Goal: Communication & Community: Answer question/provide support

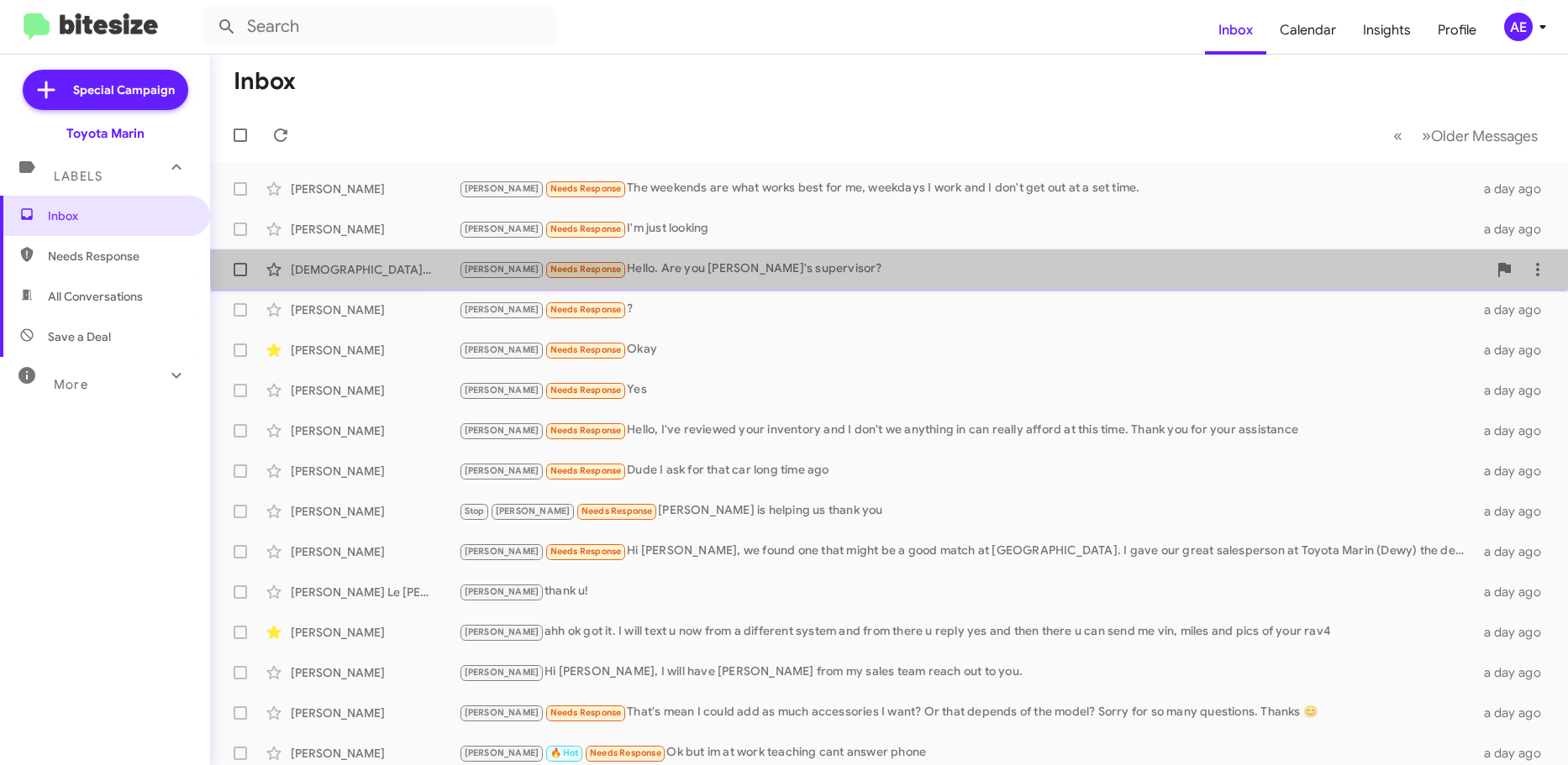
click at [967, 265] on div "[PERSON_NAME] Needs Response Hello. Are you [PERSON_NAME]'s supervisor?" at bounding box center [973, 268] width 1029 height 19
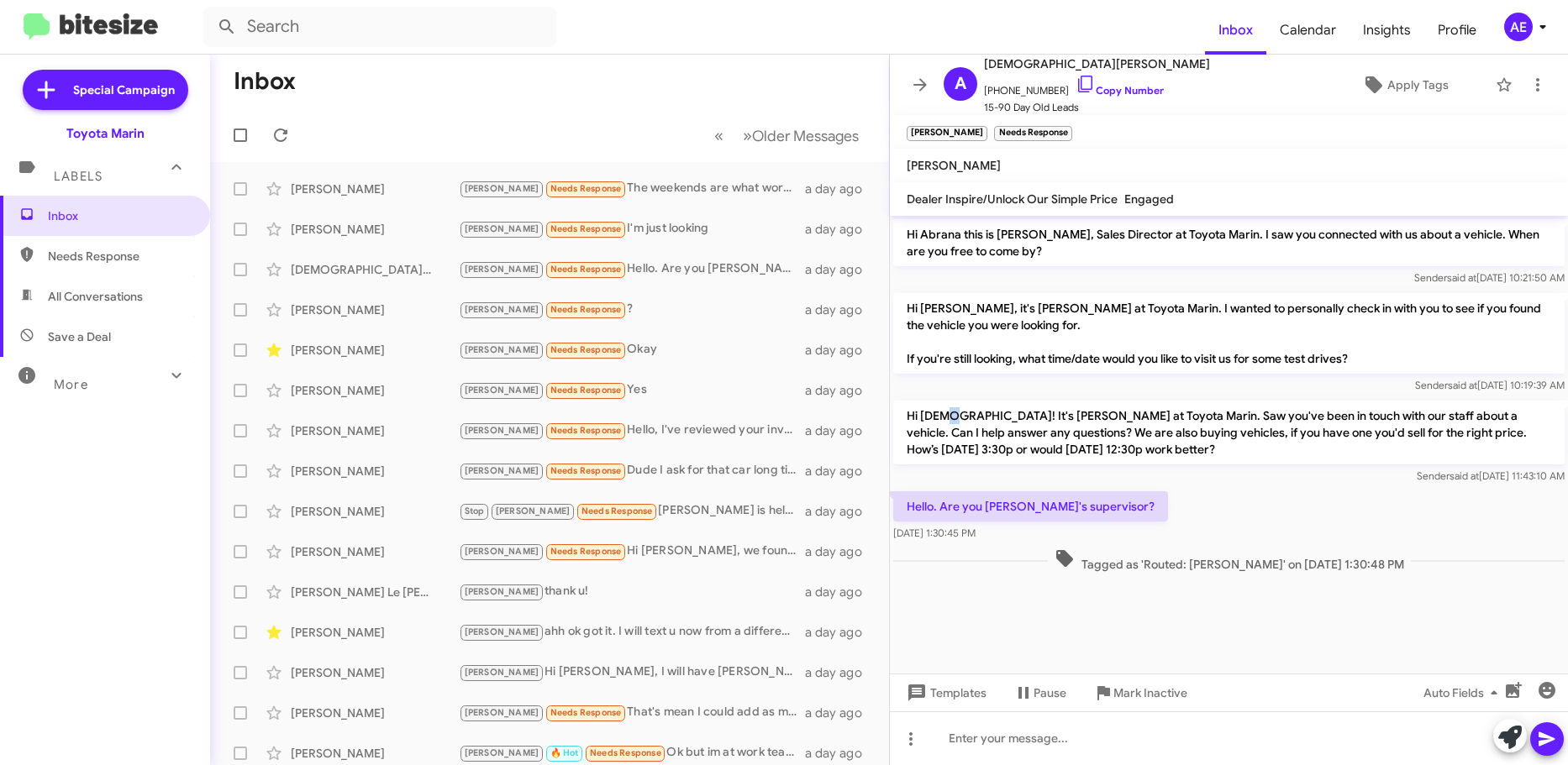
click at [951, 422] on p "Hi [DEMOGRAPHIC_DATA]! It's [PERSON_NAME] at Toyota Marin. Saw you've been in t…" at bounding box center [1229, 433] width 672 height 64
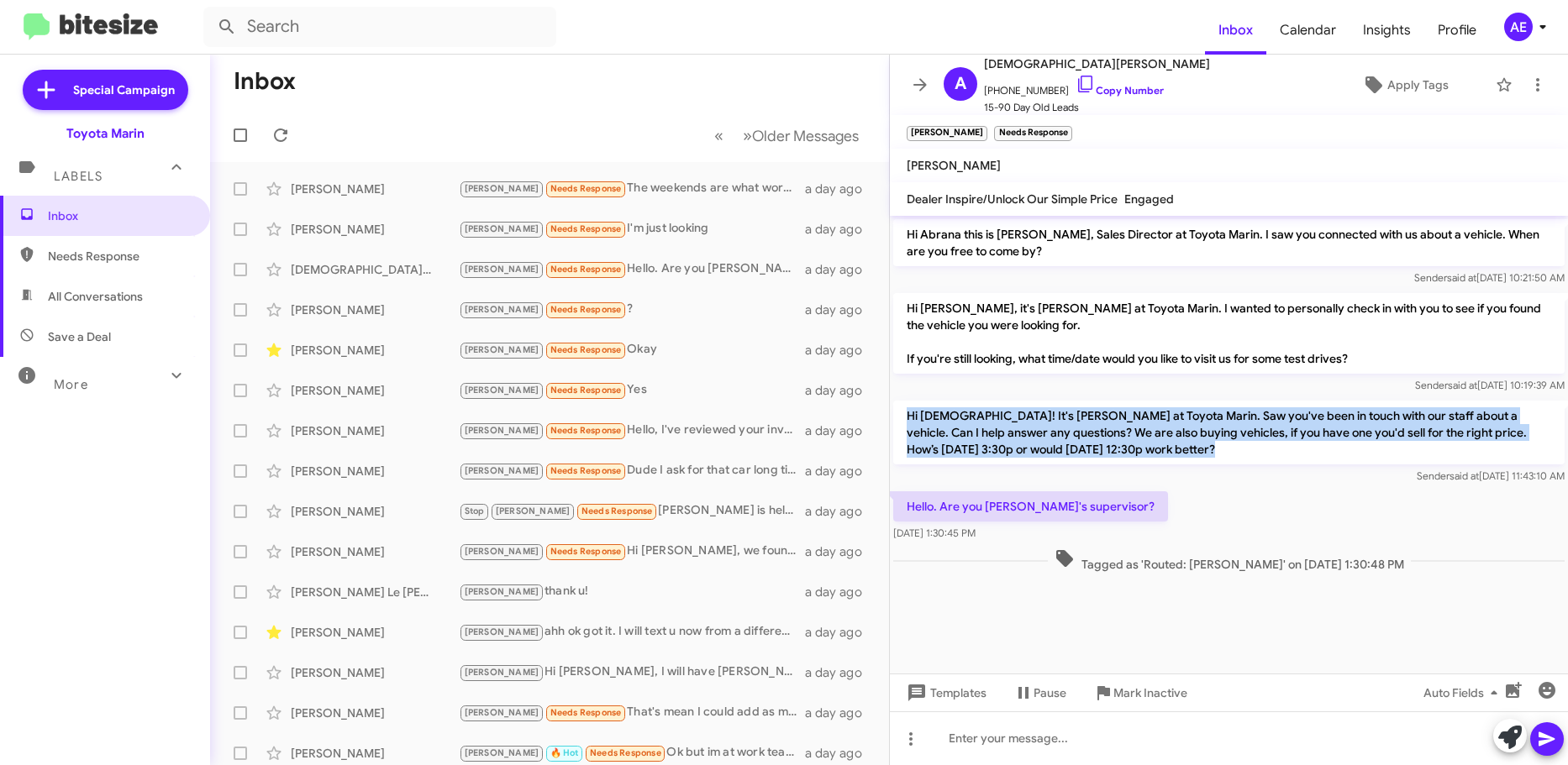
click at [951, 422] on p "Hi [DEMOGRAPHIC_DATA]! It's [PERSON_NAME] at Toyota Marin. Saw you've been in t…" at bounding box center [1229, 433] width 672 height 64
drag, startPoint x: 951, startPoint y: 422, endPoint x: 960, endPoint y: 434, distance: 15.0
click at [952, 422] on p "Hi [DEMOGRAPHIC_DATA]! It's [PERSON_NAME] at Toyota Marin. Saw you've been in t…" at bounding box center [1229, 433] width 672 height 64
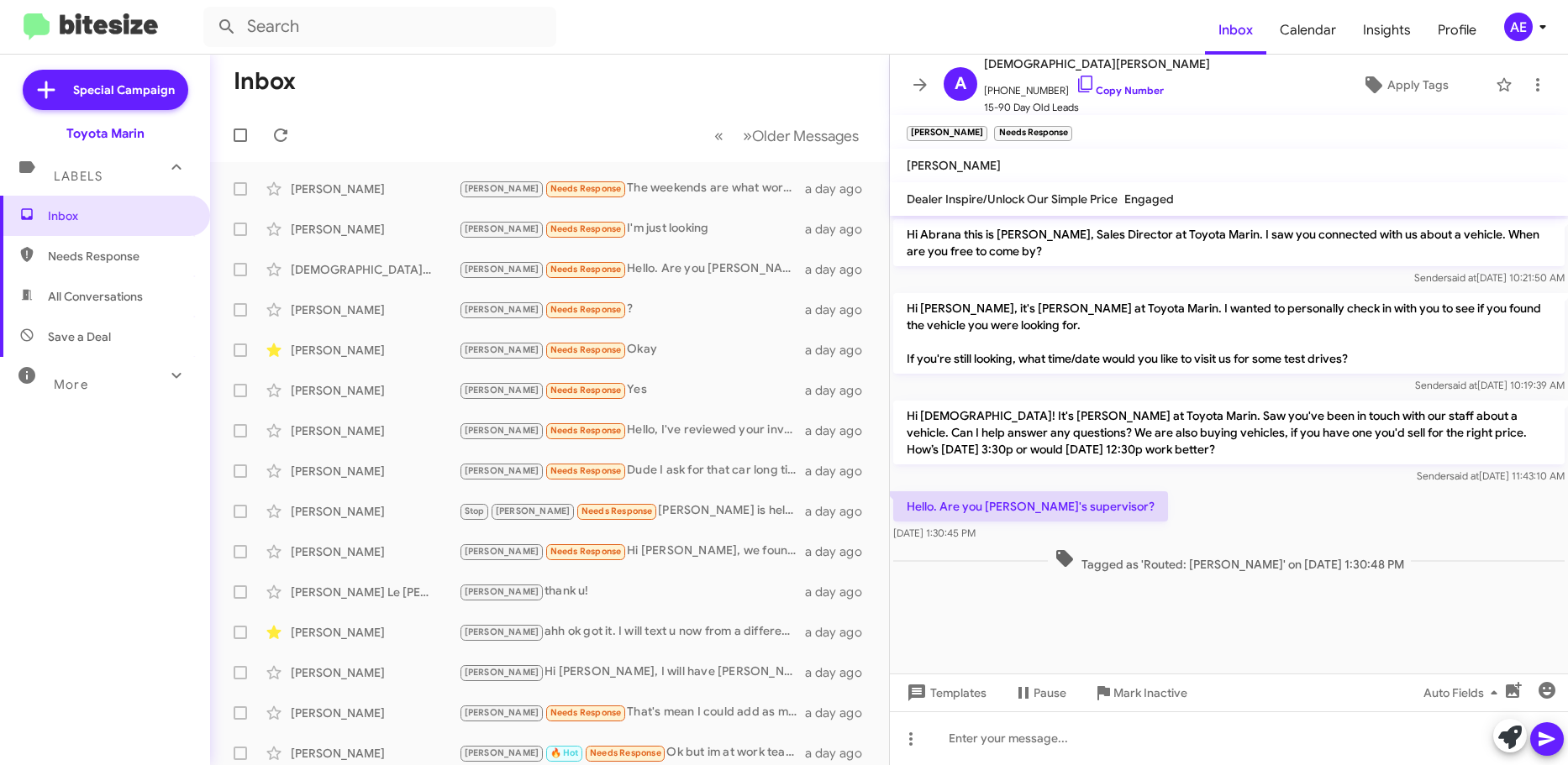
click at [1067, 625] on cdk-virtual-scroll-viewport "Hi Abrana this is [PERSON_NAME], Sales Director at Toyota Marin. I saw you conn…" at bounding box center [1229, 445] width 678 height 458
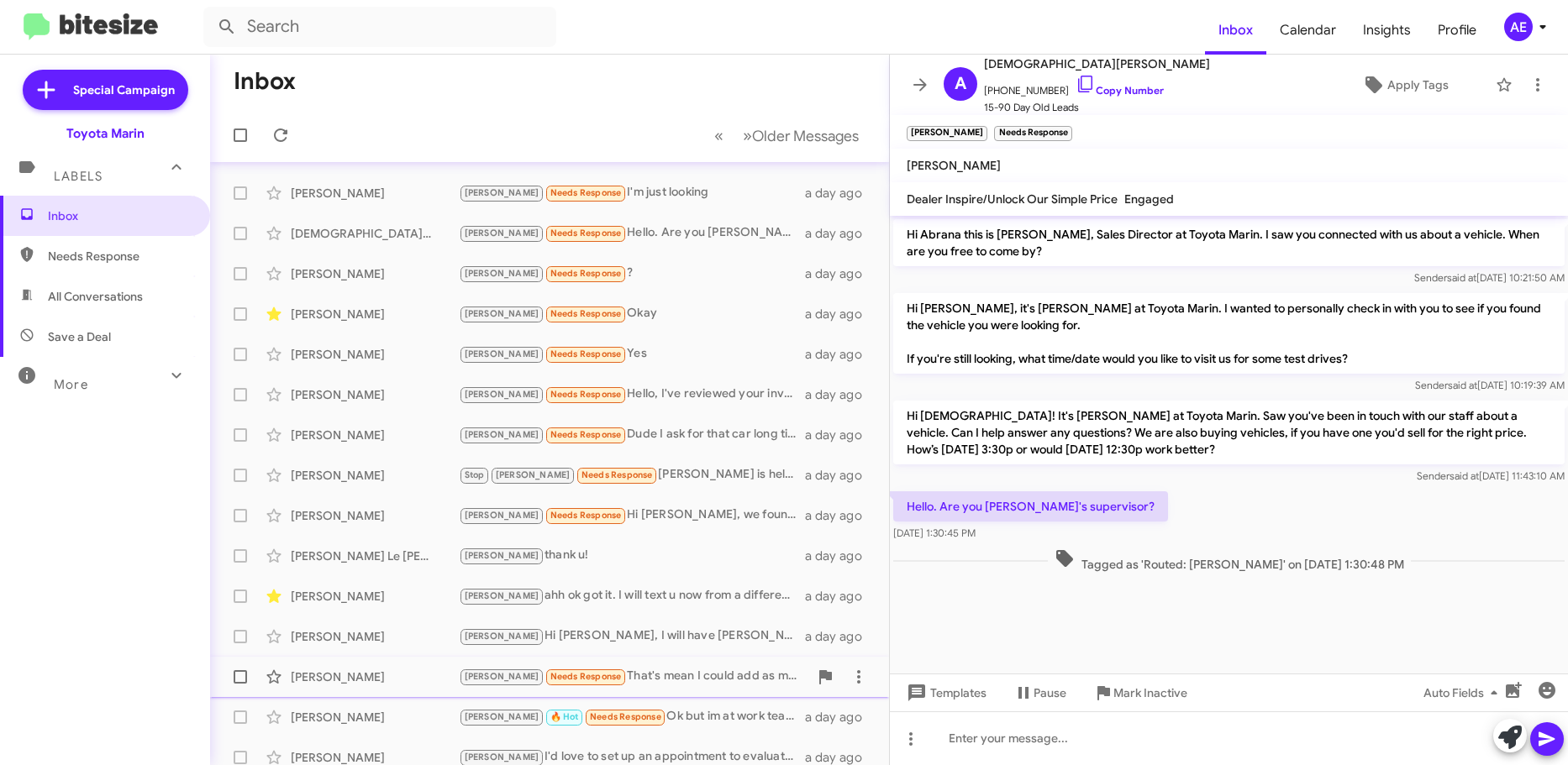
scroll to position [56, 0]
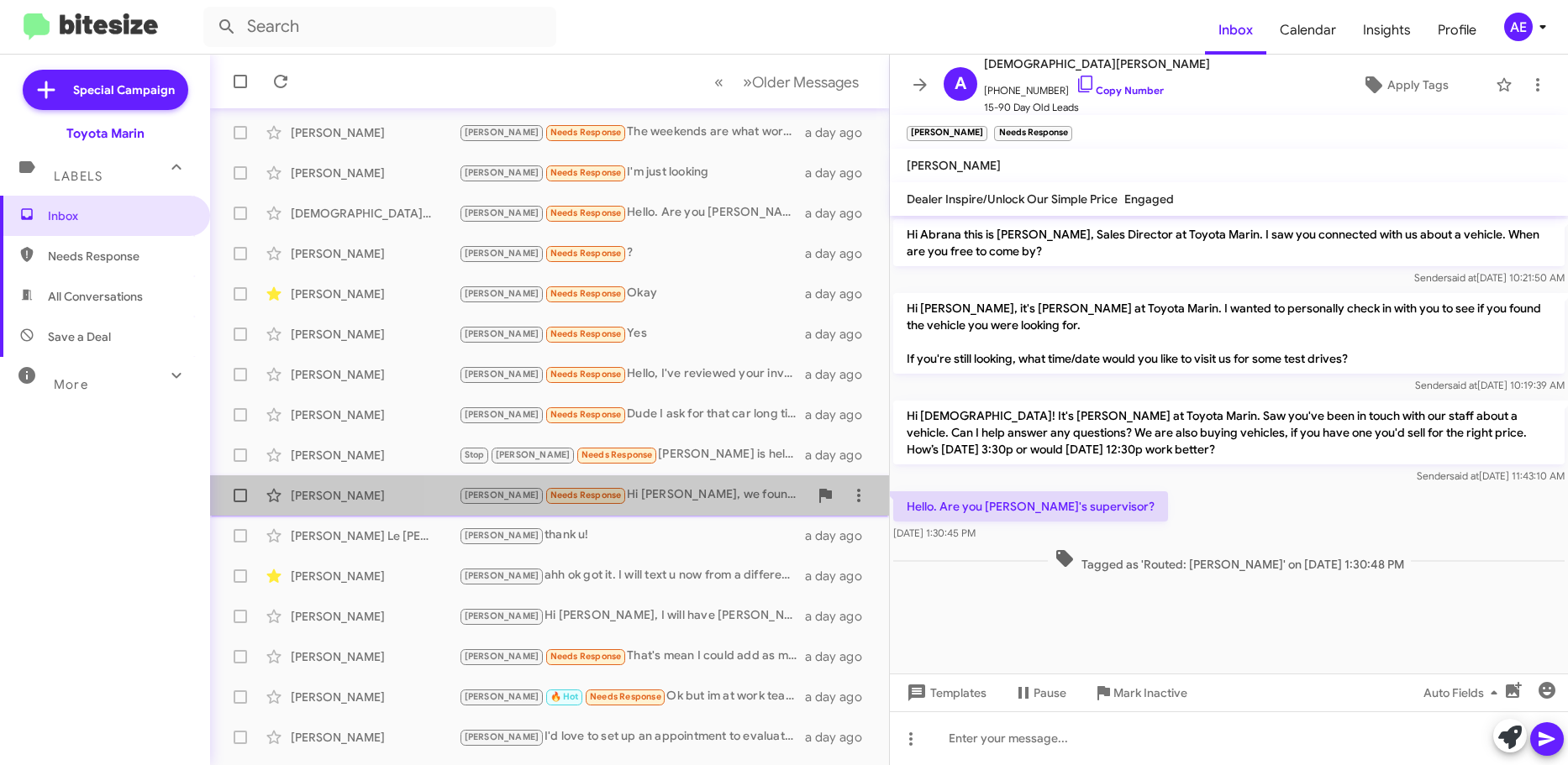
click at [742, 504] on div "[PERSON_NAME] Needs Response Hi [PERSON_NAME], we found one that might be a goo…" at bounding box center [633, 495] width 349 height 19
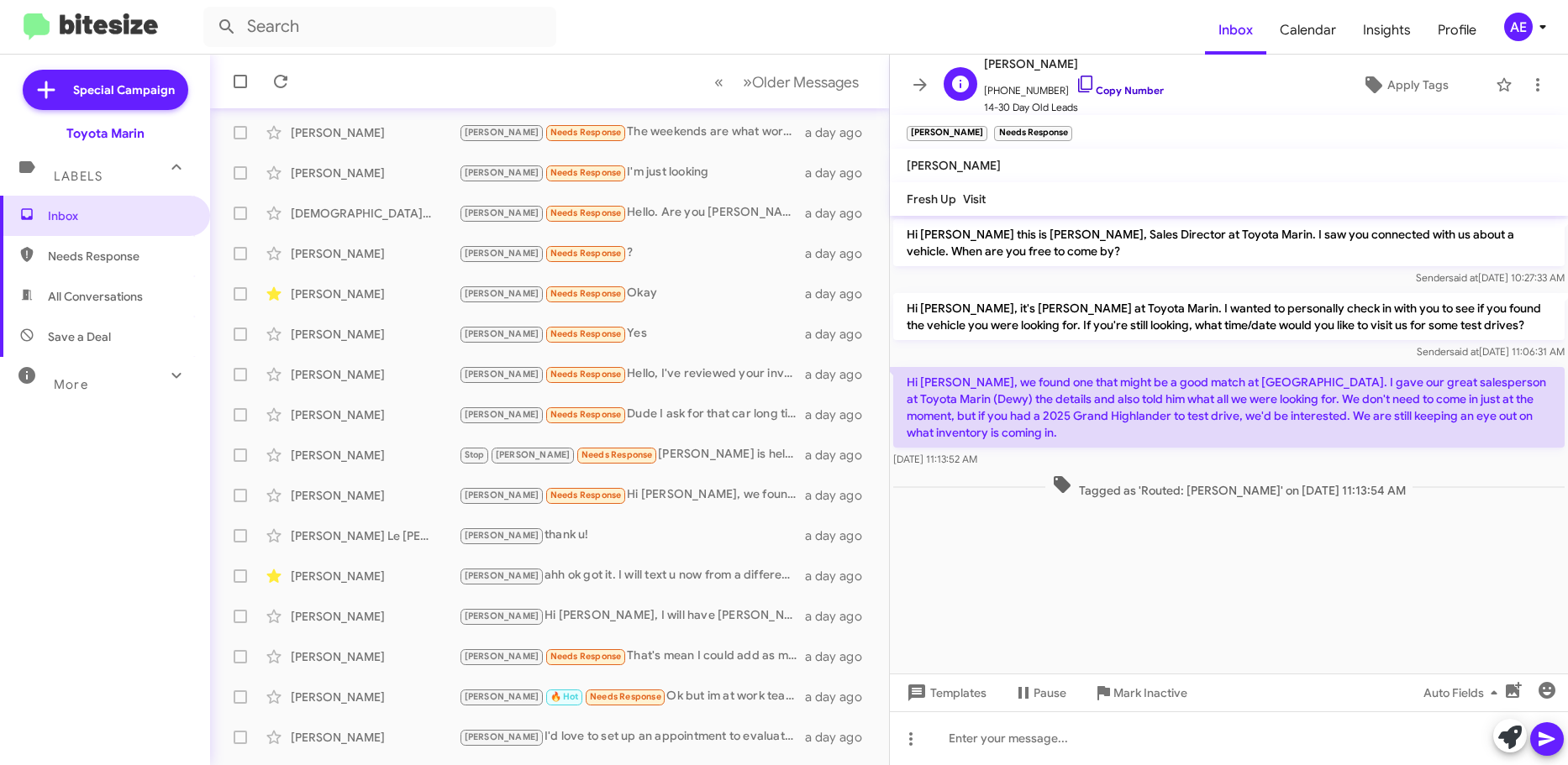
click at [1105, 88] on link "Copy Number" at bounding box center [1119, 90] width 88 height 13
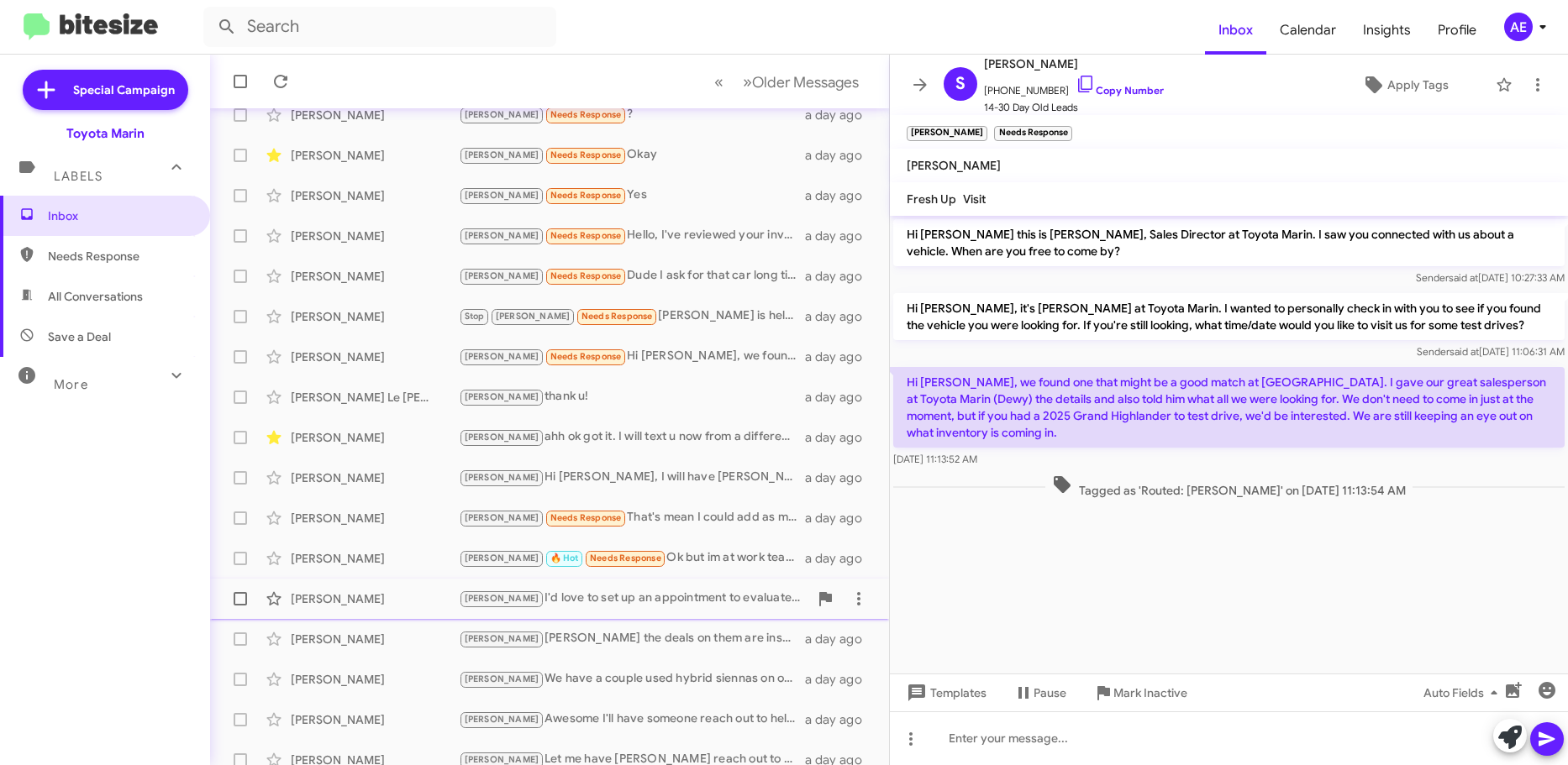
scroll to position [210, 0]
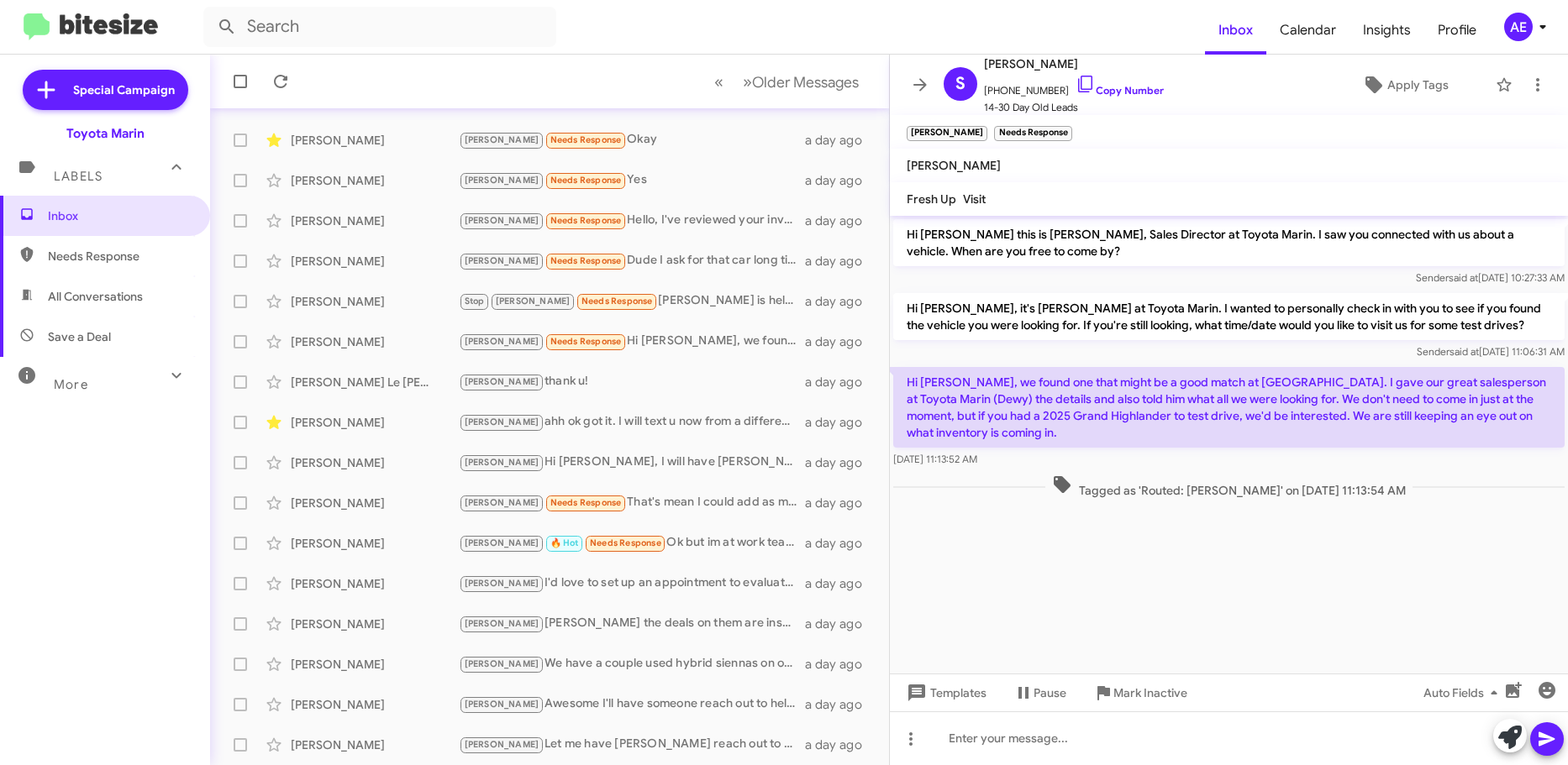
click at [95, 137] on div "Toyota Marin" at bounding box center [105, 134] width 78 height 17
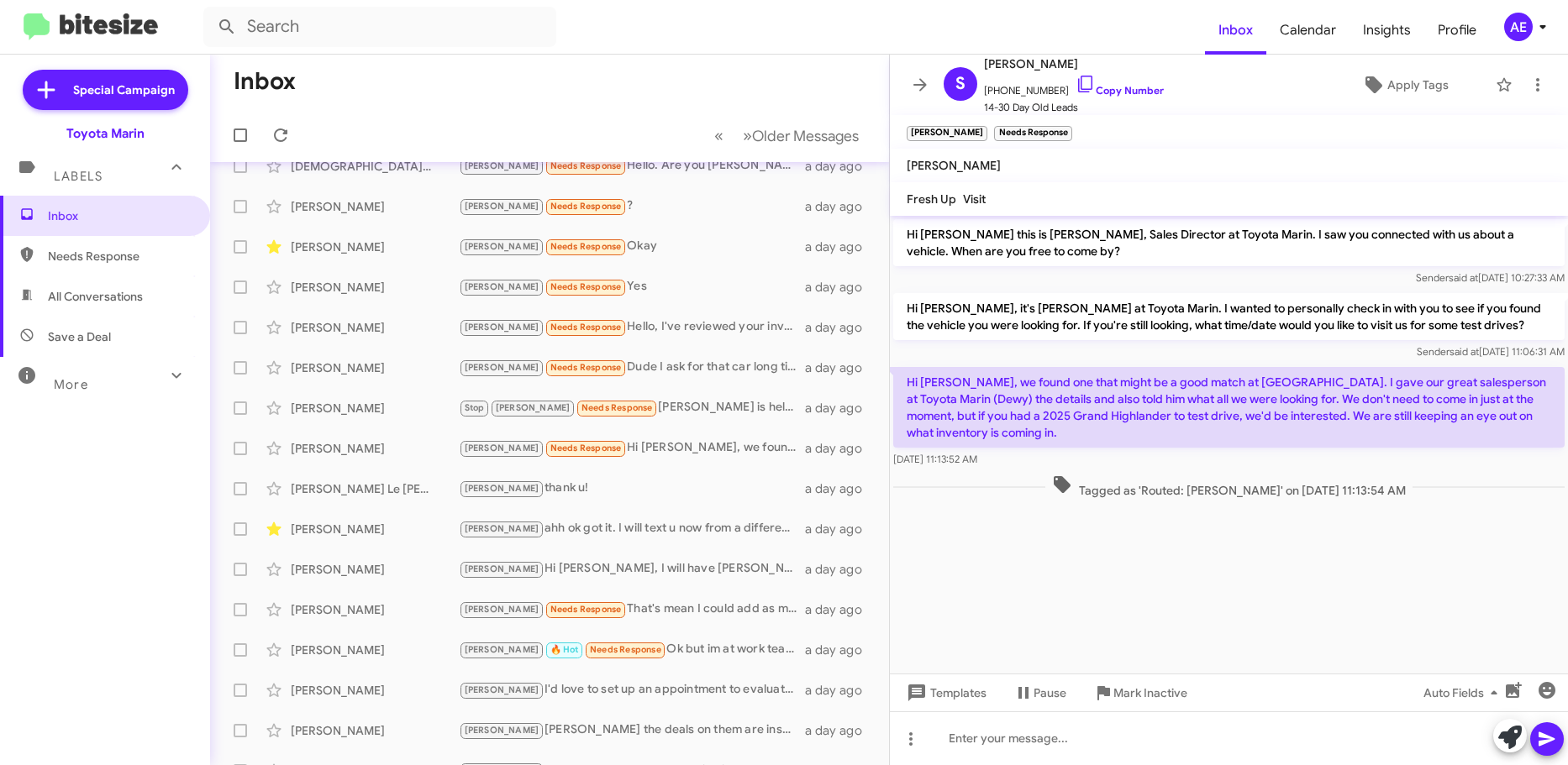
scroll to position [0, 0]
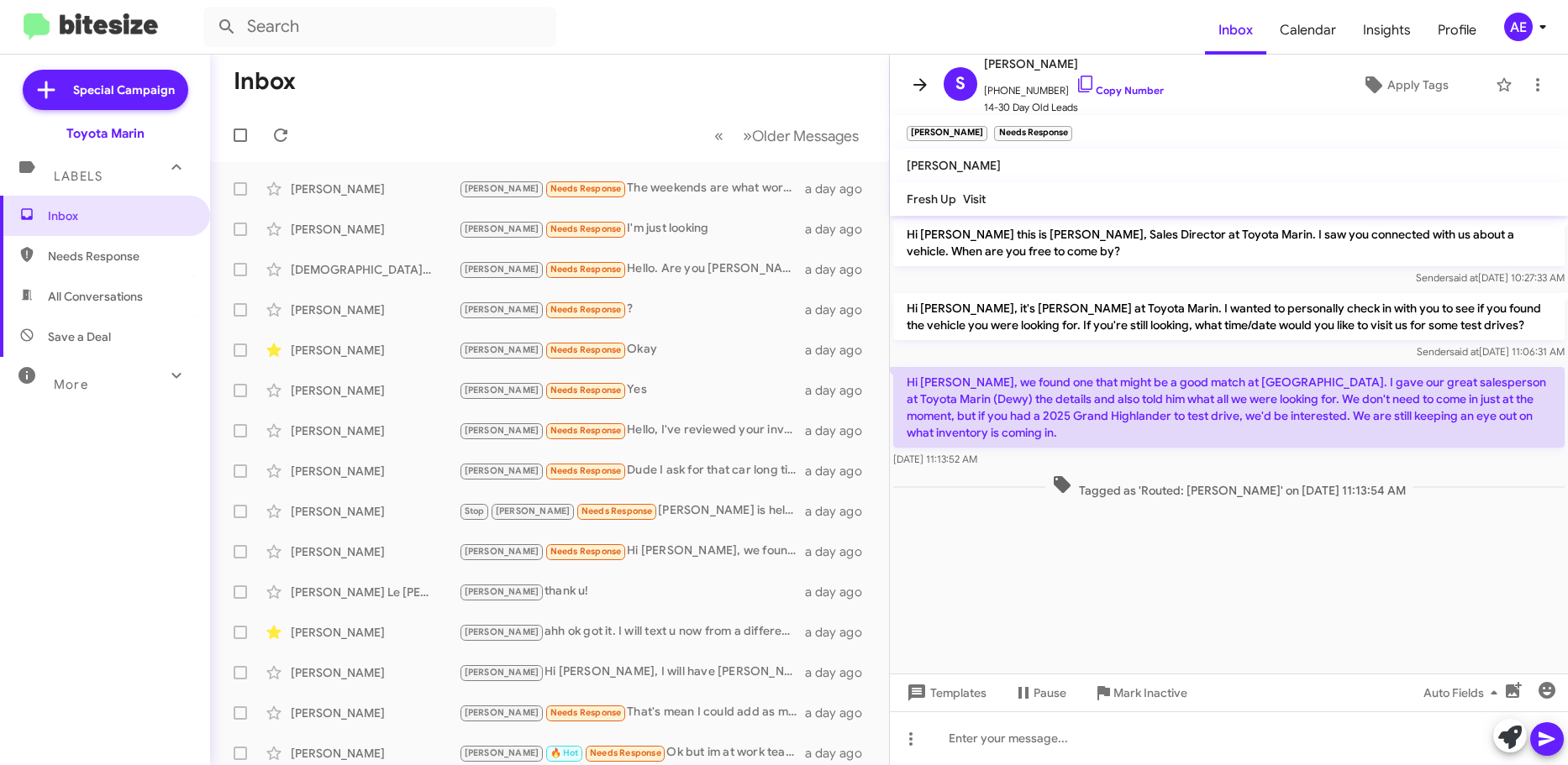
click at [922, 82] on icon at bounding box center [920, 84] width 13 height 13
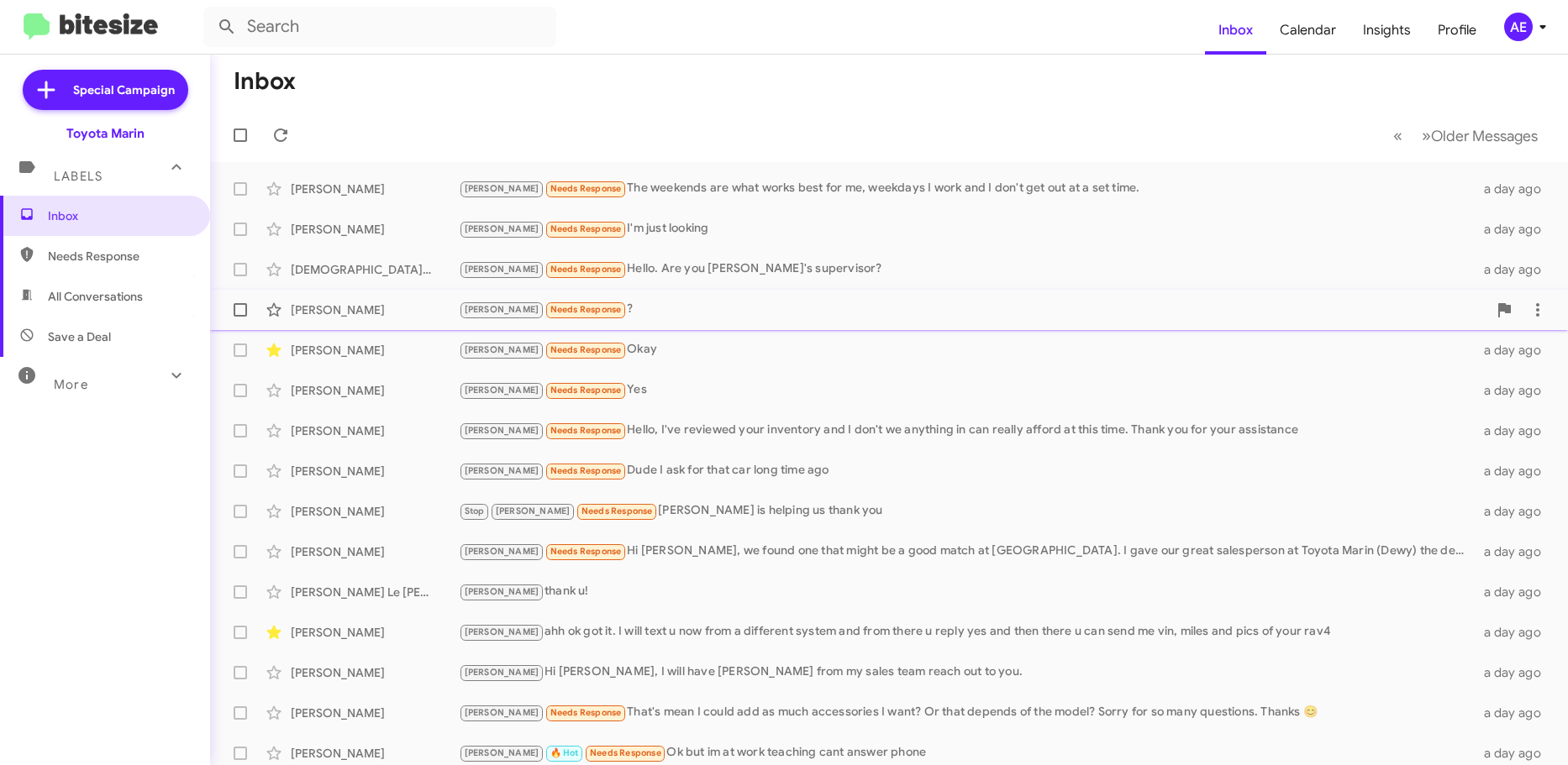
click at [821, 315] on div "[PERSON_NAME] Needs Response ?" at bounding box center [973, 309] width 1029 height 19
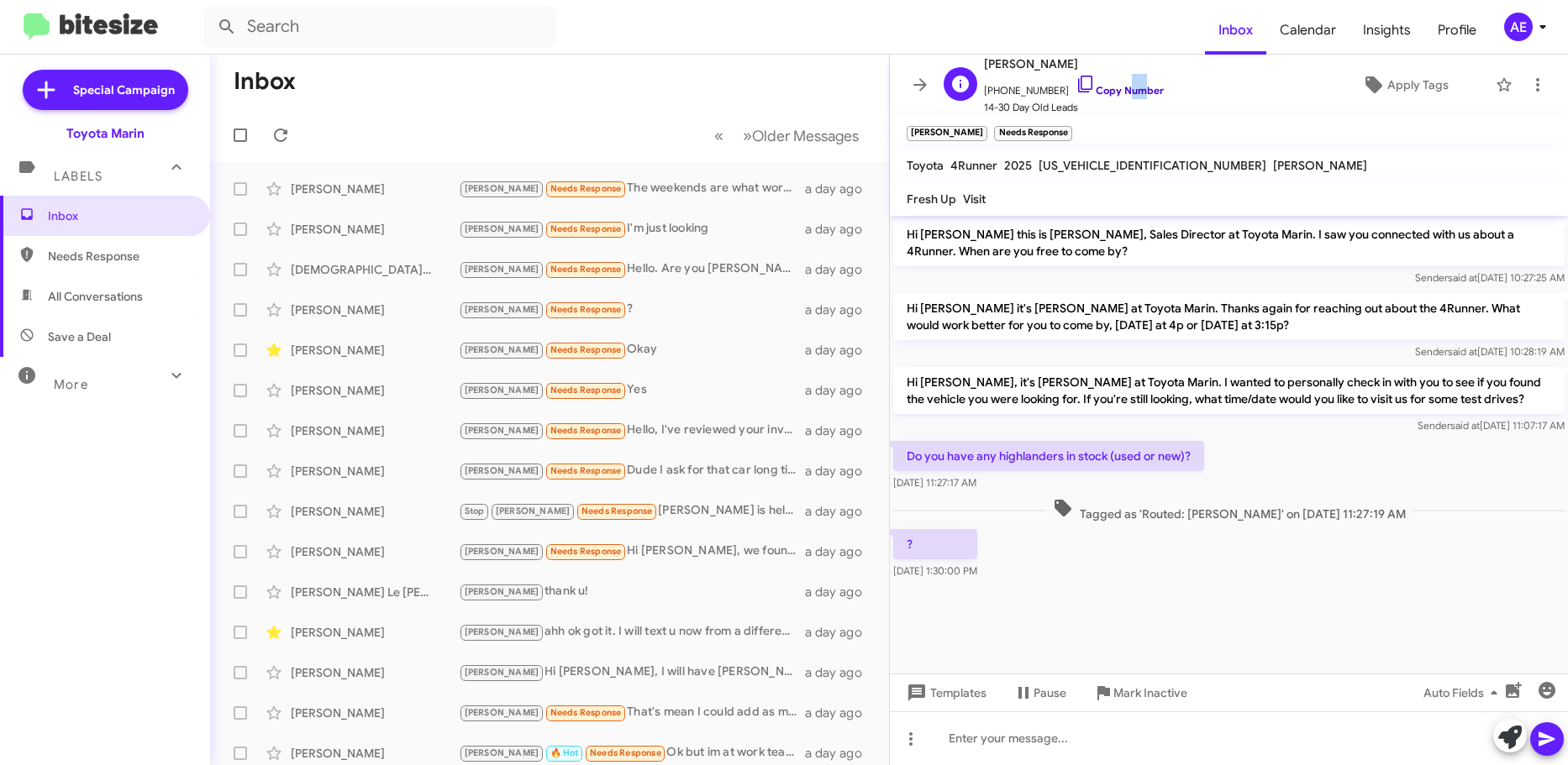
drag, startPoint x: 1108, startPoint y: 86, endPoint x: 1119, endPoint y: 91, distance: 12.1
click at [1133, 91] on link "Copy Number" at bounding box center [1119, 90] width 88 height 13
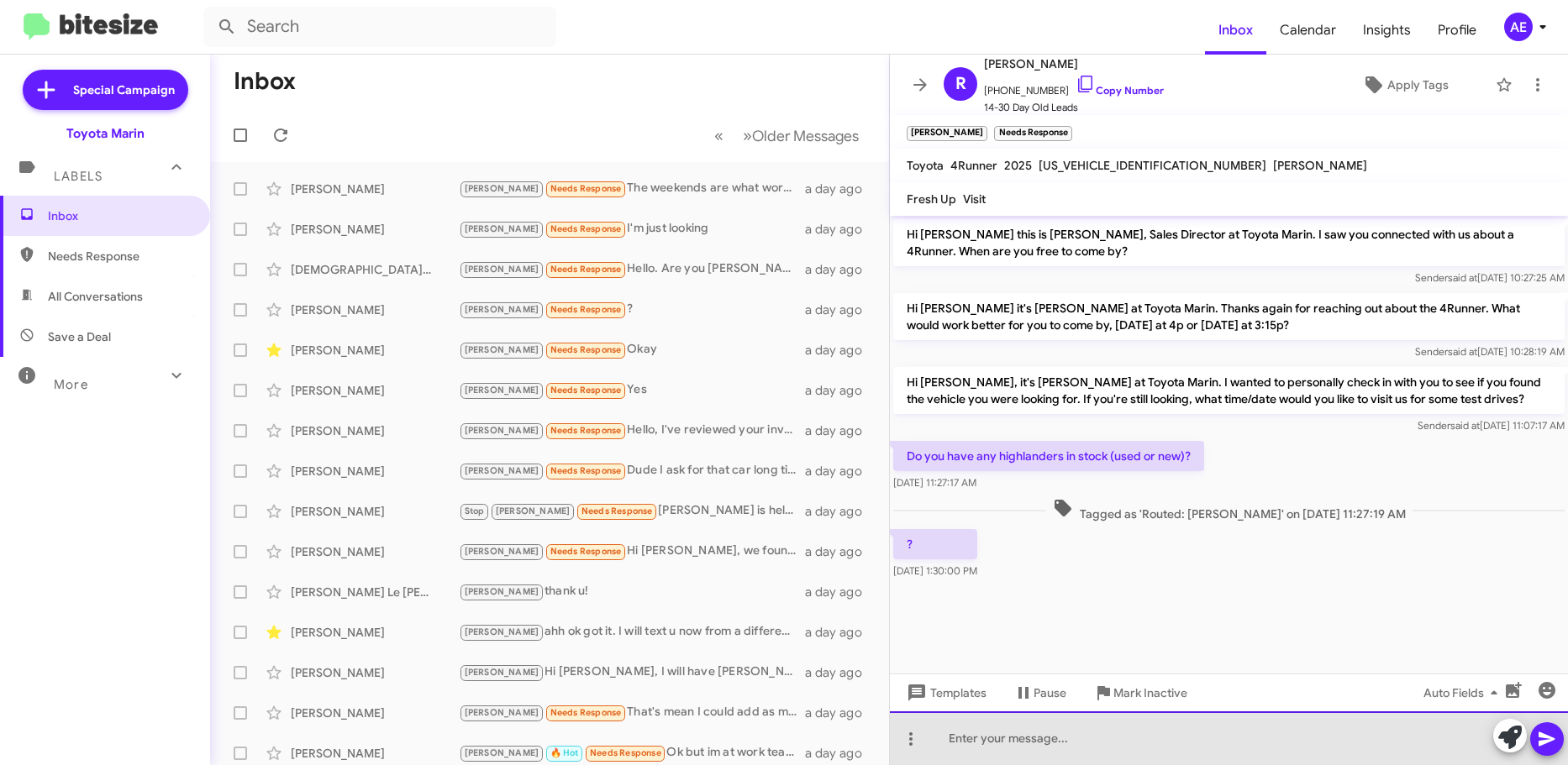
click at [1034, 736] on div at bounding box center [1229, 738] width 678 height 54
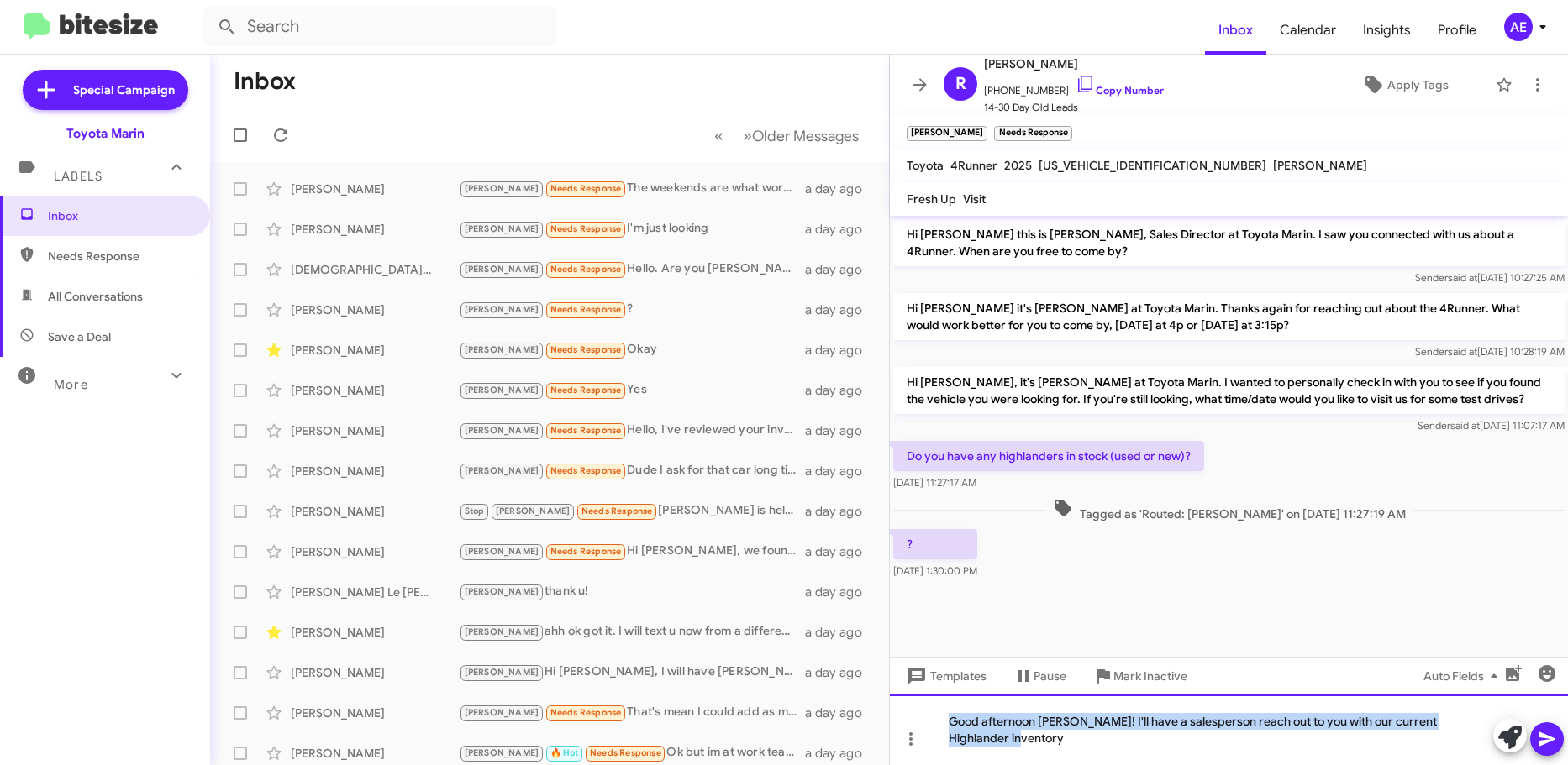
copy div "Good afternoon [PERSON_NAME]! I'll have a salesperson reach out to you with our…"
click at [1264, 724] on div "Good afternoon [PERSON_NAME]! I'll have a salesperson reach out to you with our…" at bounding box center [1229, 730] width 678 height 71
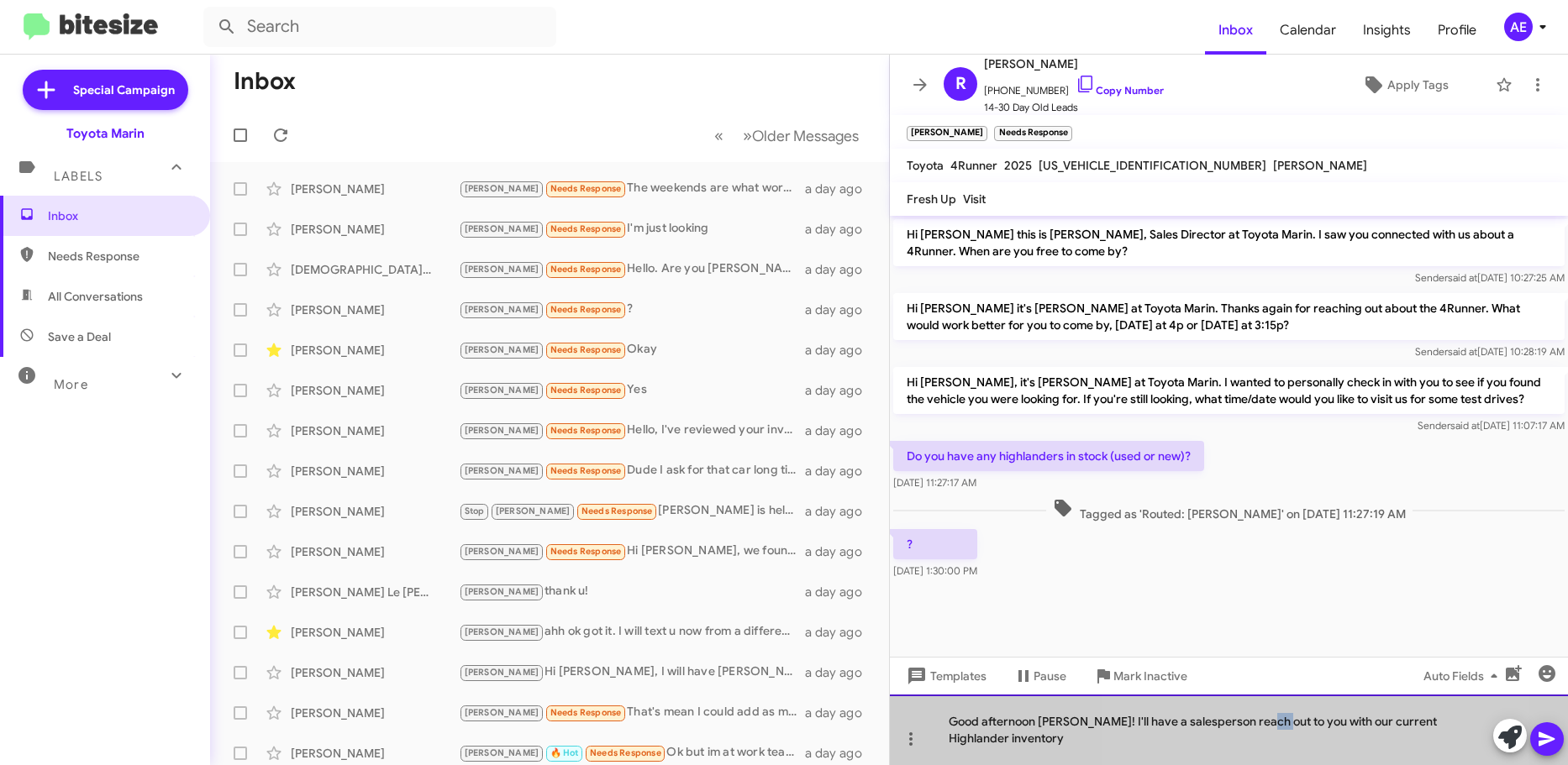
click at [1264, 724] on div "Good afternoon [PERSON_NAME]! I'll have a salesperson reach out to you with our…" at bounding box center [1229, 730] width 678 height 71
click at [1264, 723] on div "Good afternoon [PERSON_NAME]! I'll have a salesperson reach out to you with our…" at bounding box center [1229, 730] width 678 height 71
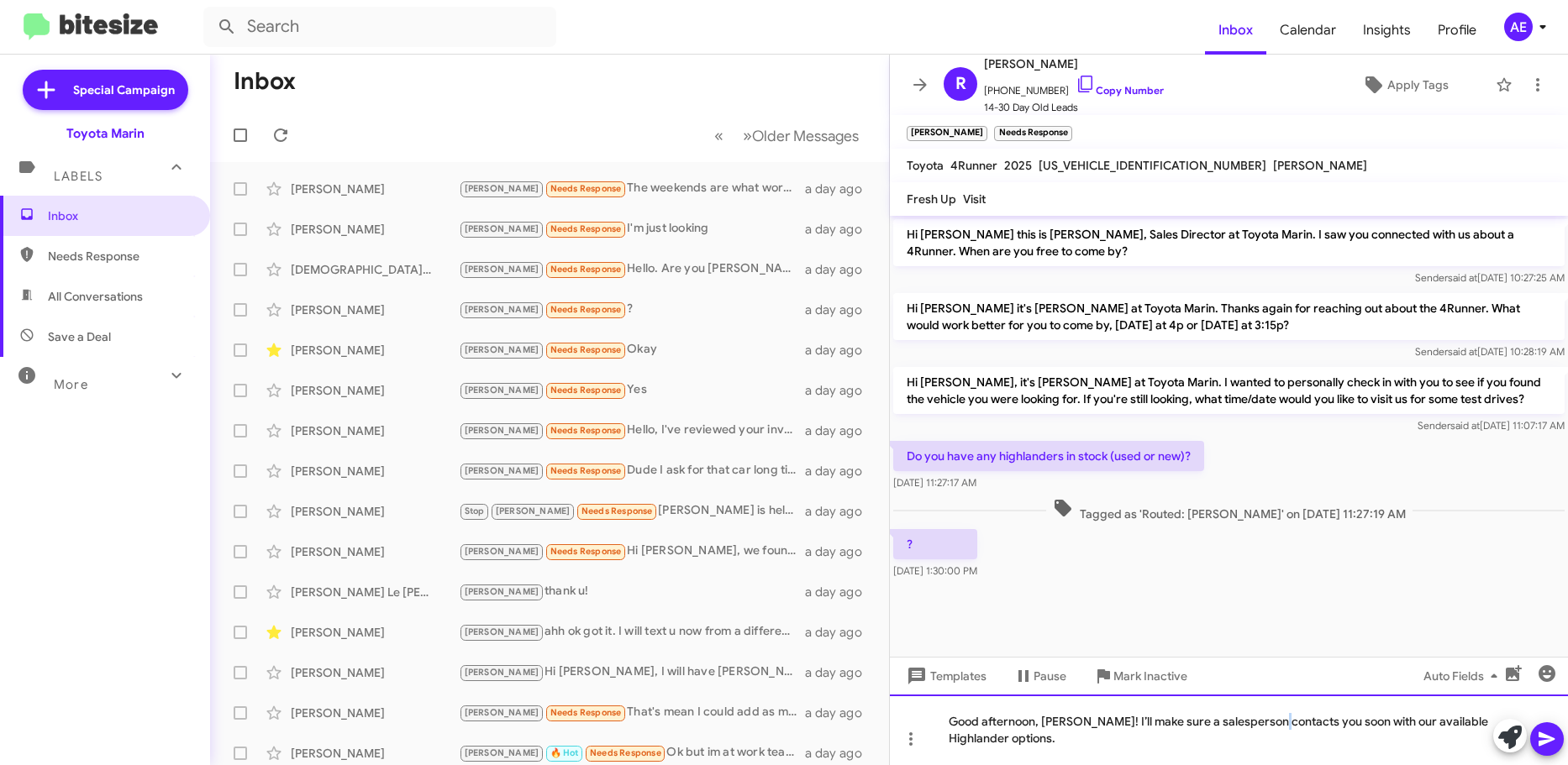
click at [1278, 709] on div "Good afternoon, [PERSON_NAME]! I’ll make sure a salesperson contacts you soon w…" at bounding box center [1229, 730] width 678 height 71
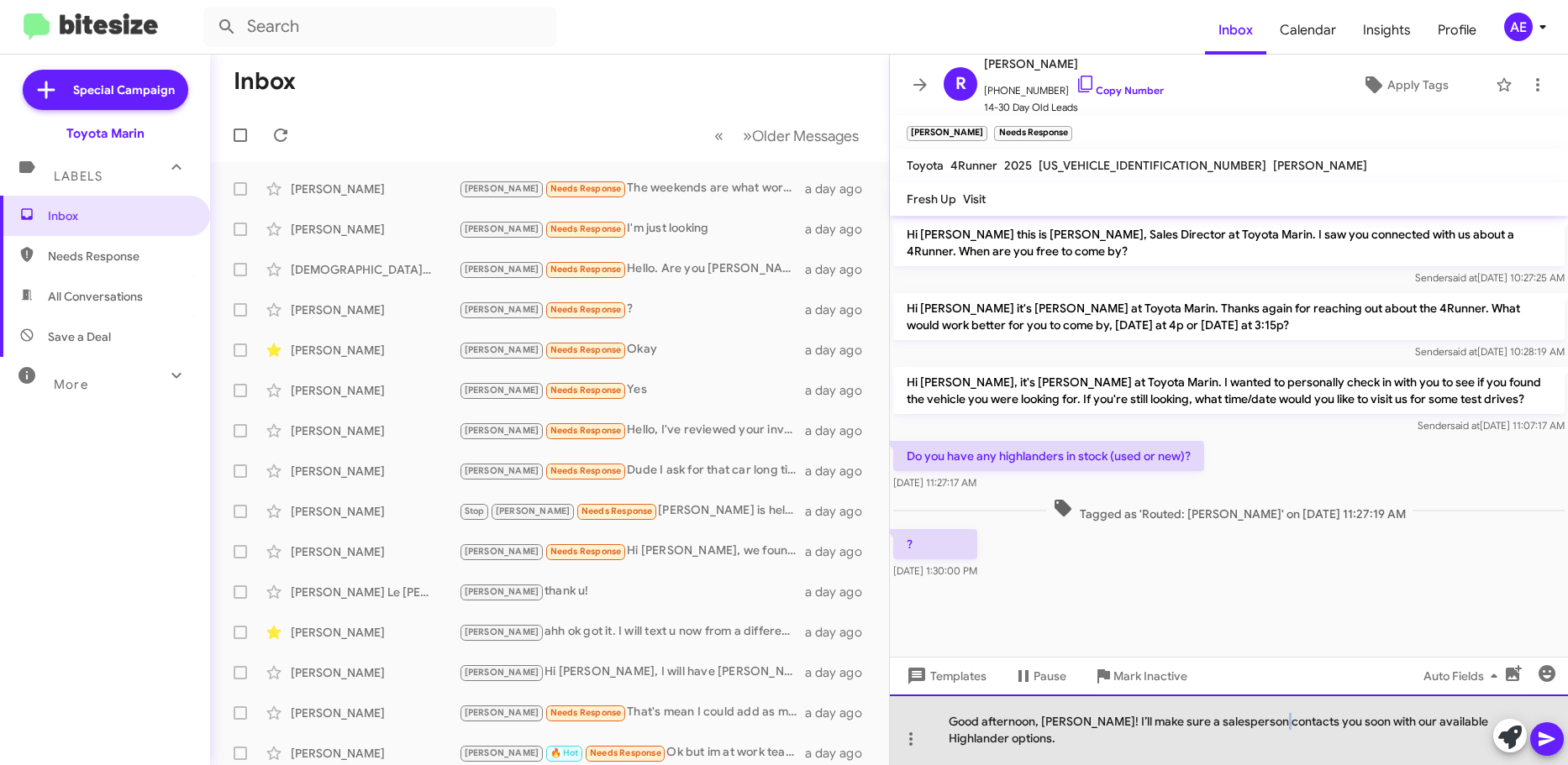
click at [1278, 709] on div "Good afternoon, [PERSON_NAME]! I’ll make sure a salesperson contacts you soon w…" at bounding box center [1229, 730] width 678 height 71
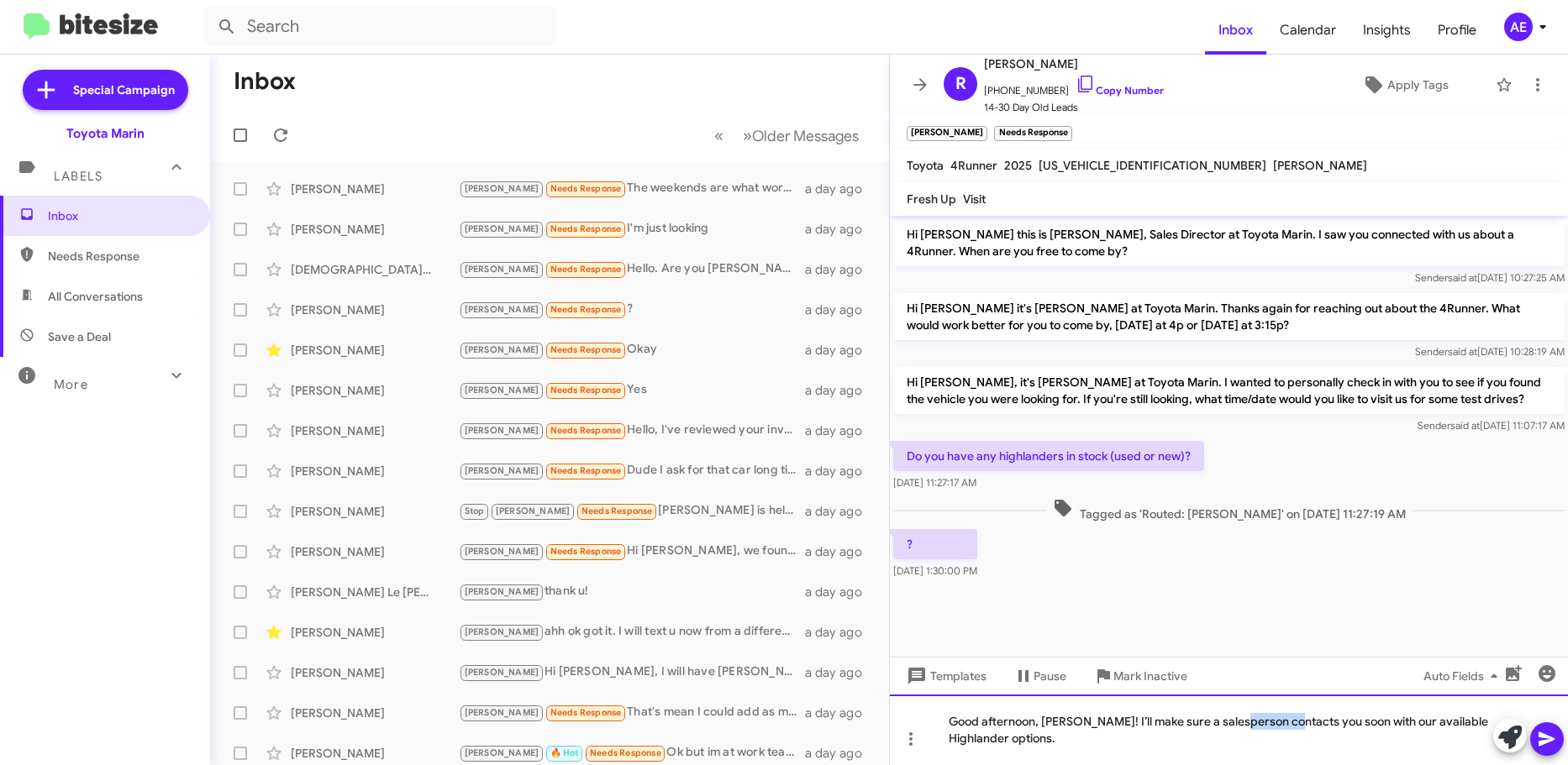
click at [1278, 709] on div "Good afternoon, [PERSON_NAME]! I’ll make sure a salesperson contacts you soon w…" at bounding box center [1229, 730] width 678 height 71
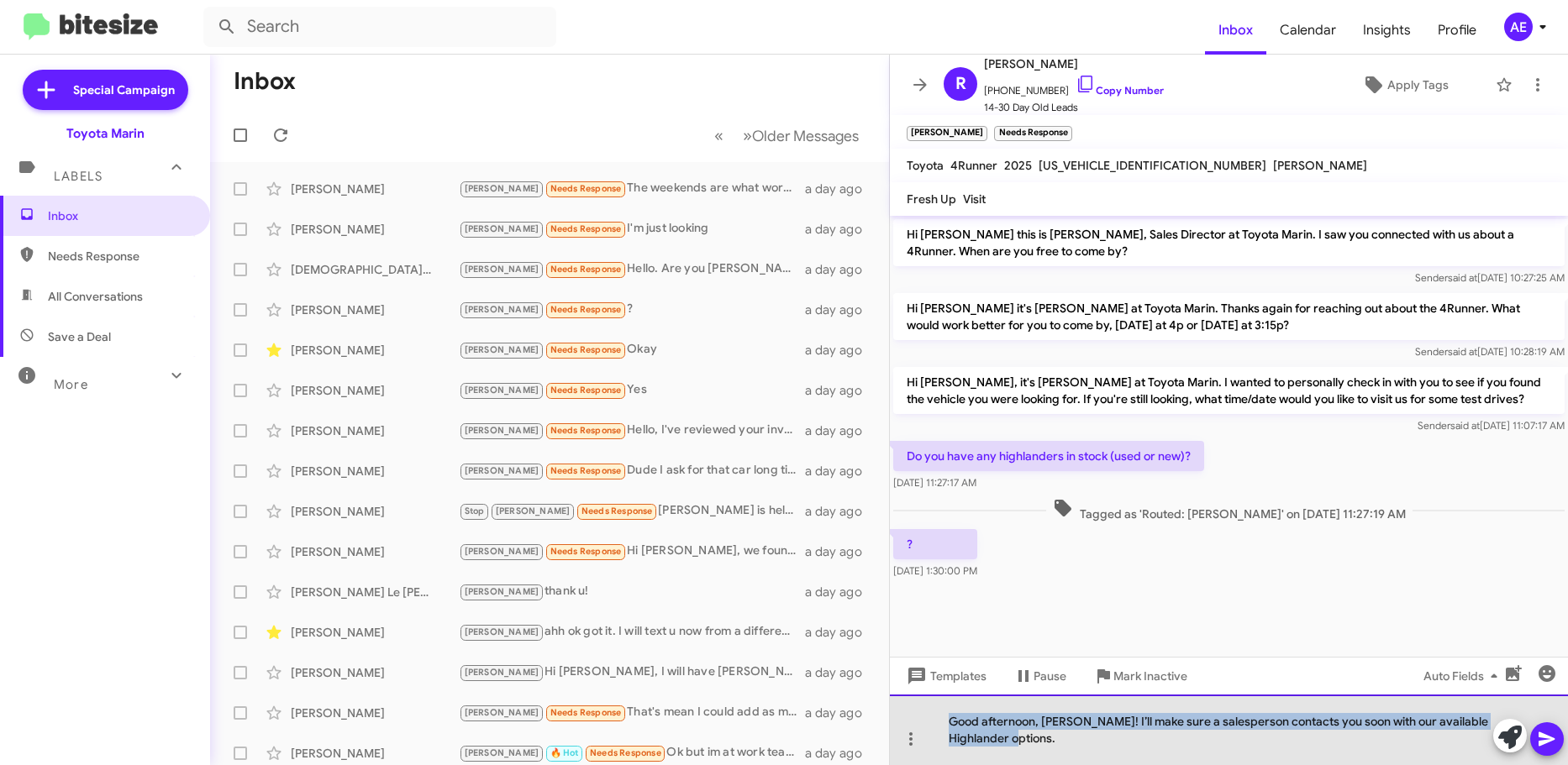
click at [1278, 709] on div "Good afternoon, [PERSON_NAME]! I’ll make sure a salesperson contacts you soon w…" at bounding box center [1229, 730] width 678 height 71
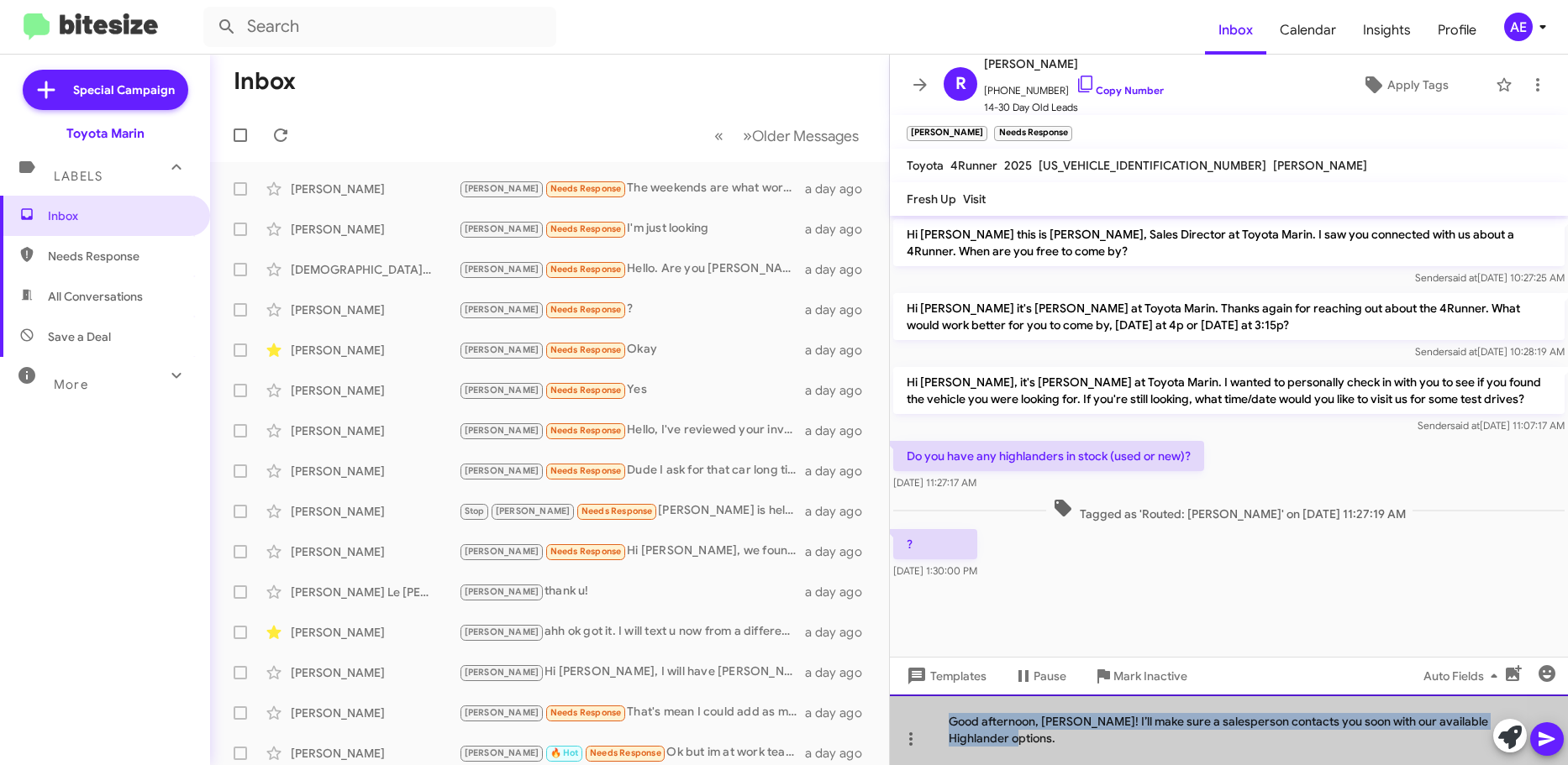
click at [1278, 709] on div "Good afternoon, [PERSON_NAME]! I’ll make sure a salesperson contacts you soon w…" at bounding box center [1229, 730] width 678 height 71
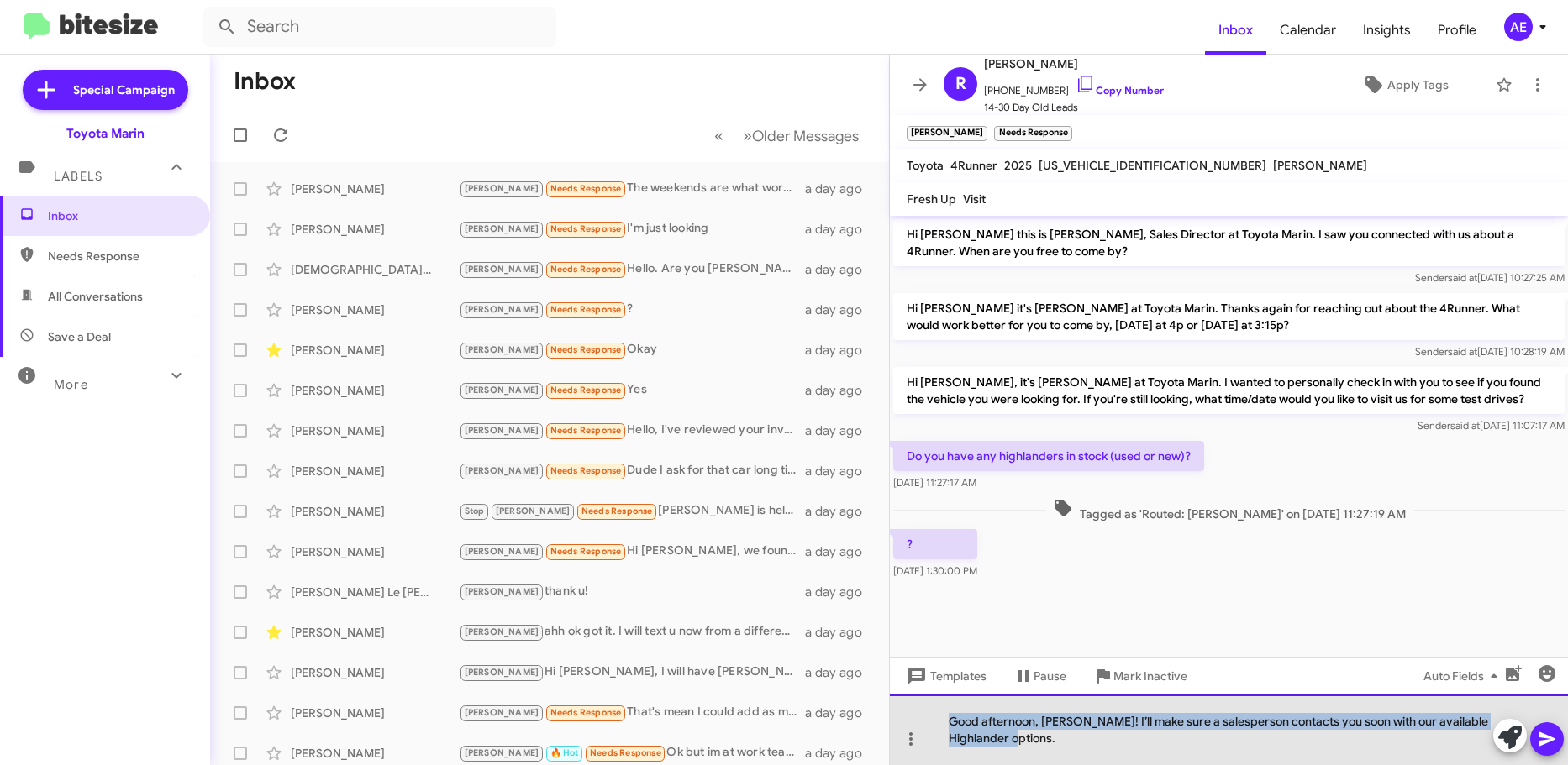
click at [1278, 709] on div "Good afternoon, [PERSON_NAME]! I’ll make sure a salesperson contacts you soon w…" at bounding box center [1229, 730] width 678 height 71
click at [1276, 707] on div "Good afternoon, [PERSON_NAME]! I’ll make sure a salesperson contacts you soon w…" at bounding box center [1229, 730] width 678 height 71
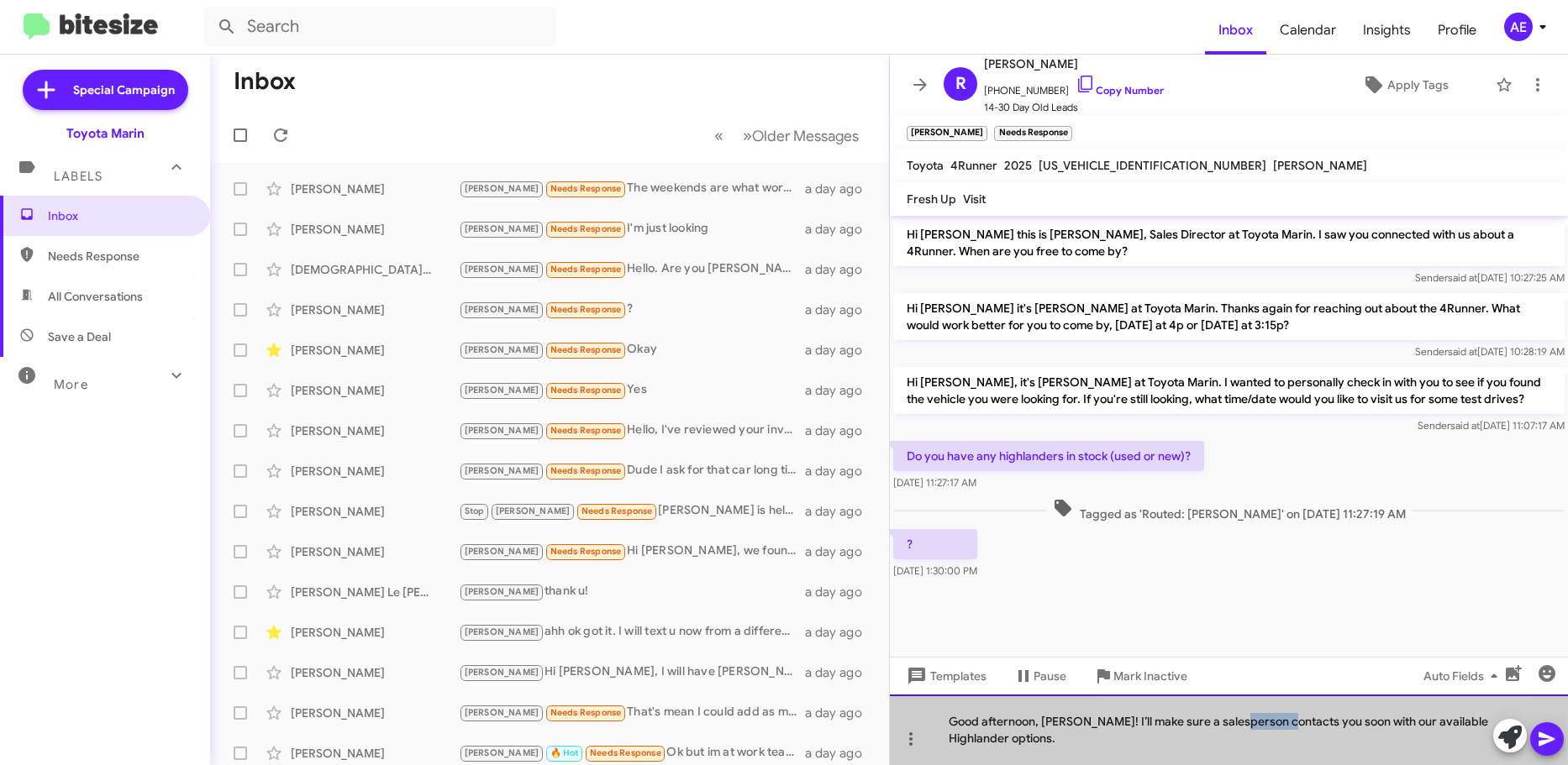
click at [1279, 707] on div "Good afternoon, [PERSON_NAME]! I’ll make sure a salesperson contacts you soon w…" at bounding box center [1229, 730] width 678 height 71
click at [1286, 708] on div "Good afternoon, [PERSON_NAME]! I’ll make sure a salesperson contacts you soon w…" at bounding box center [1229, 730] width 678 height 71
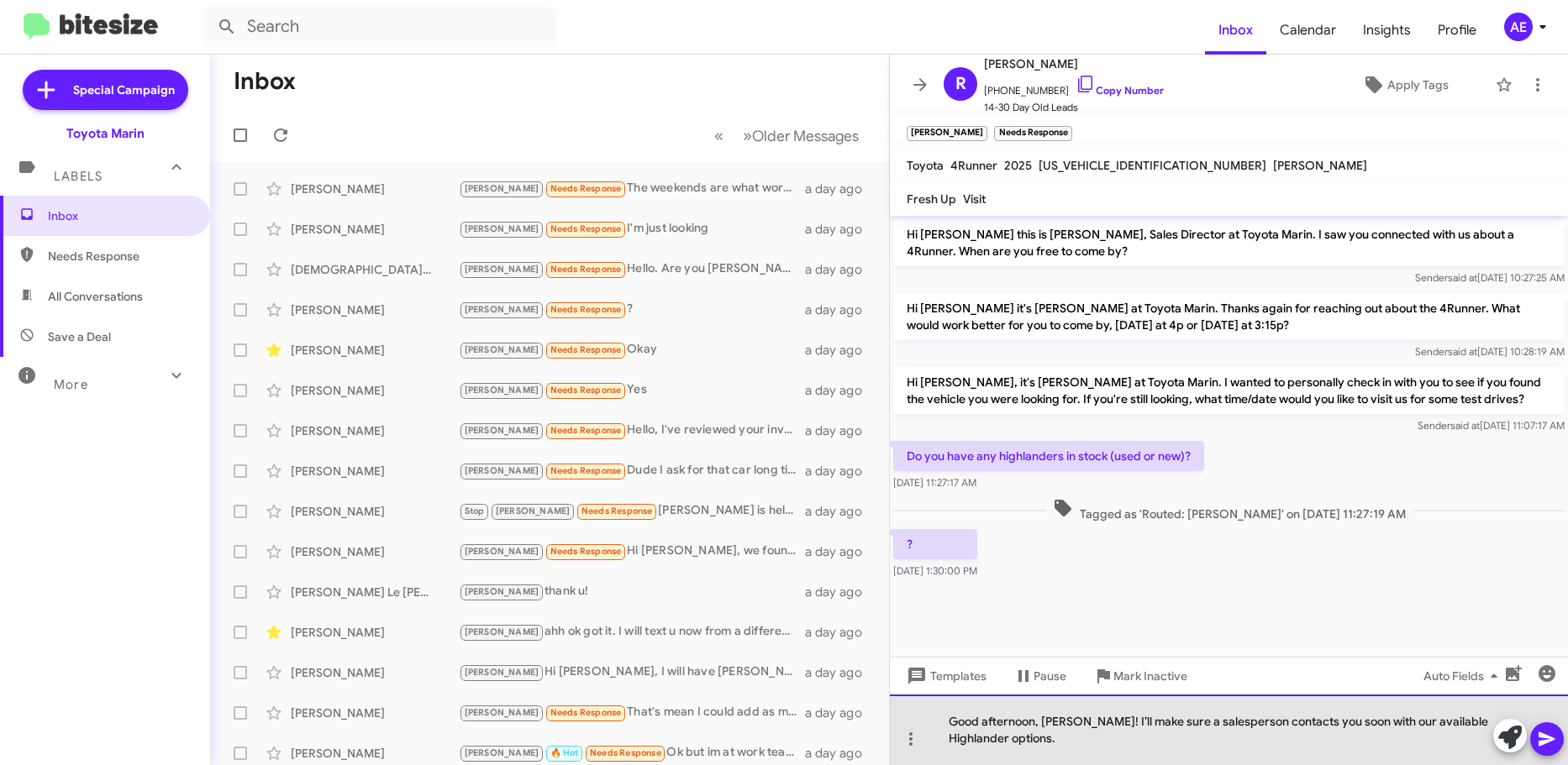
click at [1285, 708] on div "Good afternoon, [PERSON_NAME]! I’ll make sure a salesperson contacts you soon w…" at bounding box center [1229, 730] width 678 height 71
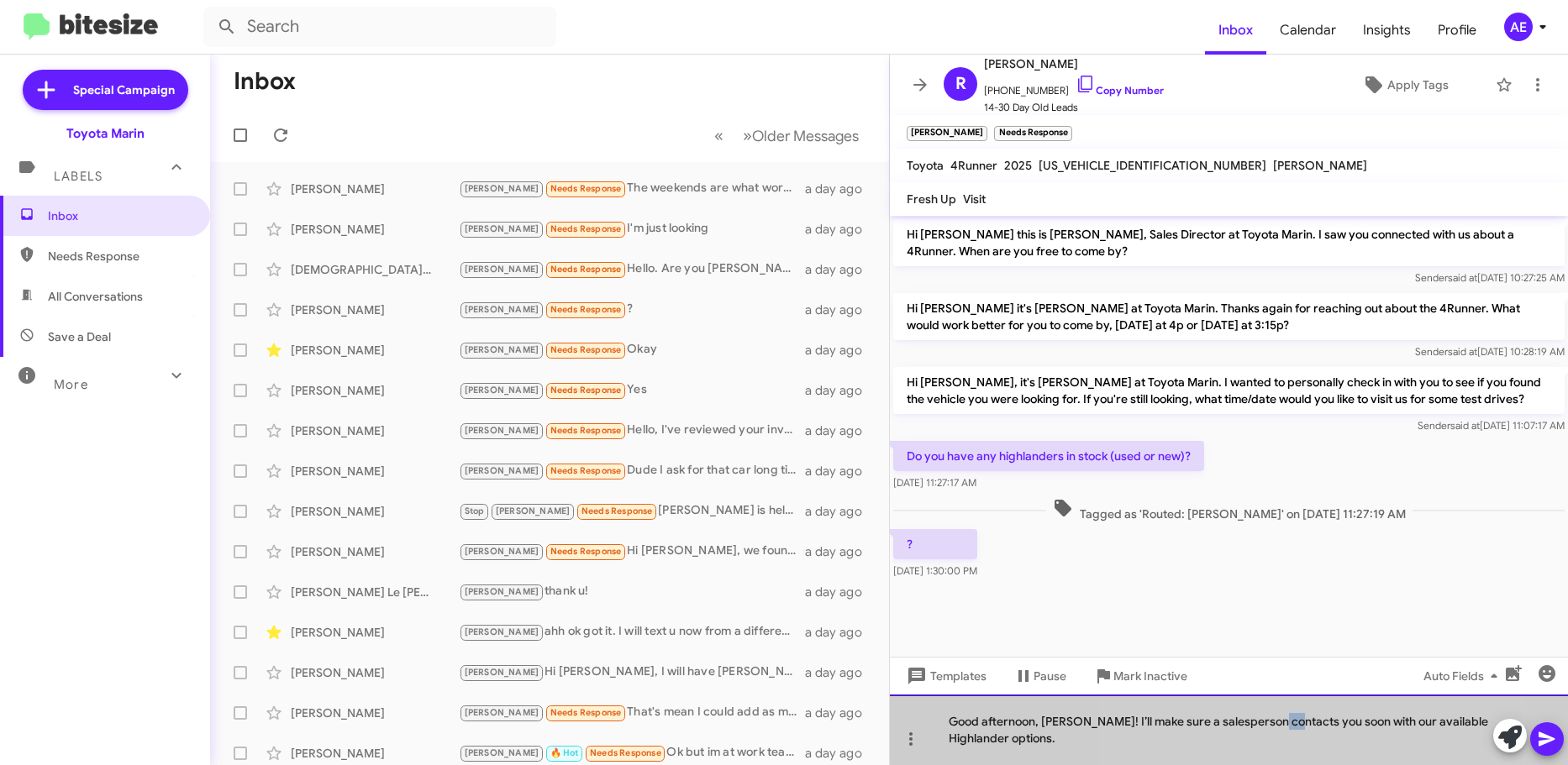
click at [1273, 703] on div "Good afternoon, [PERSON_NAME]! I’ll make sure a salesperson contacts you soon w…" at bounding box center [1229, 730] width 678 height 71
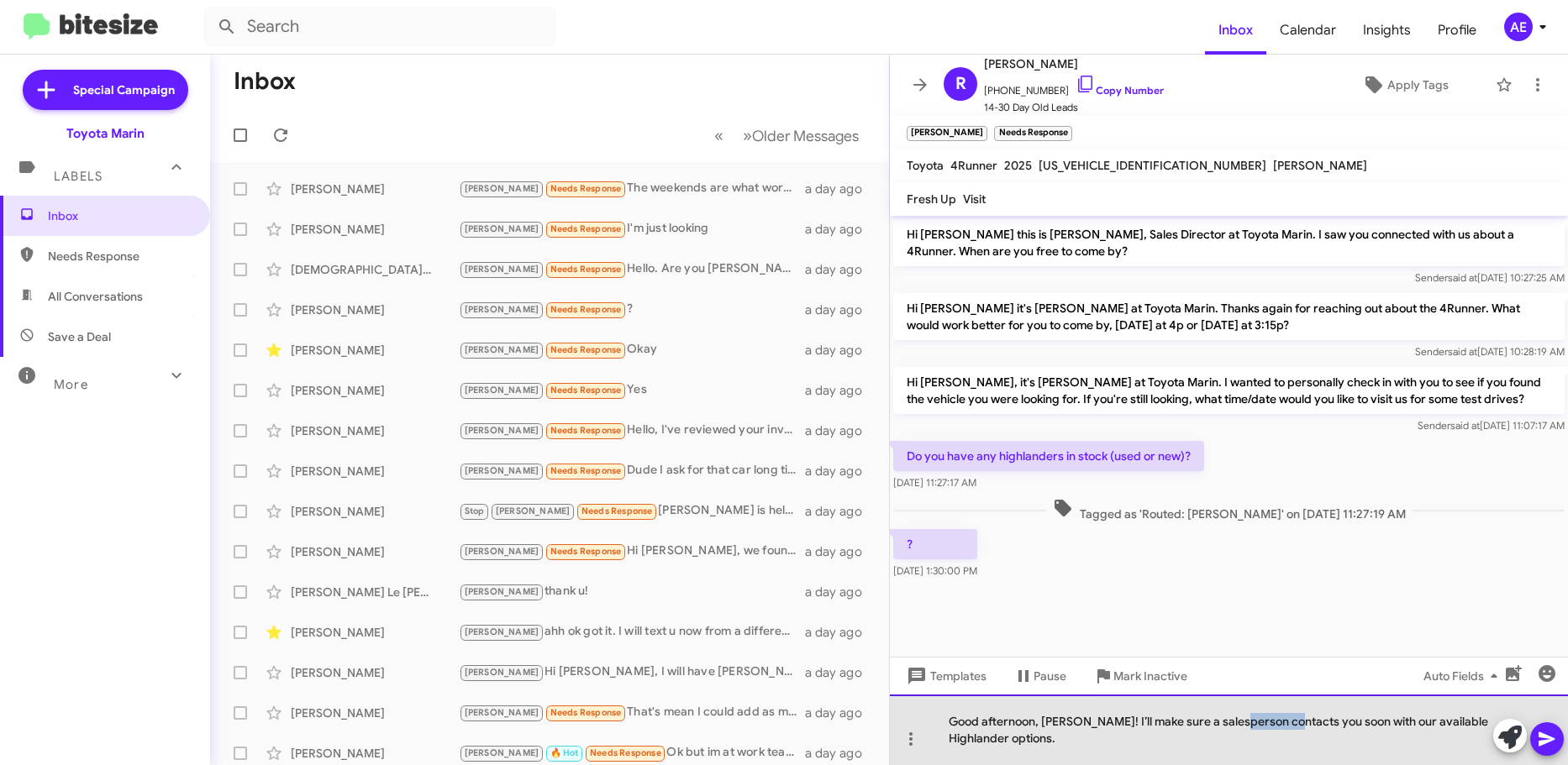
click at [1272, 701] on div "Good afternoon, [PERSON_NAME]! I’ll make sure a salesperson contacts you soon w…" at bounding box center [1229, 730] width 678 height 71
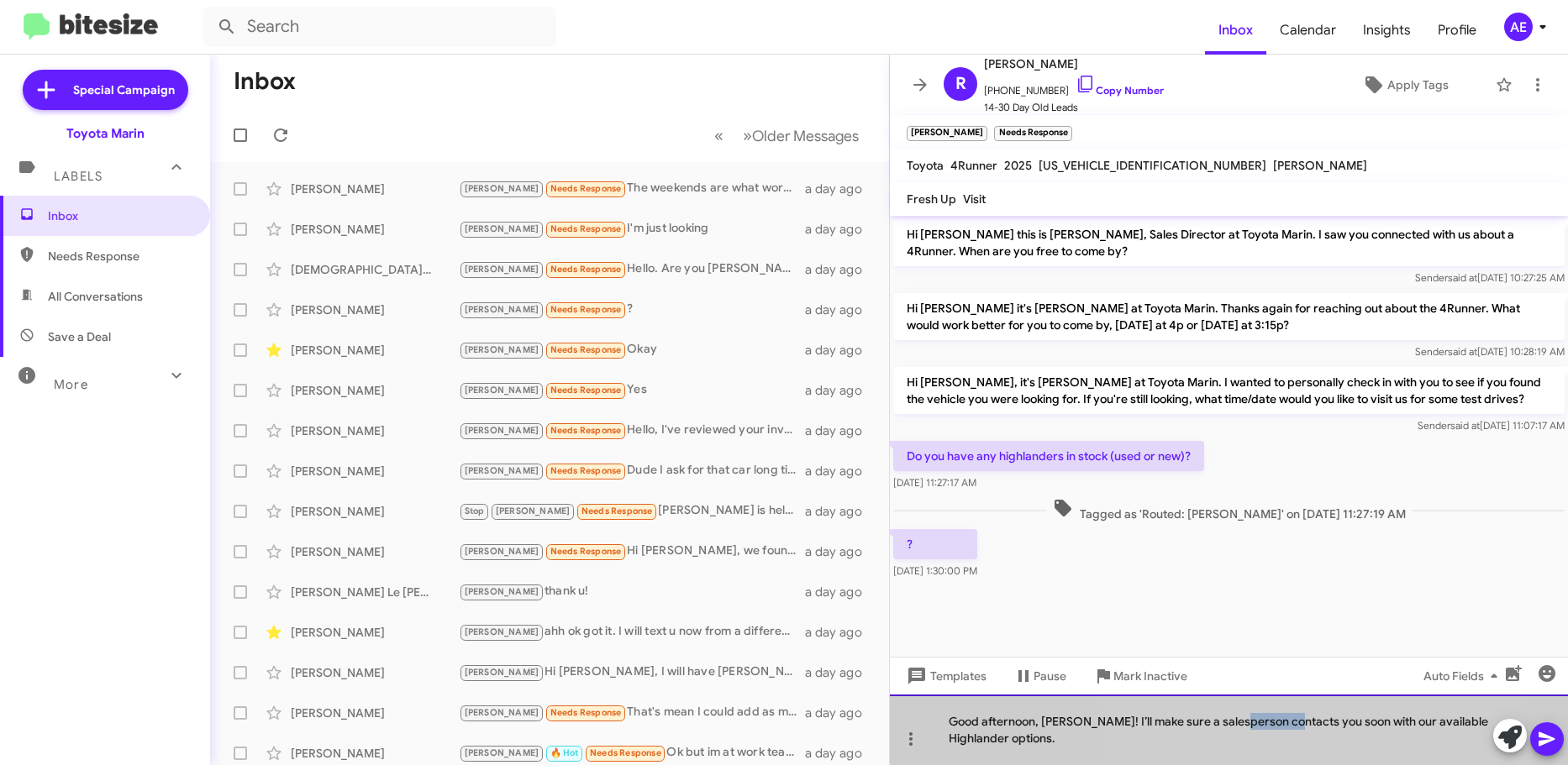
click at [1268, 701] on div "Good afternoon, [PERSON_NAME]! I’ll make sure a salesperson contacts you soon w…" at bounding box center [1229, 730] width 678 height 71
click at [1269, 701] on div "Good afternoon, [PERSON_NAME]! I’ll make sure a salesperson contacts you soon w…" at bounding box center [1229, 730] width 678 height 71
click at [1268, 701] on div "Good afternoon, [PERSON_NAME]! I’ll make sure a salesperson contacts you soon w…" at bounding box center [1229, 730] width 678 height 71
click at [1271, 701] on div "Good afternoon, [PERSON_NAME]! I’ll make sure a salesperson contacts you soon w…" at bounding box center [1229, 730] width 678 height 71
click at [1260, 714] on div "Good afternoon, [PERSON_NAME]! I’ll make sure a salesperson contacts you soon w…" at bounding box center [1229, 730] width 678 height 71
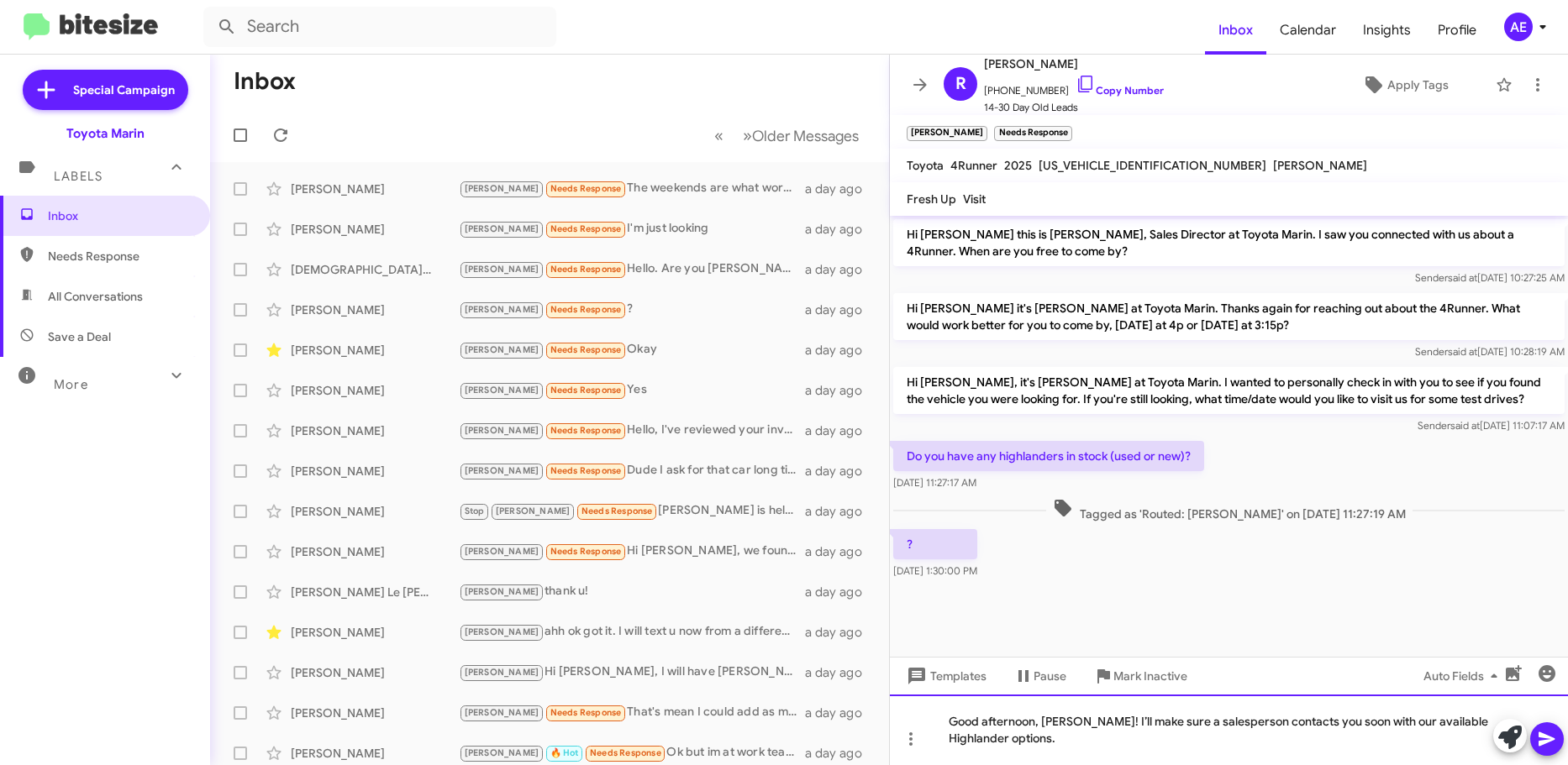
click at [1116, 728] on div "Good afternoon, [PERSON_NAME]! I’ll make sure a salesperson contacts you soon w…" at bounding box center [1229, 730] width 678 height 71
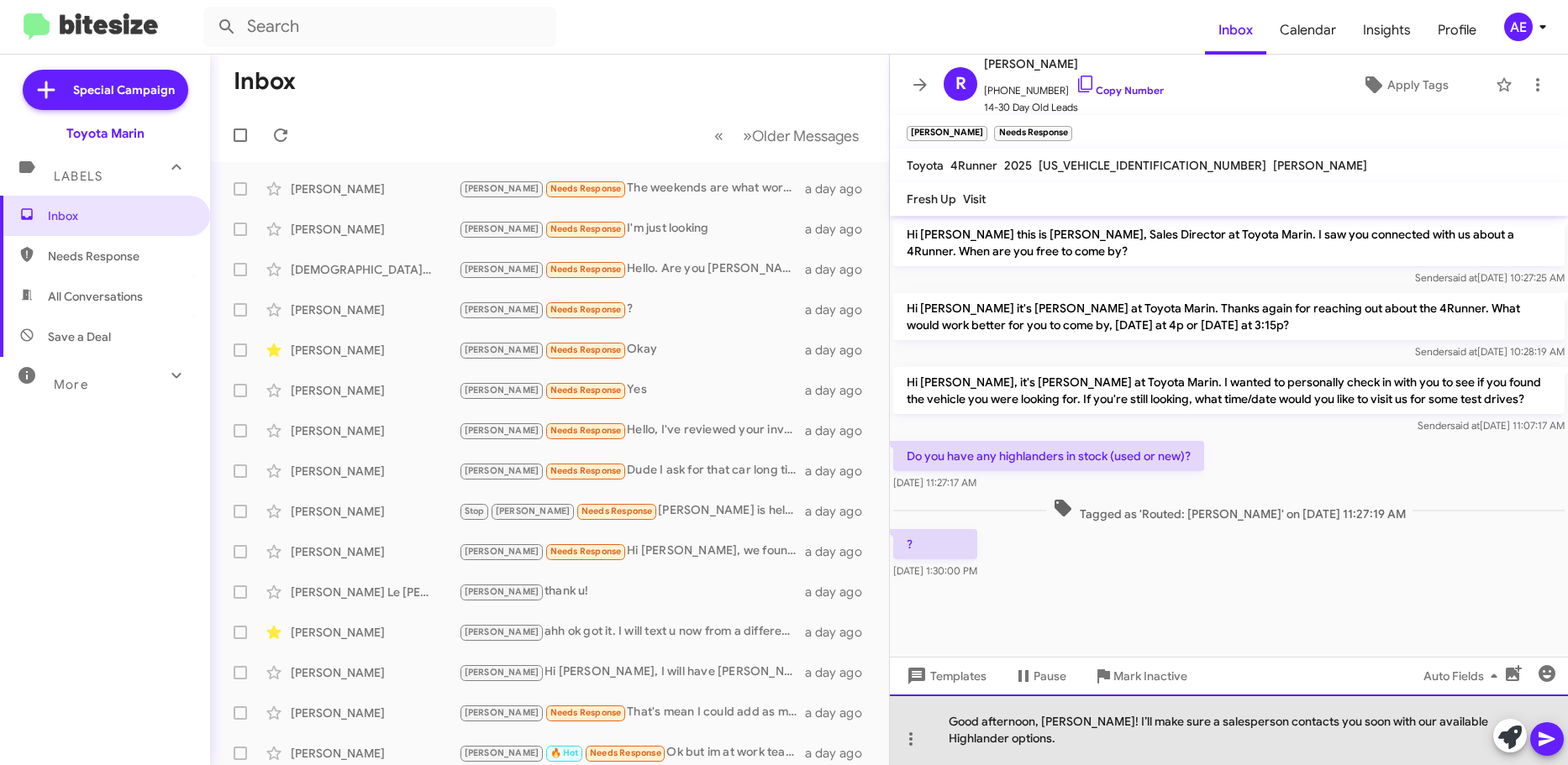
click at [1230, 725] on div "Good afternoon, [PERSON_NAME]! I’ll make sure a salesperson contacts you soon w…" at bounding box center [1229, 730] width 678 height 71
click at [1230, 725] on div "Good afternoon, [PERSON_NAME]! I’ll make sure a salesperson contacts you soon w…" at bounding box center [1229, 730] width 678 height 71
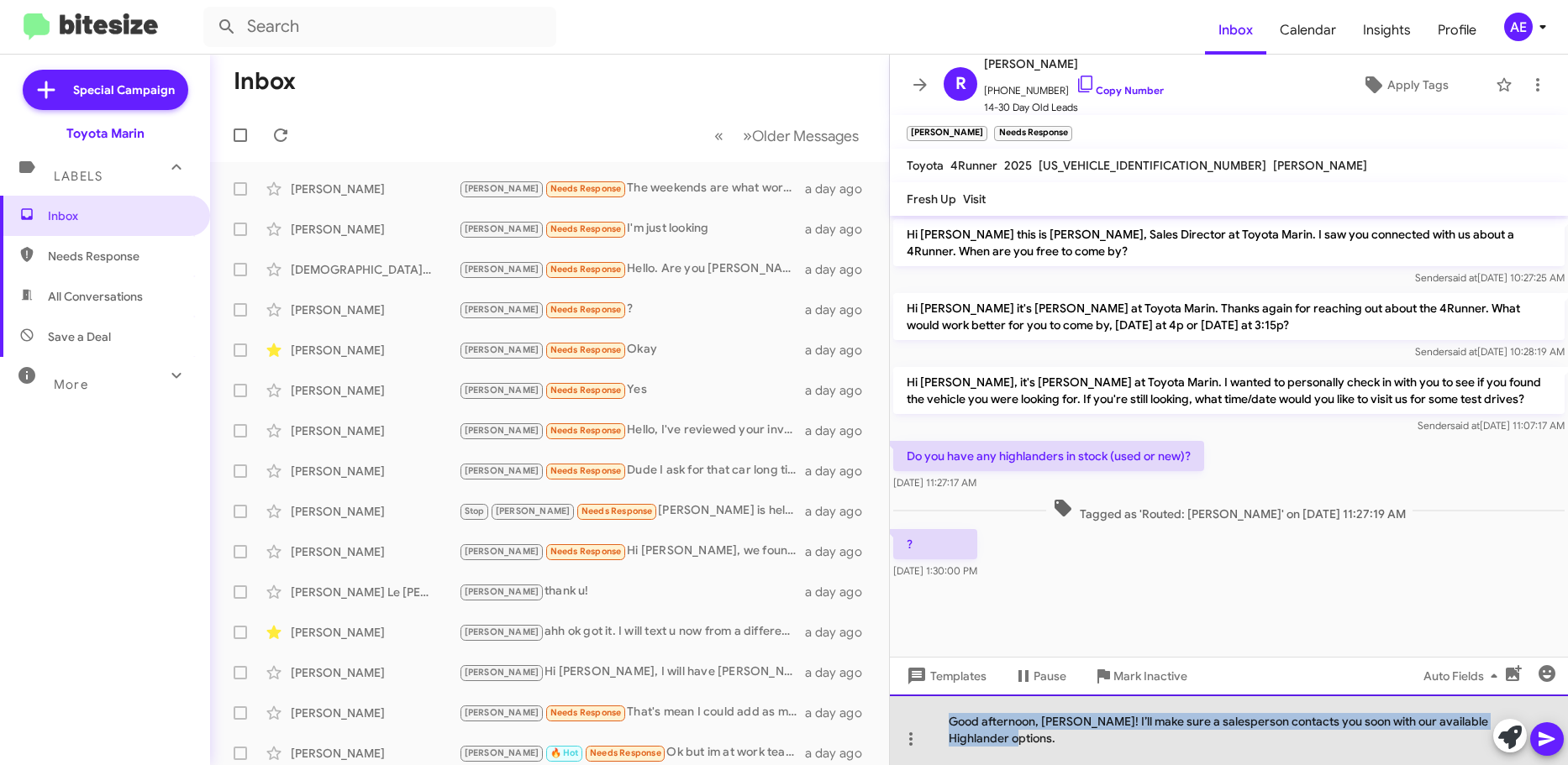
click at [1230, 725] on div "Good afternoon, [PERSON_NAME]! I’ll make sure a salesperson contacts you soon w…" at bounding box center [1229, 730] width 678 height 71
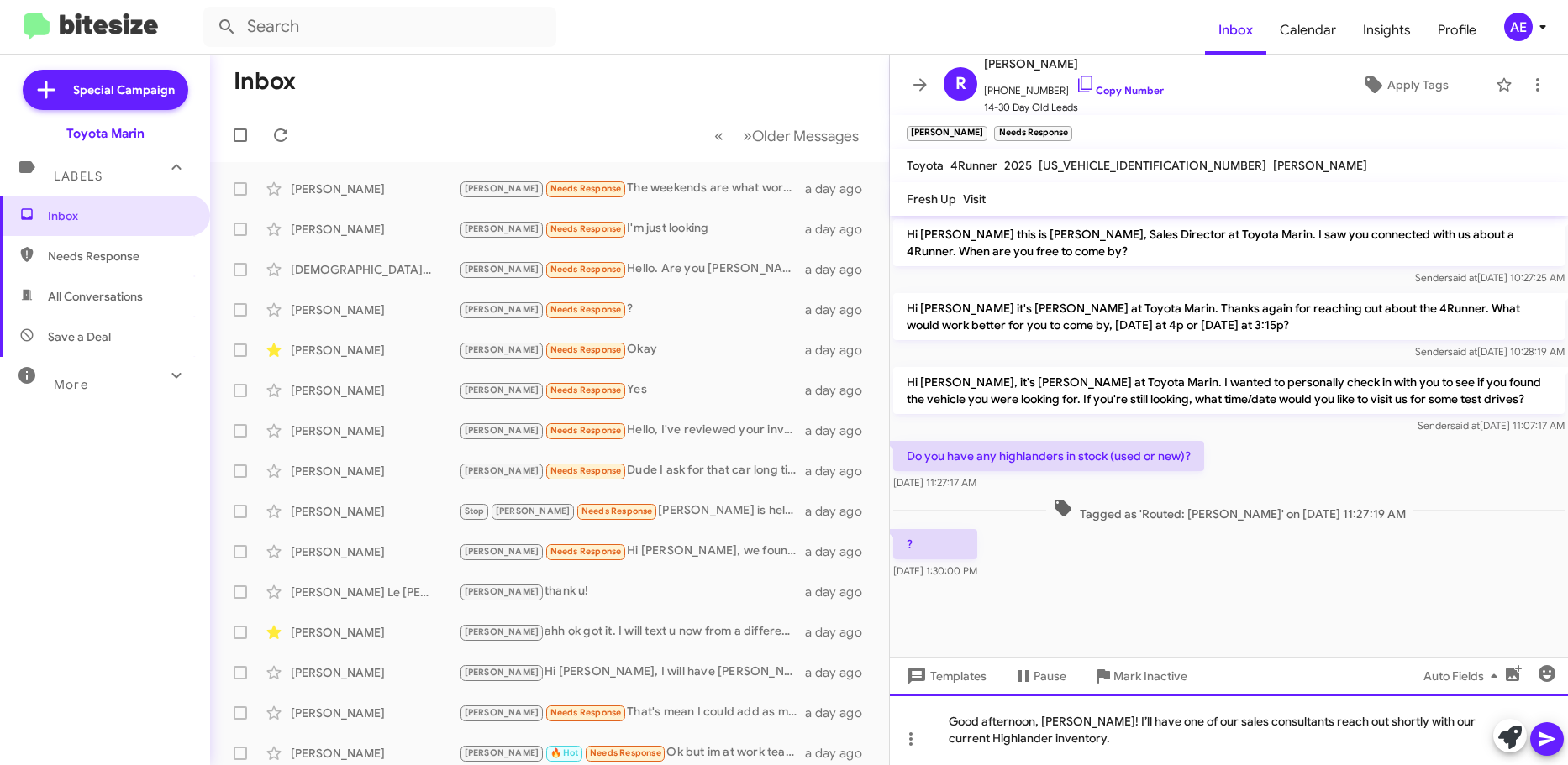
click at [1275, 724] on div "Good afternoon, [PERSON_NAME]! I’ll have one of our sales consultants reach out…" at bounding box center [1229, 730] width 678 height 71
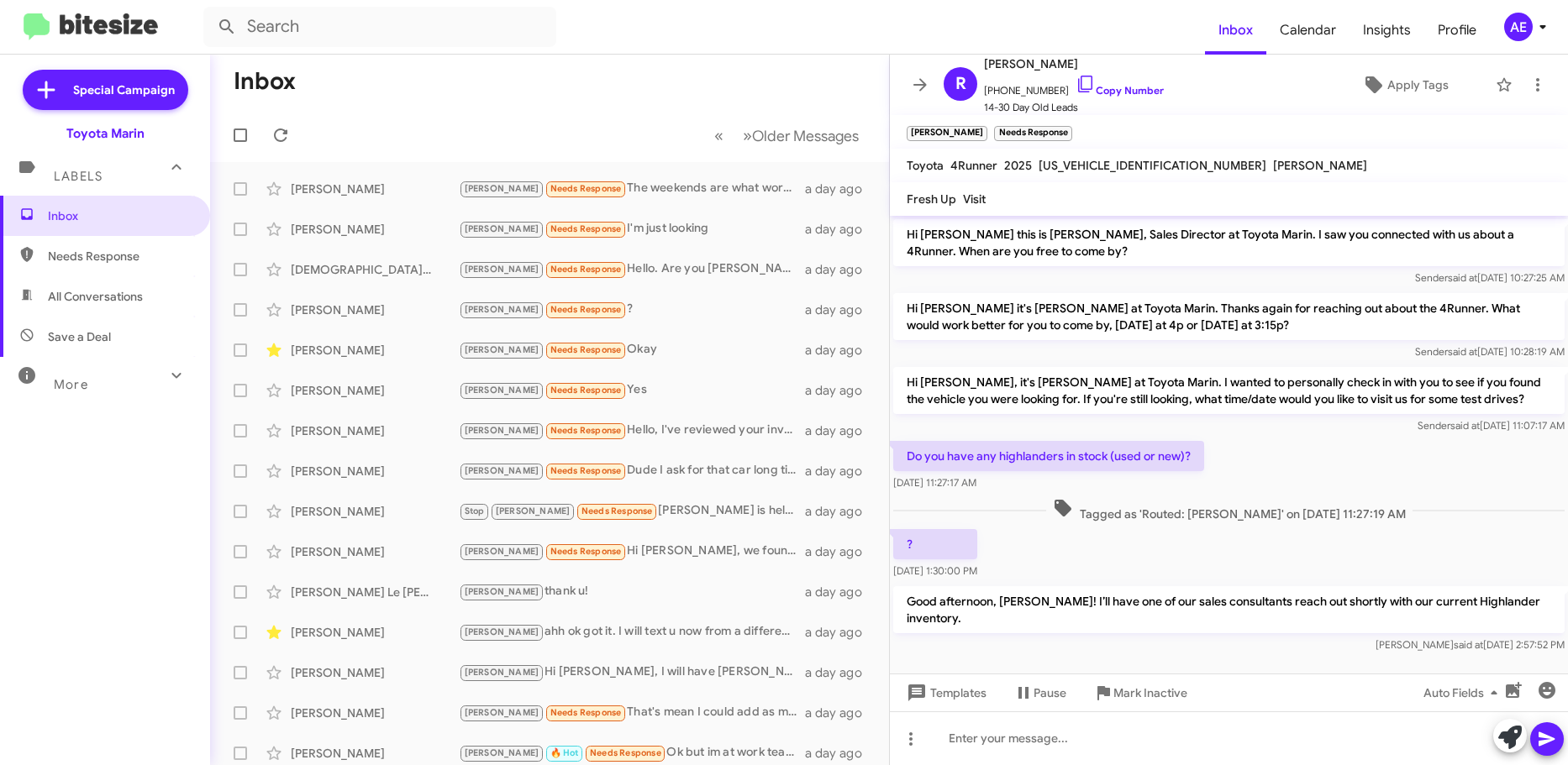
click at [1147, 610] on p "Good afternoon, [PERSON_NAME]! I’ll have one of our sales consultants reach out…" at bounding box center [1229, 610] width 672 height 47
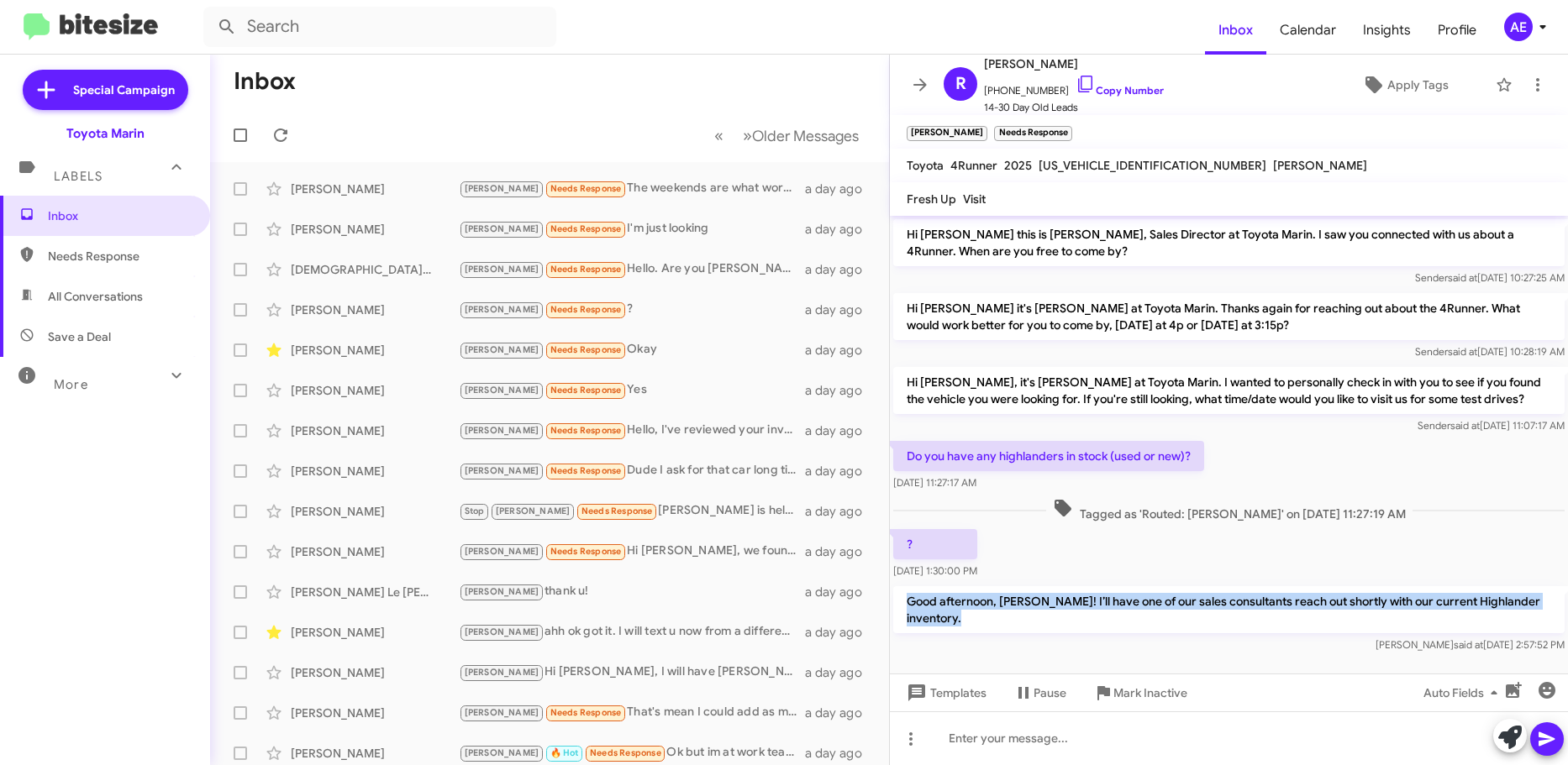
click at [1147, 610] on p "Good afternoon, [PERSON_NAME]! I’ll have one of our sales consultants reach out…" at bounding box center [1229, 610] width 672 height 47
click at [1225, 598] on p "Good afternoon, [PERSON_NAME]! I’ll have one of our sales consultants reach out…" at bounding box center [1229, 610] width 672 height 47
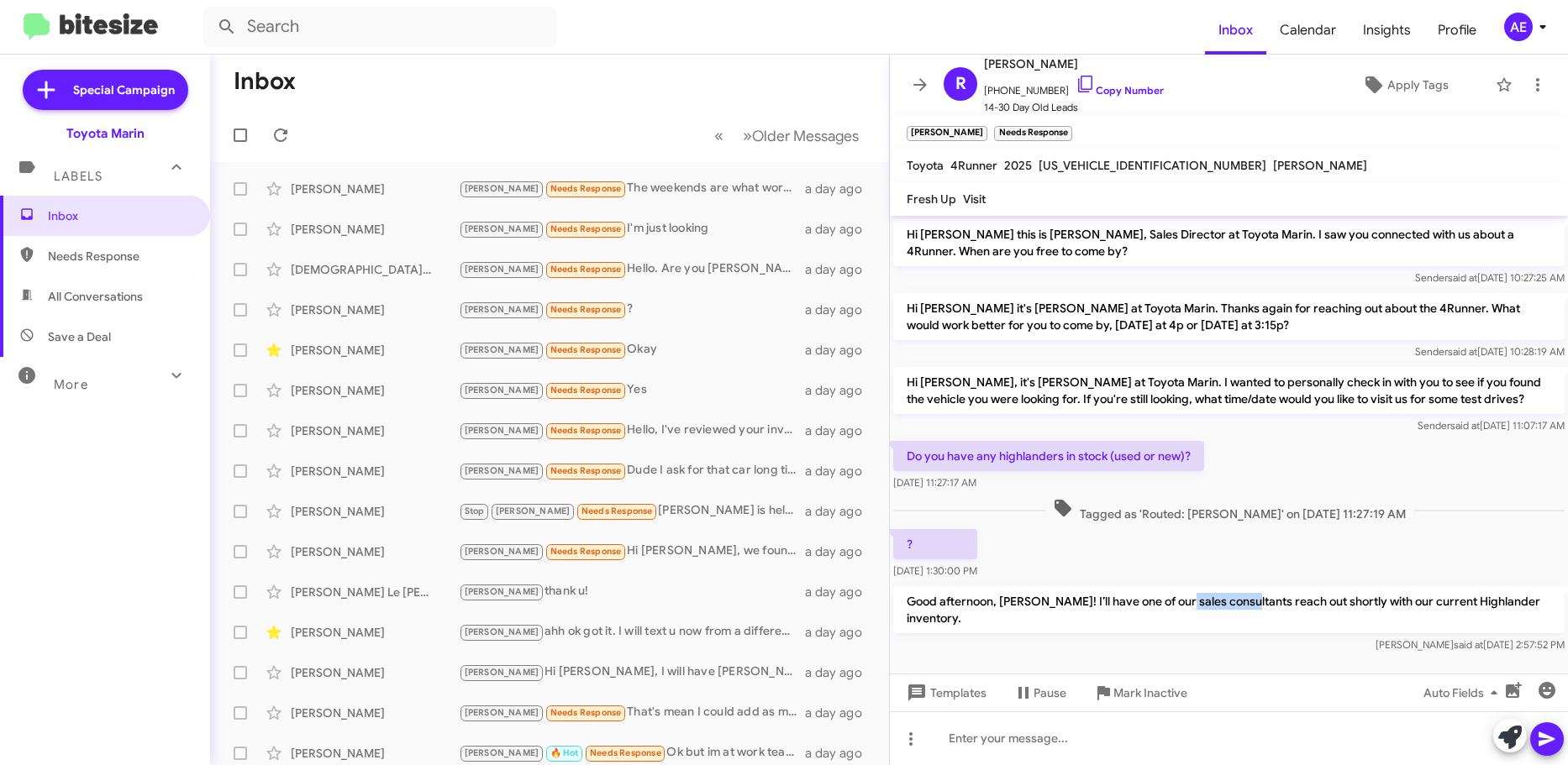
click at [1225, 598] on p "Good afternoon, [PERSON_NAME]! I’ll have one of our sales consultants reach out…" at bounding box center [1229, 610] width 672 height 47
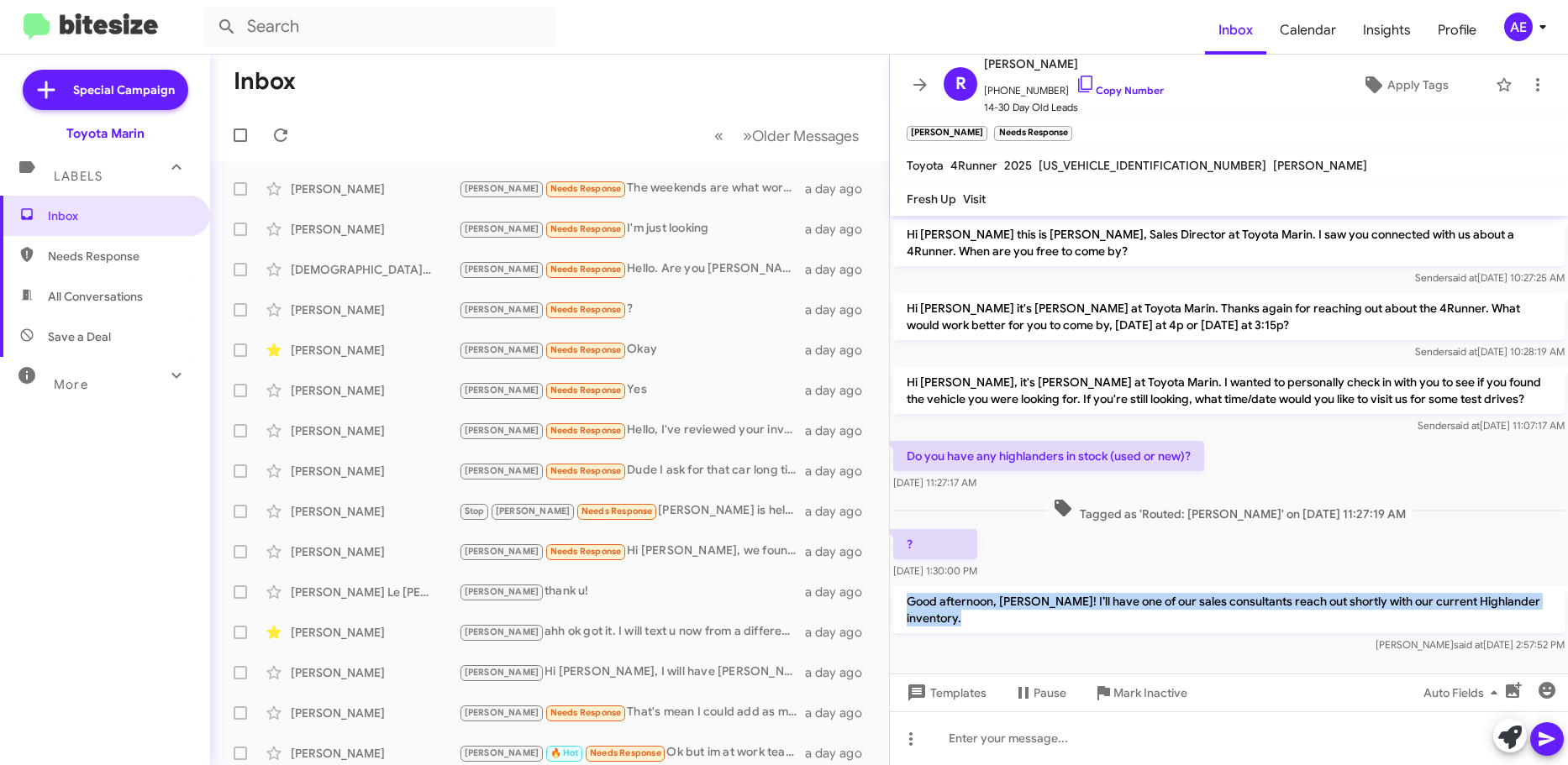
click at [1225, 598] on p "Good afternoon, [PERSON_NAME]! I’ll have one of our sales consultants reach out…" at bounding box center [1229, 610] width 672 height 47
click at [1184, 637] on div "[PERSON_NAME] said at [DATE] 2:57:52 PM" at bounding box center [1229, 645] width 672 height 17
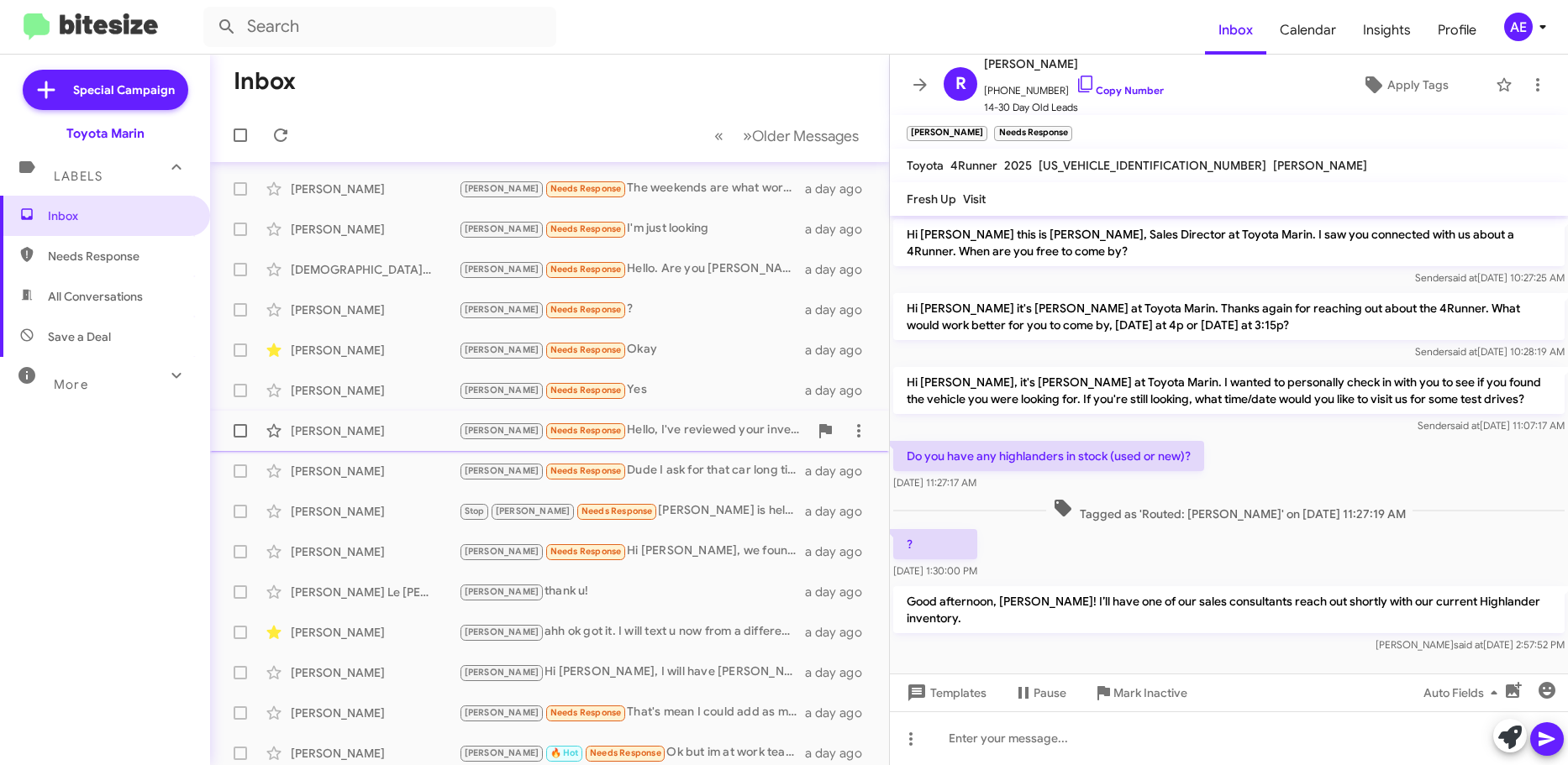
scroll to position [112, 0]
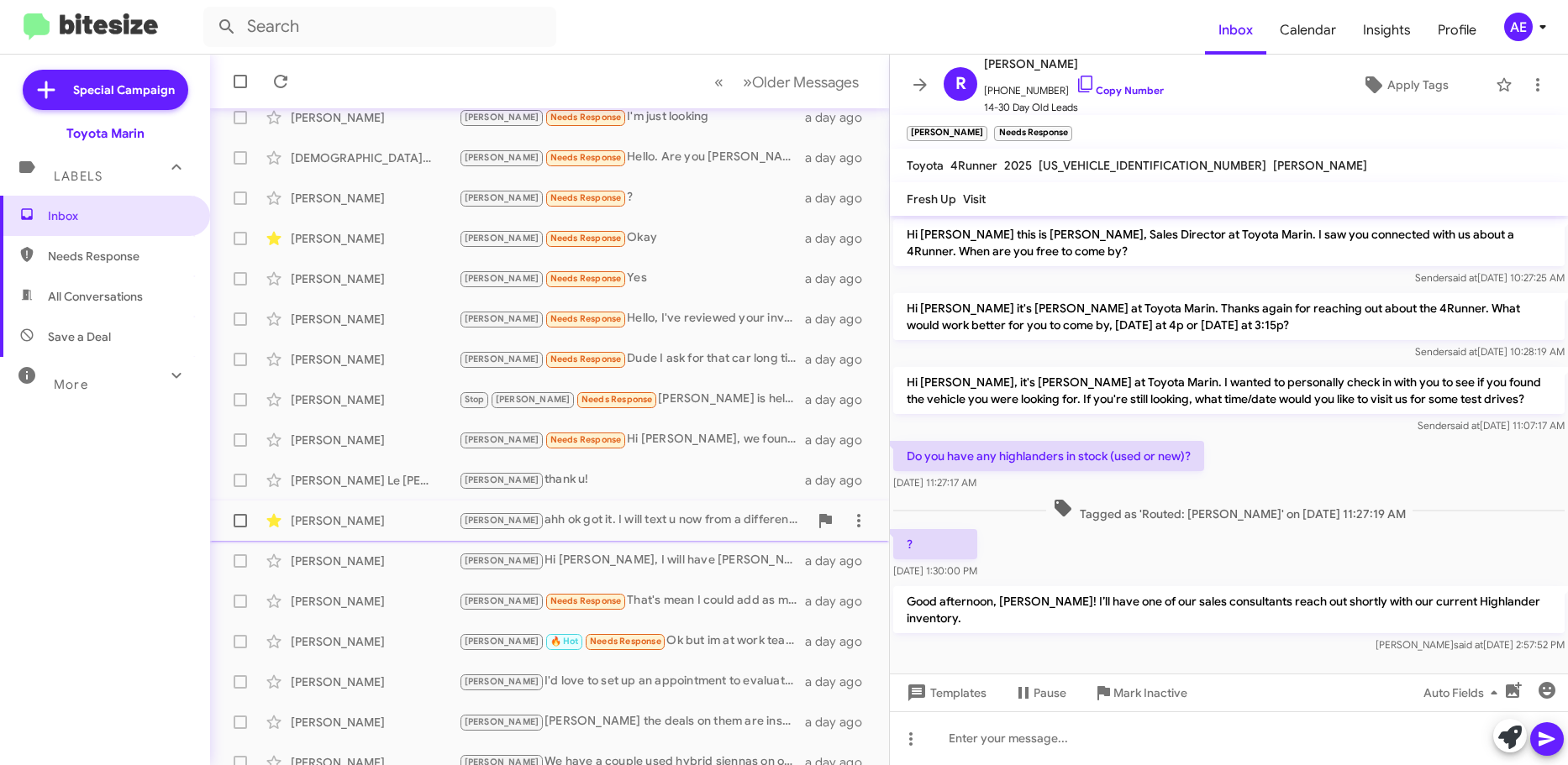
click at [556, 524] on div "[PERSON_NAME] ok got it. I will text u now from a different system and from the…" at bounding box center [633, 520] width 349 height 19
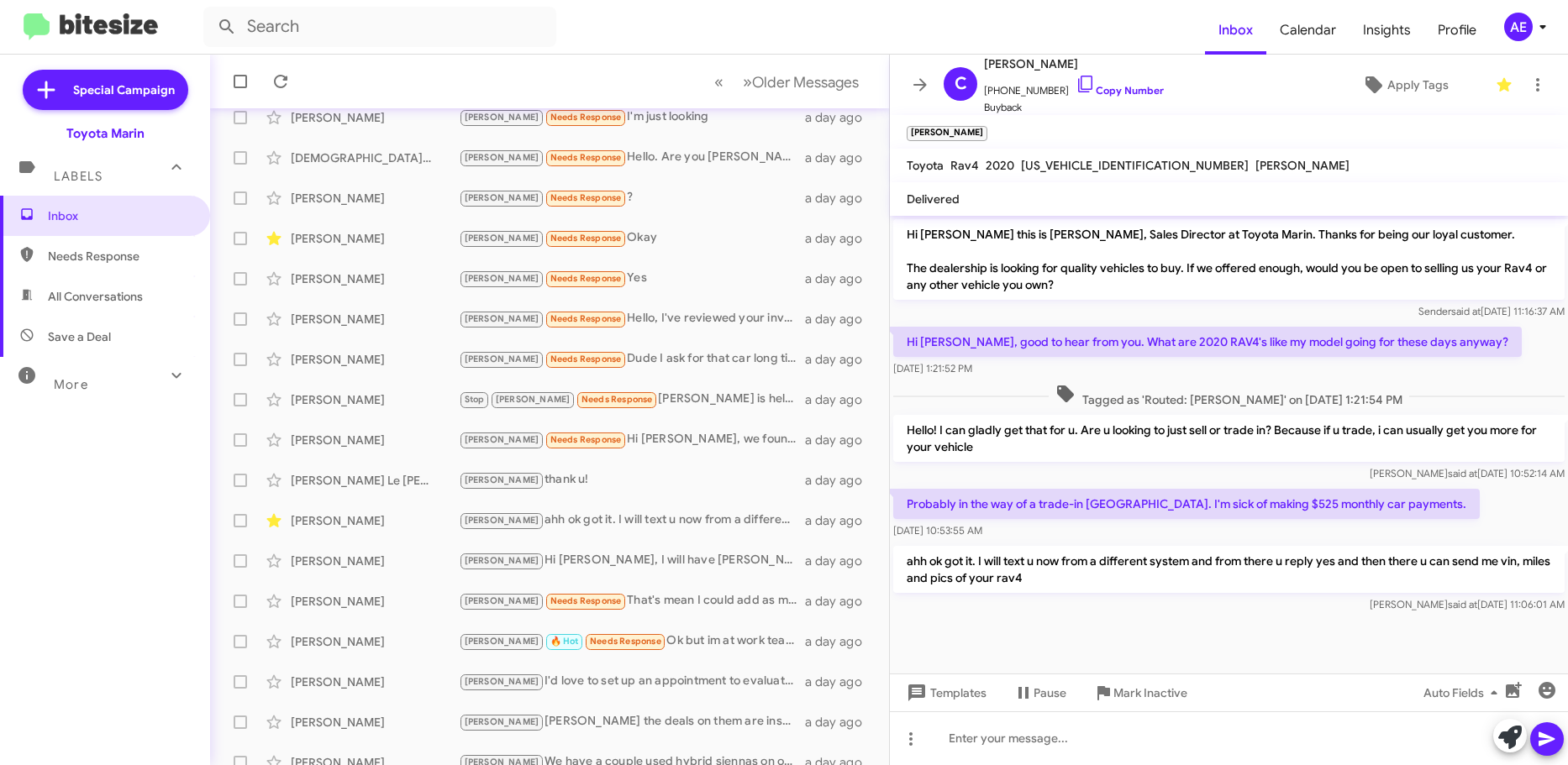
click at [1204, 445] on p "Hello! I can gladly get that for u. Are u looking to just sell or trade in? Bec…" at bounding box center [1229, 438] width 672 height 47
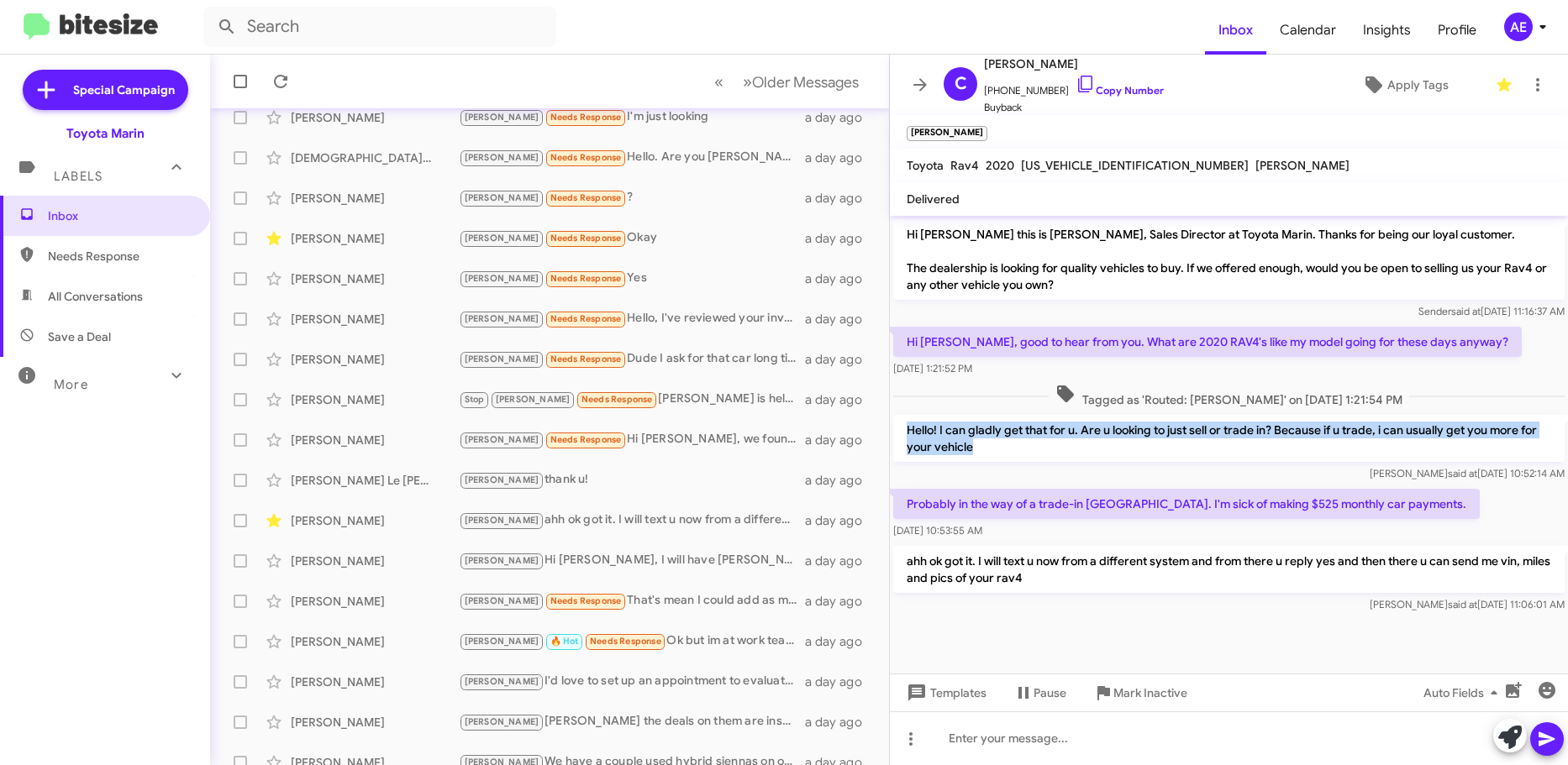
click at [1204, 445] on p "Hello! I can gladly get that for u. Are u looking to just sell or trade in? Bec…" at bounding box center [1229, 438] width 672 height 47
click at [1234, 445] on p "Hello! I can gladly get that for u. Are u looking to just sell or trade in? Bec…" at bounding box center [1229, 438] width 672 height 47
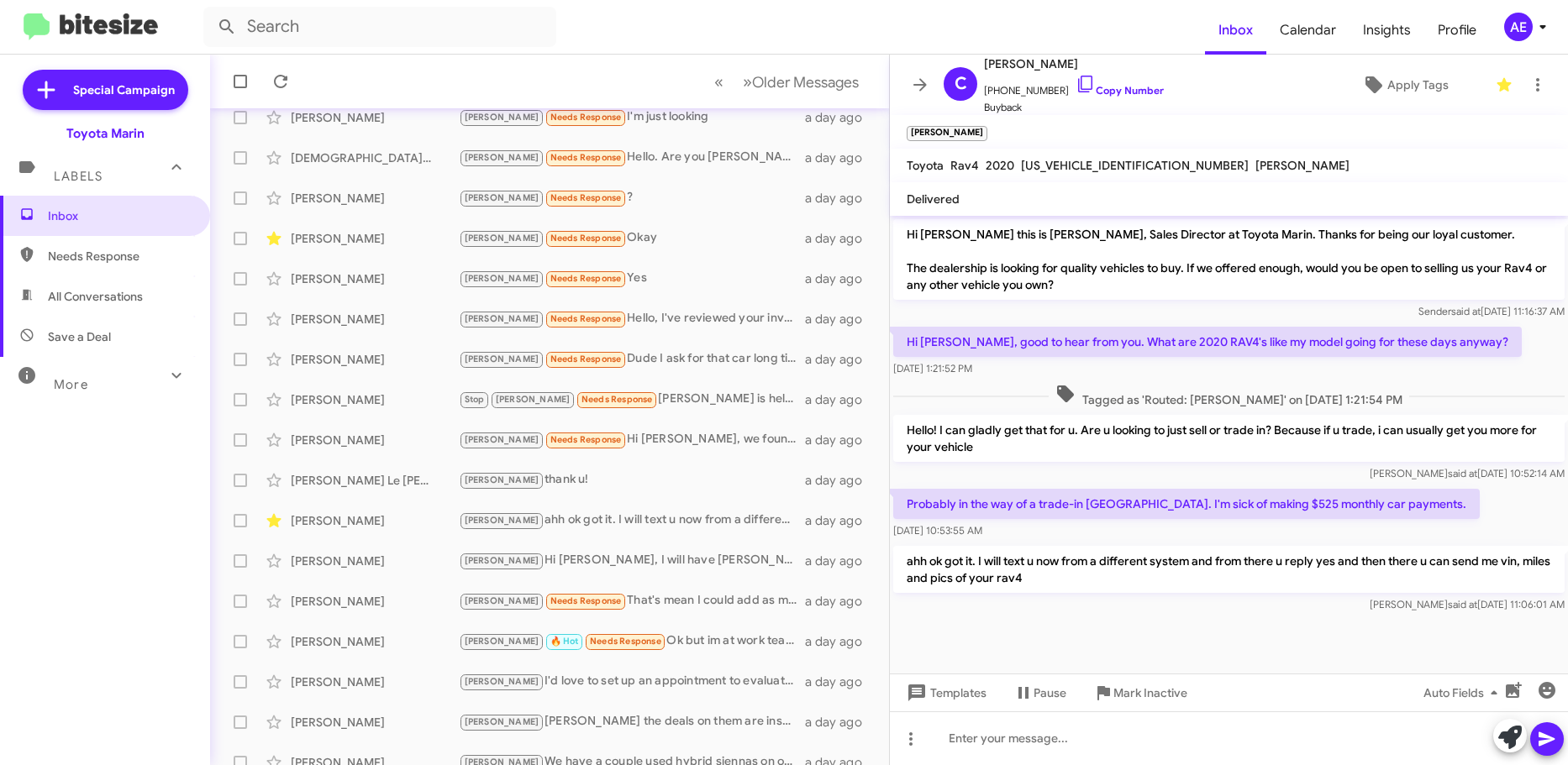
click at [1095, 503] on p "Probably in the way of a trade-in [GEOGRAPHIC_DATA]. I'm sick of making $525 mo…" at bounding box center [1186, 504] width 587 height 30
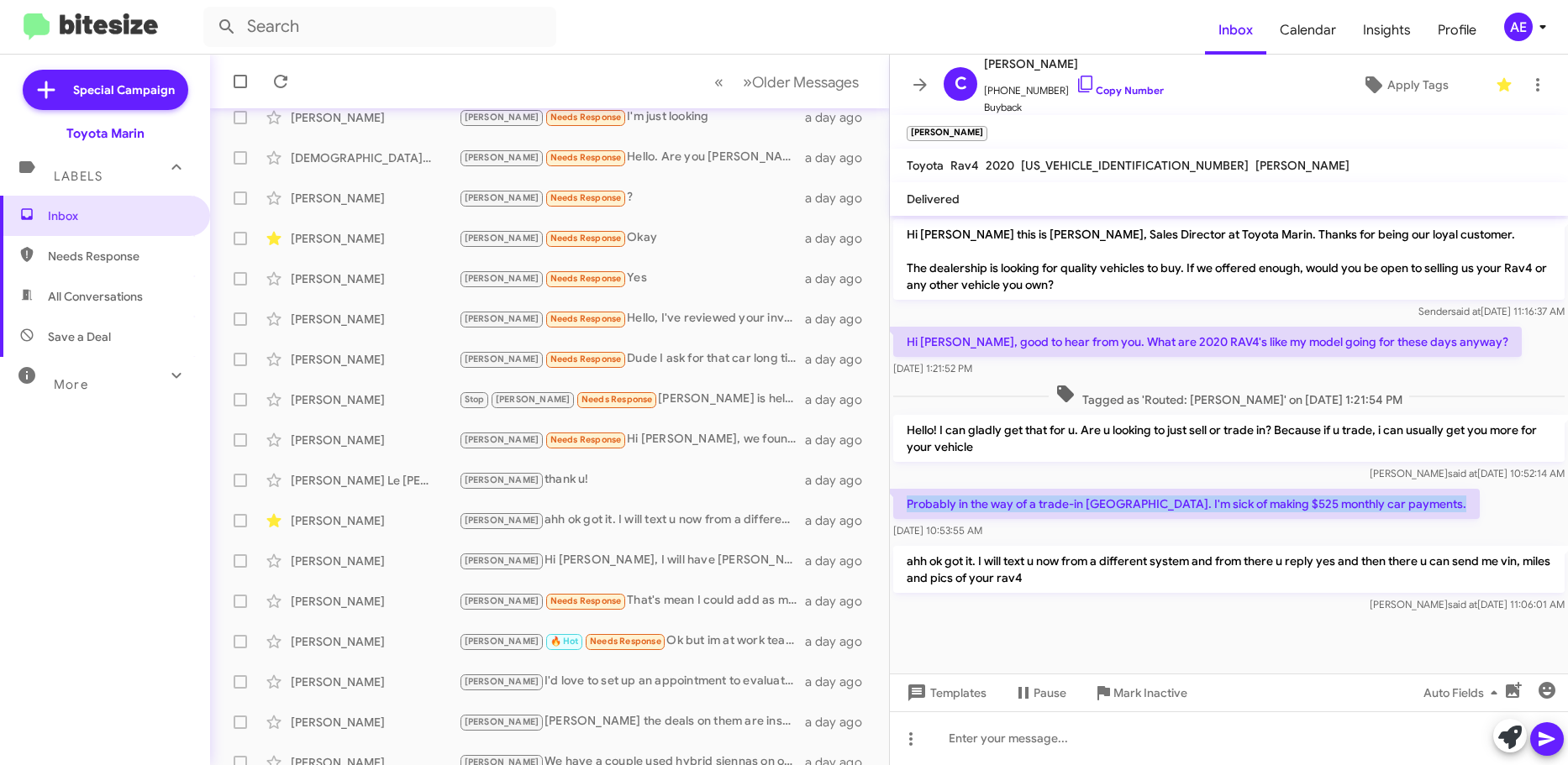
click at [1095, 503] on p "Probably in the way of a trade-in [GEOGRAPHIC_DATA]. I'm sick of making $525 mo…" at bounding box center [1186, 504] width 587 height 30
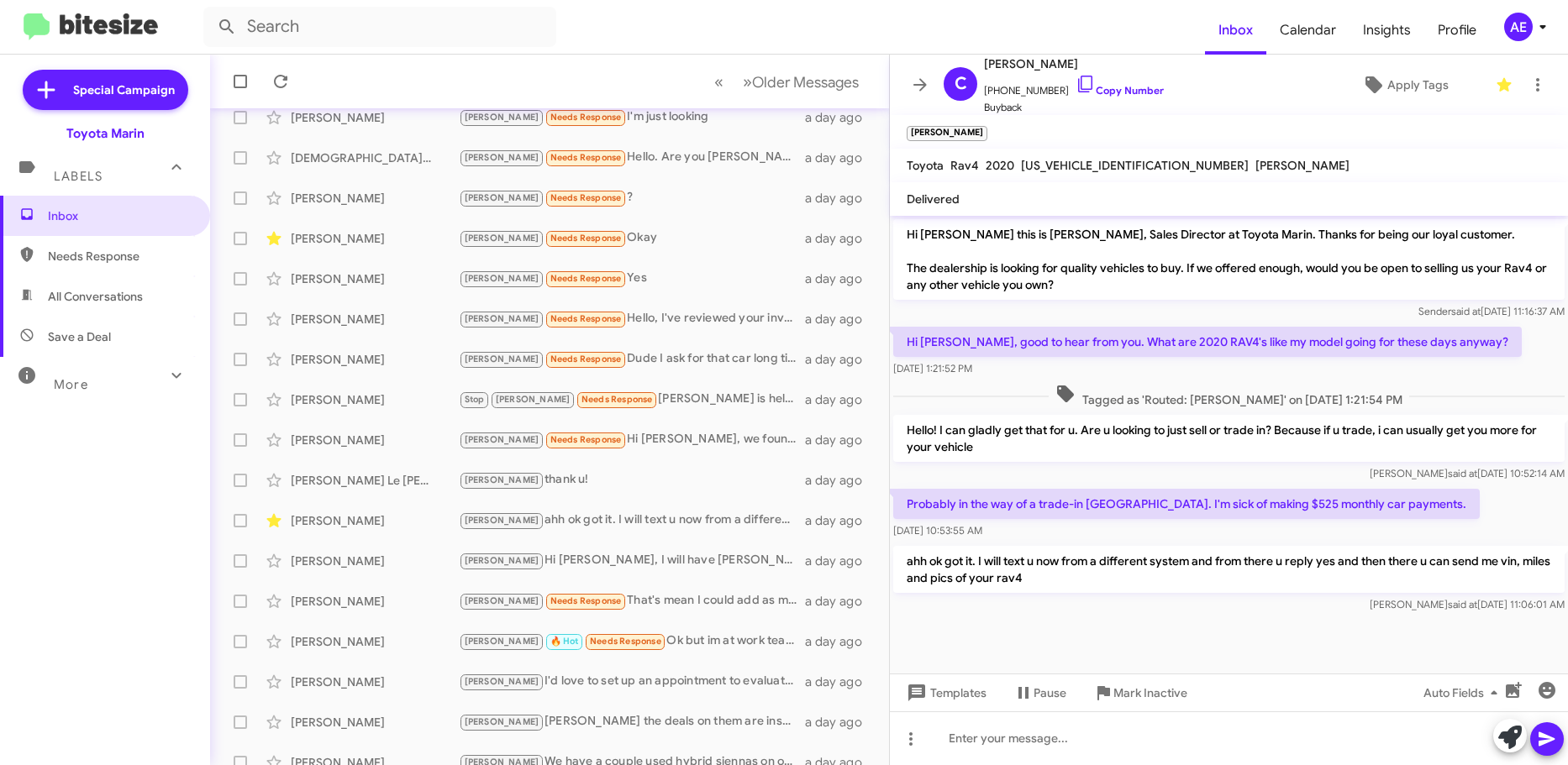
click at [1142, 588] on p "ahh ok got it. I will text u now from a different system and from there u reply…" at bounding box center [1229, 570] width 672 height 47
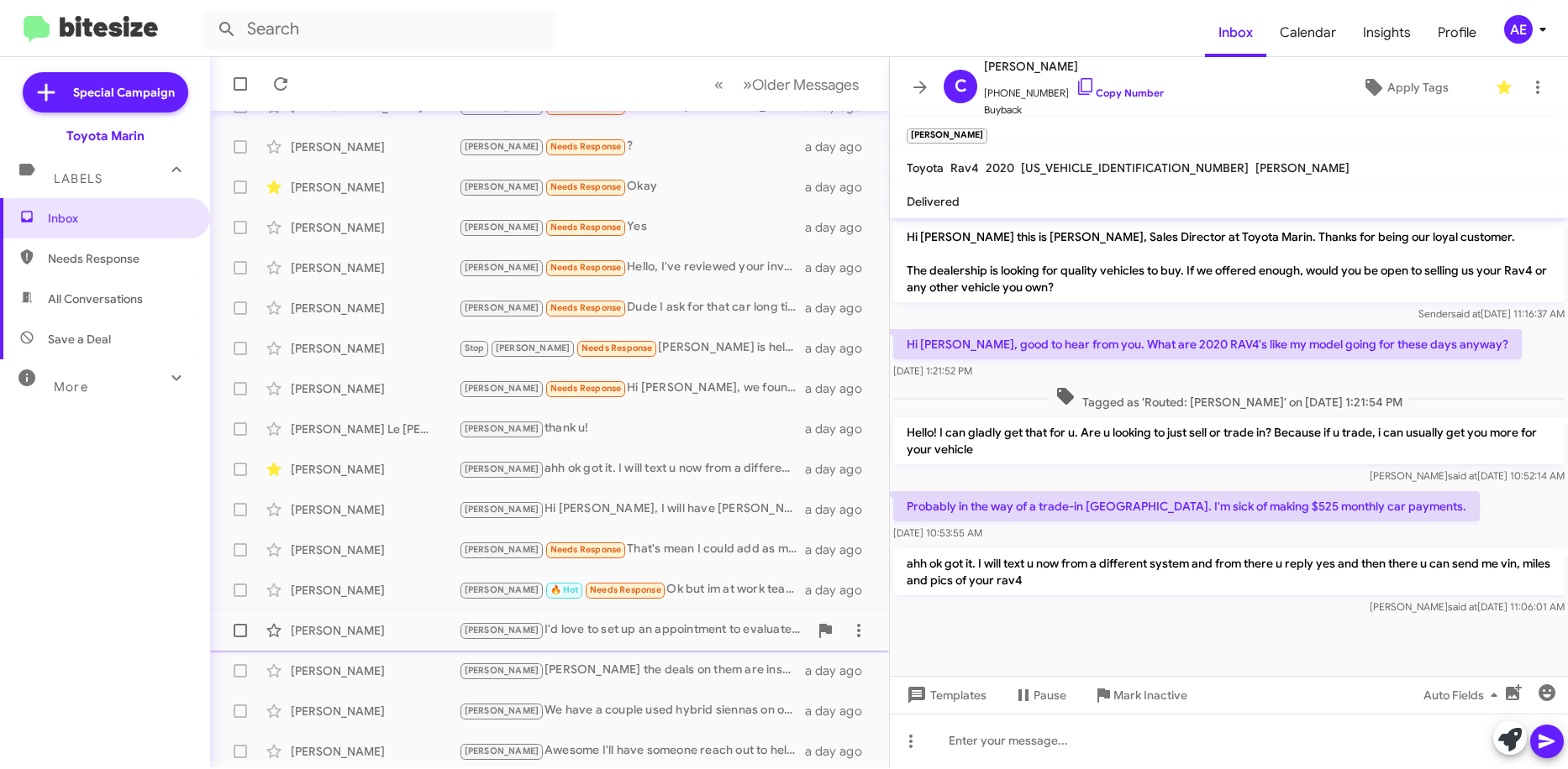
scroll to position [210, 0]
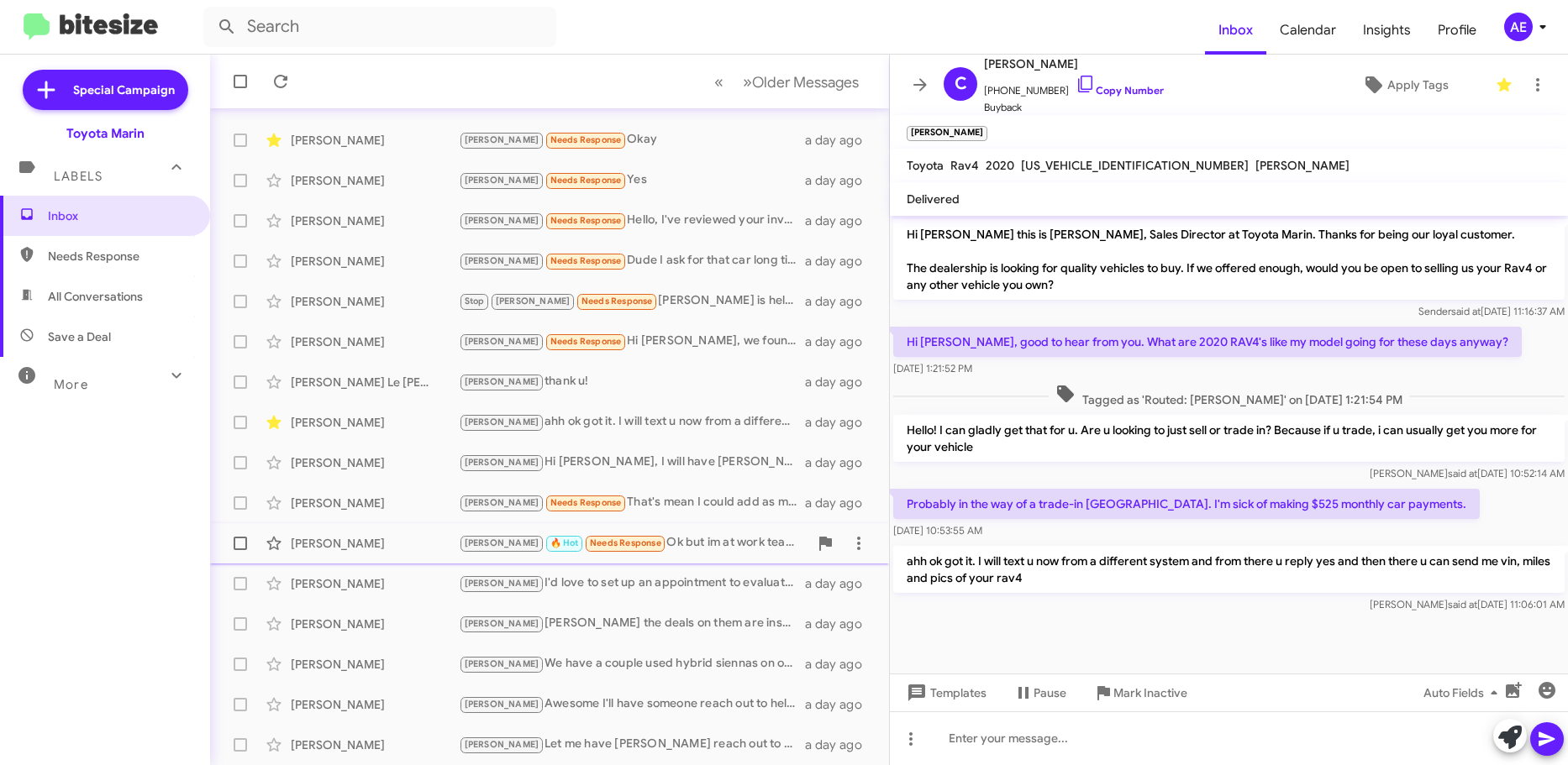
click at [454, 543] on div "[PERSON_NAME]" at bounding box center [375, 544] width 168 height 17
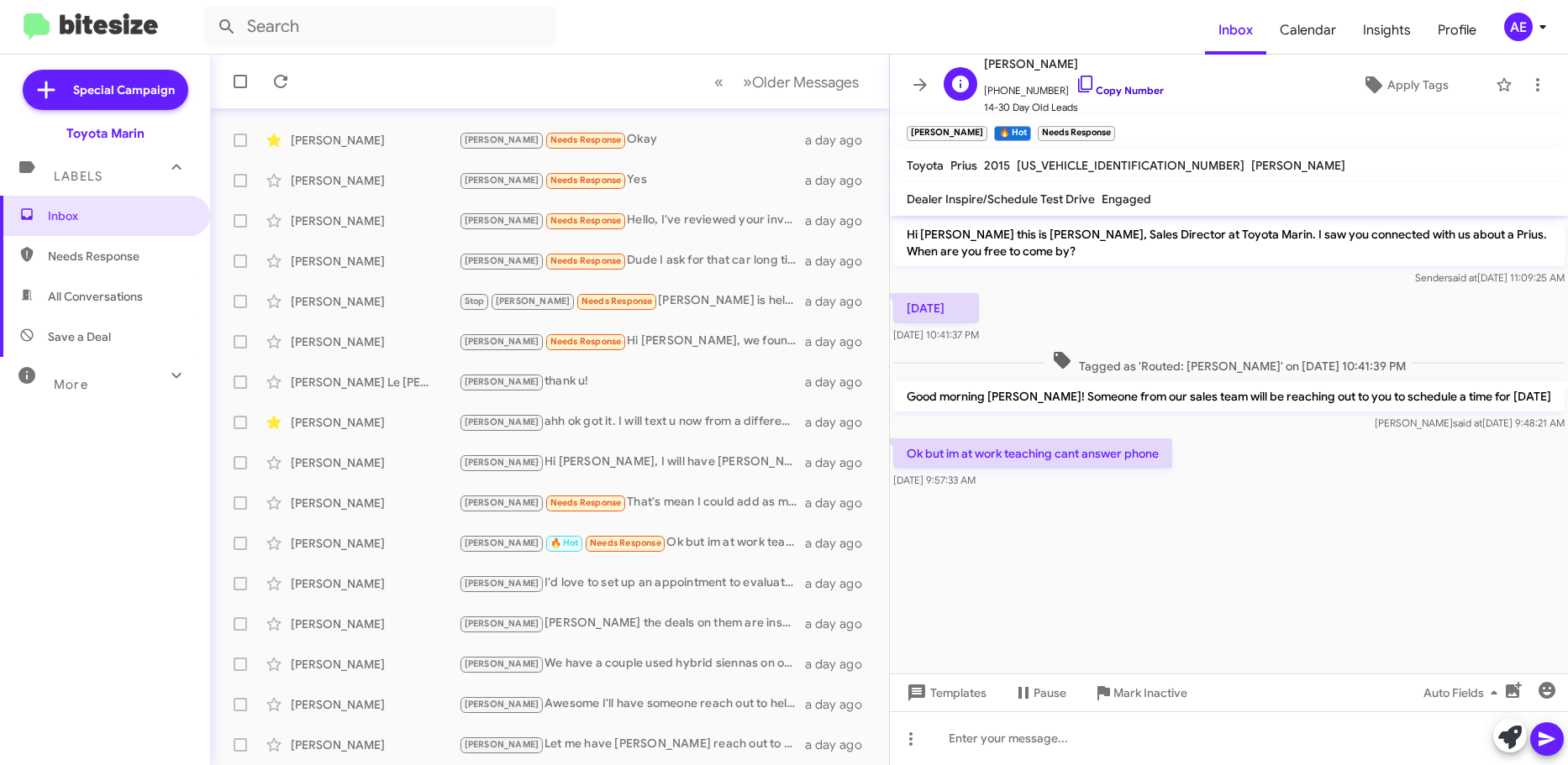
click at [1108, 88] on link "Copy Number" at bounding box center [1119, 90] width 88 height 13
click at [1222, 716] on div at bounding box center [1229, 738] width 678 height 54
drag, startPoint x: 1138, startPoint y: 454, endPoint x: 1135, endPoint y: 473, distance: 19.2
click at [1138, 455] on p "Ok but im at work teaching cant answer phone" at bounding box center [1032, 454] width 279 height 30
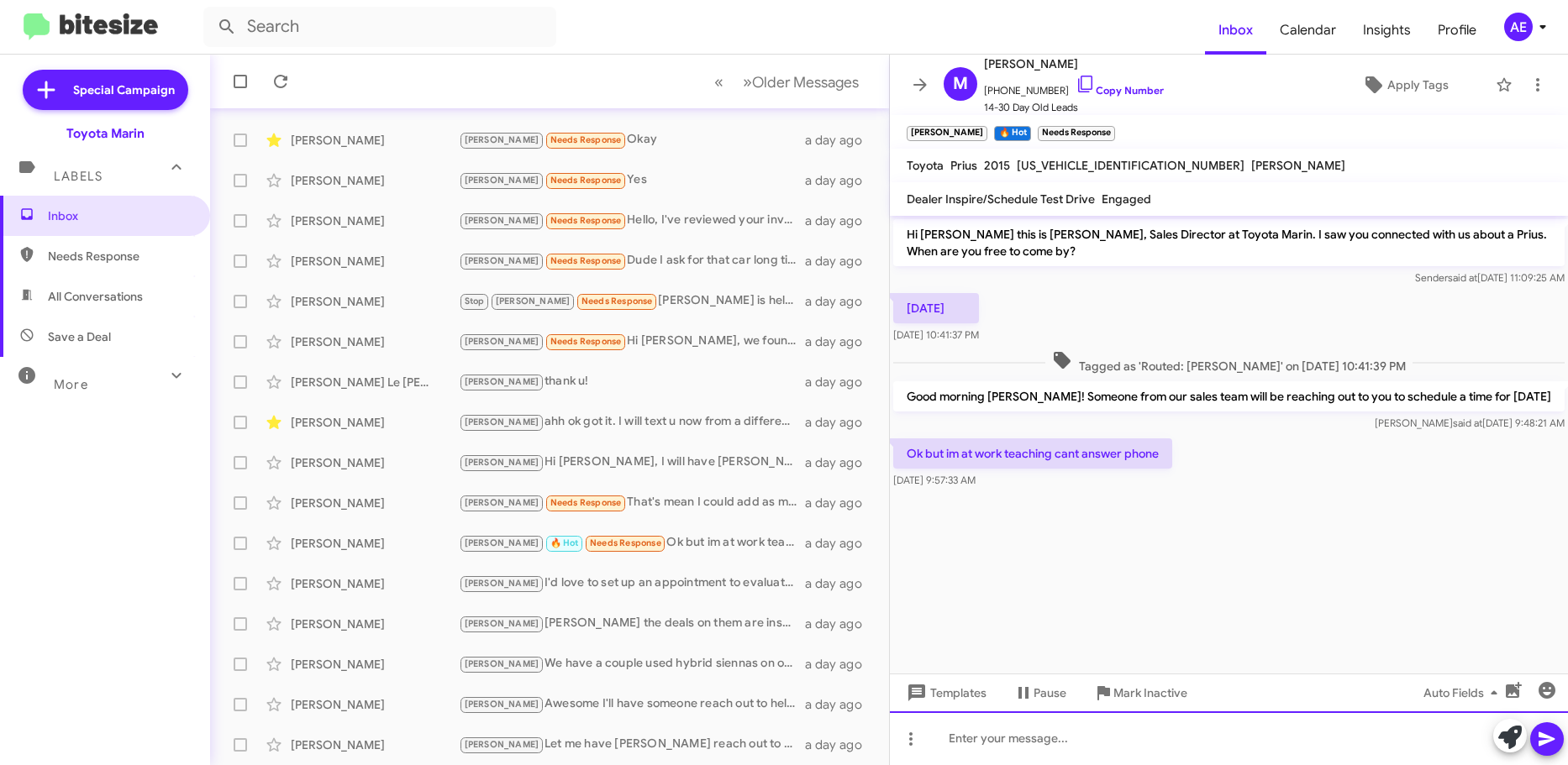
click at [1124, 736] on div at bounding box center [1229, 738] width 678 height 54
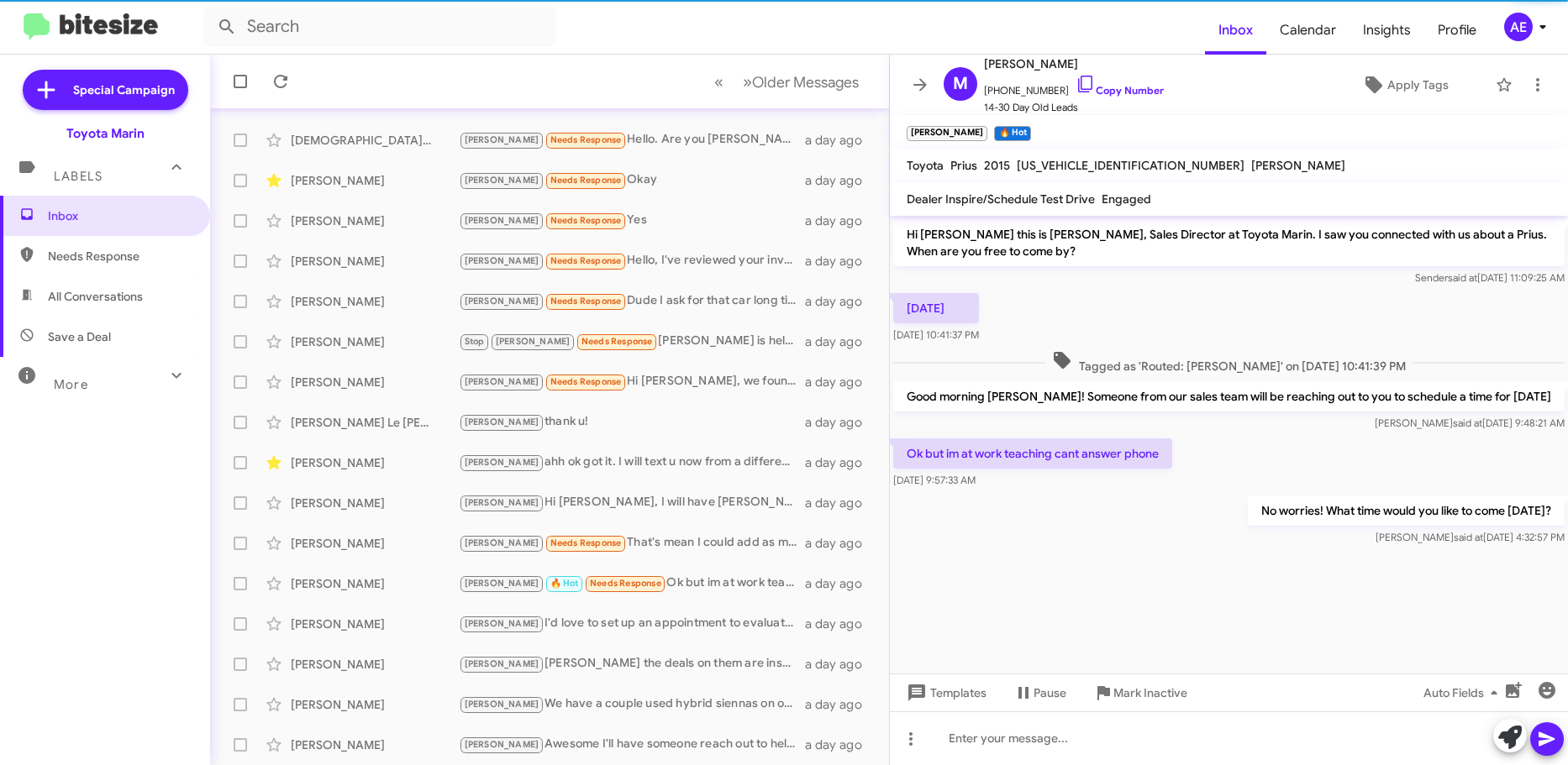
click at [1040, 51] on mat-toolbar "Inbox Calendar Insights Profile AE" at bounding box center [784, 27] width 1568 height 54
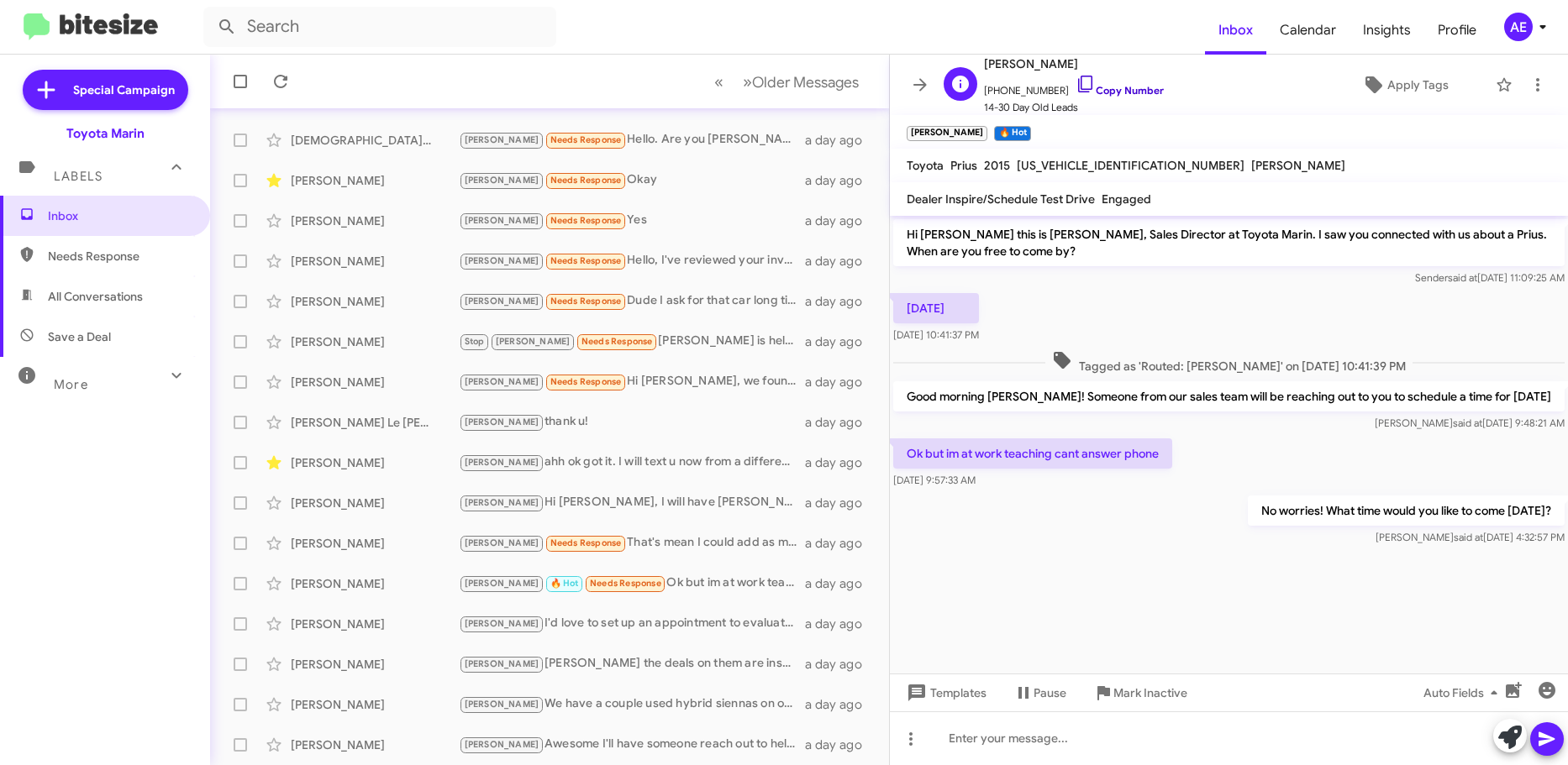
click at [1095, 92] on link "Copy Number" at bounding box center [1119, 90] width 88 height 13
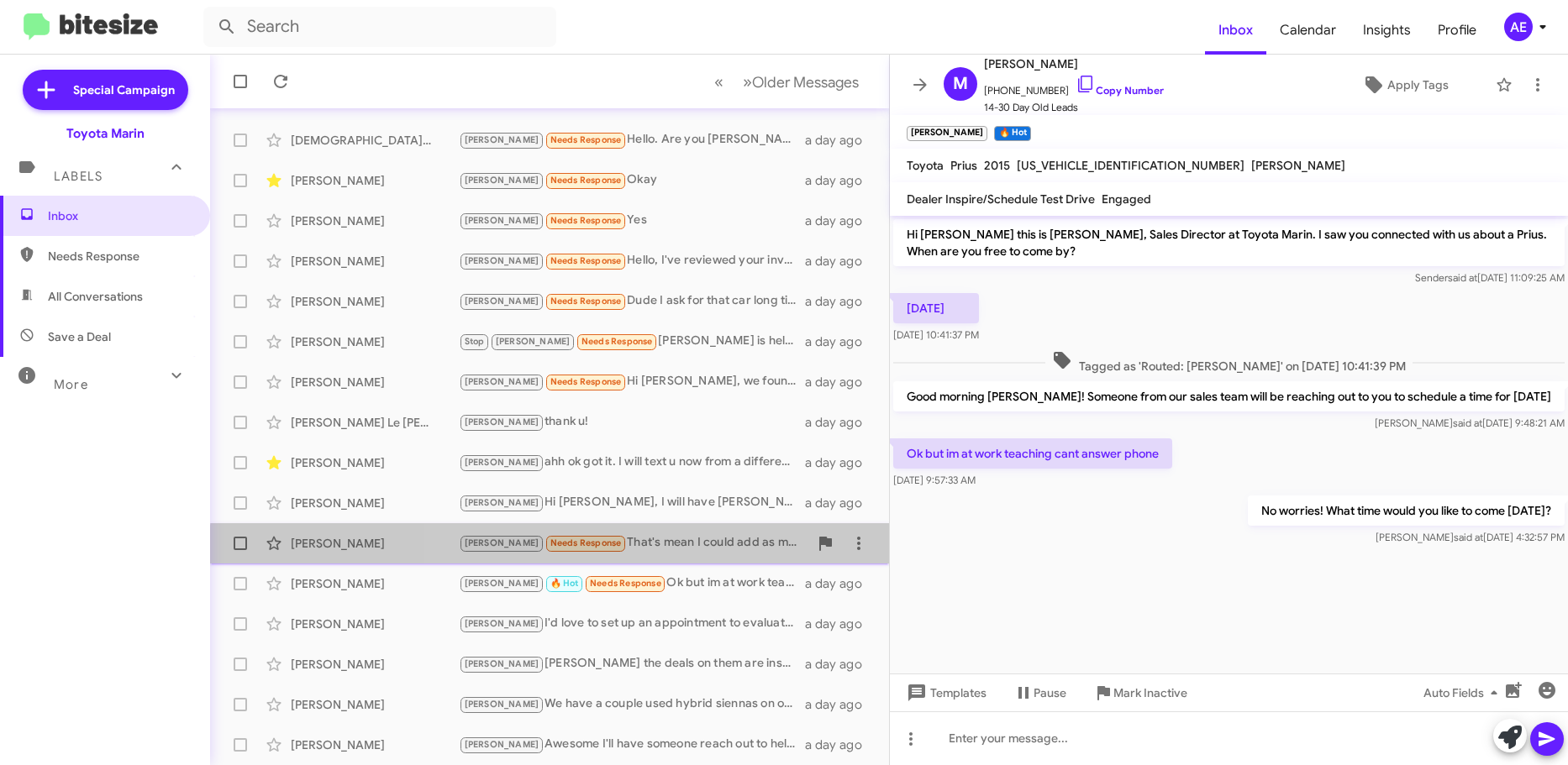
click at [679, 553] on div "[PERSON_NAME] Needs Response That's mean I could add as much accessories I want…" at bounding box center [633, 543] width 349 height 19
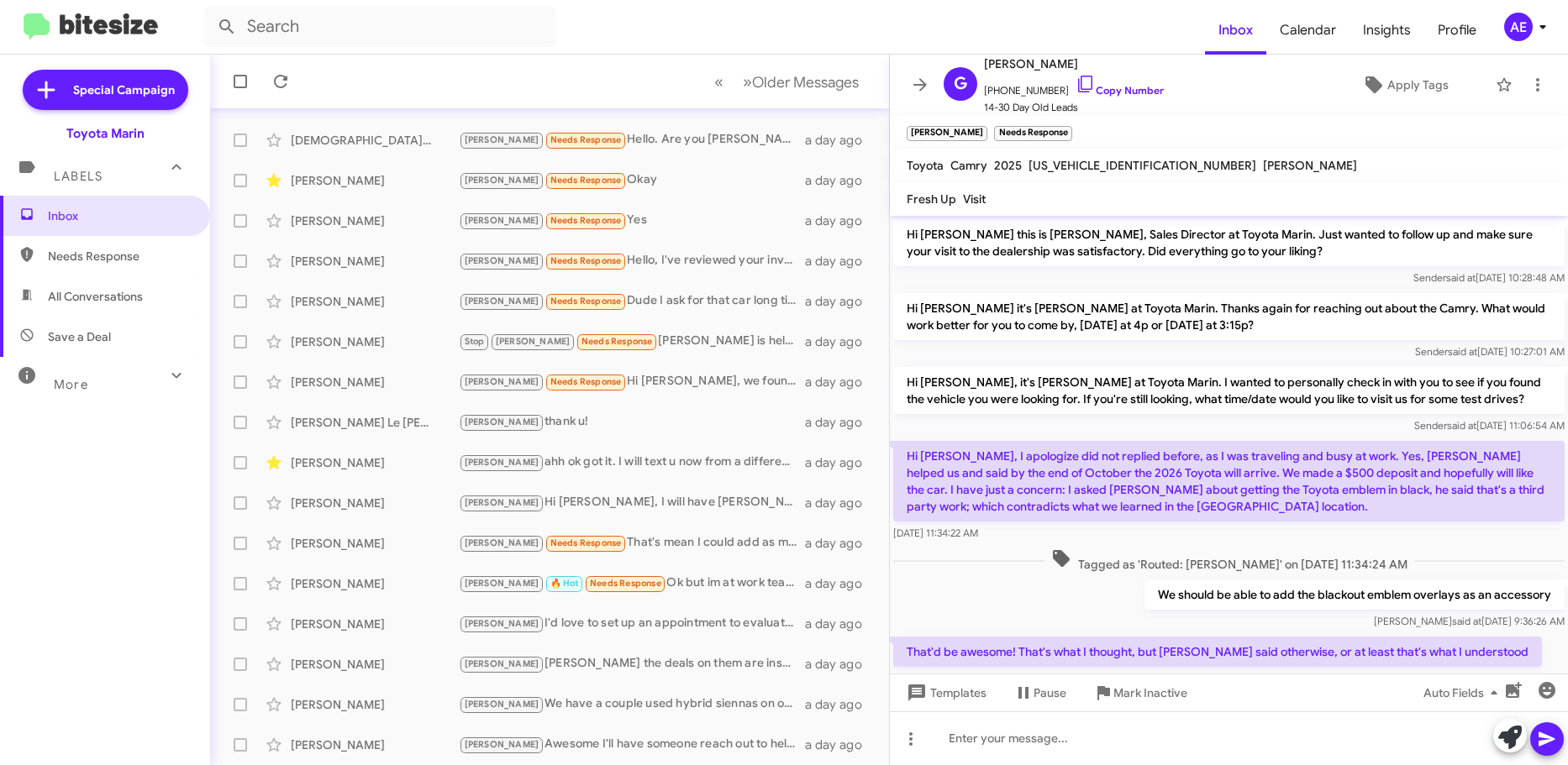
click at [1066, 474] on p "Hi [PERSON_NAME], I apologize did not replied before, as I was traveling and bu…" at bounding box center [1229, 481] width 672 height 81
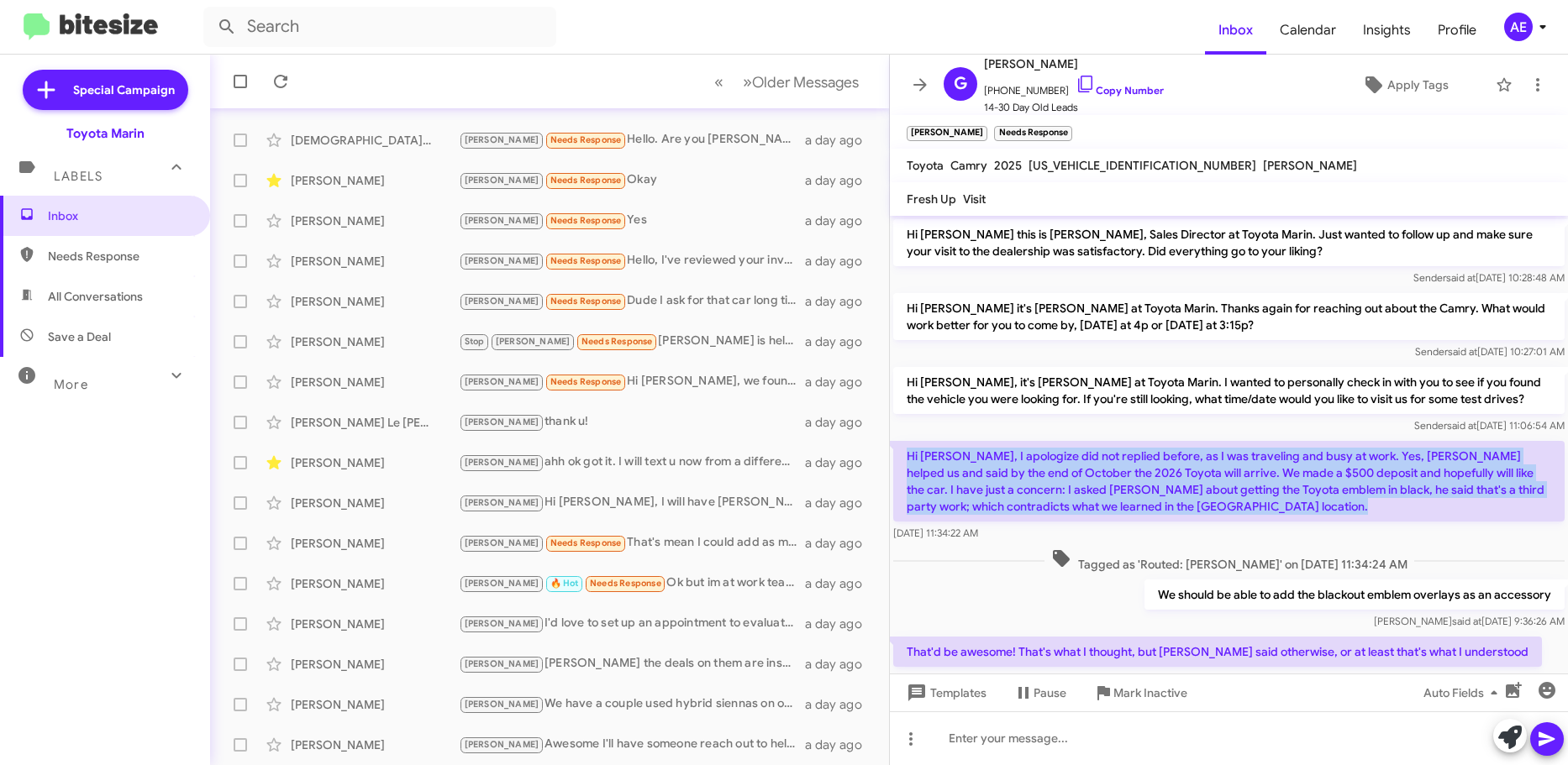
drag, startPoint x: 1066, startPoint y: 474, endPoint x: 1158, endPoint y: 501, distance: 95.9
click at [1066, 476] on p "Hi [PERSON_NAME], I apologize did not replied before, as I was traveling and bu…" at bounding box center [1229, 481] width 672 height 81
click at [1232, 515] on p "Hi [PERSON_NAME], I apologize did not replied before, as I was traveling and bu…" at bounding box center [1229, 481] width 672 height 81
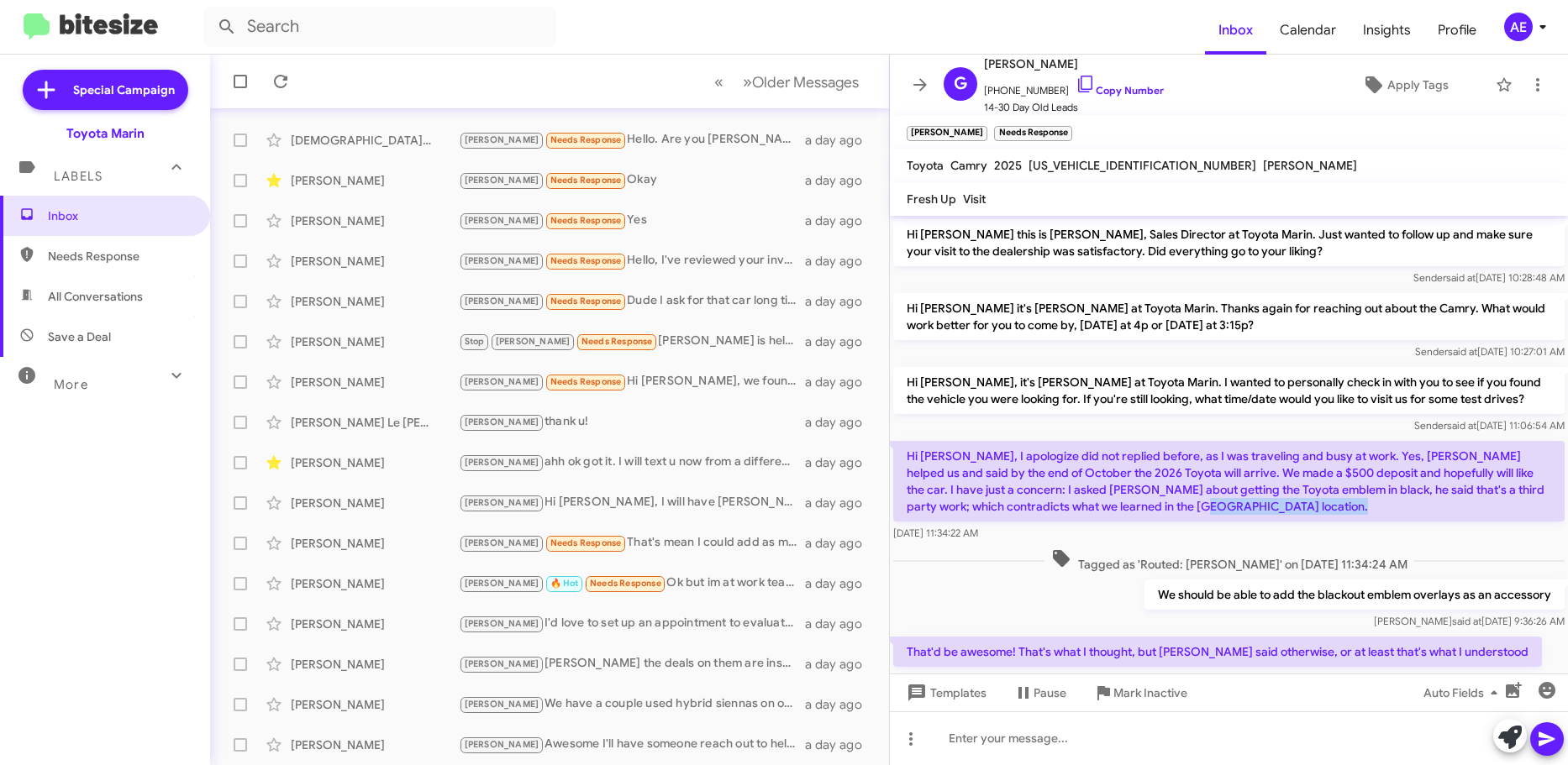
click at [1232, 515] on p "Hi [PERSON_NAME], I apologize did not replied before, as I was traveling and bu…" at bounding box center [1229, 481] width 672 height 81
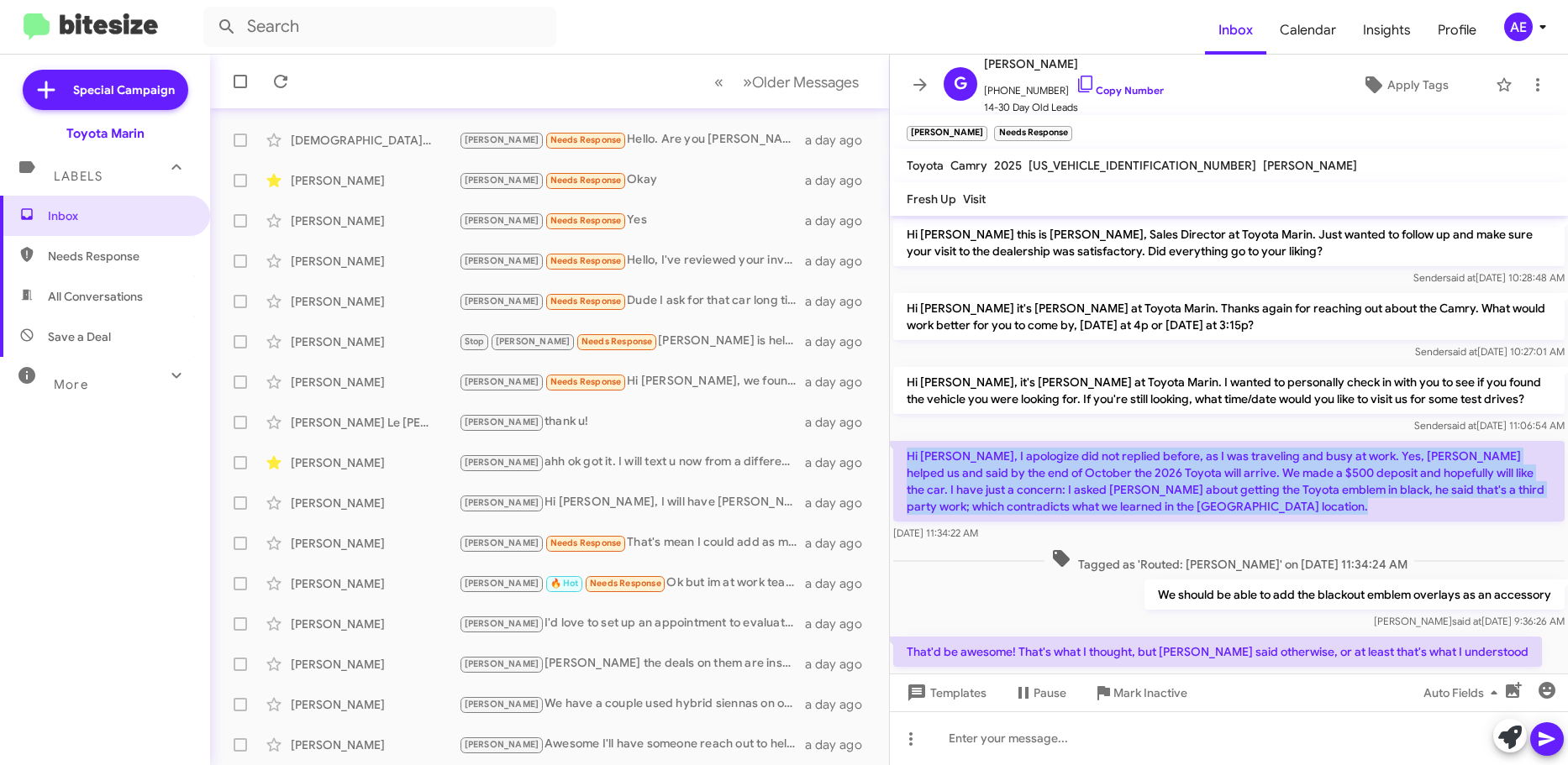
click at [1232, 515] on p "Hi [PERSON_NAME], I apologize did not replied before, as I was traveling and bu…" at bounding box center [1229, 481] width 672 height 81
click at [1260, 507] on p "Hi [PERSON_NAME], I apologize did not replied before, as I was traveling and bu…" at bounding box center [1229, 481] width 672 height 81
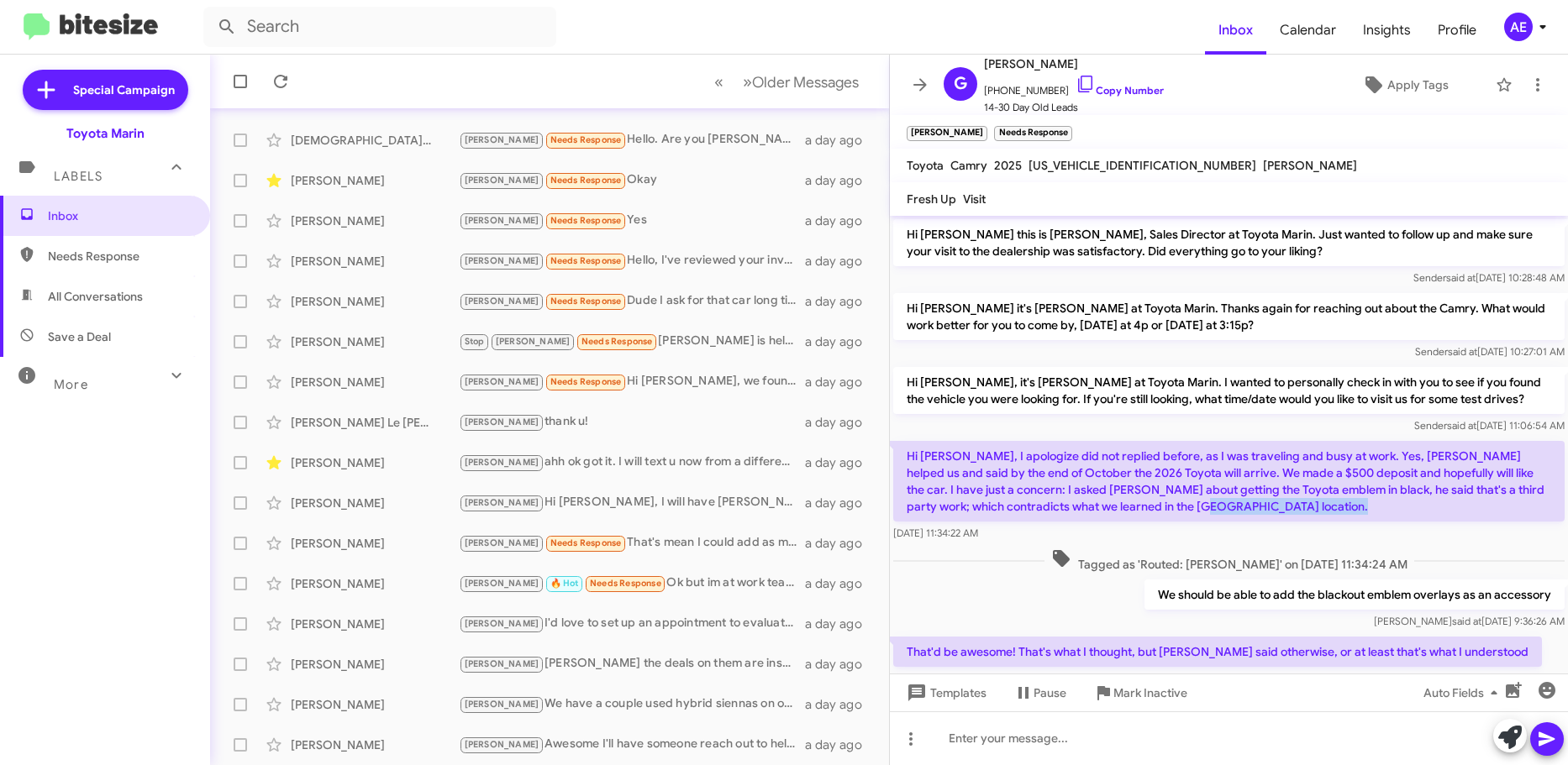
click at [1260, 507] on p "Hi [PERSON_NAME], I apologize did not replied before, as I was traveling and bu…" at bounding box center [1229, 481] width 672 height 81
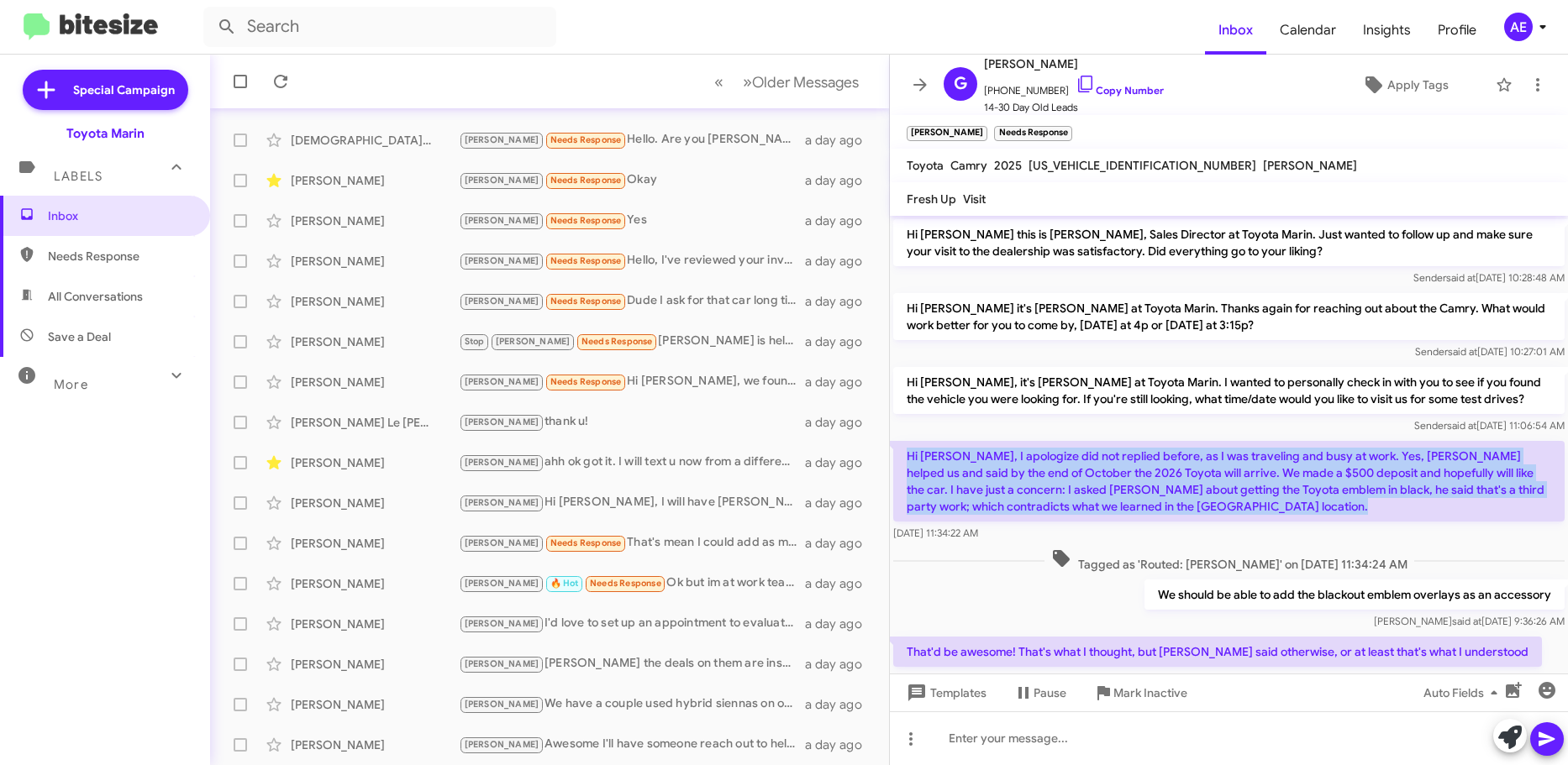
click at [1260, 507] on p "Hi [PERSON_NAME], I apologize did not replied before, as I was traveling and bu…" at bounding box center [1229, 481] width 672 height 81
click at [1131, 504] on p "Hi [PERSON_NAME], I apologize did not replied before, as I was traveling and bu…" at bounding box center [1229, 481] width 672 height 81
drag, startPoint x: 1217, startPoint y: 513, endPoint x: 1226, endPoint y: 462, distance: 51.8
click at [1226, 462] on p "Hi [PERSON_NAME], I apologize did not replied before, as I was traveling and bu…" at bounding box center [1229, 481] width 672 height 81
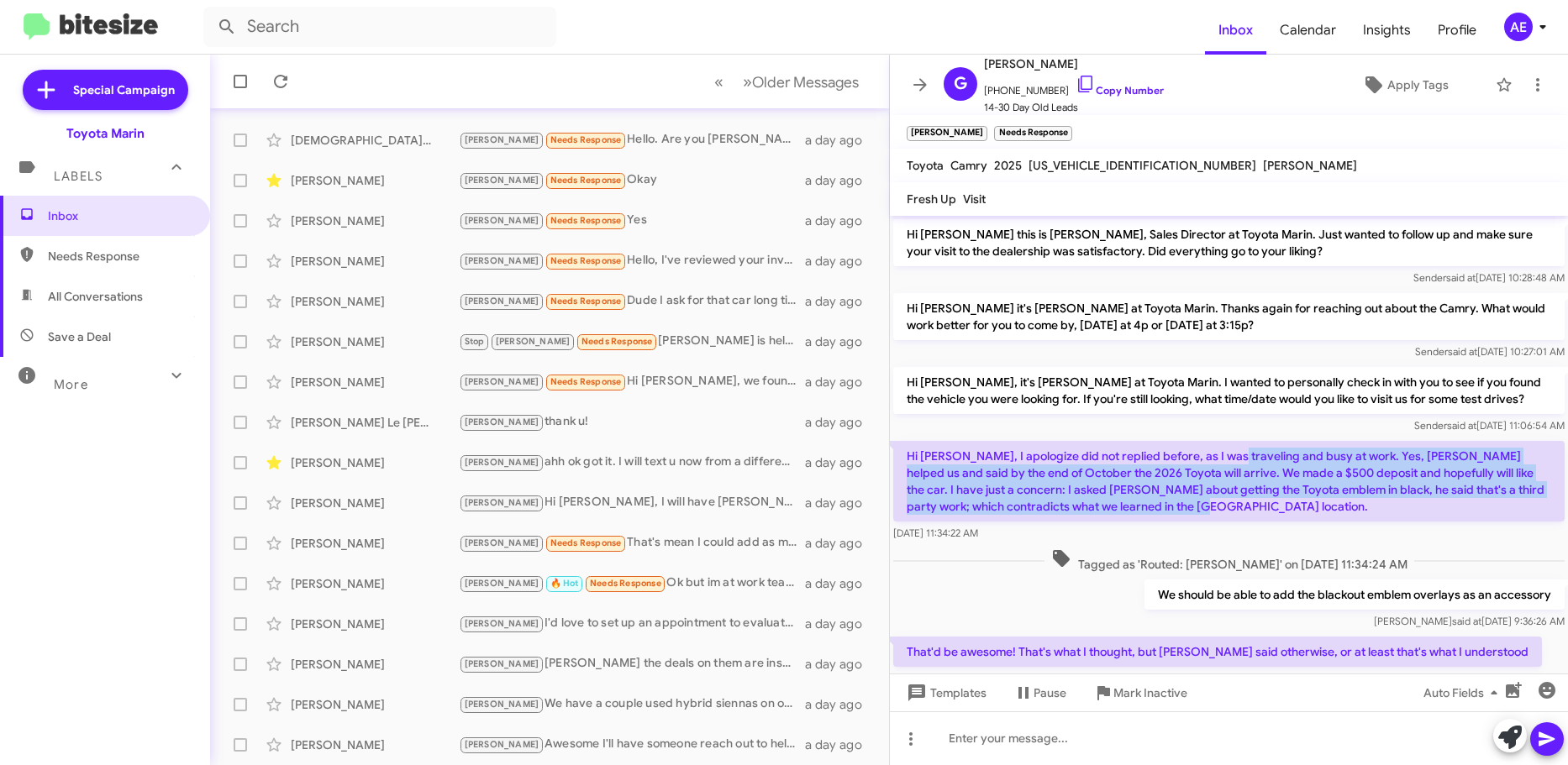
click at [1226, 462] on p "Hi [PERSON_NAME], I apologize did not replied before, as I was traveling and bu…" at bounding box center [1229, 481] width 672 height 81
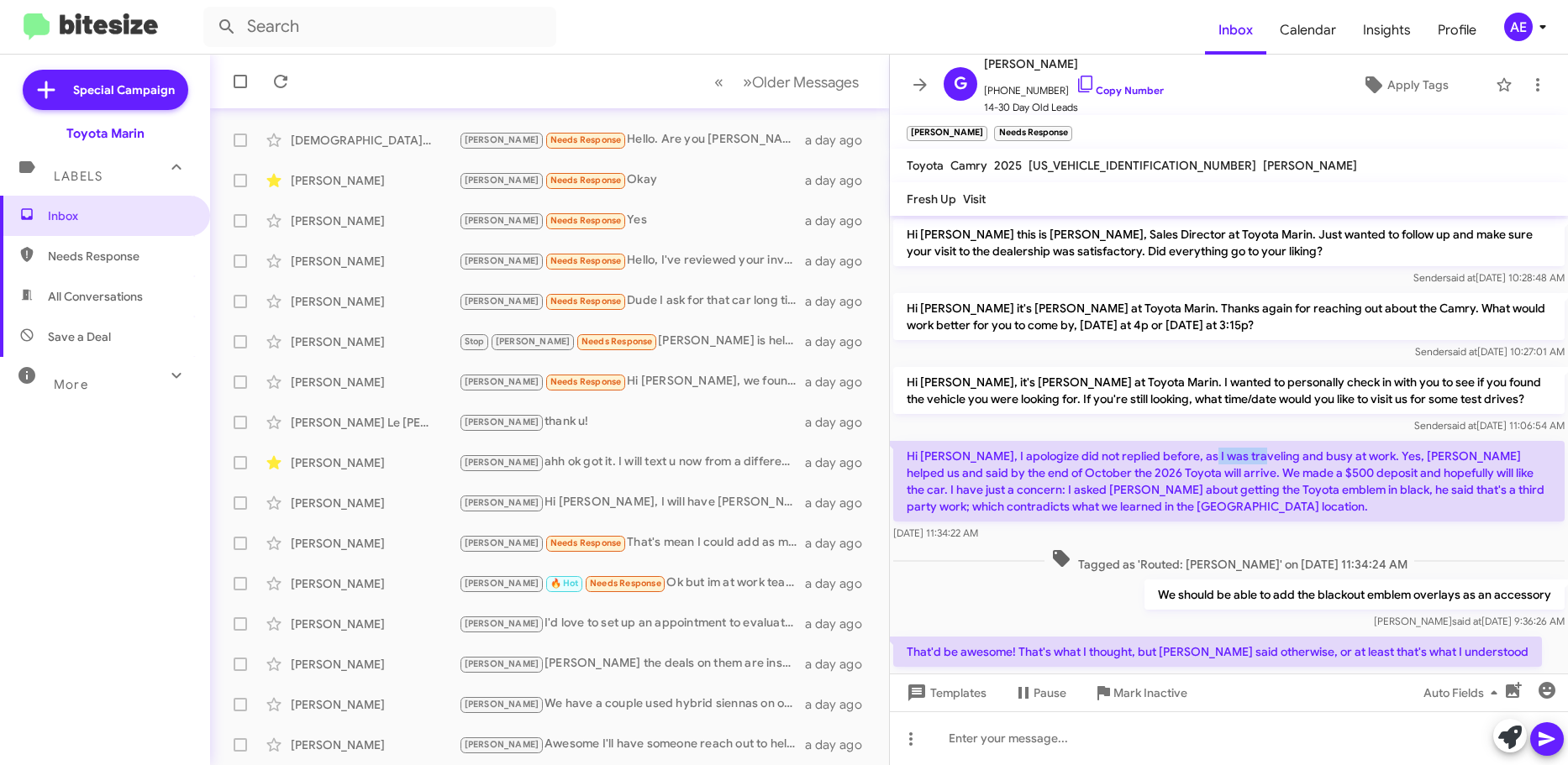
click at [1226, 462] on p "Hi [PERSON_NAME], I apologize did not replied before, as I was traveling and bu…" at bounding box center [1229, 481] width 672 height 81
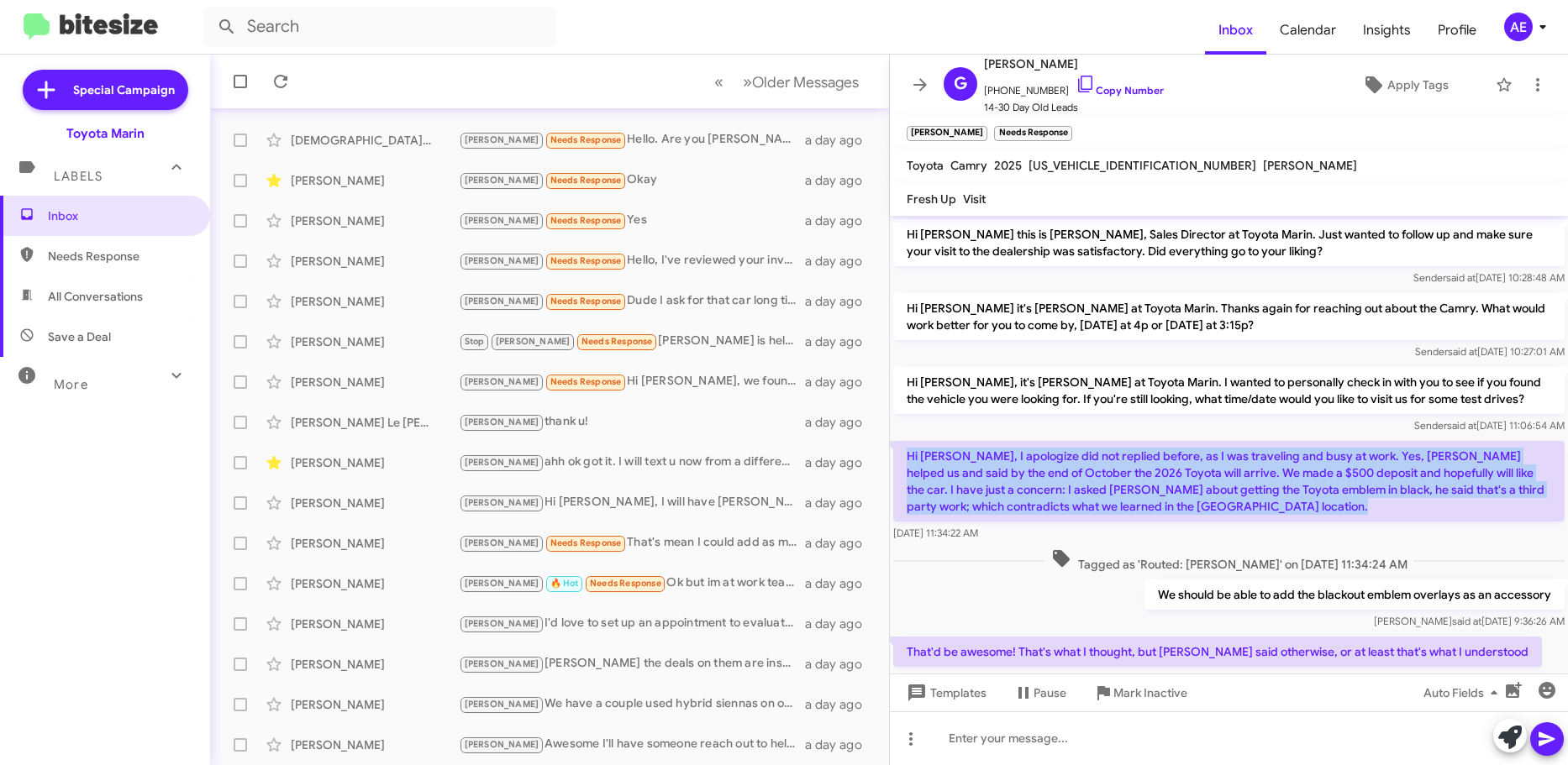
click at [1226, 462] on p "Hi [PERSON_NAME], I apologize did not replied before, as I was traveling and bu…" at bounding box center [1229, 481] width 672 height 81
click at [1234, 516] on p "Hi [PERSON_NAME], I apologize did not replied before, as I was traveling and bu…" at bounding box center [1229, 481] width 672 height 81
drag, startPoint x: 1250, startPoint y: 513, endPoint x: 906, endPoint y: 452, distance: 349.4
click at [906, 452] on p "Hi [PERSON_NAME], I apologize did not replied before, as I was traveling and bu…" at bounding box center [1229, 481] width 672 height 81
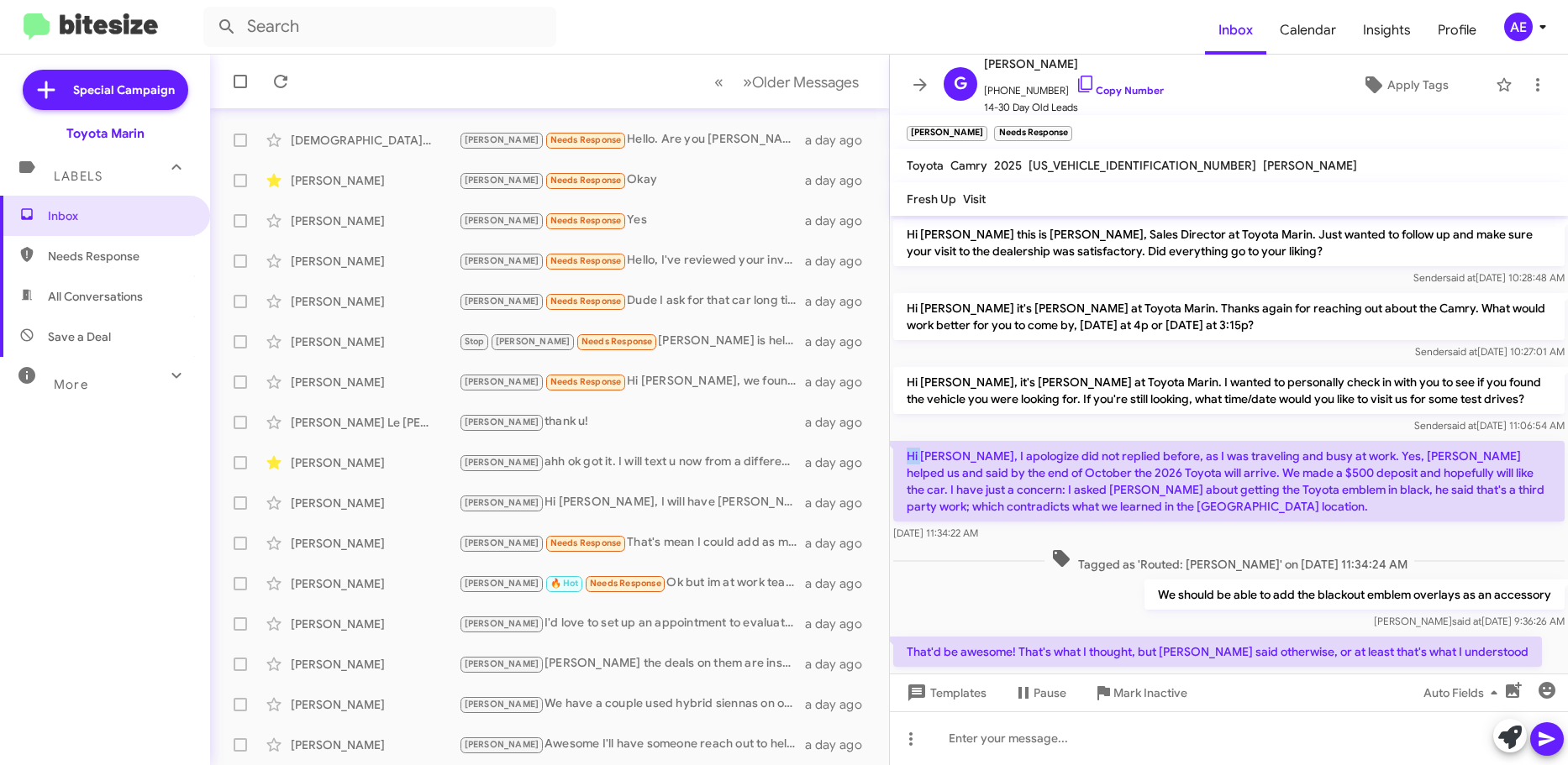
click at [906, 453] on p "Hi [PERSON_NAME], I apologize did not replied before, as I was traveling and bu…" at bounding box center [1229, 481] width 672 height 81
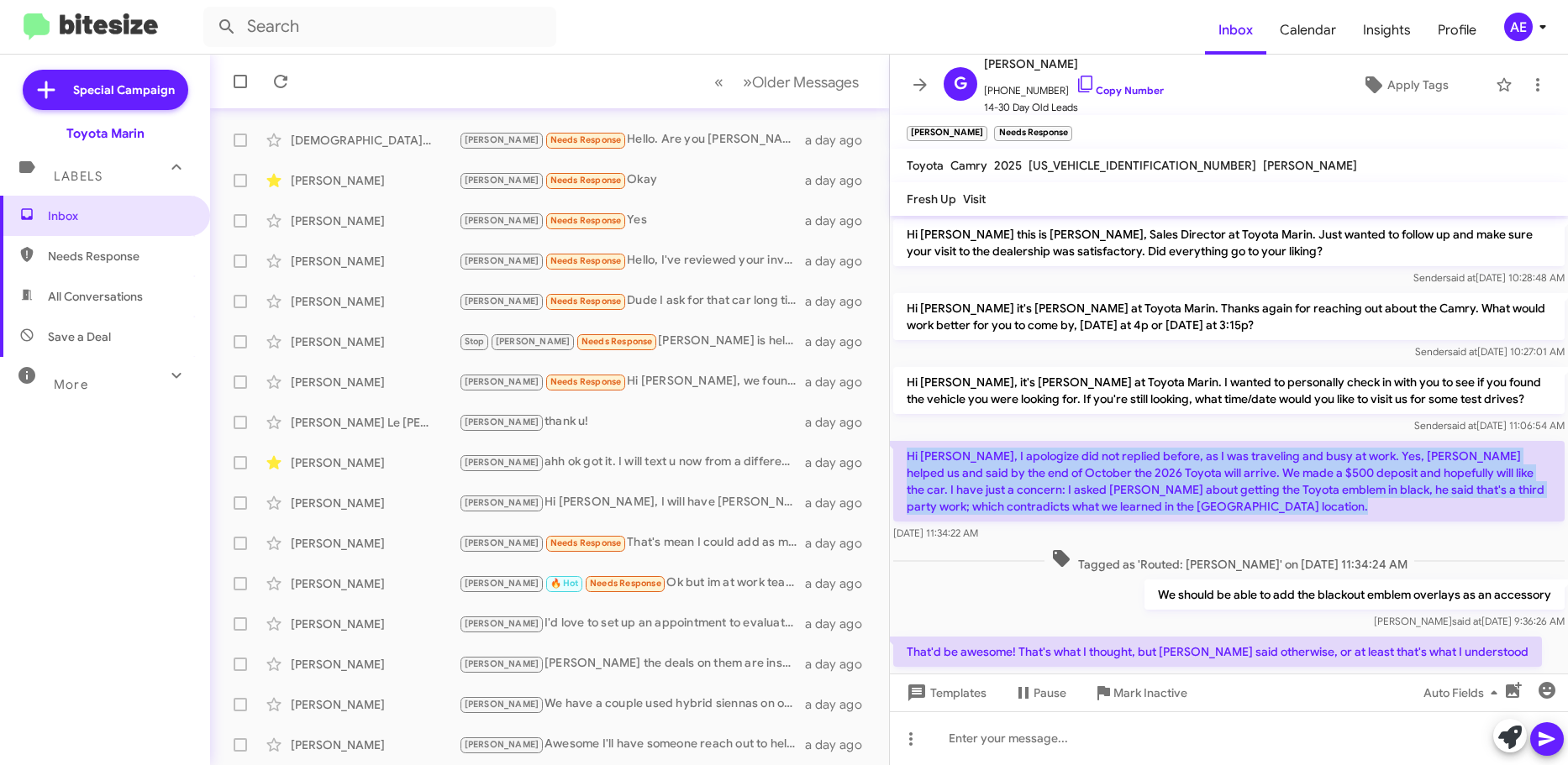
click at [906, 453] on p "Hi [PERSON_NAME], I apologize did not replied before, as I was traveling and bu…" at bounding box center [1229, 481] width 672 height 81
click at [1196, 504] on p "Hi [PERSON_NAME], I apologize did not replied before, as I was traveling and bu…" at bounding box center [1229, 481] width 672 height 81
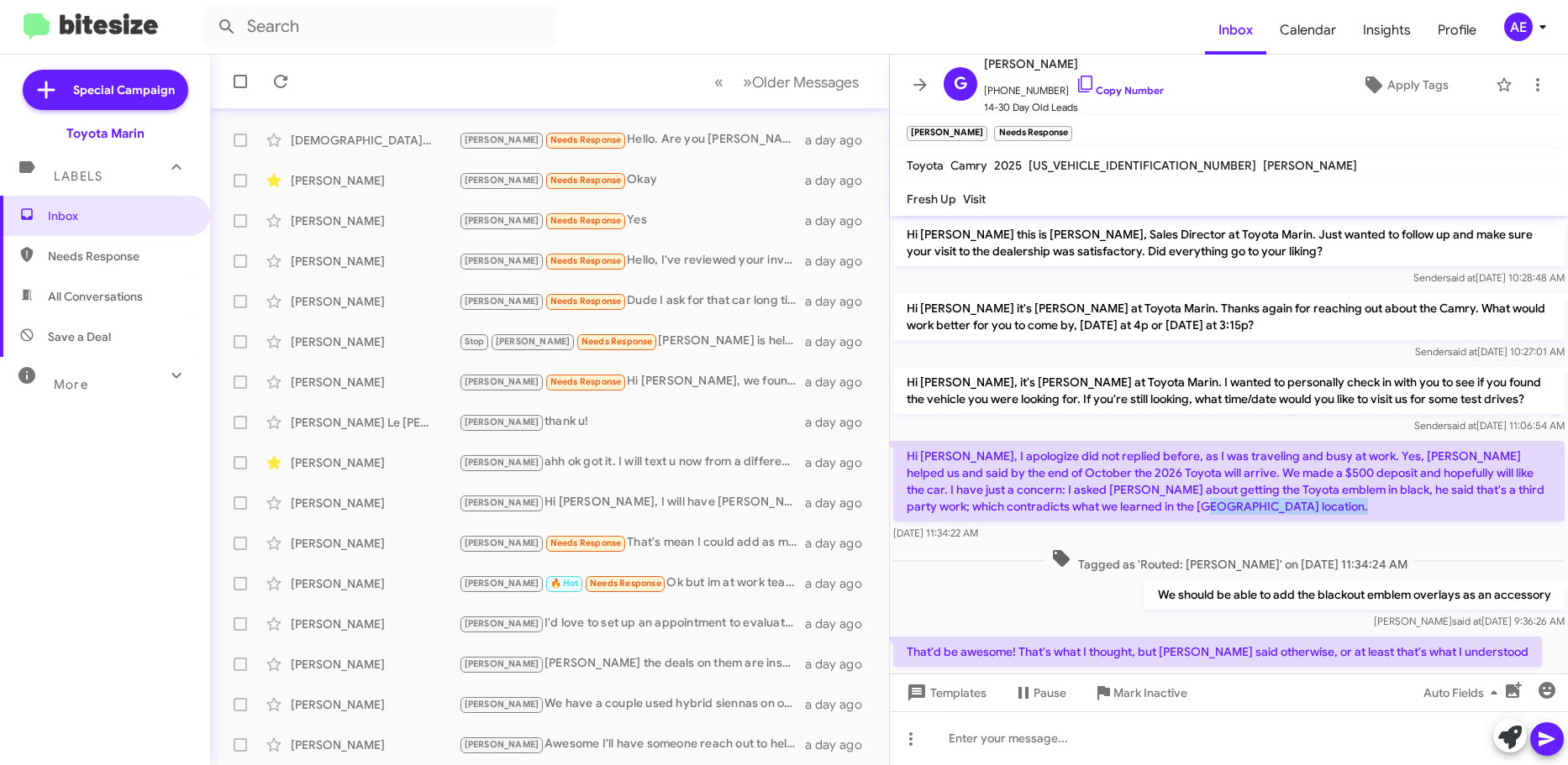
click at [1196, 504] on p "Hi [PERSON_NAME], I apologize did not replied before, as I was traveling and bu…" at bounding box center [1229, 481] width 672 height 81
click at [1212, 492] on p "Hi [PERSON_NAME], I apologize did not replied before, as I was traveling and bu…" at bounding box center [1229, 481] width 672 height 81
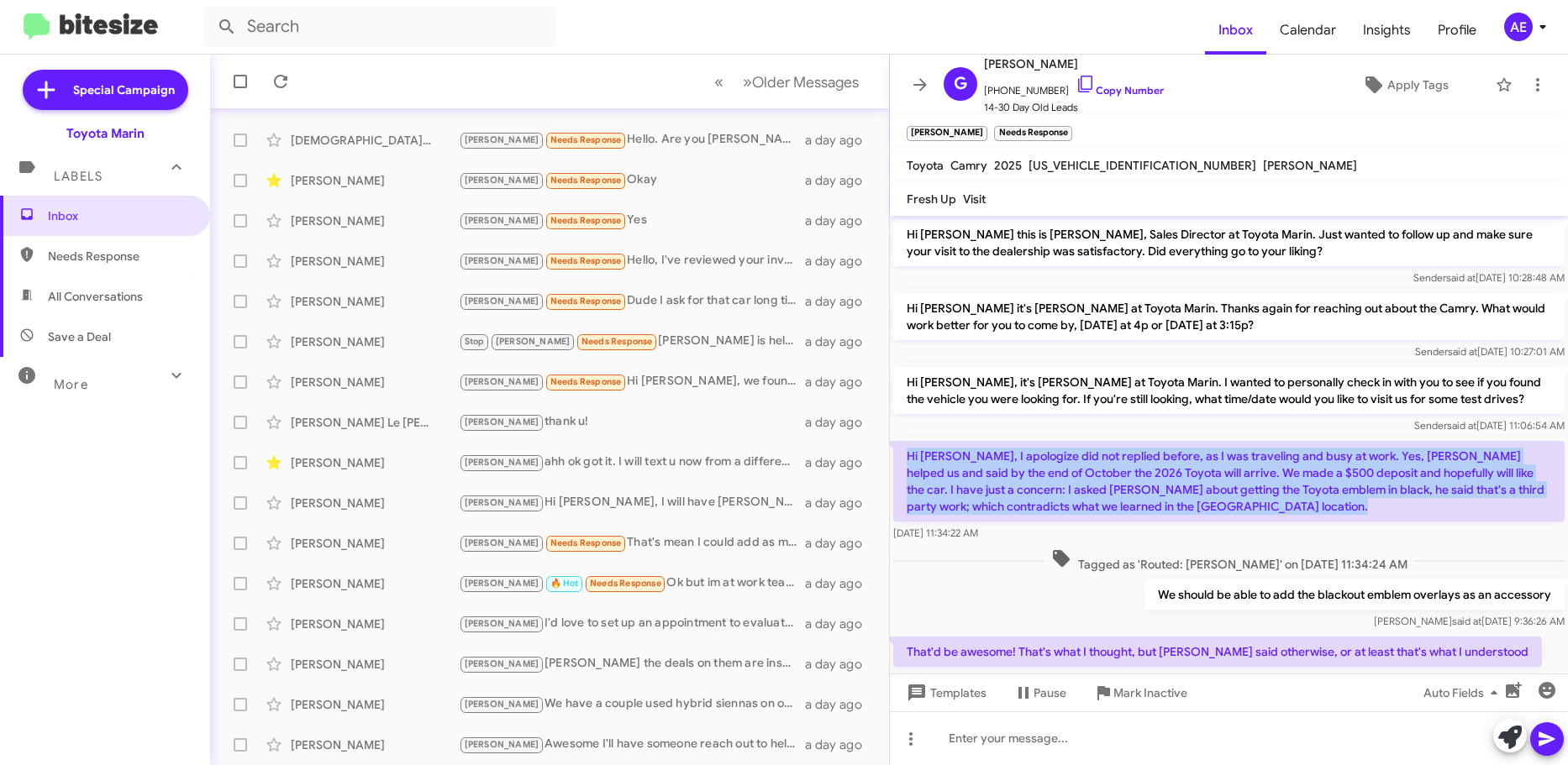
click at [1212, 492] on p "Hi [PERSON_NAME], I apologize did not replied before, as I was traveling and bu…" at bounding box center [1229, 481] width 672 height 81
click at [1216, 514] on p "Hi [PERSON_NAME], I apologize did not replied before, as I was traveling and bu…" at bounding box center [1229, 481] width 672 height 81
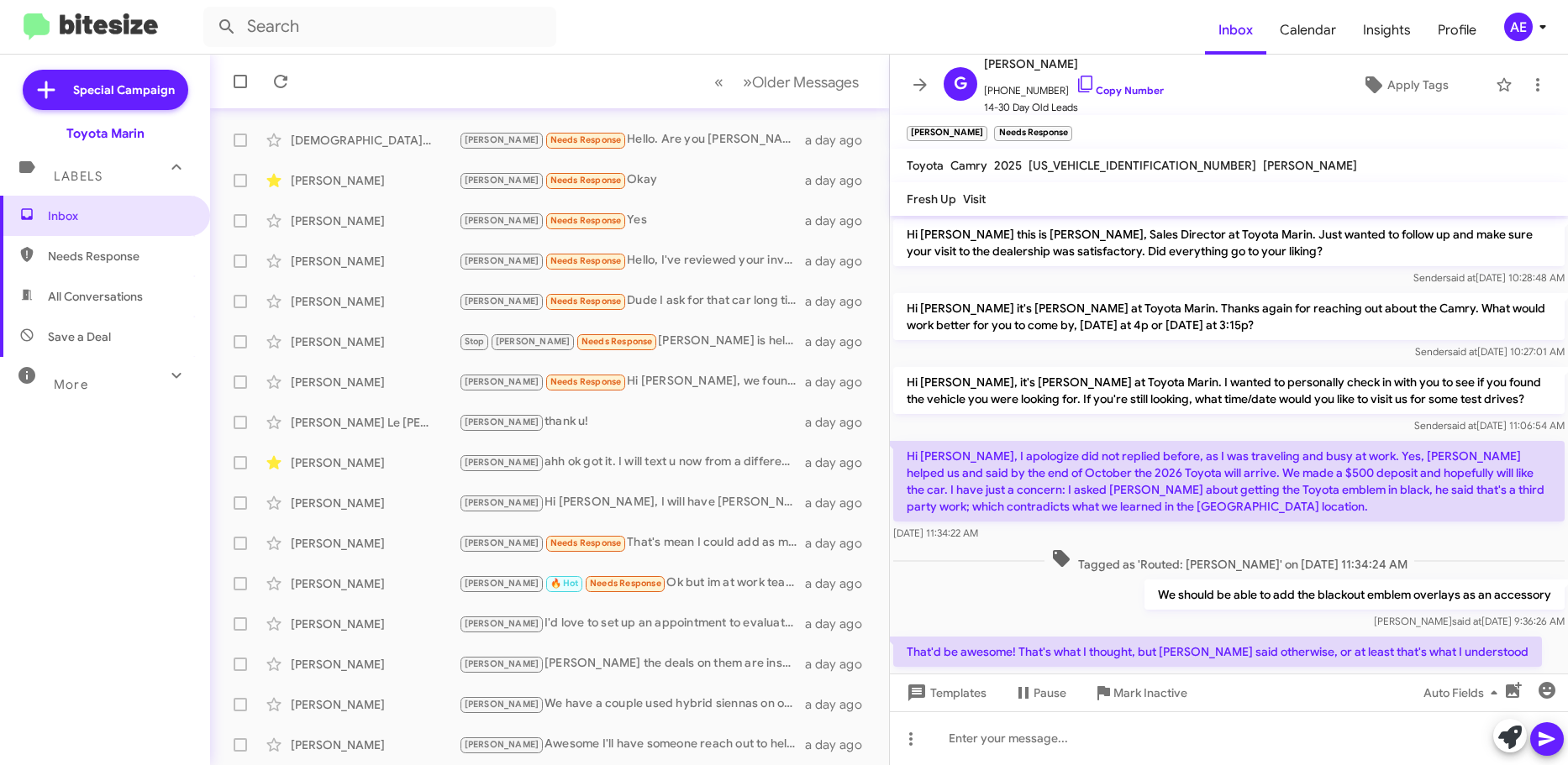
click at [1179, 595] on p "We should be able to add the blackout emblem overlays as an accessory" at bounding box center [1353, 595] width 420 height 30
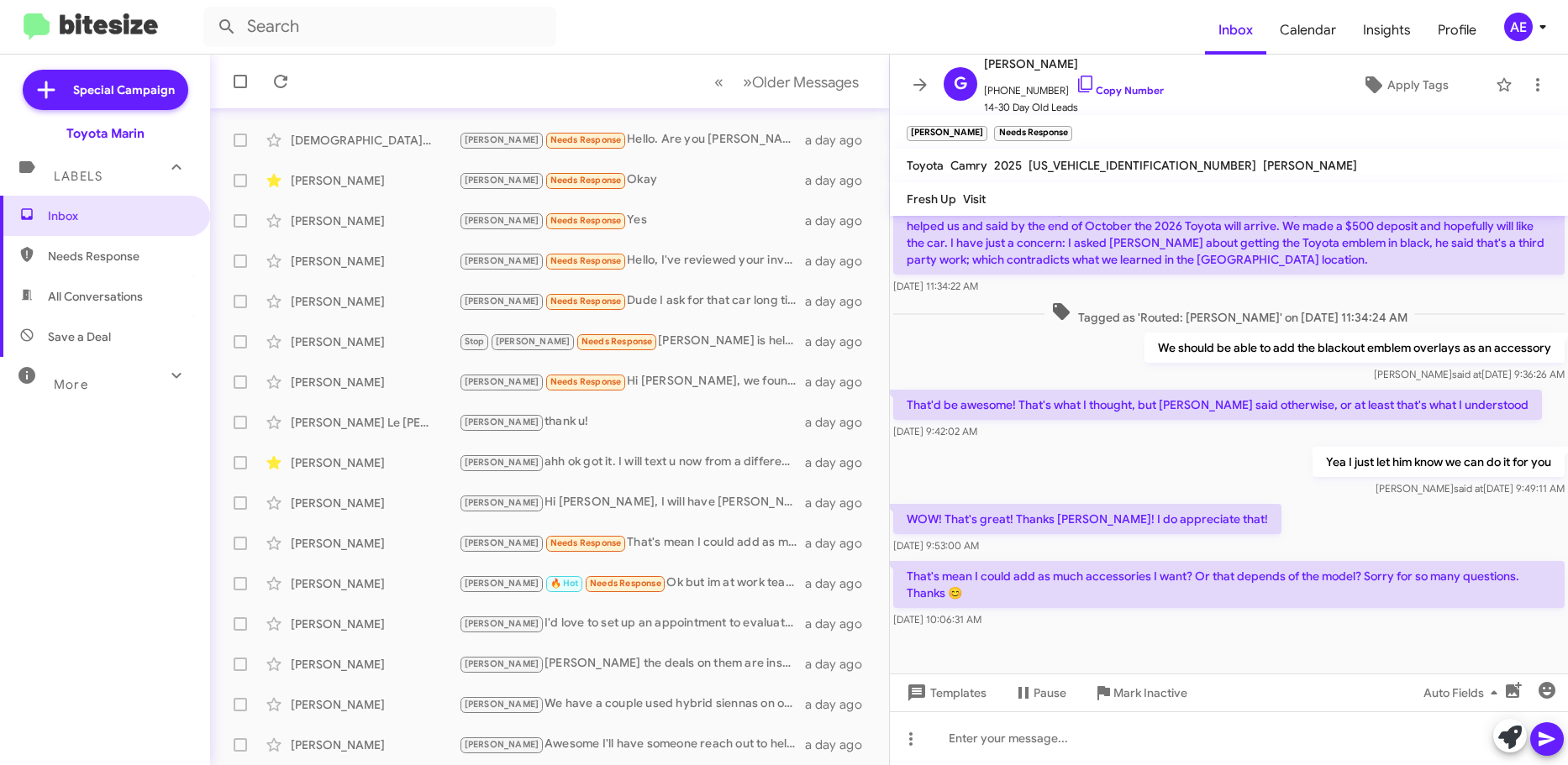
click at [1098, 576] on p "That's mean I could add as much accessories I want? Or that depends of the mode…" at bounding box center [1229, 585] width 672 height 47
click at [1305, 601] on p "That's mean I could add as much accessories I want? Or that depends of the mode…" at bounding box center [1229, 585] width 672 height 47
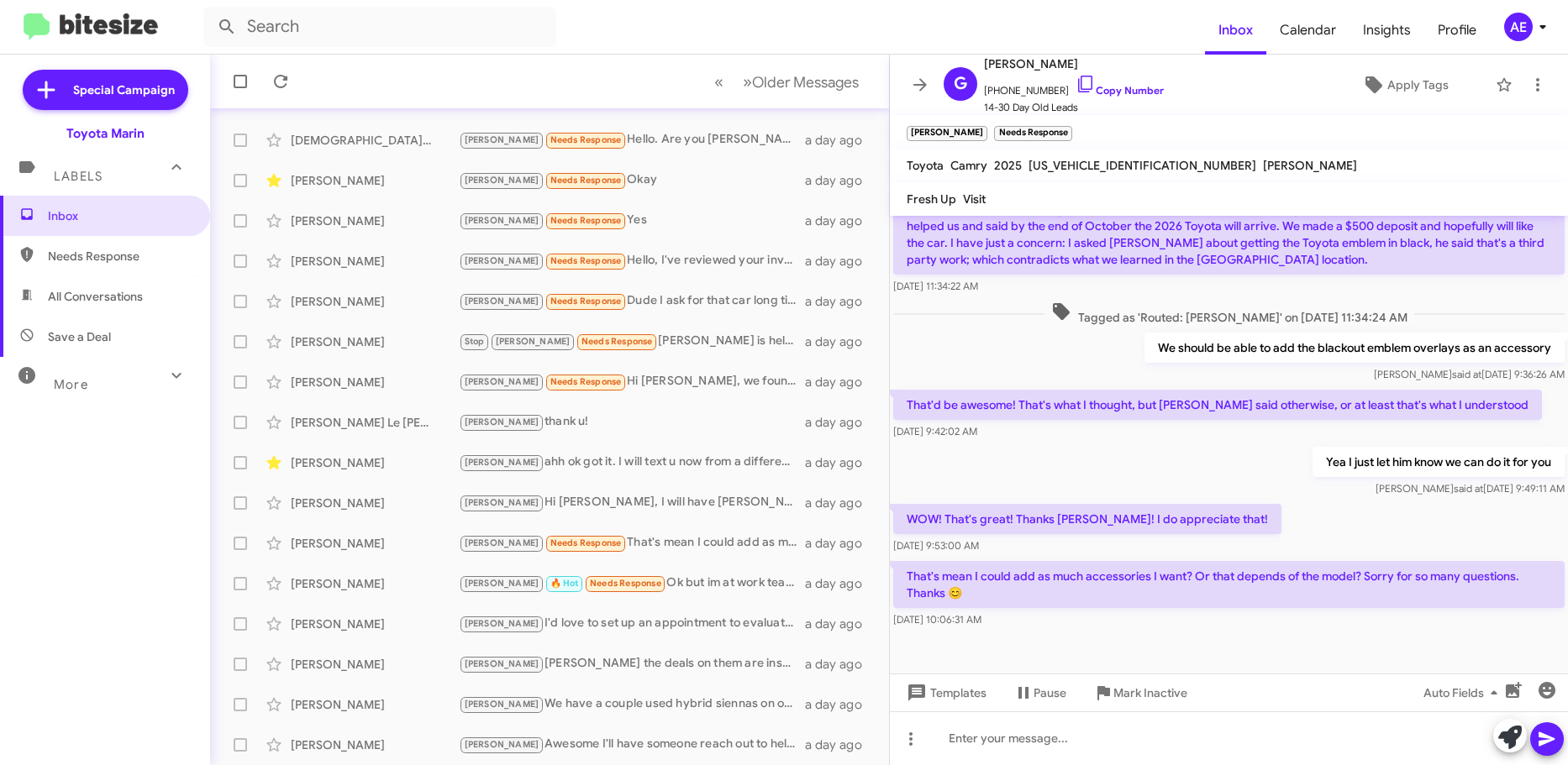
click at [1329, 572] on p "That's mean I could add as much accessories I want? Or that depends of the mode…" at bounding box center [1229, 585] width 672 height 47
click at [1262, 613] on div "[DATE] 10:06:31 AM" at bounding box center [1229, 620] width 672 height 17
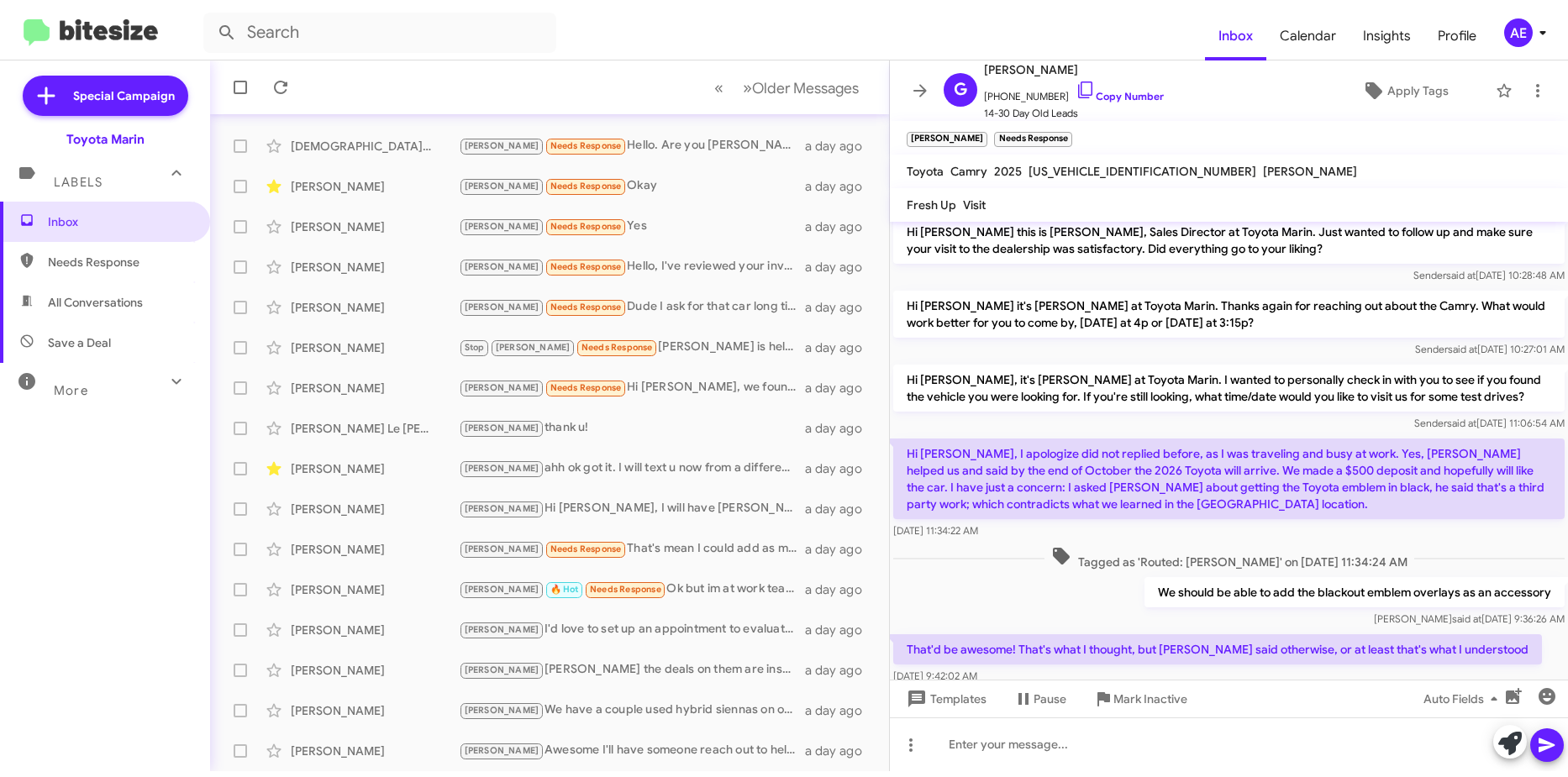
scroll to position [0, 0]
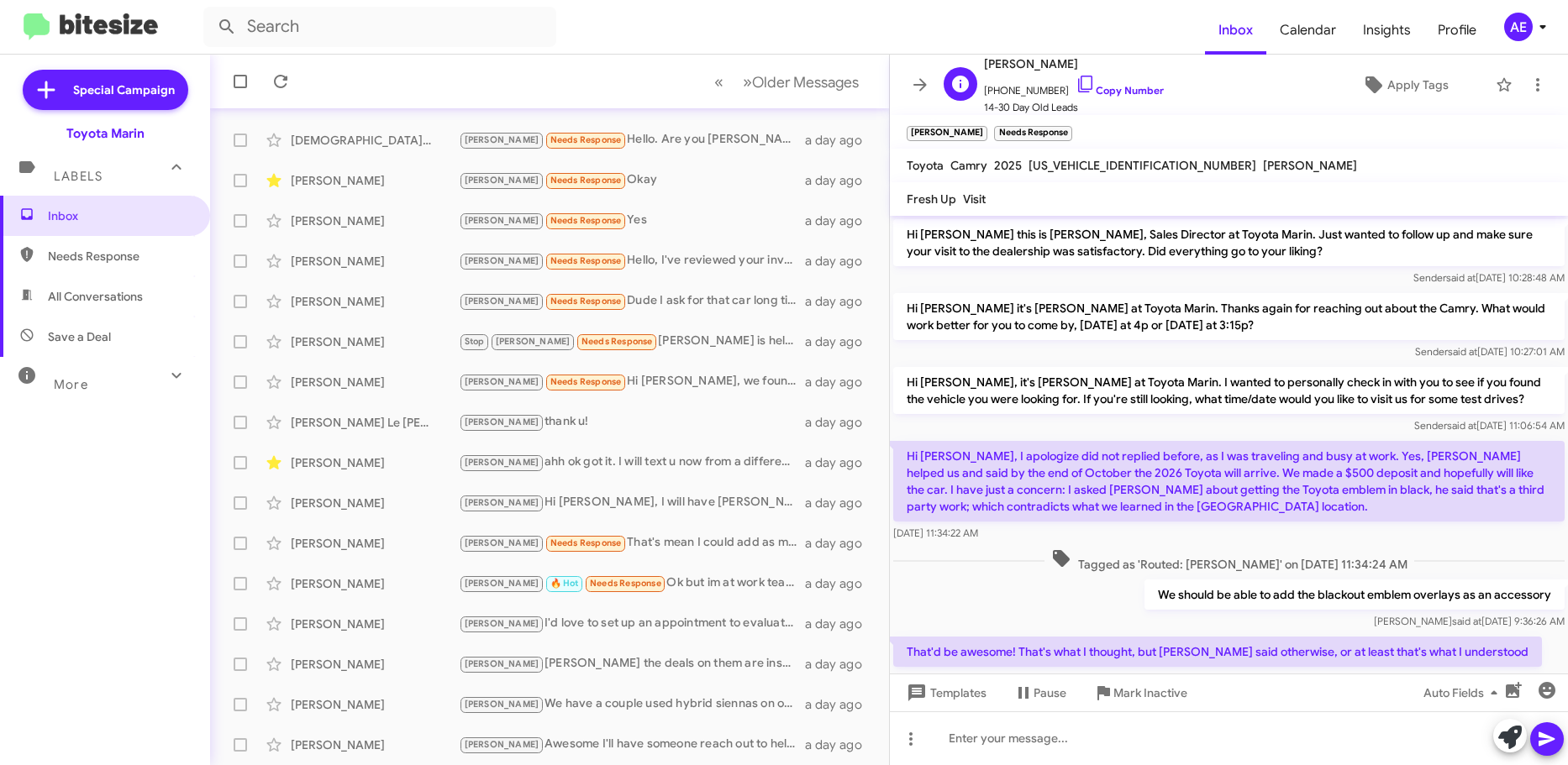
click at [1106, 100] on span "14-30 Day Old Leads" at bounding box center [1074, 108] width 180 height 17
click at [1116, 87] on link "Copy Number" at bounding box center [1119, 90] width 88 height 13
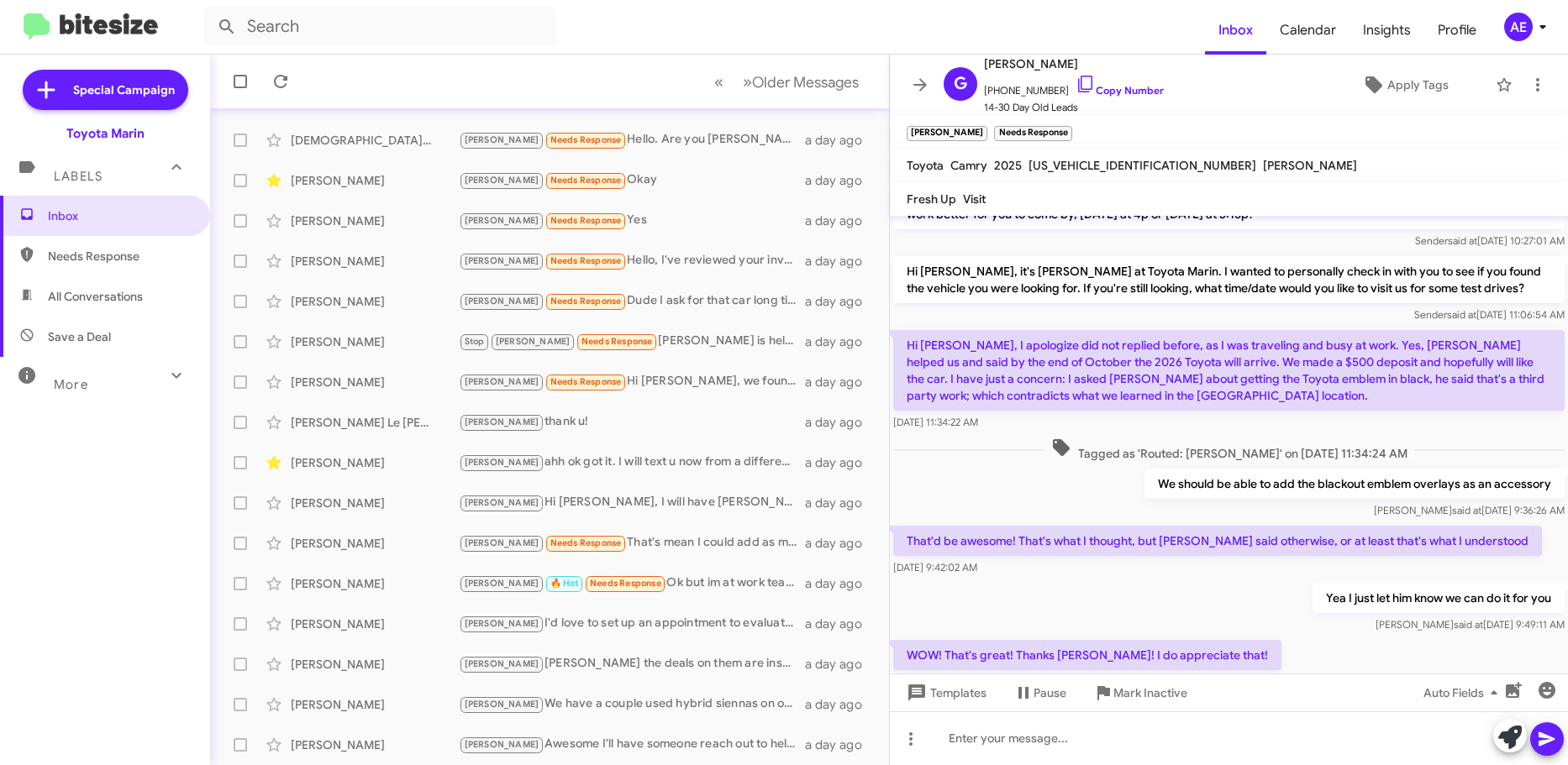
scroll to position [247, 0]
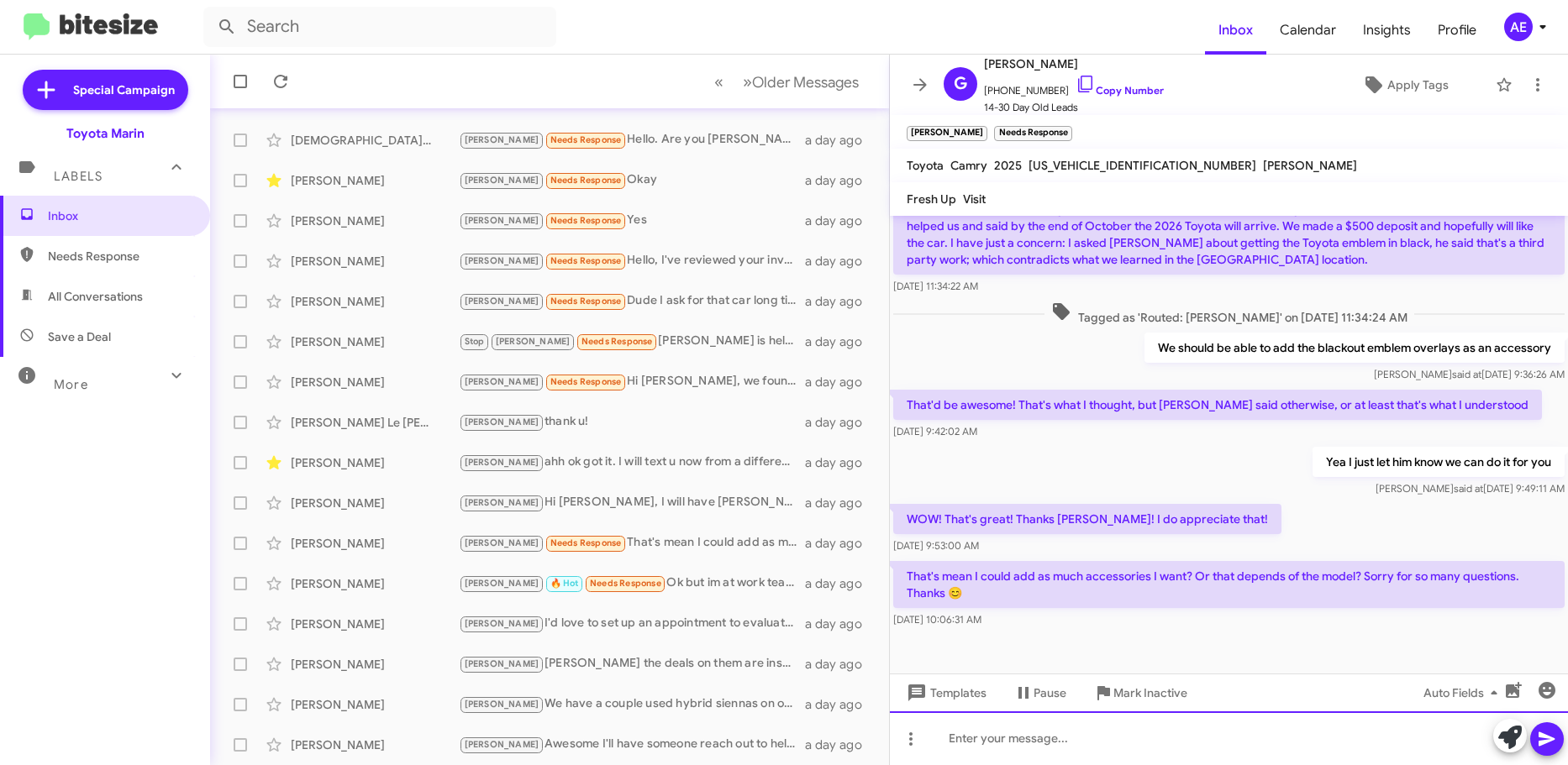
click at [1199, 736] on div at bounding box center [1229, 738] width 678 height 54
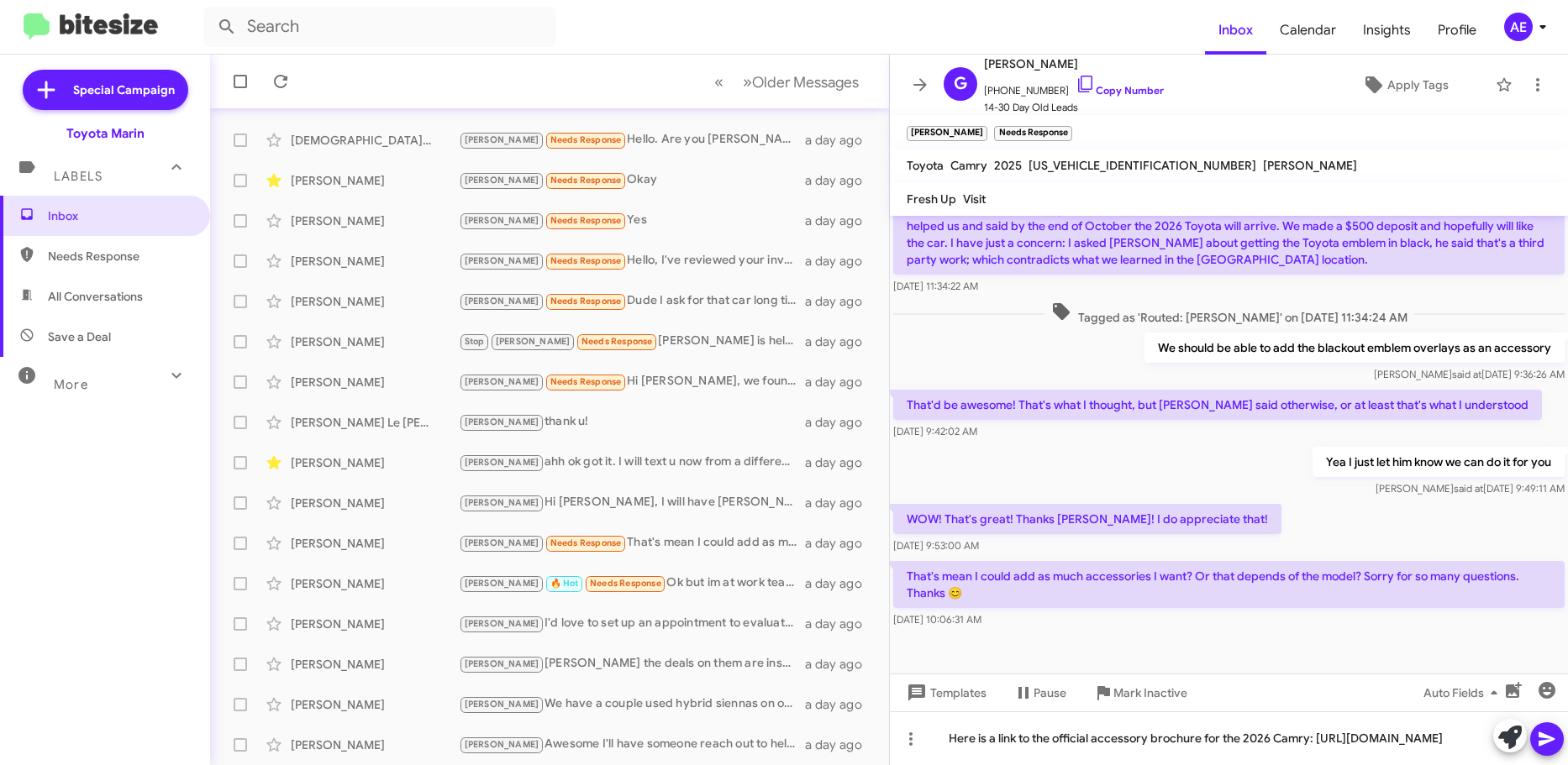
click at [1544, 743] on icon at bounding box center [1546, 739] width 16 height 14
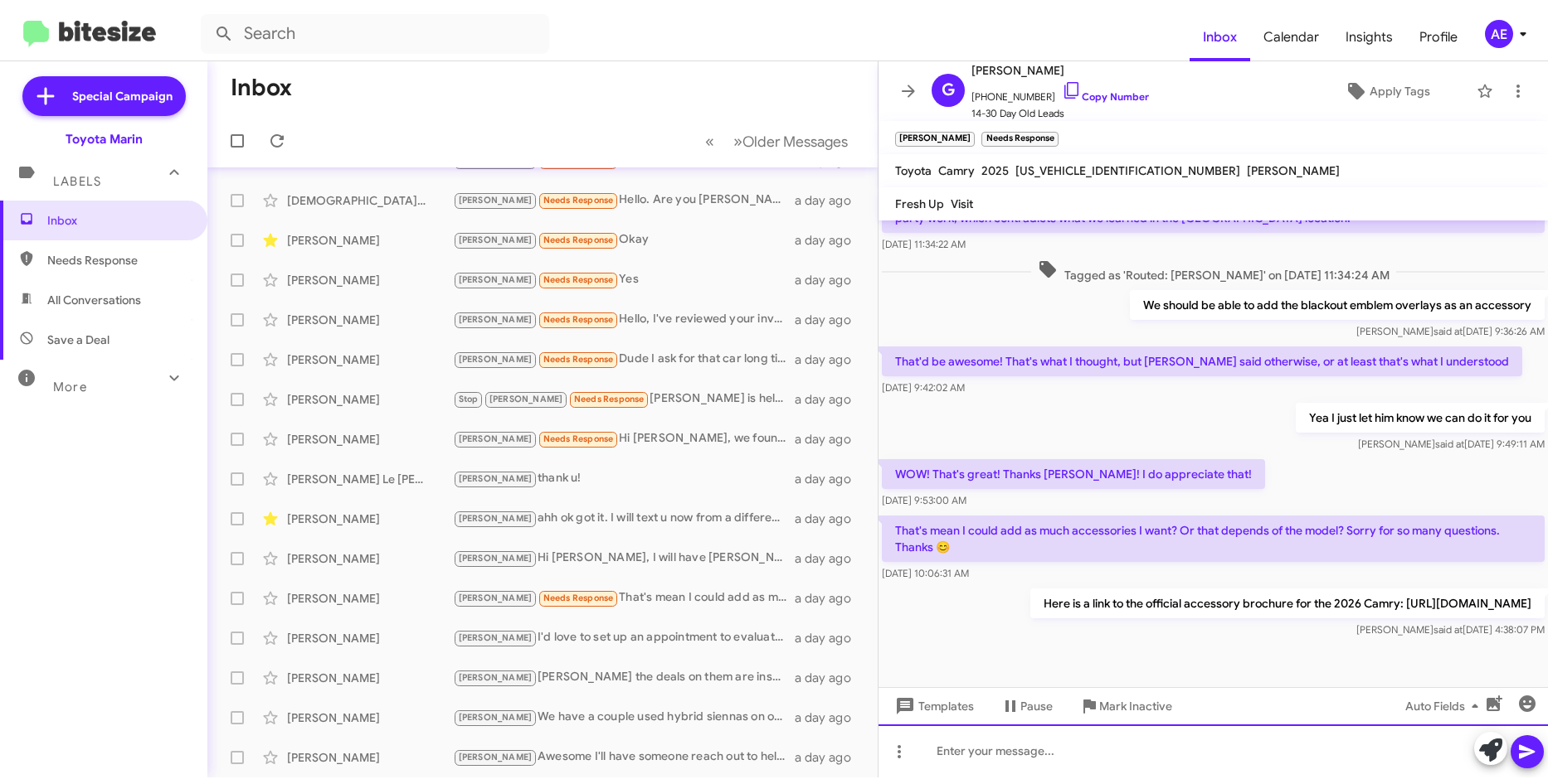
scroll to position [321, 0]
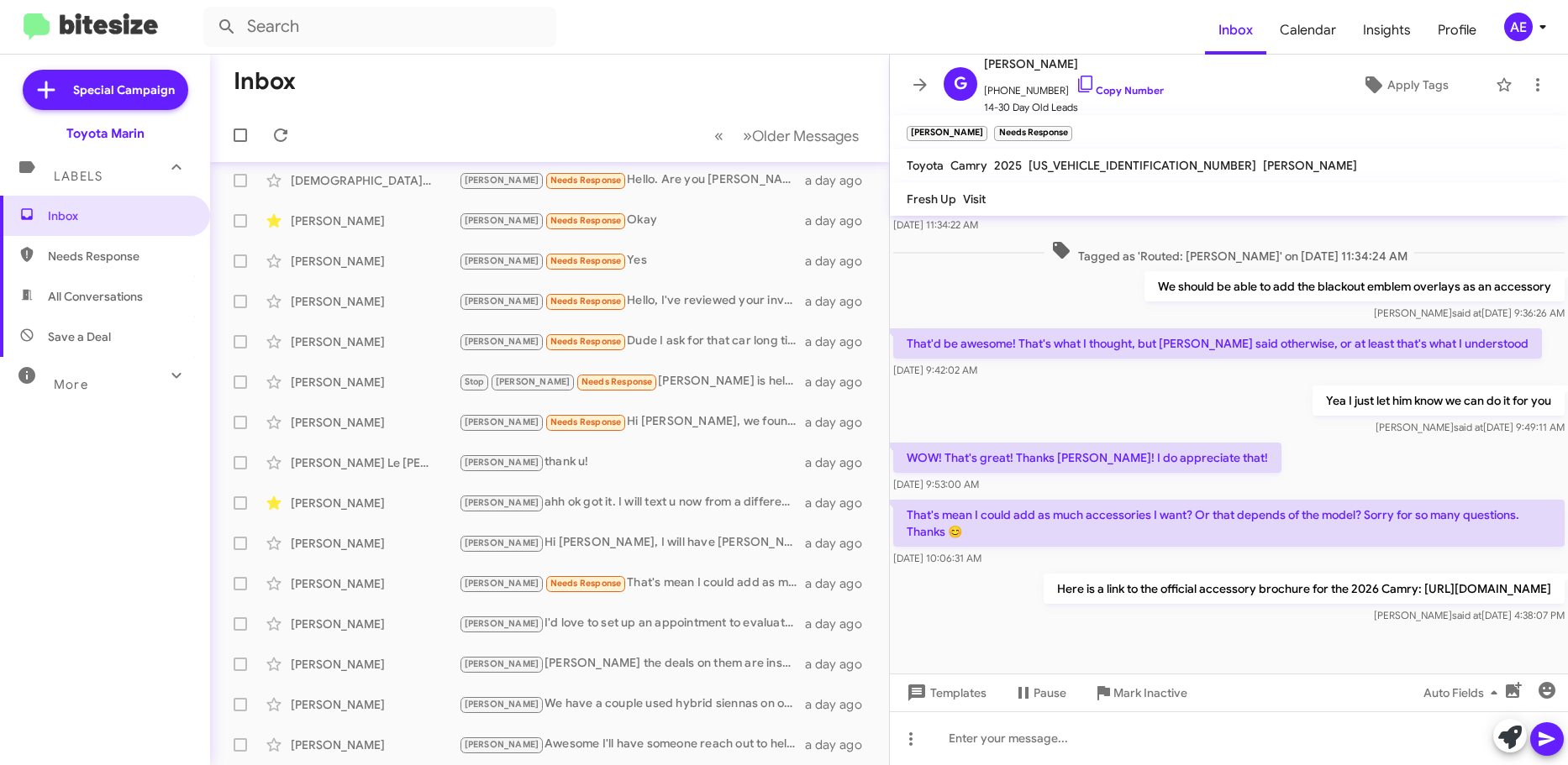
drag, startPoint x: 892, startPoint y: 567, endPoint x: 1524, endPoint y: 598, distance: 632.8
click at [1524, 598] on div "Here is a link to the official accessory brochure for the 2026 Camry: [URL][DOM…" at bounding box center [1229, 599] width 678 height 57
click at [1550, 587] on p "Here is a link to the official accessory brochure for the 2026 Camry: [URL][DOM…" at bounding box center [1304, 589] width 521 height 30
drag, startPoint x: 1520, startPoint y: 585, endPoint x: 902, endPoint y: 449, distance: 632.8
click at [902, 449] on div "Hi [PERSON_NAME] this is [PERSON_NAME], Sales Director at Toyota Marin. Just wa…" at bounding box center [1229, 267] width 678 height 720
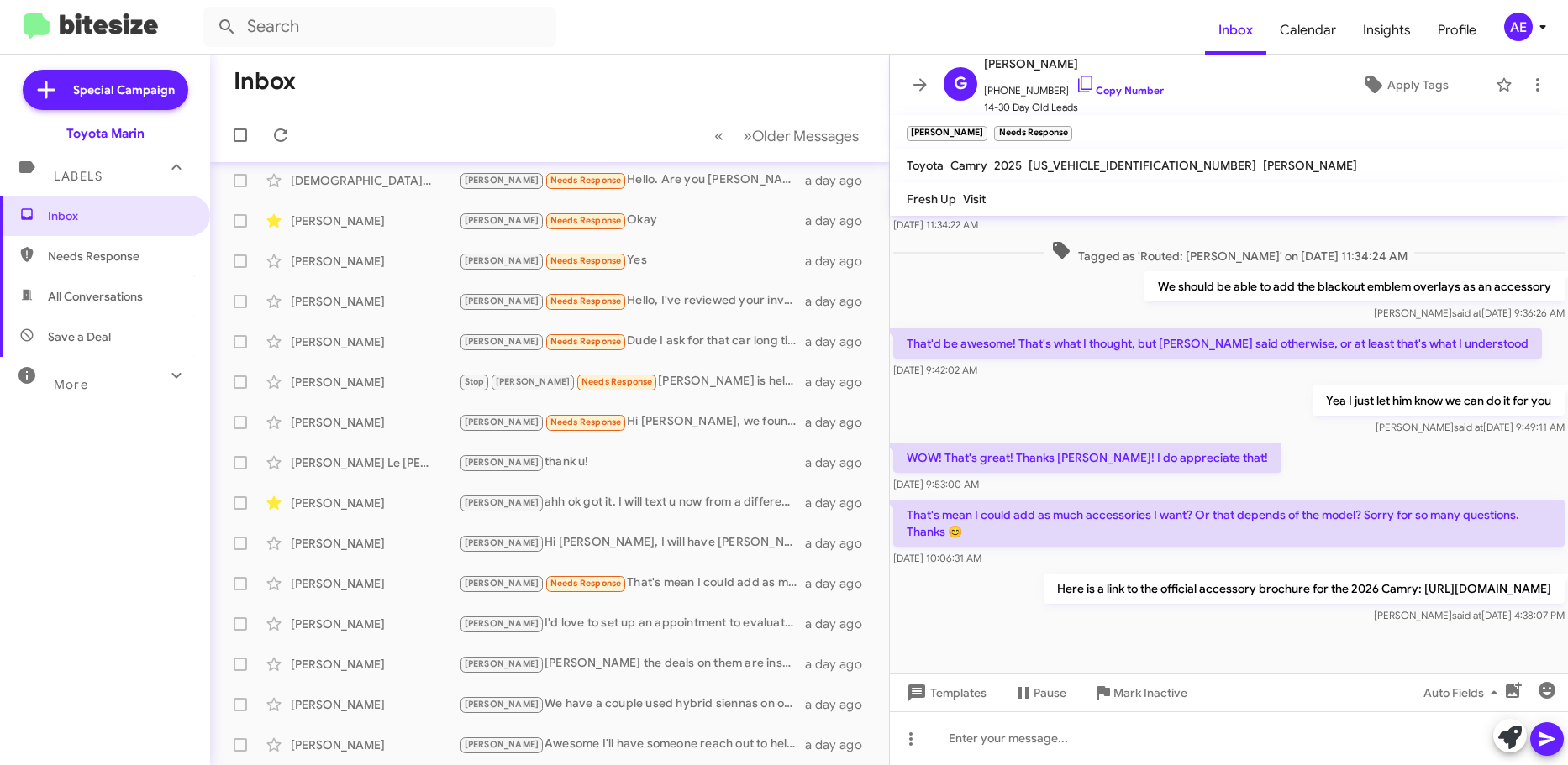
copy div "WOW! That's great! Thanks [PERSON_NAME]! I do appreciate that! [DATE] 9:53:00 A…"
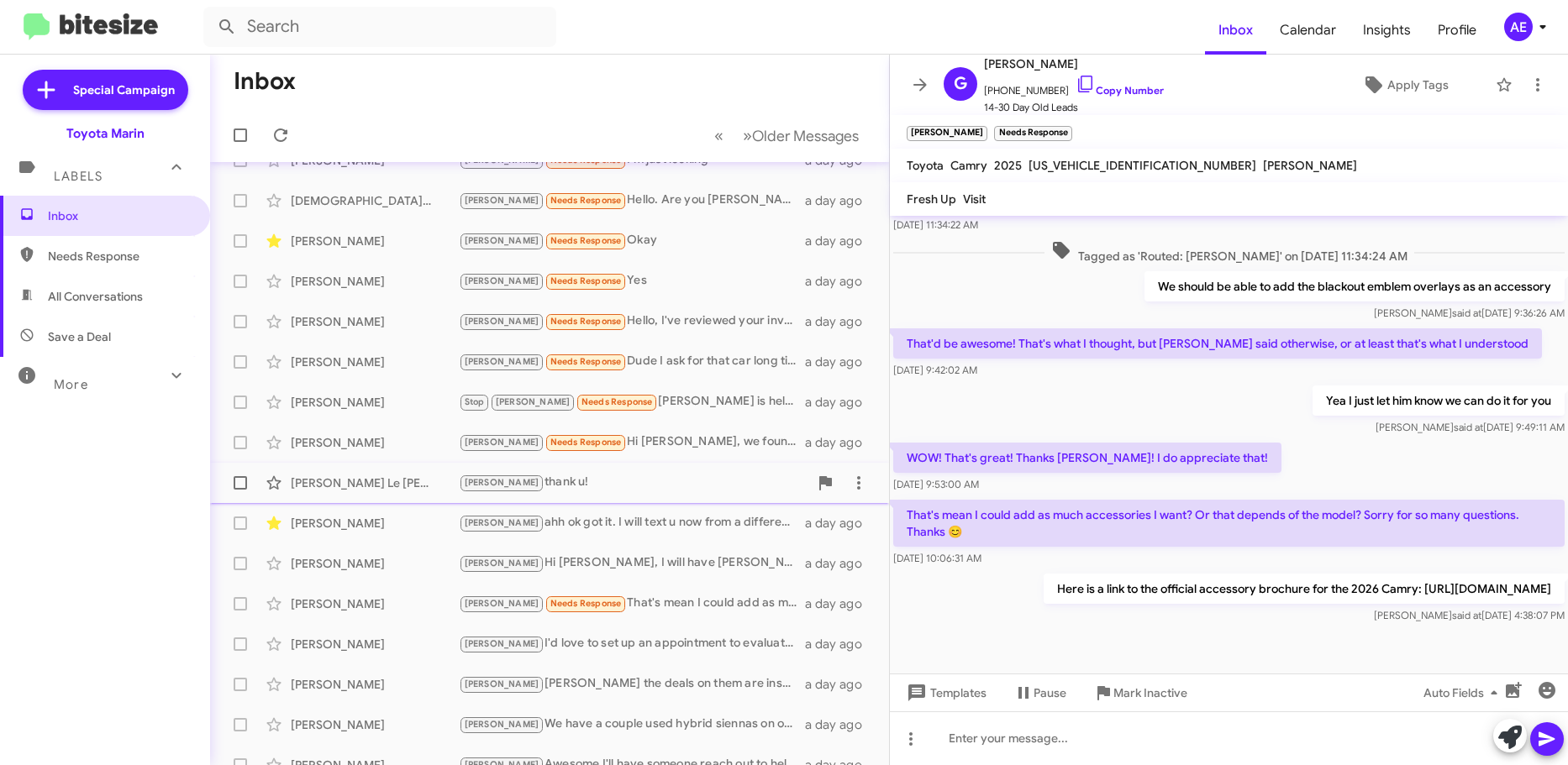
scroll to position [154, 0]
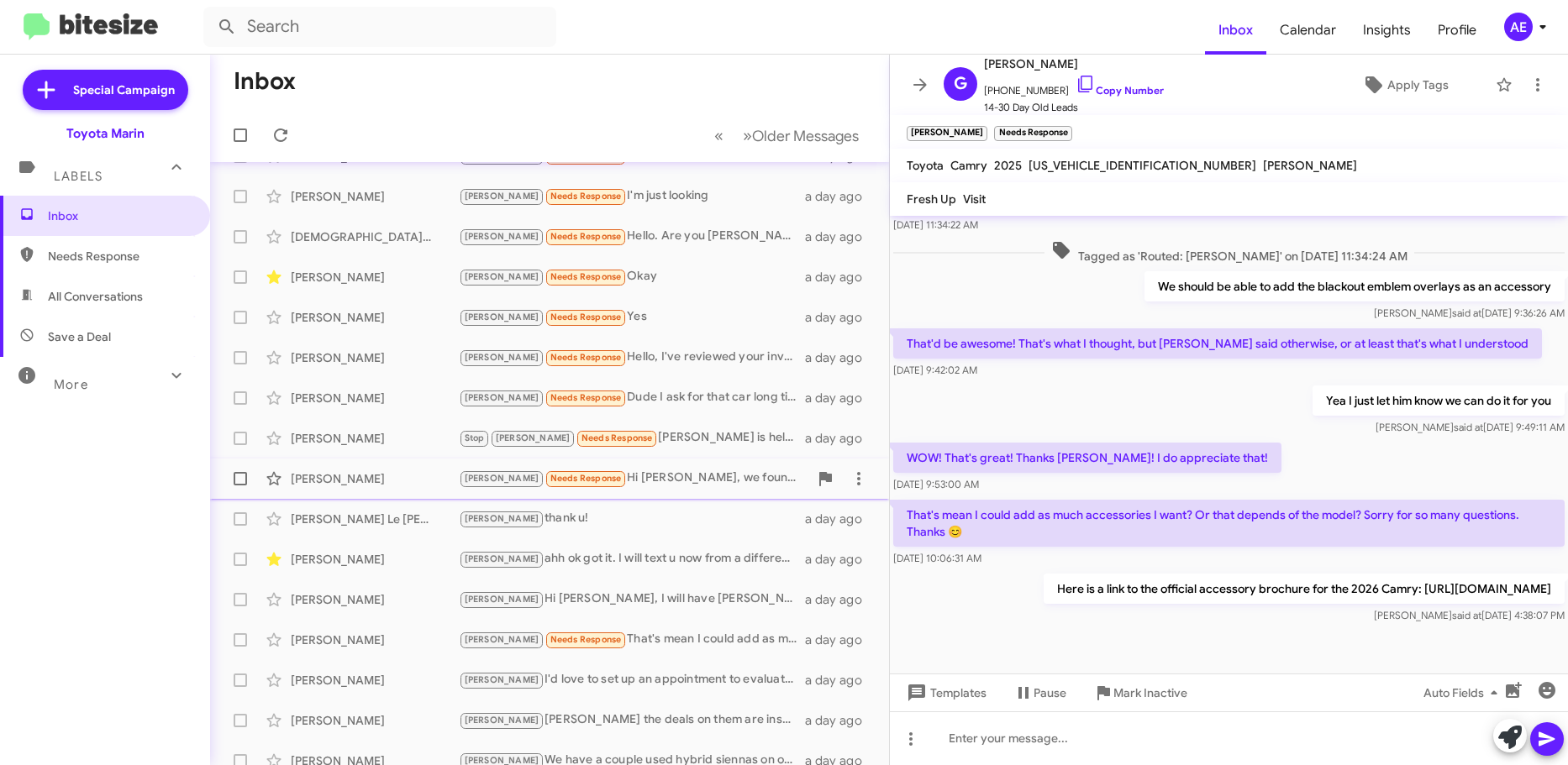
click at [723, 479] on div "[PERSON_NAME] Needs Response Hi [PERSON_NAME], we found one that might be a goo…" at bounding box center [633, 478] width 349 height 19
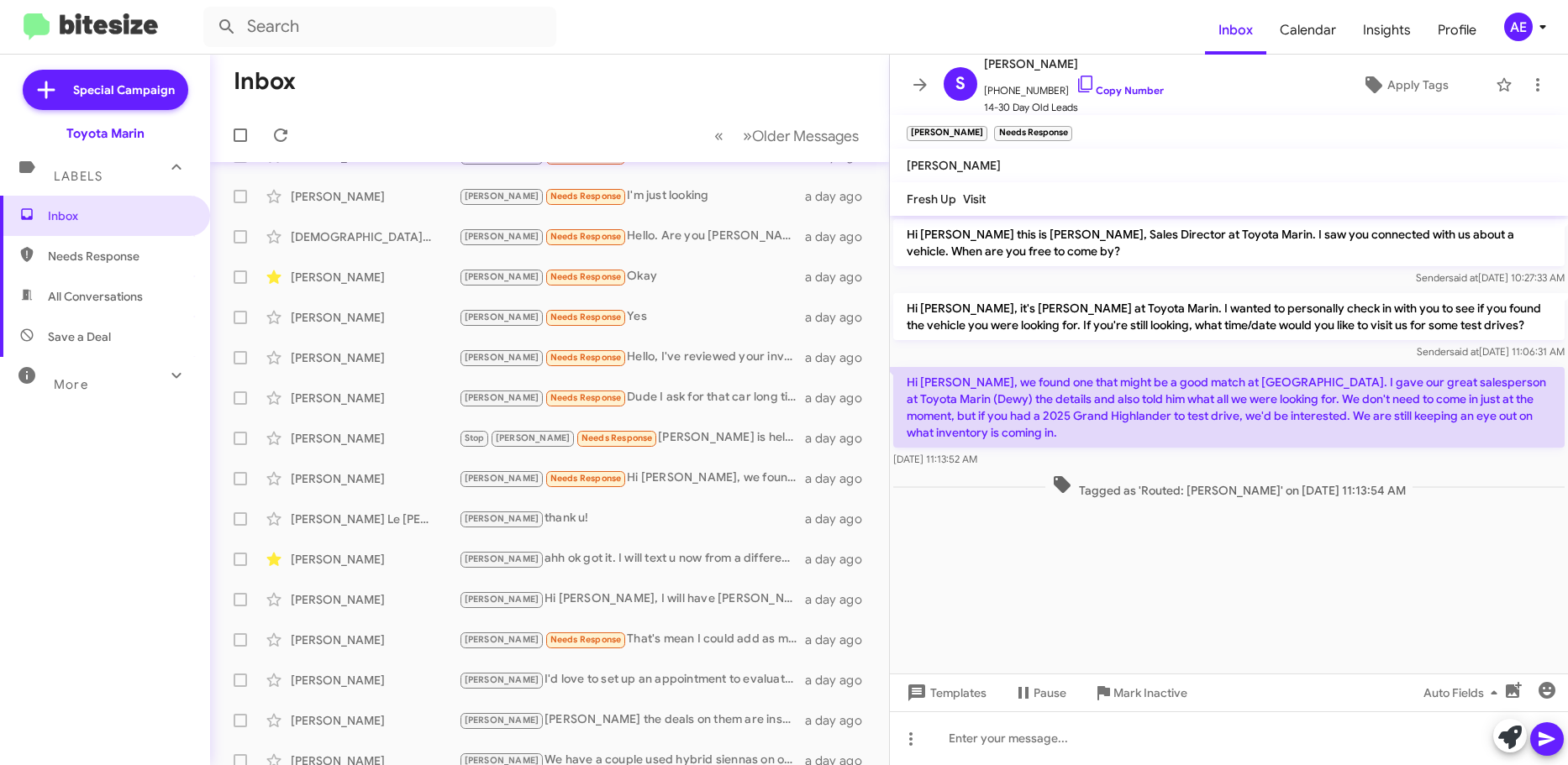
click at [1172, 409] on p "Hi [PERSON_NAME], we found one that might be a good match at [GEOGRAPHIC_DATA].…" at bounding box center [1229, 407] width 672 height 81
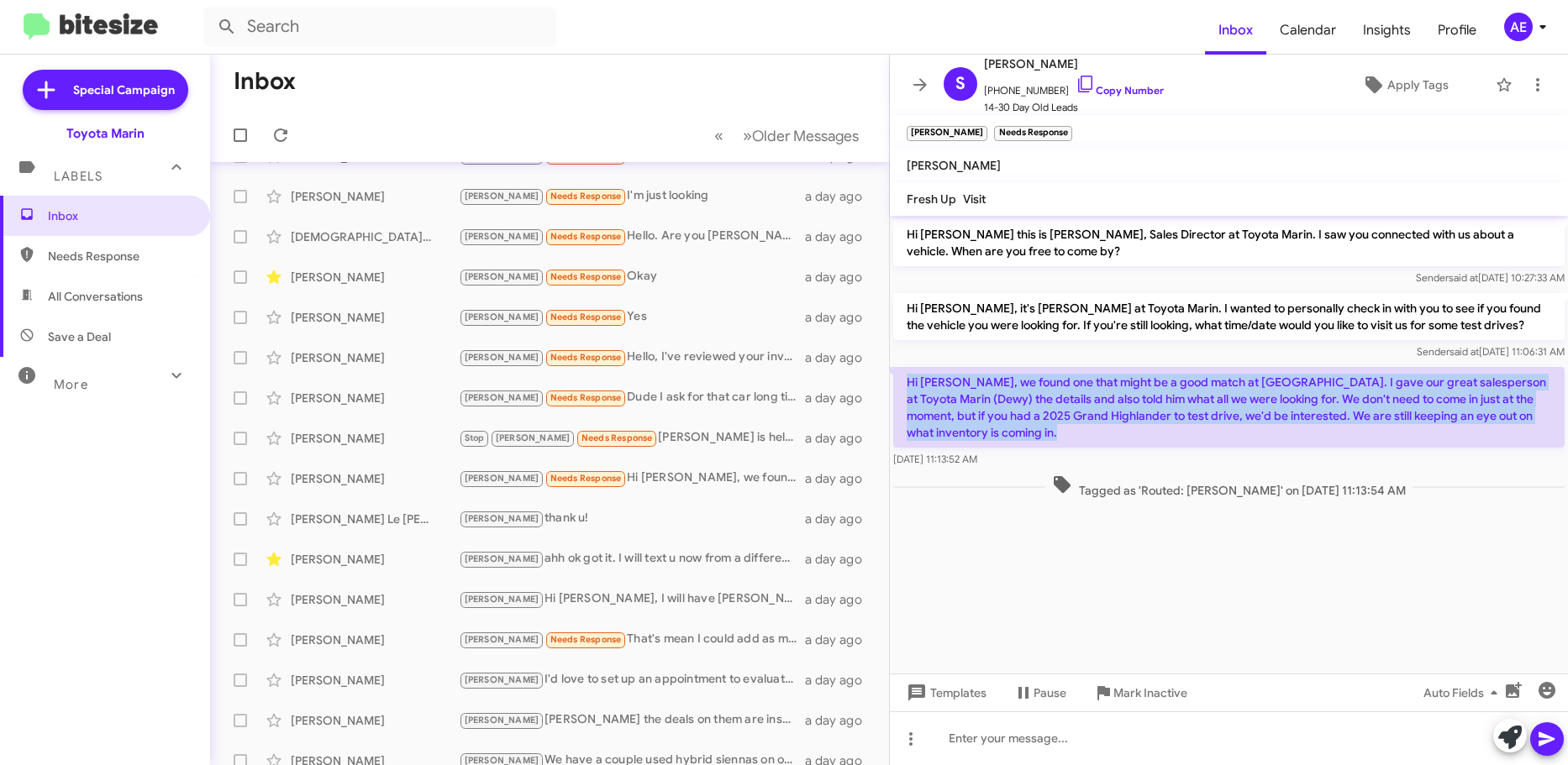
click at [1172, 409] on p "Hi [PERSON_NAME], we found one that might be a good match at [GEOGRAPHIC_DATA].…" at bounding box center [1229, 407] width 672 height 81
click at [1234, 421] on p "Hi [PERSON_NAME], we found one that might be a good match at [GEOGRAPHIC_DATA].…" at bounding box center [1229, 407] width 672 height 81
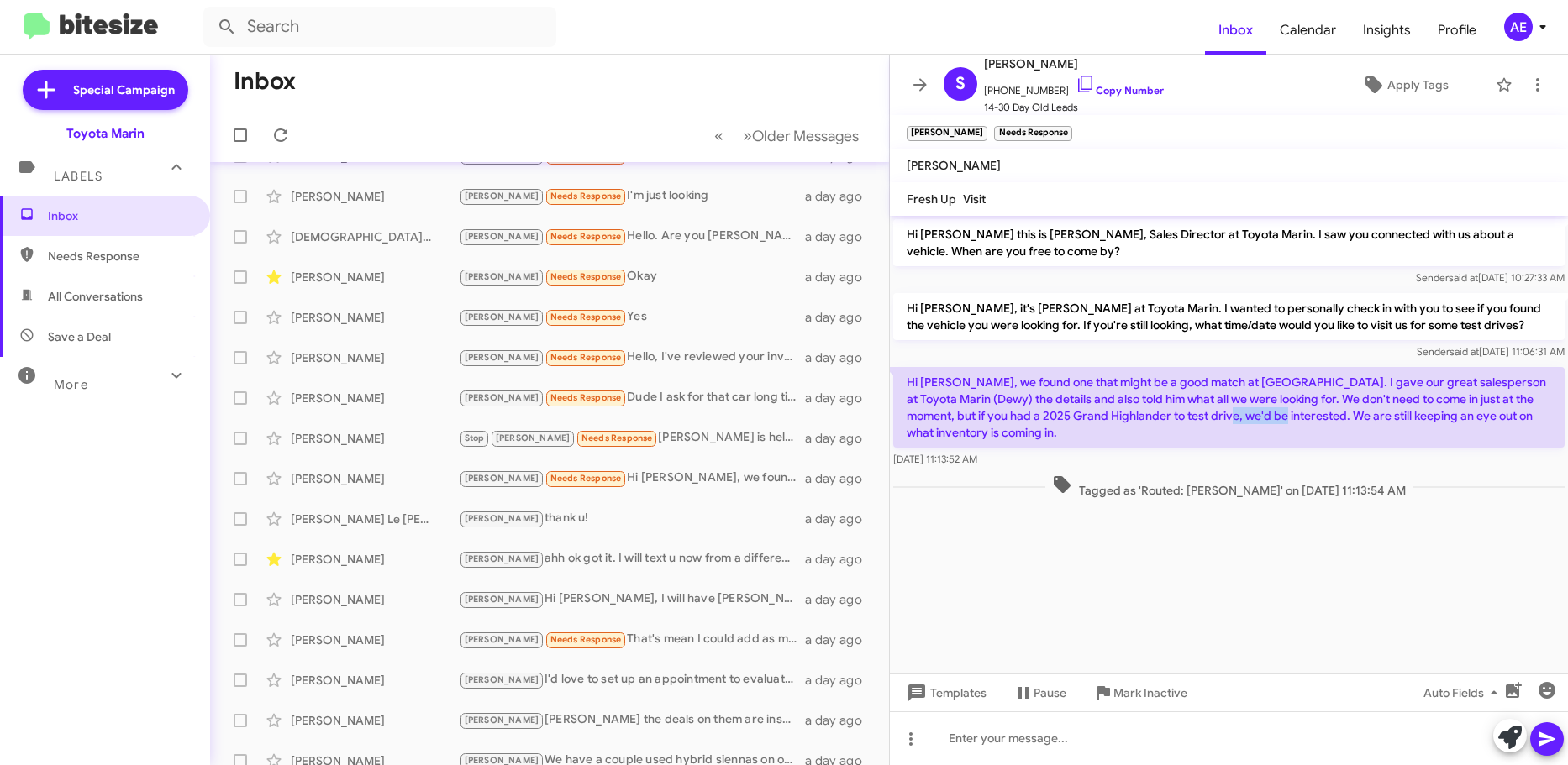
click at [1236, 422] on p "Hi [PERSON_NAME], we found one that might be a good match at [GEOGRAPHIC_DATA].…" at bounding box center [1229, 407] width 672 height 81
click at [1252, 399] on p "Hi [PERSON_NAME], we found one that might be a good match at [GEOGRAPHIC_DATA].…" at bounding box center [1229, 407] width 672 height 81
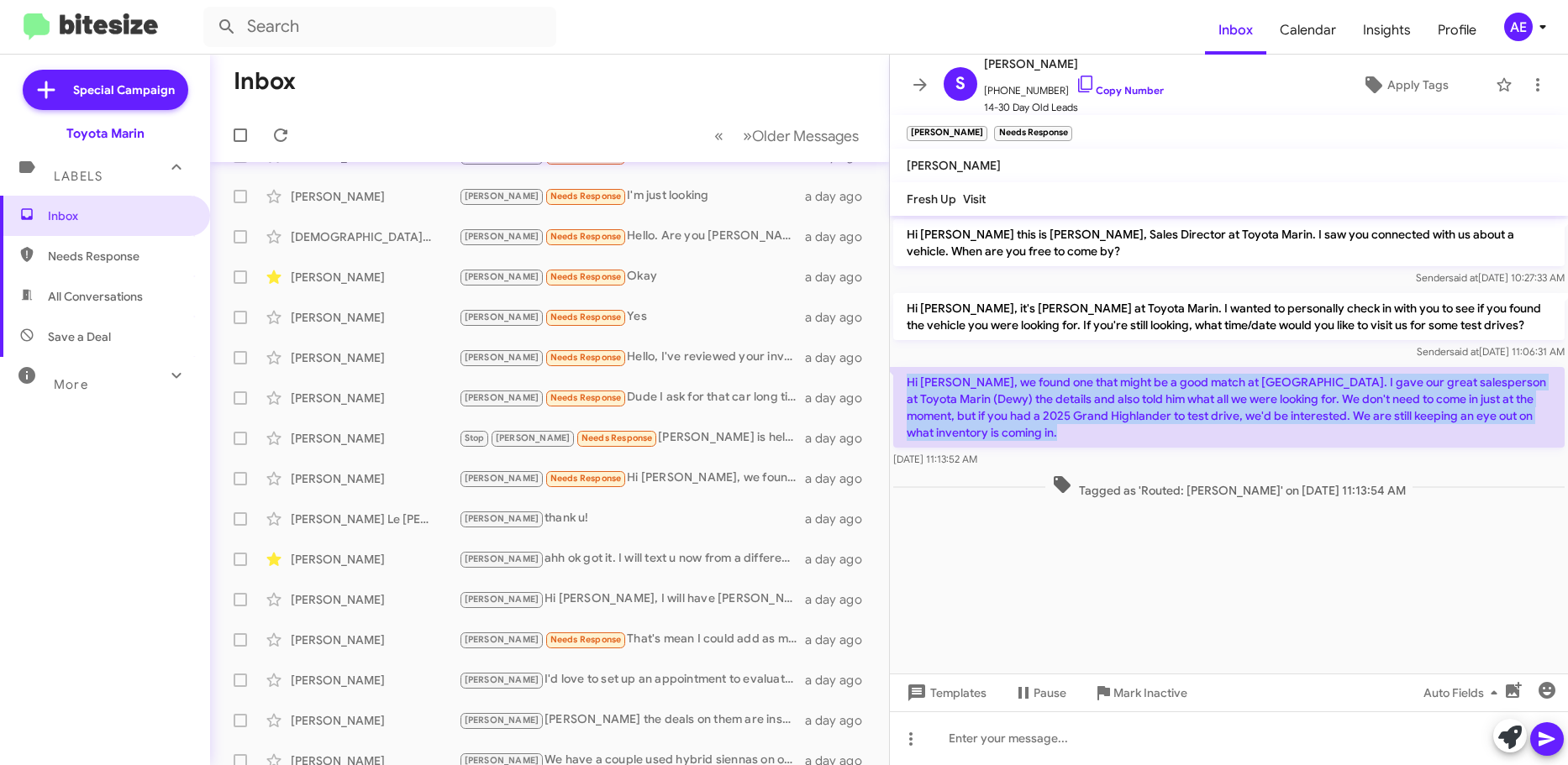
click at [1252, 399] on p "Hi [PERSON_NAME], we found one that might be a good match at [GEOGRAPHIC_DATA].…" at bounding box center [1229, 407] width 672 height 81
click at [1339, 438] on p "Hi [PERSON_NAME], we found one that might be a good match at [GEOGRAPHIC_DATA].…" at bounding box center [1229, 407] width 672 height 81
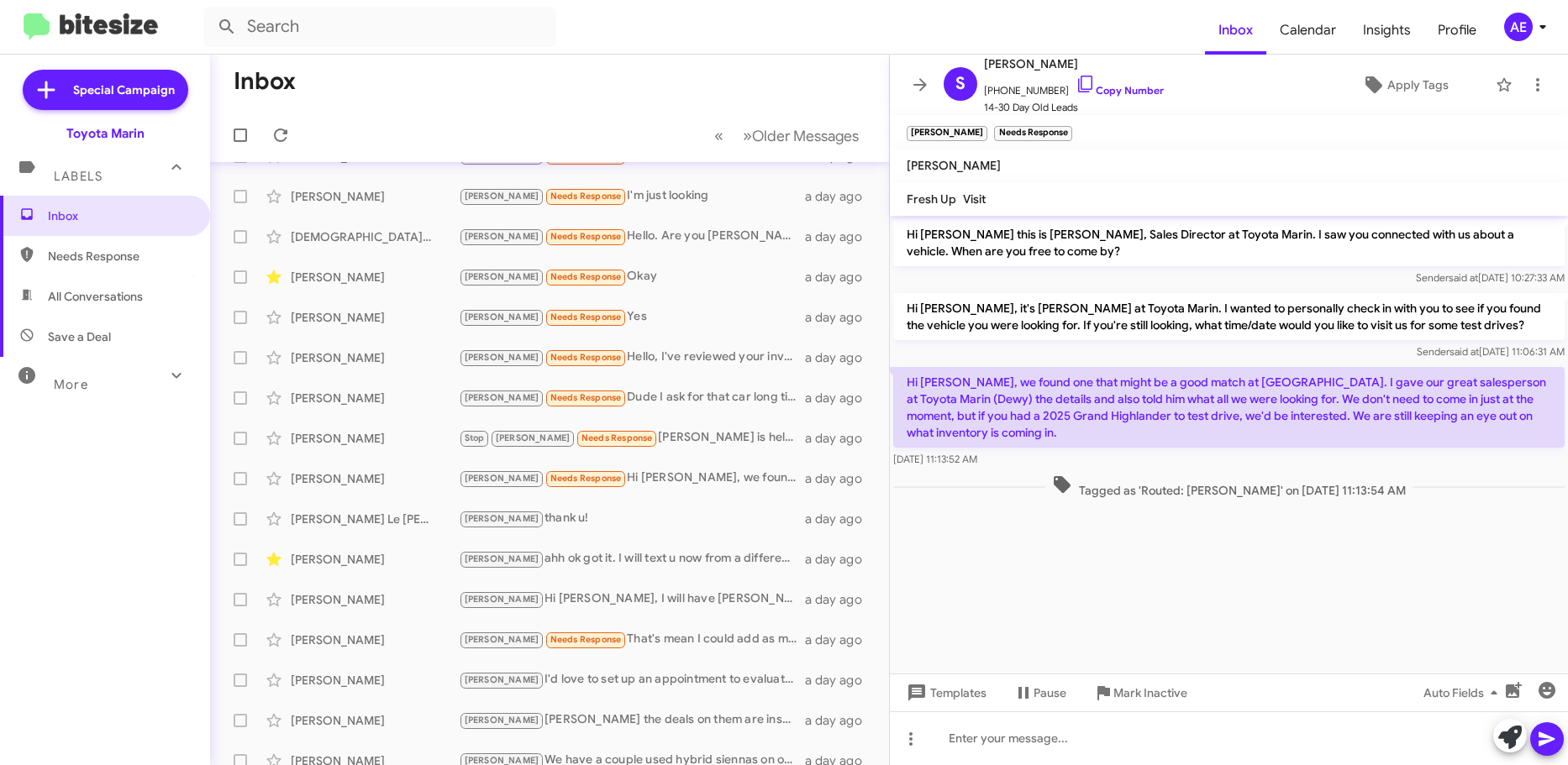
drag, startPoint x: 1338, startPoint y: 440, endPoint x: 885, endPoint y: 400, distance: 454.8
click at [885, 400] on div "Inbox « Previous » Next Older Messages [PERSON_NAME] [PERSON_NAME] Needs Respon…" at bounding box center [889, 410] width 1358 height 710
click at [1020, 419] on p "Hi [PERSON_NAME], we found one that might be a good match at [GEOGRAPHIC_DATA].…" at bounding box center [1229, 407] width 672 height 81
drag, startPoint x: 949, startPoint y: 396, endPoint x: 1276, endPoint y: 391, distance: 327.0
click at [1276, 391] on p "Hi [PERSON_NAME], we found one that might be a good match at [GEOGRAPHIC_DATA].…" at bounding box center [1229, 407] width 672 height 81
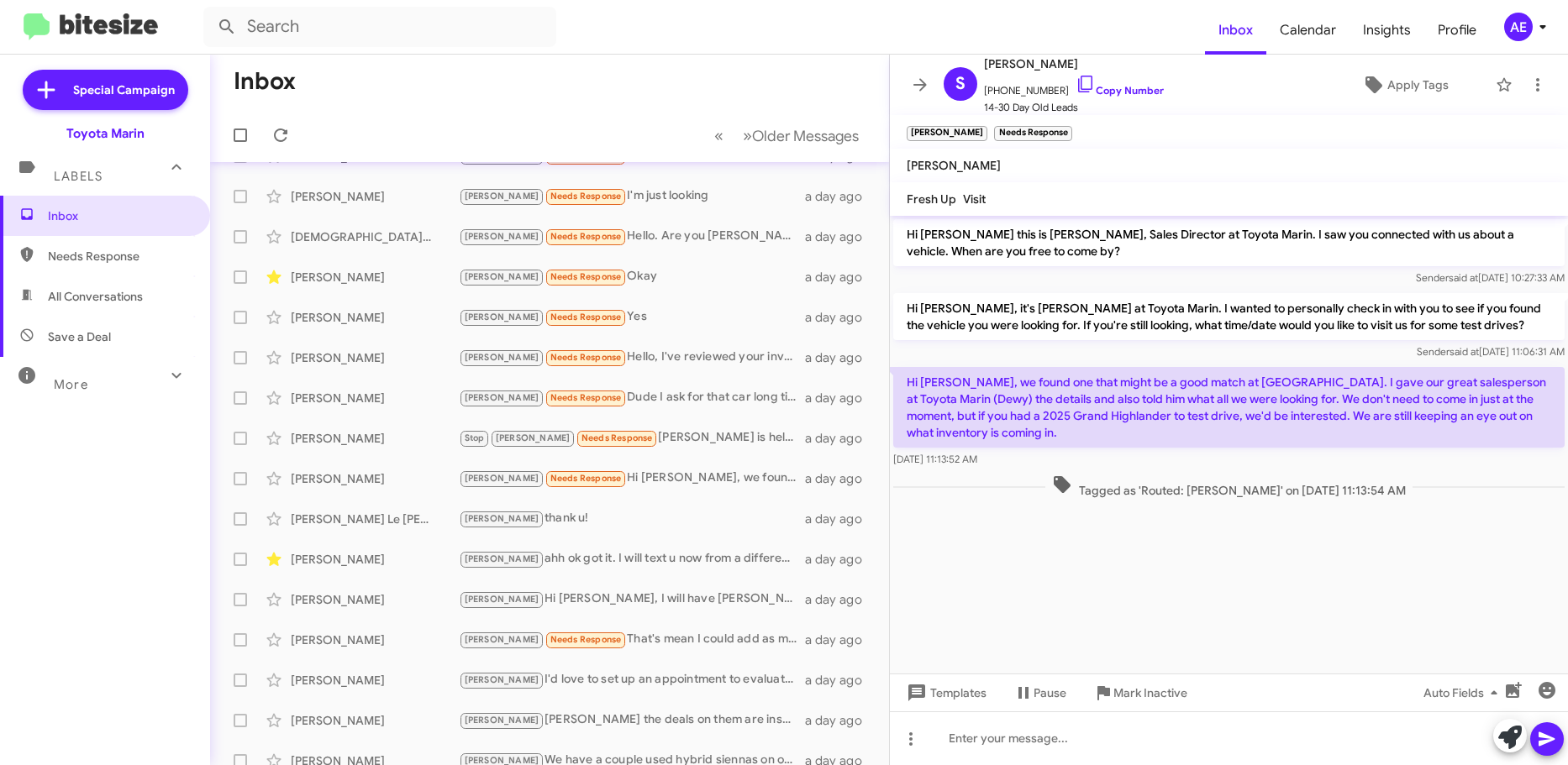
click at [1215, 430] on p "Hi [PERSON_NAME], we found one that might be a good match at [GEOGRAPHIC_DATA].…" at bounding box center [1229, 407] width 672 height 81
drag, startPoint x: 1347, startPoint y: 433, endPoint x: 1253, endPoint y: 398, distance: 100.3
click at [1253, 398] on p "Hi [PERSON_NAME], we found one that might be a good match at [GEOGRAPHIC_DATA].…" at bounding box center [1229, 407] width 672 height 81
click at [1167, 428] on p "Hi [PERSON_NAME], we found one that might be a good match at [GEOGRAPHIC_DATA].…" at bounding box center [1229, 407] width 672 height 81
drag, startPoint x: 1140, startPoint y: 453, endPoint x: 1175, endPoint y: 337, distance: 121.2
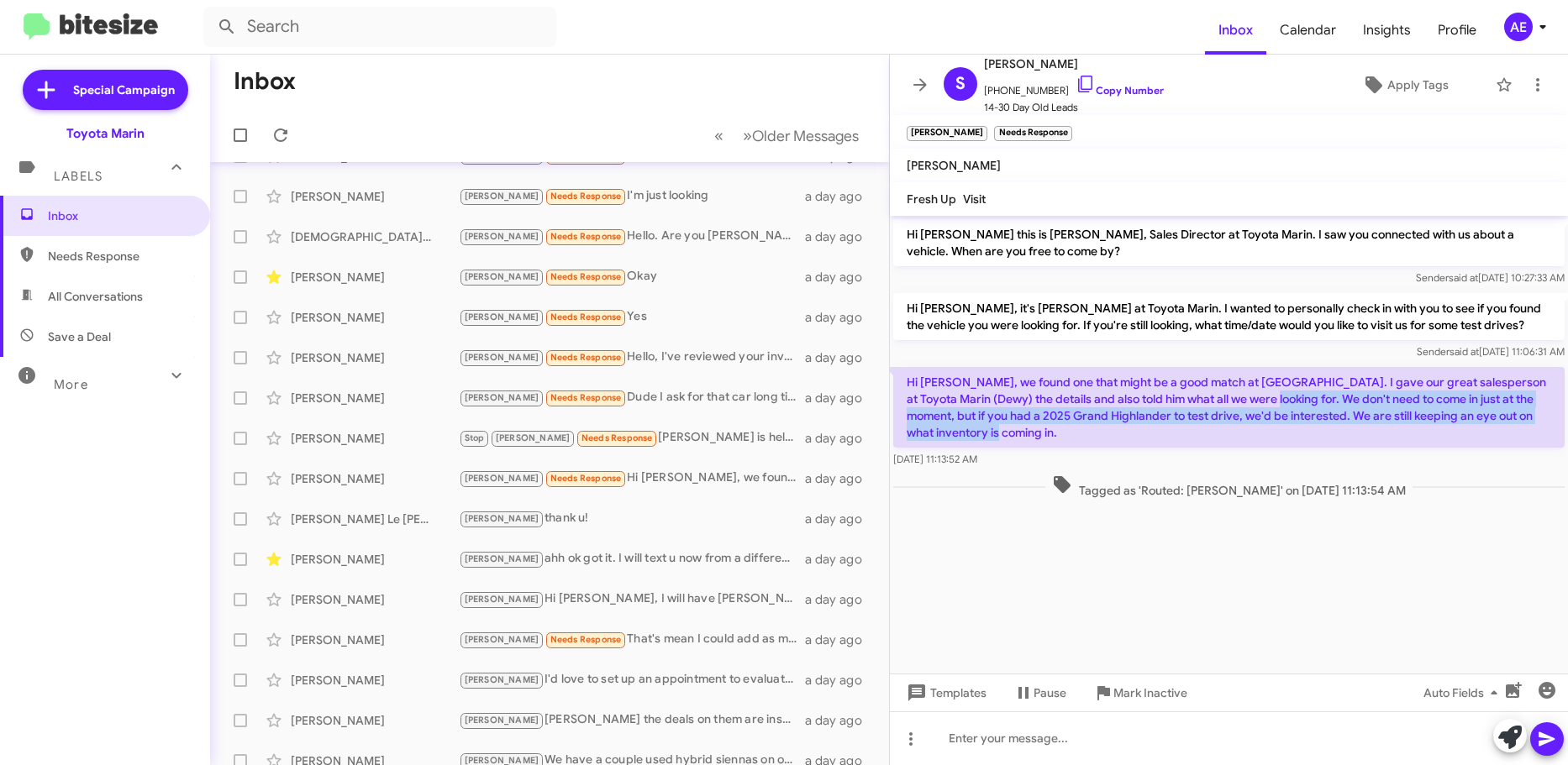
click at [1175, 337] on div "Hi [PERSON_NAME] this is [PERSON_NAME], Sales Director at Toyota Marin. I saw y…" at bounding box center [1229, 359] width 678 height 286
click at [1169, 501] on div "Tagged as 'Routed: [PERSON_NAME]' on [DATE] 11:13:54 AM" at bounding box center [1229, 486] width 678 height 31
click at [1087, 85] on link "Copy Number" at bounding box center [1119, 90] width 88 height 13
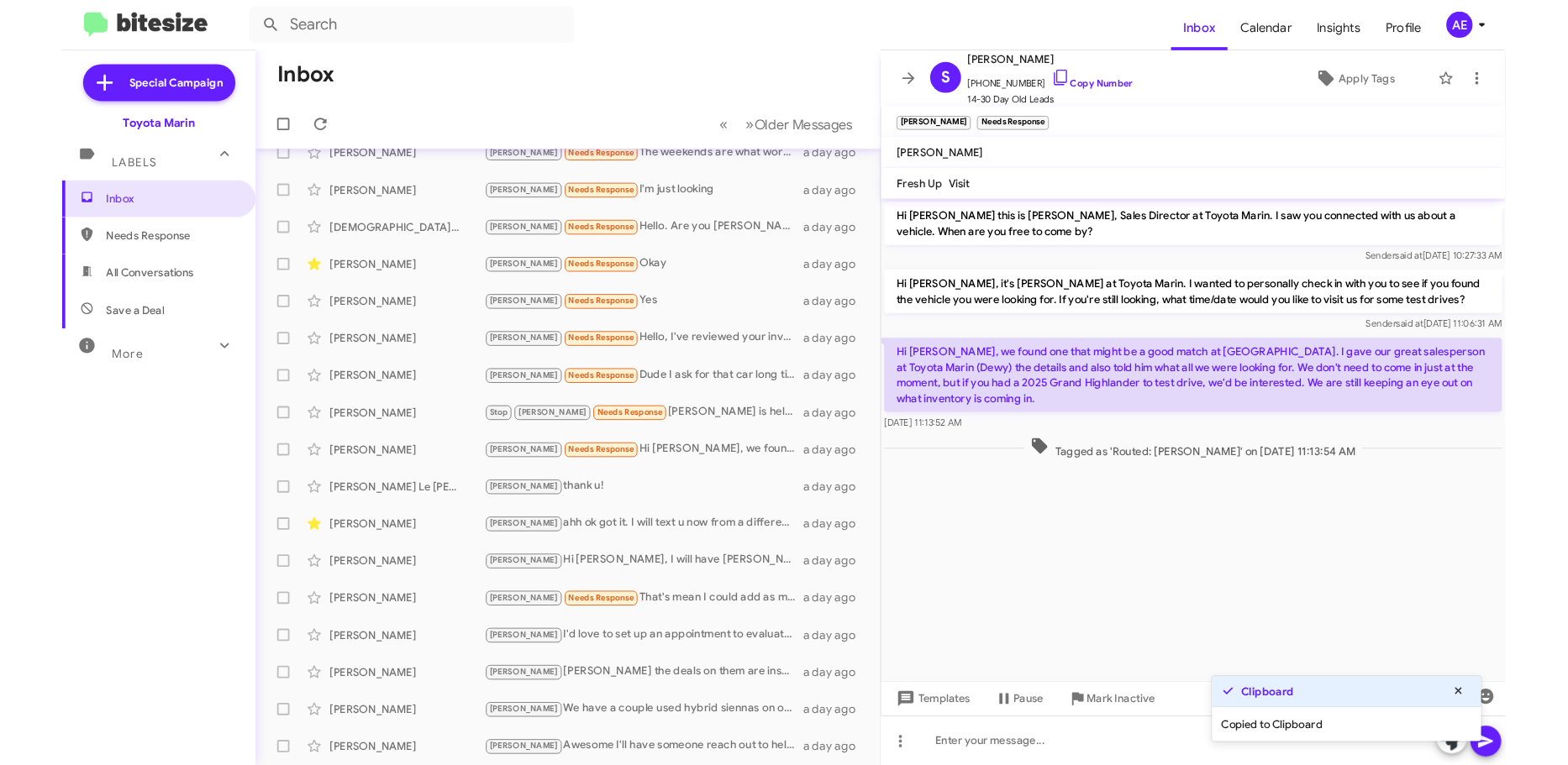
scroll to position [154, 0]
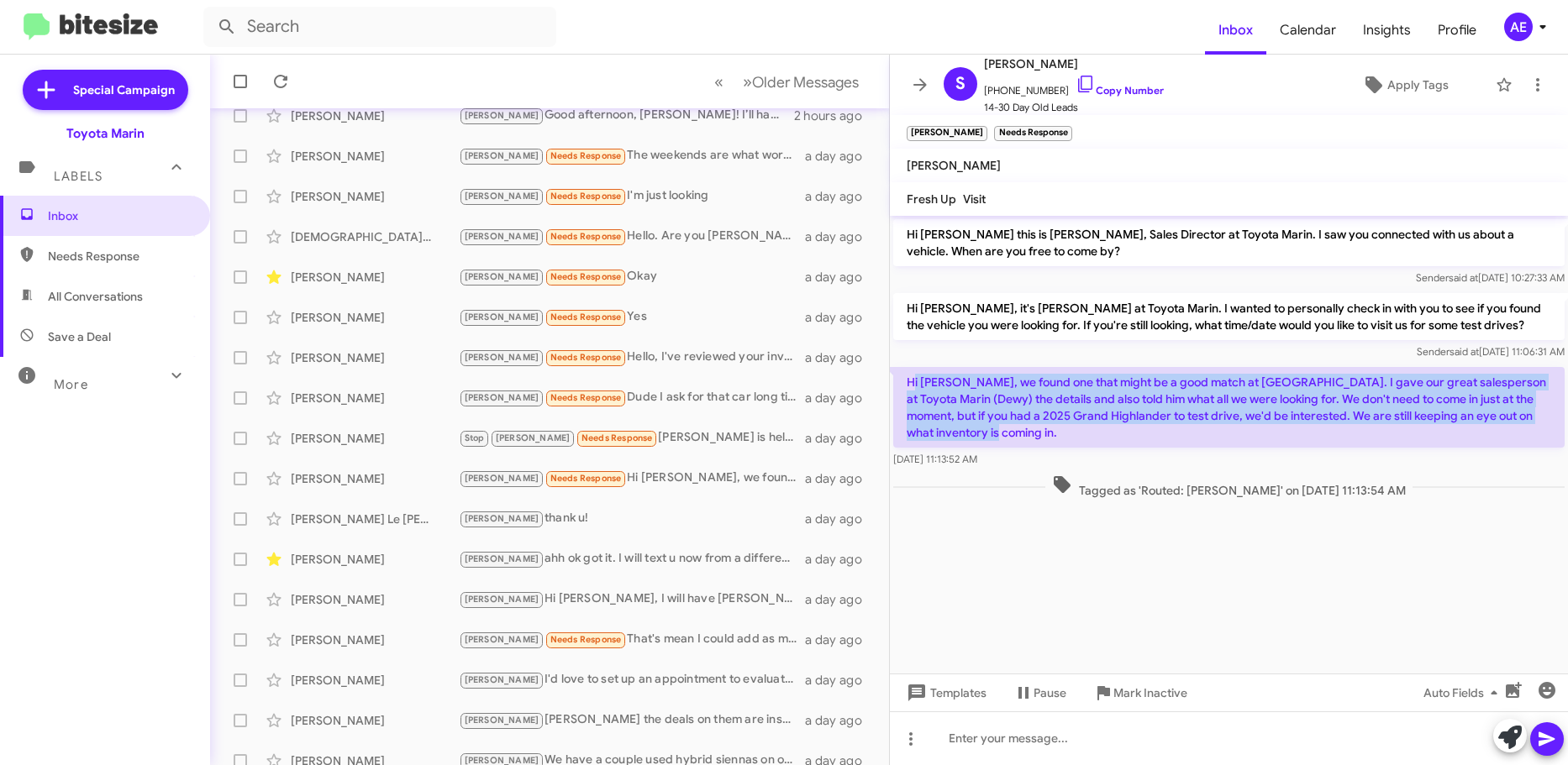
drag, startPoint x: 1180, startPoint y: 429, endPoint x: 915, endPoint y: 387, distance: 268.3
click at [915, 387] on p "Hi [PERSON_NAME], we found one that might be a good match at [GEOGRAPHIC_DATA].…" at bounding box center [1229, 407] width 672 height 81
click at [1004, 436] on p "Hi [PERSON_NAME], we found one that might be a good match at [GEOGRAPHIC_DATA].…" at bounding box center [1229, 407] width 672 height 81
drag, startPoint x: 1004, startPoint y: 436, endPoint x: 991, endPoint y: 435, distance: 13.0
click at [1016, 398] on p "Hi [PERSON_NAME], we found one that might be a good match at [GEOGRAPHIC_DATA].…" at bounding box center [1229, 407] width 672 height 81
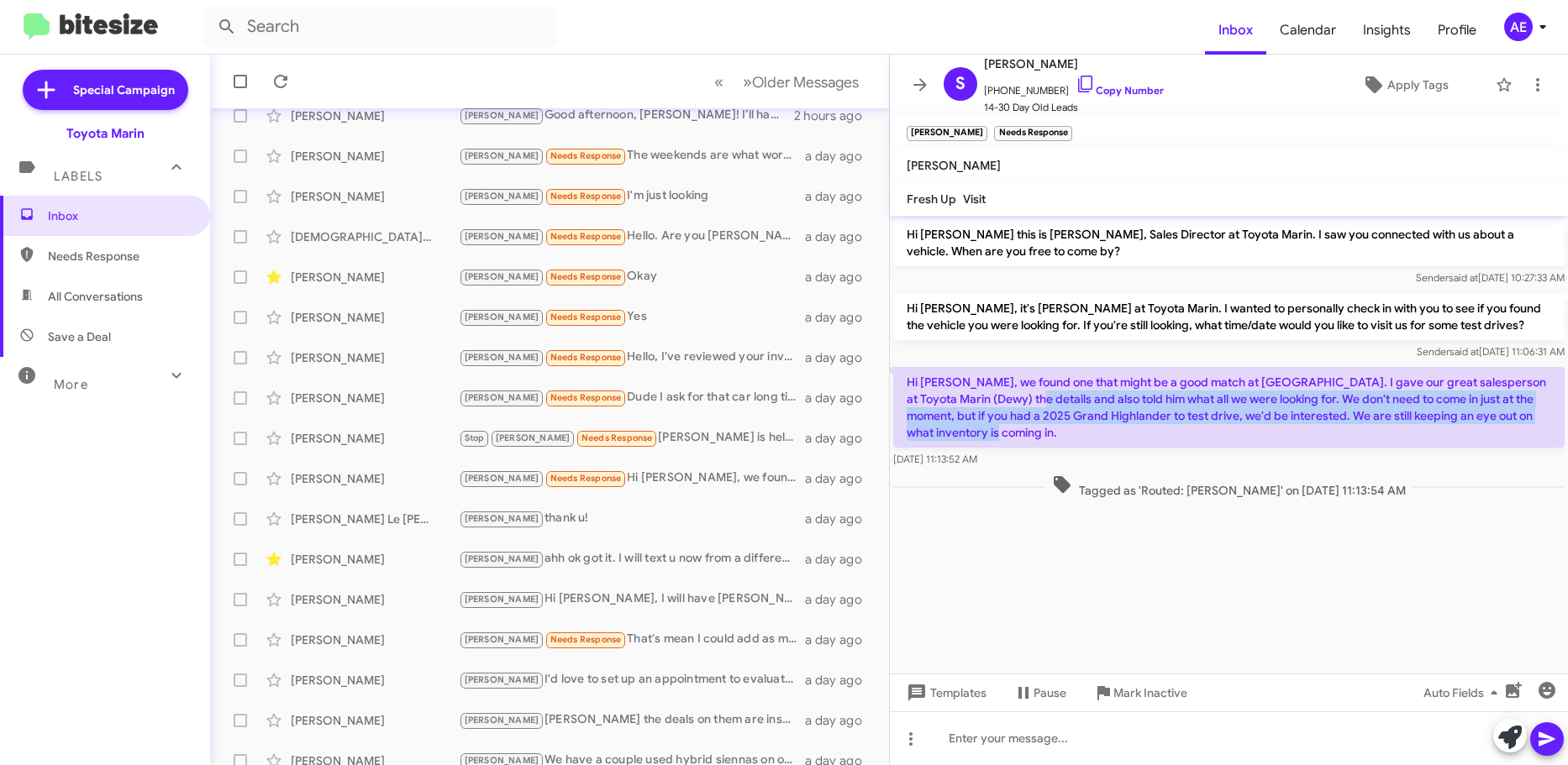
click at [989, 440] on p "Hi [PERSON_NAME], we found one that might be a good match at [GEOGRAPHIC_DATA].…" at bounding box center [1229, 407] width 672 height 81
drag, startPoint x: 1018, startPoint y: 441, endPoint x: 1072, endPoint y: 399, distance: 68.4
click at [1072, 399] on p "Hi [PERSON_NAME], we found one that might be a good match at [GEOGRAPHIC_DATA].…" at bounding box center [1229, 407] width 672 height 81
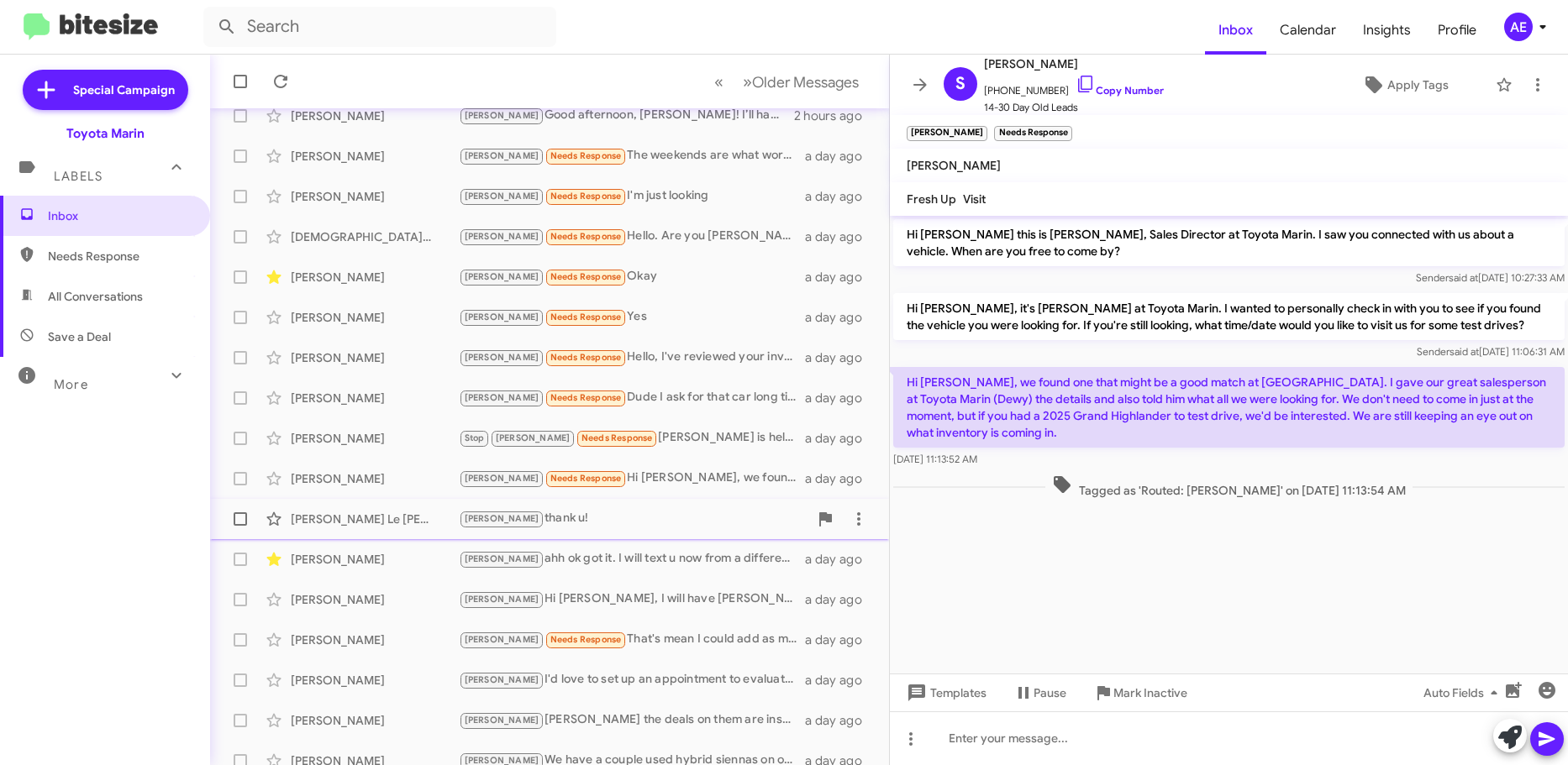
drag, startPoint x: 1007, startPoint y: 487, endPoint x: 864, endPoint y: 537, distance: 151.5
click at [1006, 491] on div "Tagged as 'Routed: [PERSON_NAME]' on [DATE] 11:13:54 AM" at bounding box center [1229, 486] width 672 height 24
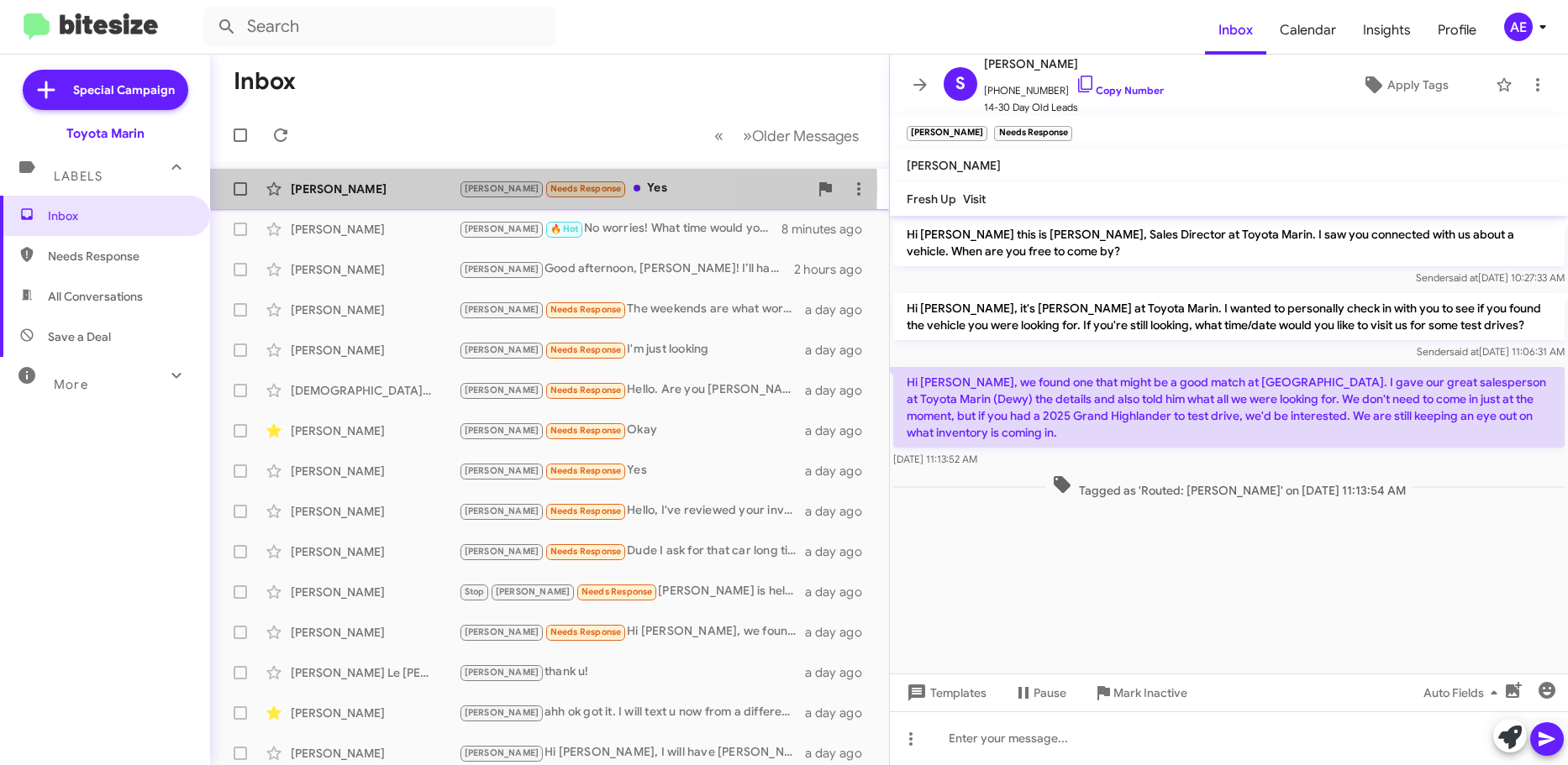
click at [377, 186] on div "[PERSON_NAME]" at bounding box center [375, 189] width 168 height 17
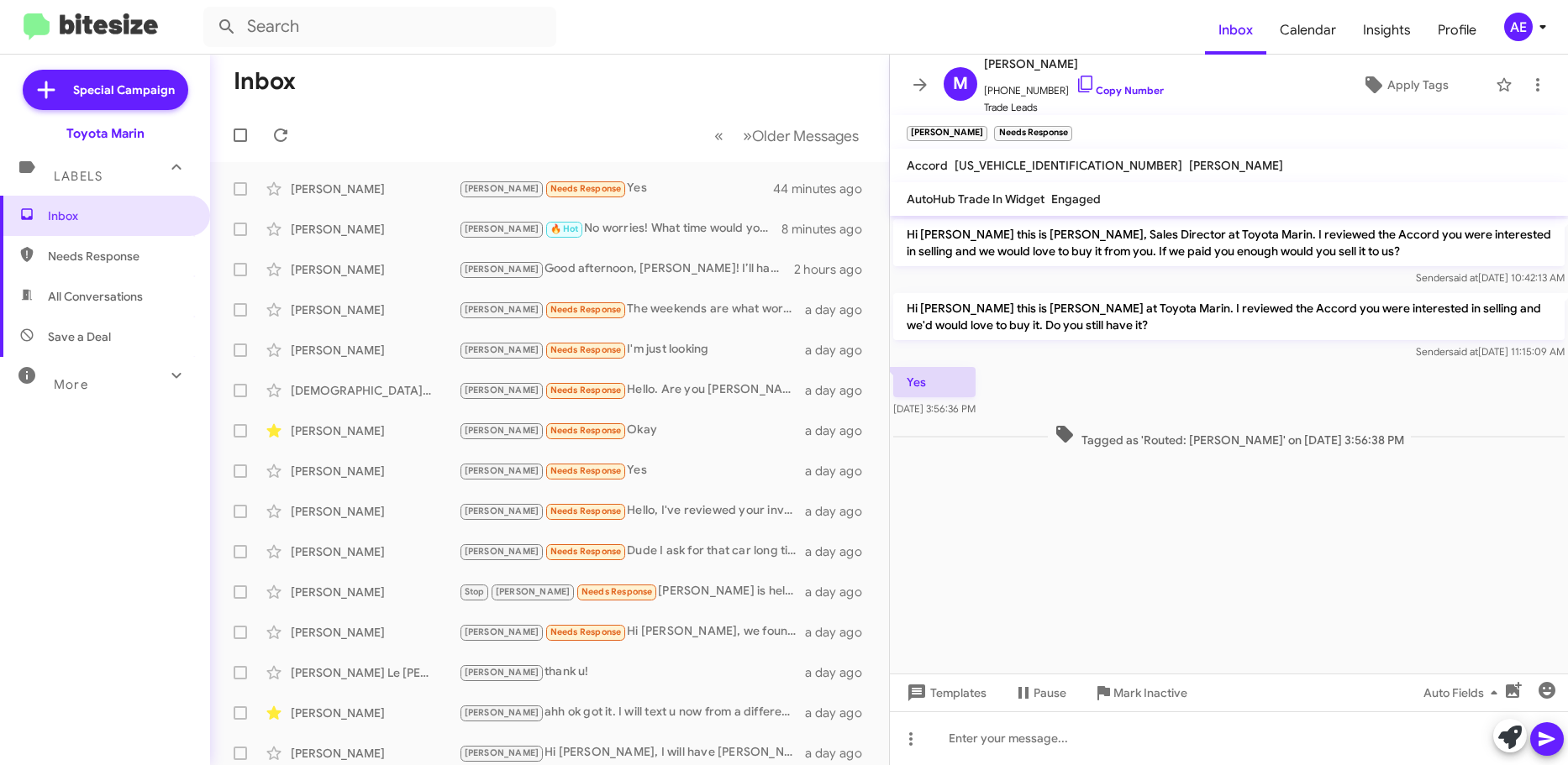
click at [1281, 346] on div "Sender said at [DATE] 11:15:09 AM" at bounding box center [1229, 352] width 672 height 17
click at [1291, 324] on p "Hi [PERSON_NAME] this is [PERSON_NAME] at Toyota Marin. I reviewed the Accord y…" at bounding box center [1229, 316] width 672 height 47
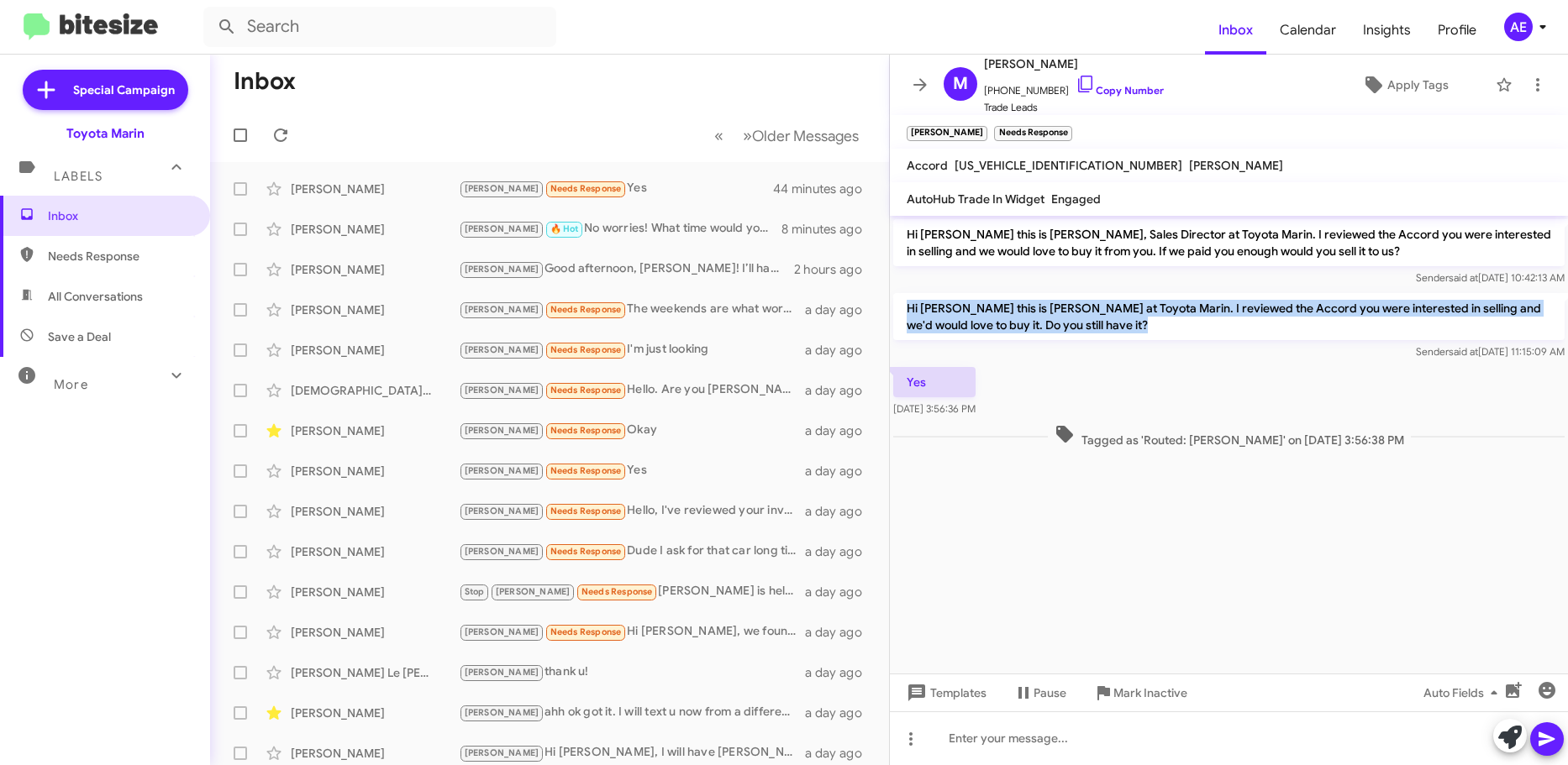
click at [1291, 324] on p "Hi [PERSON_NAME] this is [PERSON_NAME] at Toyota Marin. I reviewed the Accord y…" at bounding box center [1229, 316] width 672 height 47
click at [1336, 316] on p "Hi [PERSON_NAME] this is [PERSON_NAME] at Toyota Marin. I reviewed the Accord y…" at bounding box center [1229, 316] width 672 height 47
click at [1097, 322] on p "Hi [PERSON_NAME] this is [PERSON_NAME] at Toyota Marin. I reviewed the Accord y…" at bounding box center [1229, 316] width 672 height 47
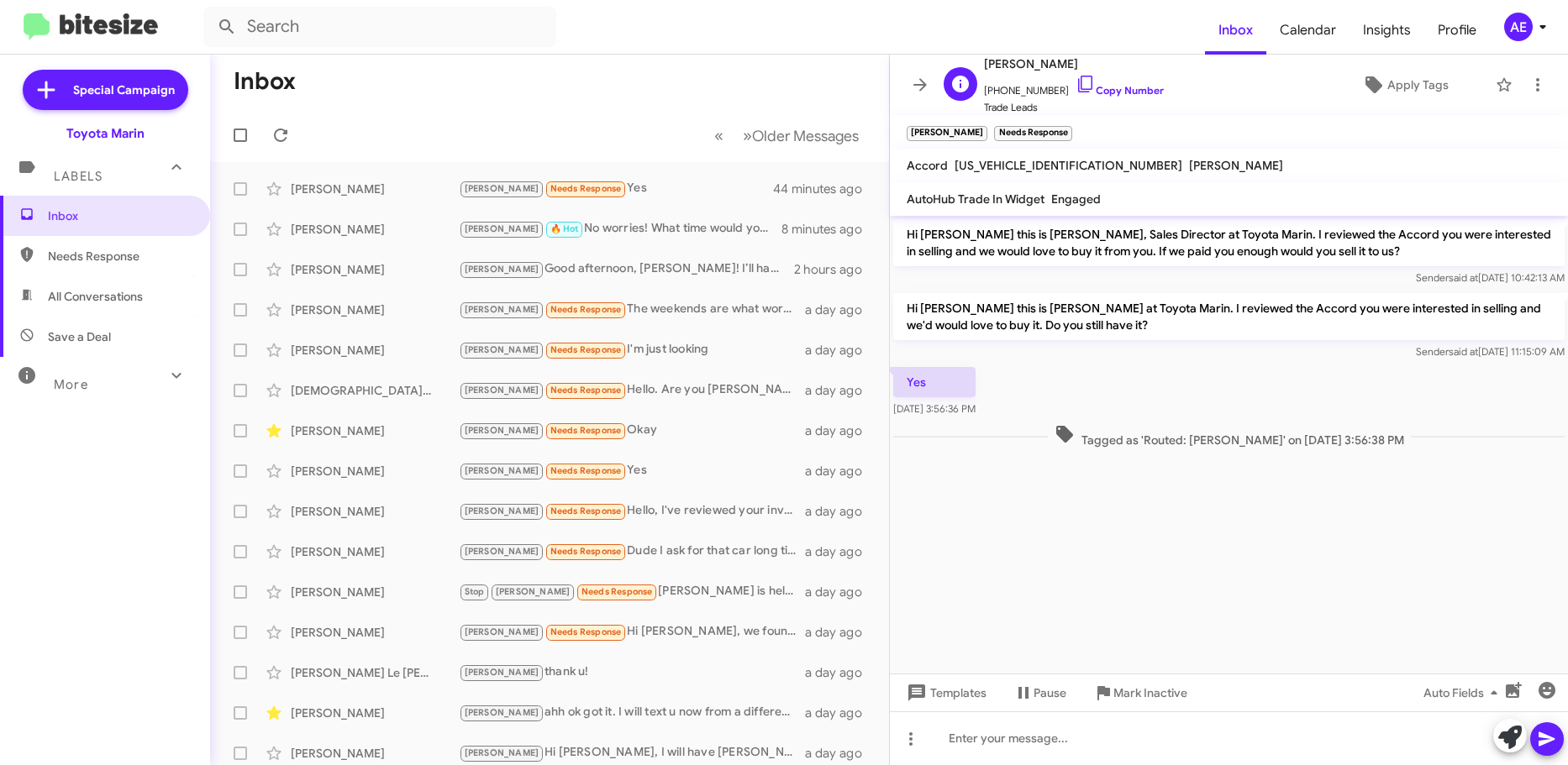
click at [1106, 97] on span "[PHONE_NUMBER] Copy Number" at bounding box center [1074, 87] width 180 height 25
click at [1113, 94] on link "Copy Number" at bounding box center [1119, 90] width 88 height 13
click at [1057, 346] on div "Sender said at [DATE] 11:15:09 AM" at bounding box center [1229, 352] width 672 height 17
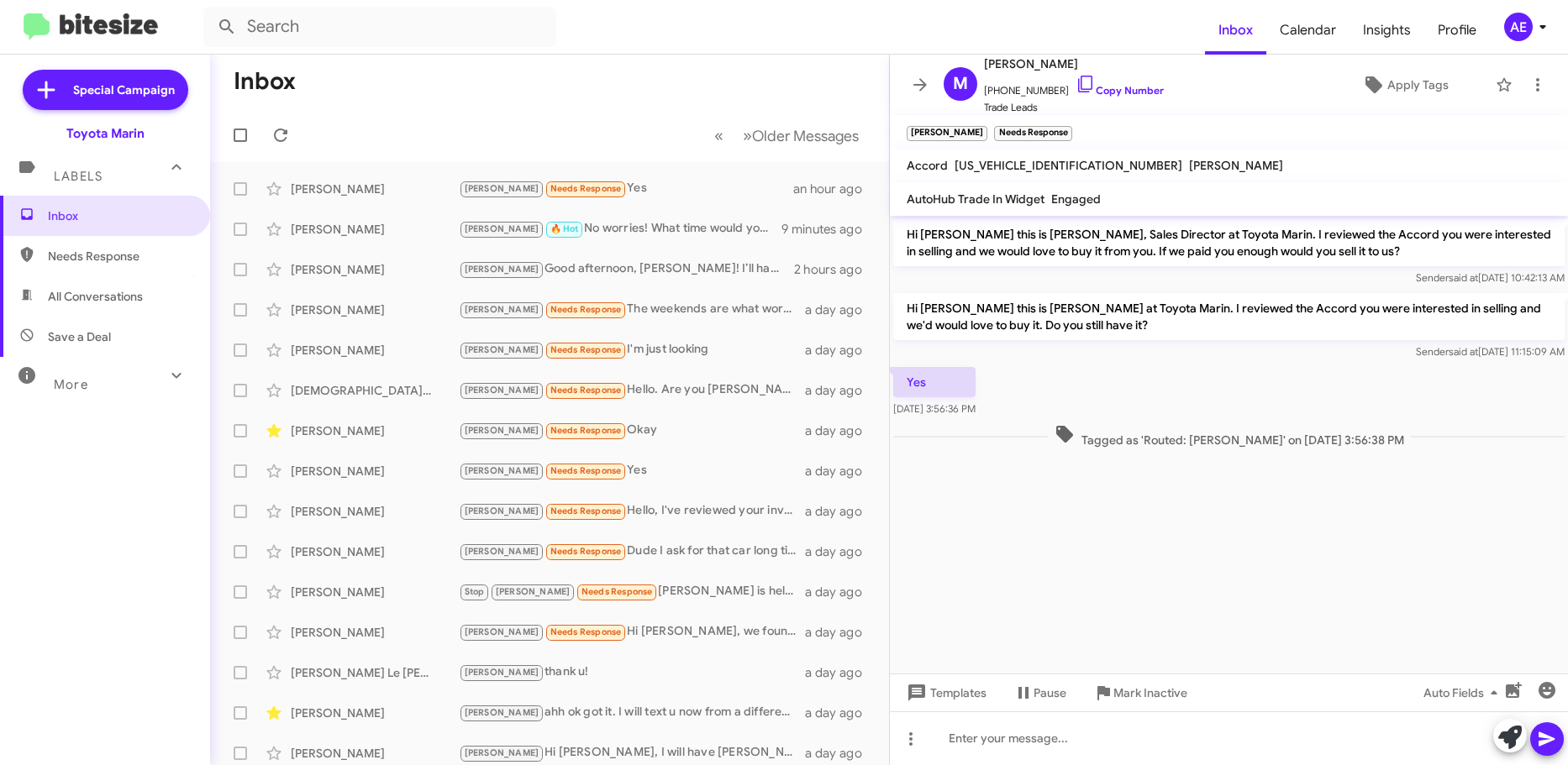
click at [1047, 304] on p "Hi [PERSON_NAME] this is [PERSON_NAME] at Toyota Marin. I reviewed the Accord y…" at bounding box center [1229, 316] width 672 height 47
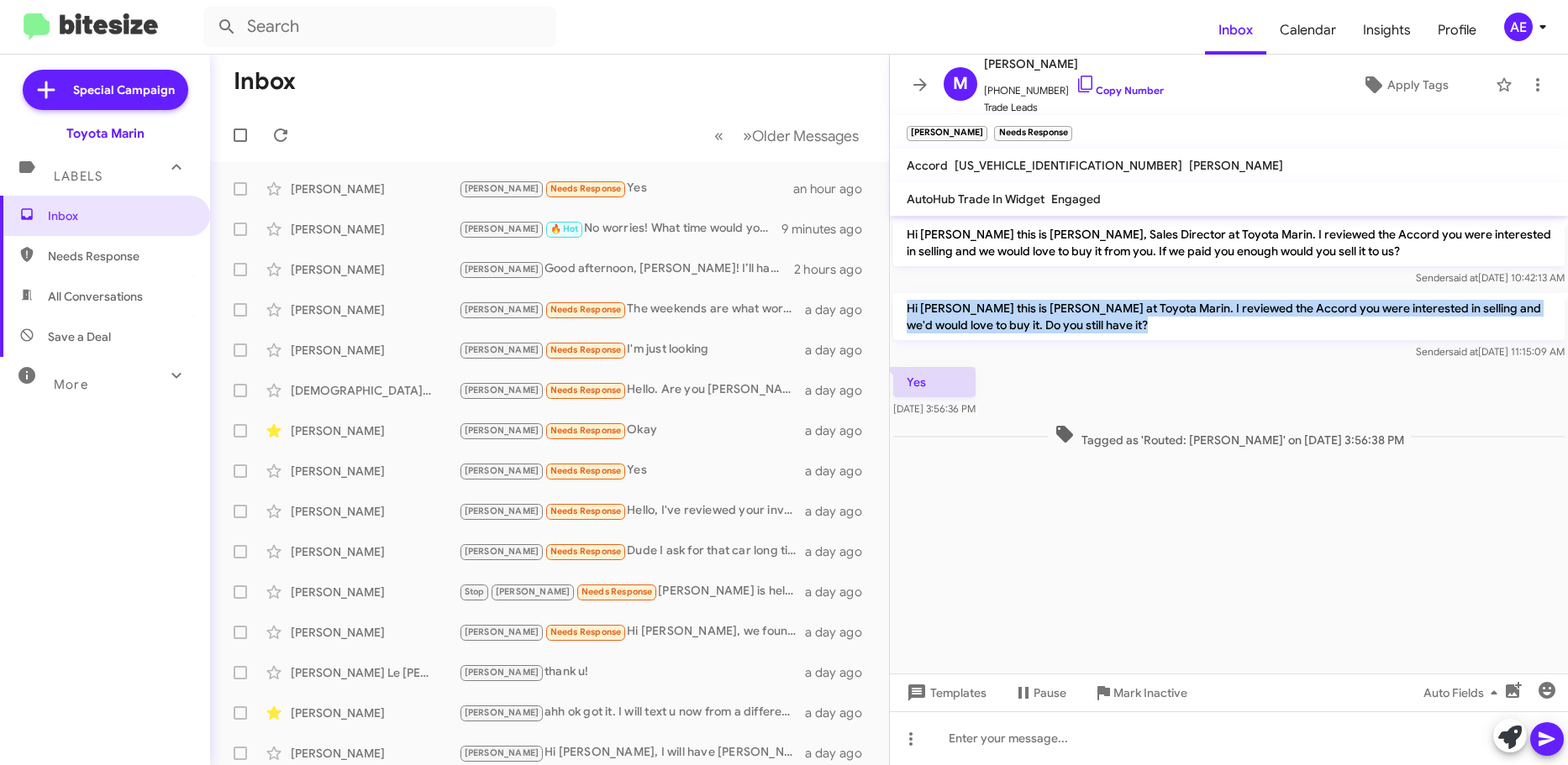
click at [1047, 304] on p "Hi [PERSON_NAME] this is [PERSON_NAME] at Toyota Marin. I reviewed the Accord y…" at bounding box center [1229, 316] width 672 height 47
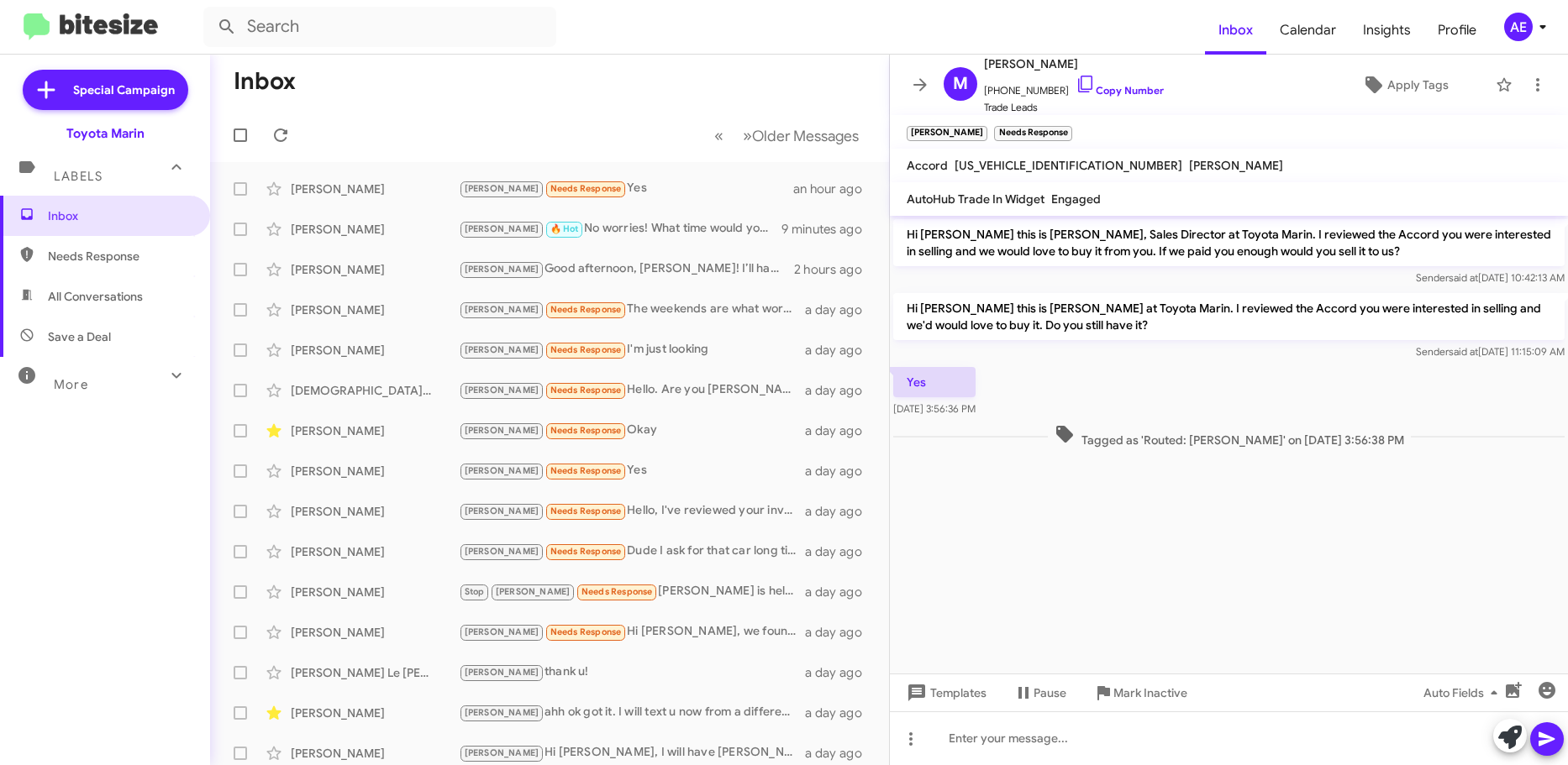
click at [1081, 460] on div at bounding box center [1229, 460] width 678 height 17
drag, startPoint x: 1301, startPoint y: 566, endPoint x: 1252, endPoint y: 586, distance: 52.9
click at [1300, 567] on cdk-virtual-scroll-viewport "Hi [PERSON_NAME] this is [PERSON_NAME], Sales Director at Toyota Marin. I revie…" at bounding box center [1229, 445] width 678 height 458
click at [1135, 739] on div at bounding box center [1229, 738] width 678 height 54
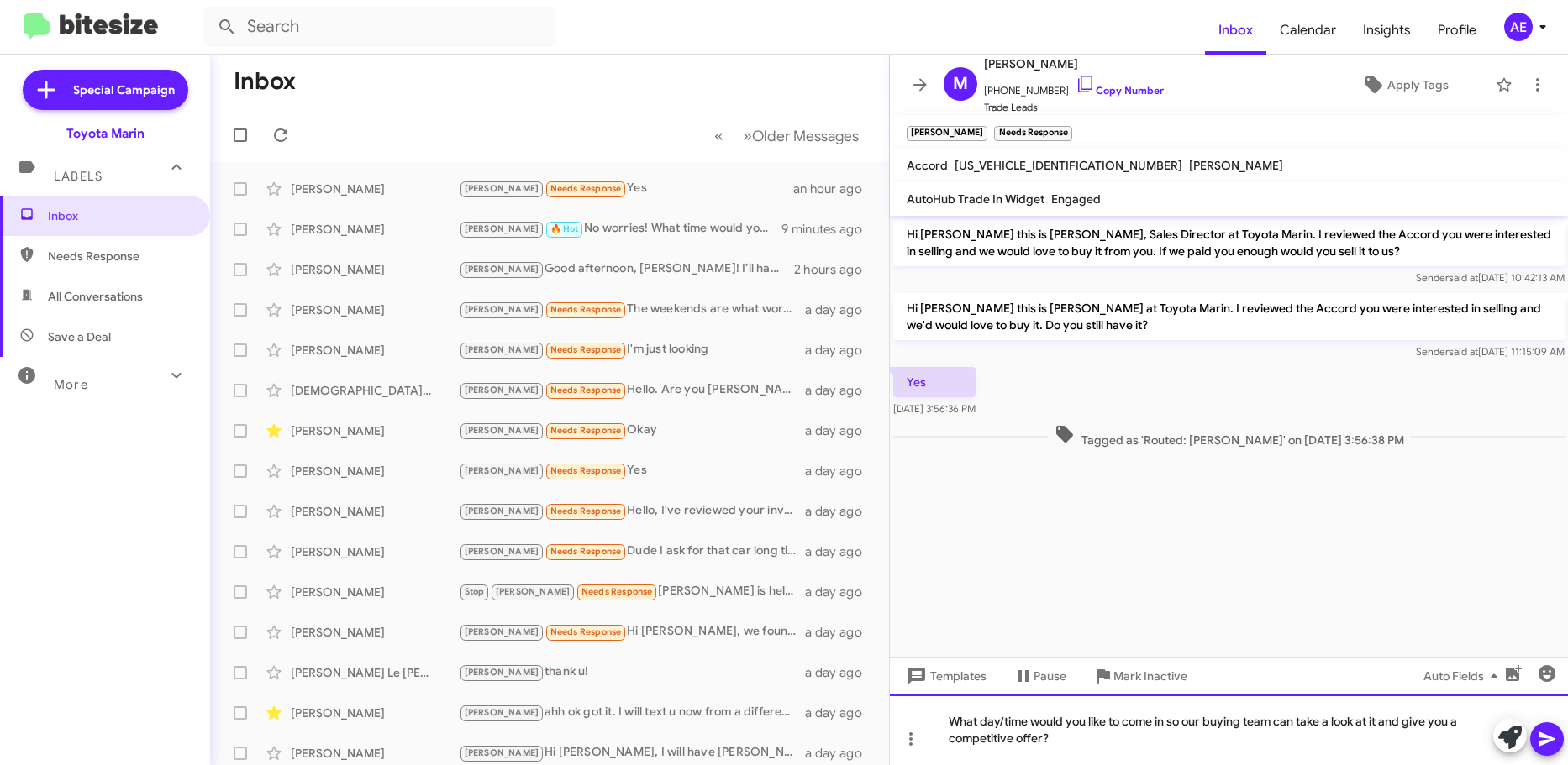
click at [1129, 730] on div "What day/time would you like to come in so our buying team can take a look at i…" at bounding box center [1229, 730] width 678 height 71
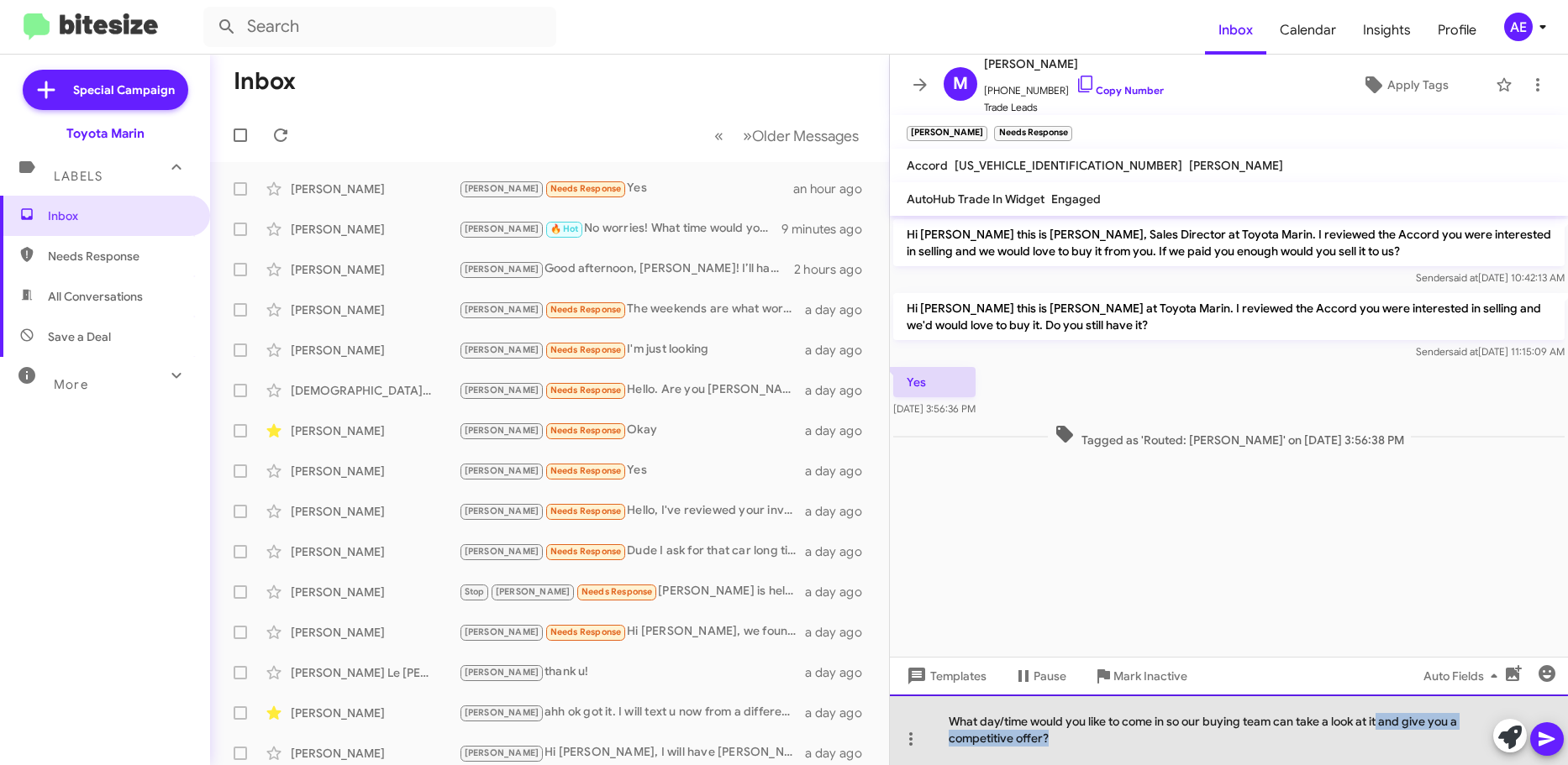
drag, startPoint x: 1183, startPoint y: 741, endPoint x: 1382, endPoint y: 720, distance: 200.1
click at [1382, 720] on div "What day/time would you like to come in so our buying team can take a look at i…" at bounding box center [1229, 730] width 678 height 71
click at [1049, 744] on div "What day/time would you like to come in so our buying team can take a look at i…" at bounding box center [1229, 730] width 678 height 71
click at [1049, 743] on div "What day/time would you like to come in so our buying team can take a look at i…" at bounding box center [1229, 730] width 678 height 71
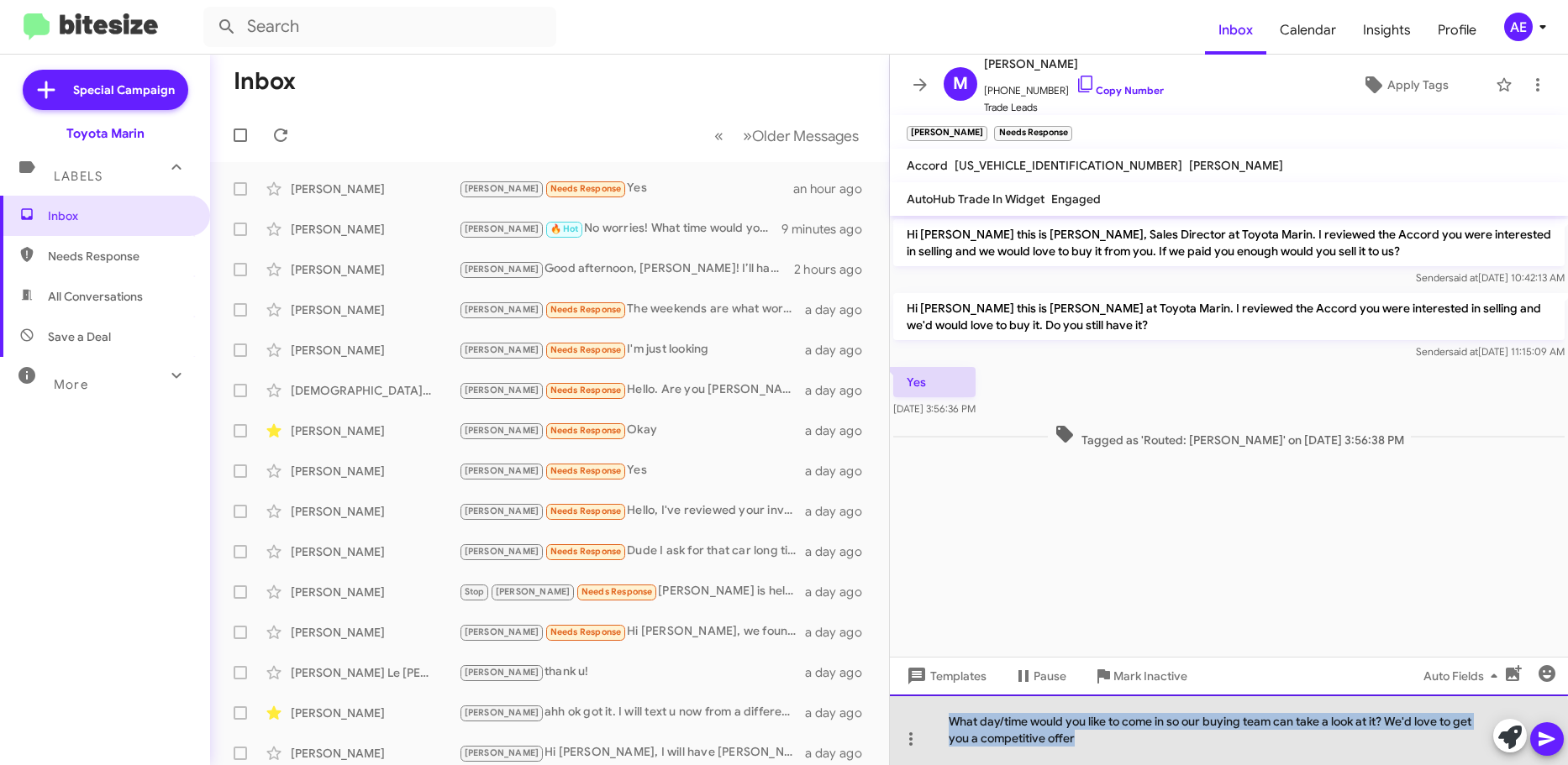
click at [1037, 741] on div "What day/time would you like to come in so our buying team can take a look at i…" at bounding box center [1229, 730] width 678 height 71
click at [1007, 754] on div "What day/time would you like to come in so our buying team can take a look at i…" at bounding box center [1229, 730] width 678 height 71
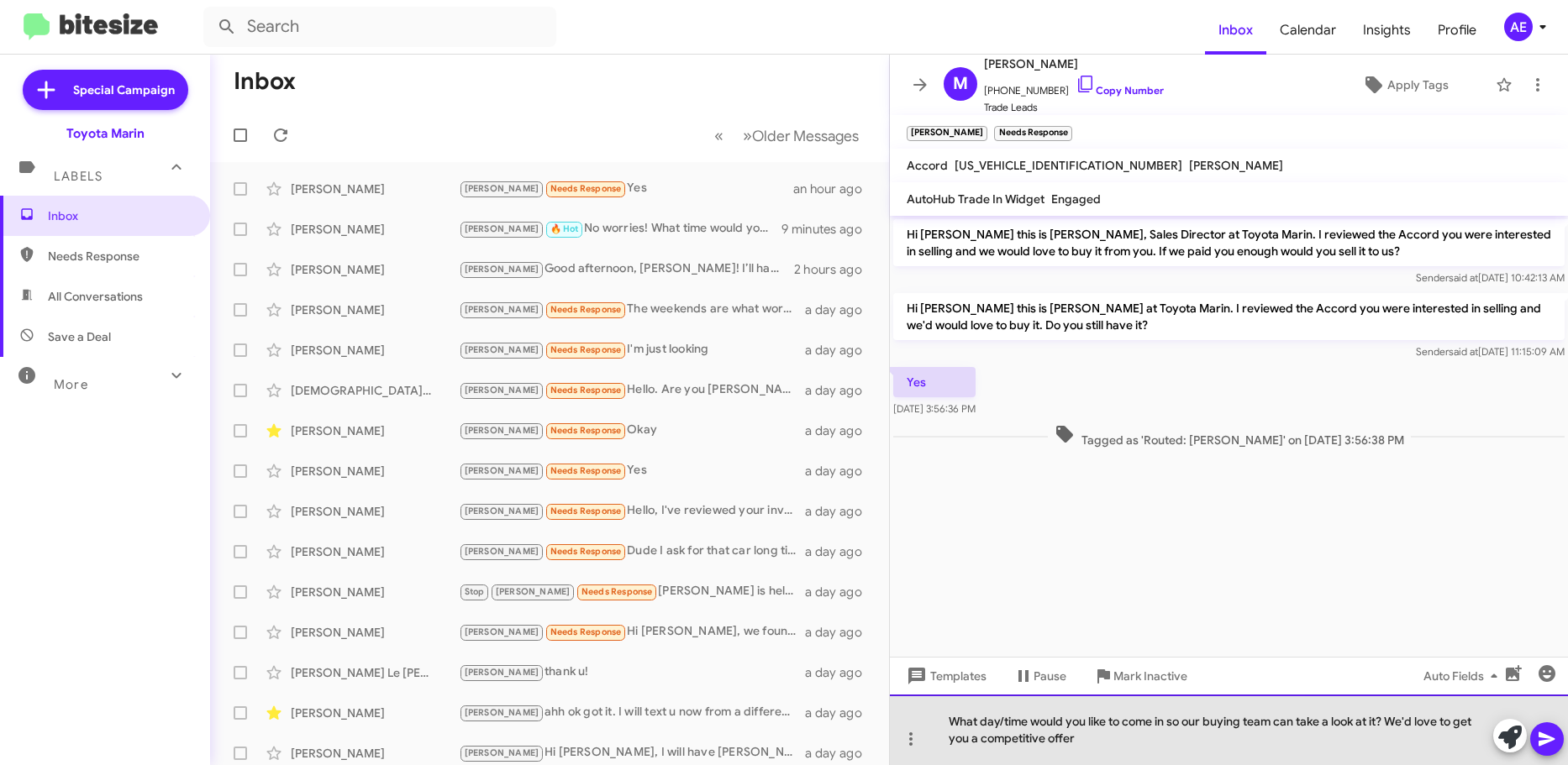
click at [1118, 747] on div "What day/time would you like to come in so our buying team can take a look at i…" at bounding box center [1229, 730] width 678 height 71
drag, startPoint x: 1210, startPoint y: 749, endPoint x: 1246, endPoint y: 685, distance: 73.4
click at [1246, 685] on div "Hi [PERSON_NAME] this is [PERSON_NAME], Sales Director at Toyota Marin. I revie…" at bounding box center [1229, 491] width 678 height 550
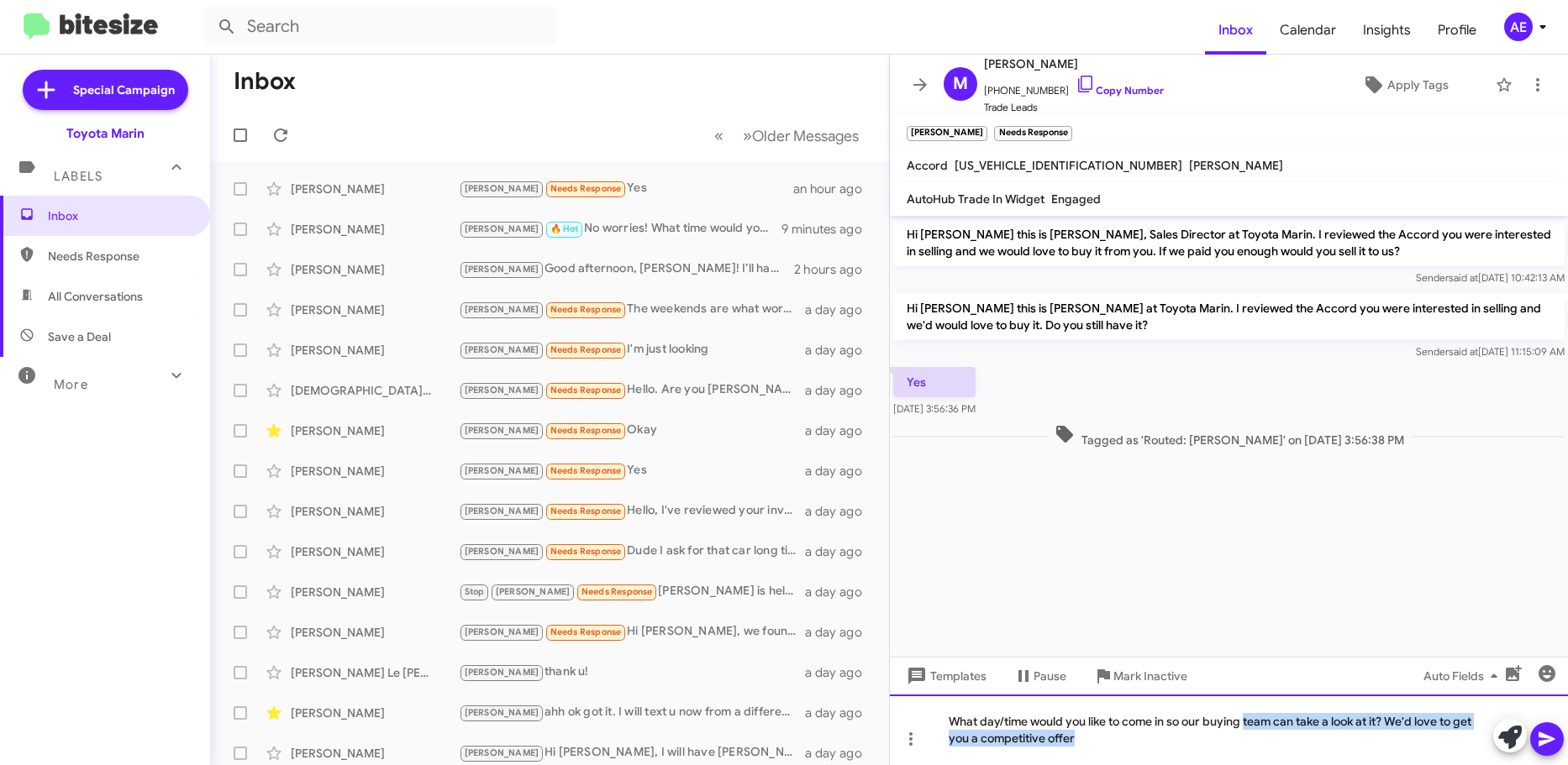
click at [1298, 739] on div "What day/time would you like to come in so our buying team can take a look at i…" at bounding box center [1229, 730] width 678 height 71
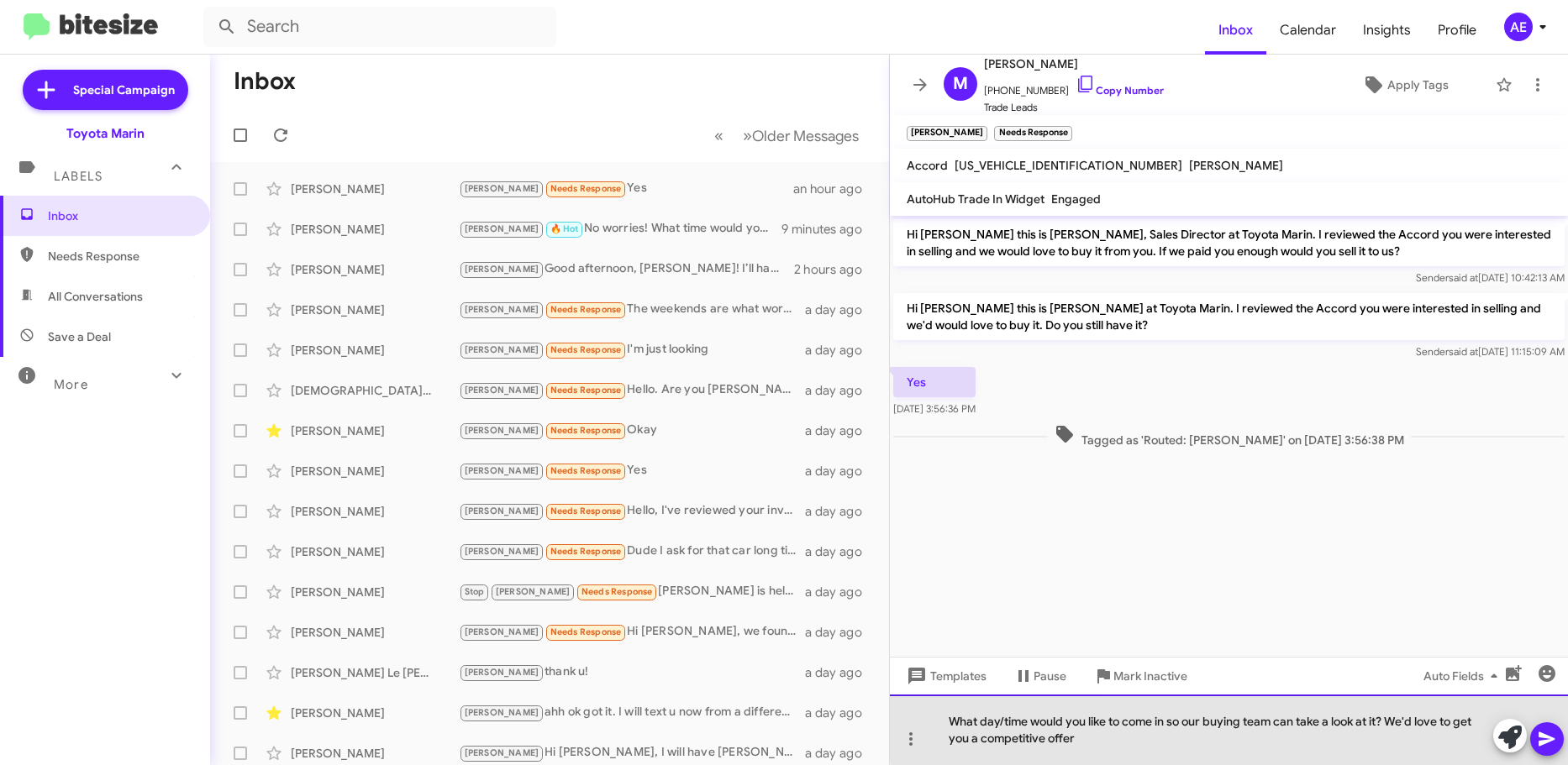
click at [1465, 718] on div "What day/time would you like to come in so our buying team can take a look at i…" at bounding box center [1229, 730] width 678 height 71
click at [1382, 749] on div "What day/time would you like to come in so our buying team can take a look at i…" at bounding box center [1229, 730] width 678 height 71
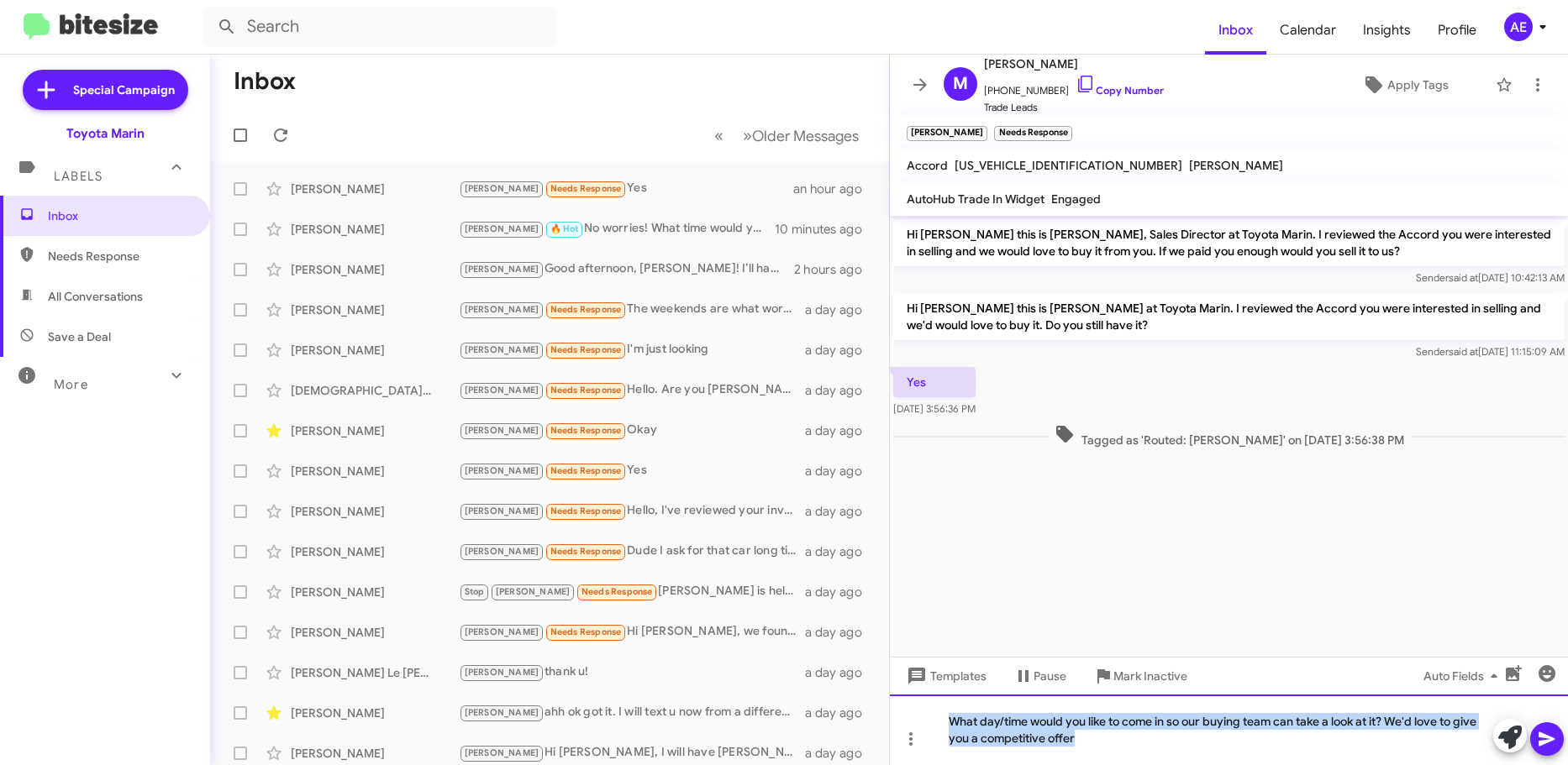
copy div "What day/time would you like to come in so our buying team can take a look at i…"
click at [1505, 743] on icon at bounding box center [1510, 737] width 24 height 24
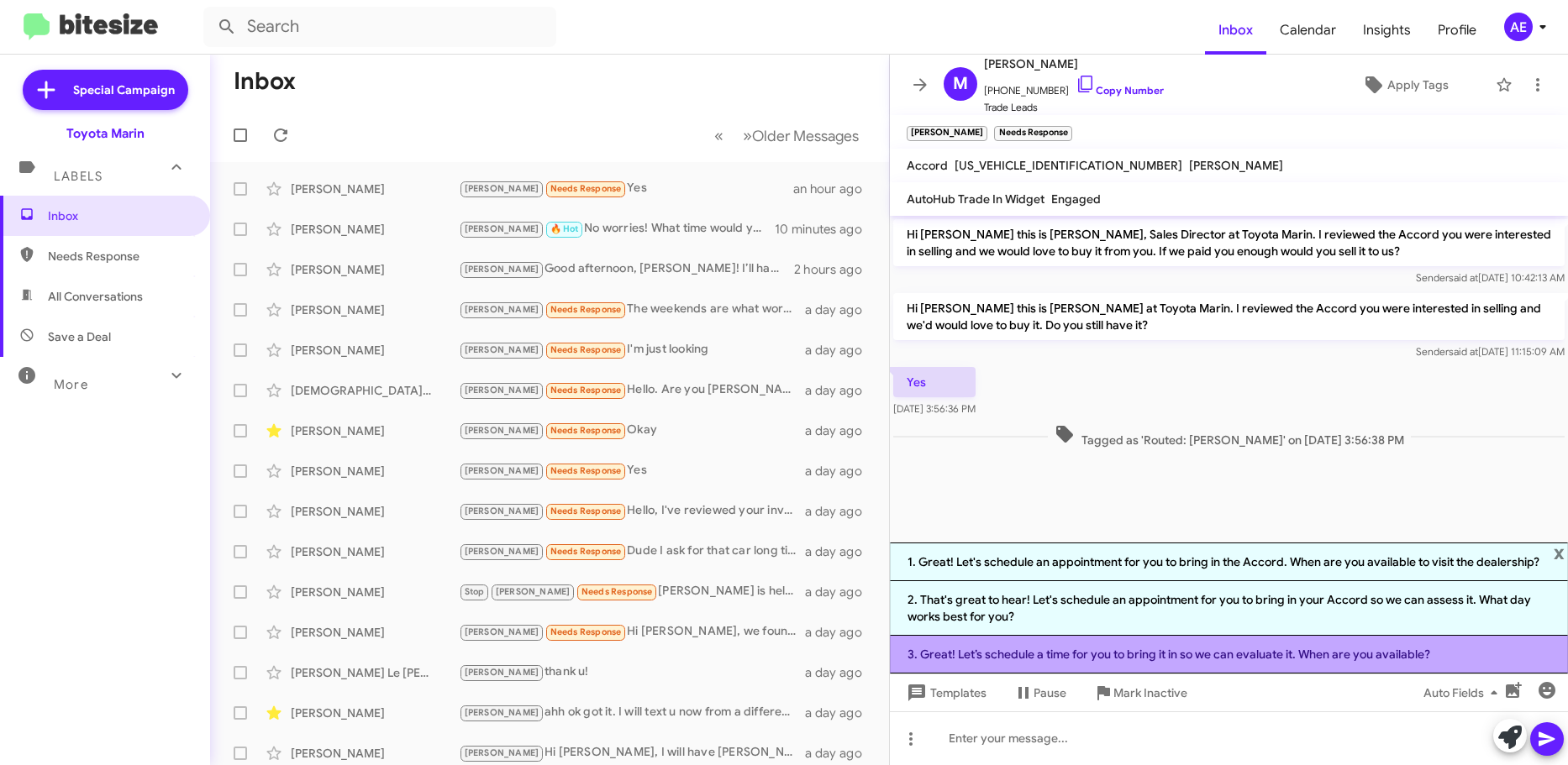
click at [1125, 650] on li "3. Great! Let’s schedule a time for you to bring it in so we can evaluate it. W…" at bounding box center [1229, 655] width 678 height 38
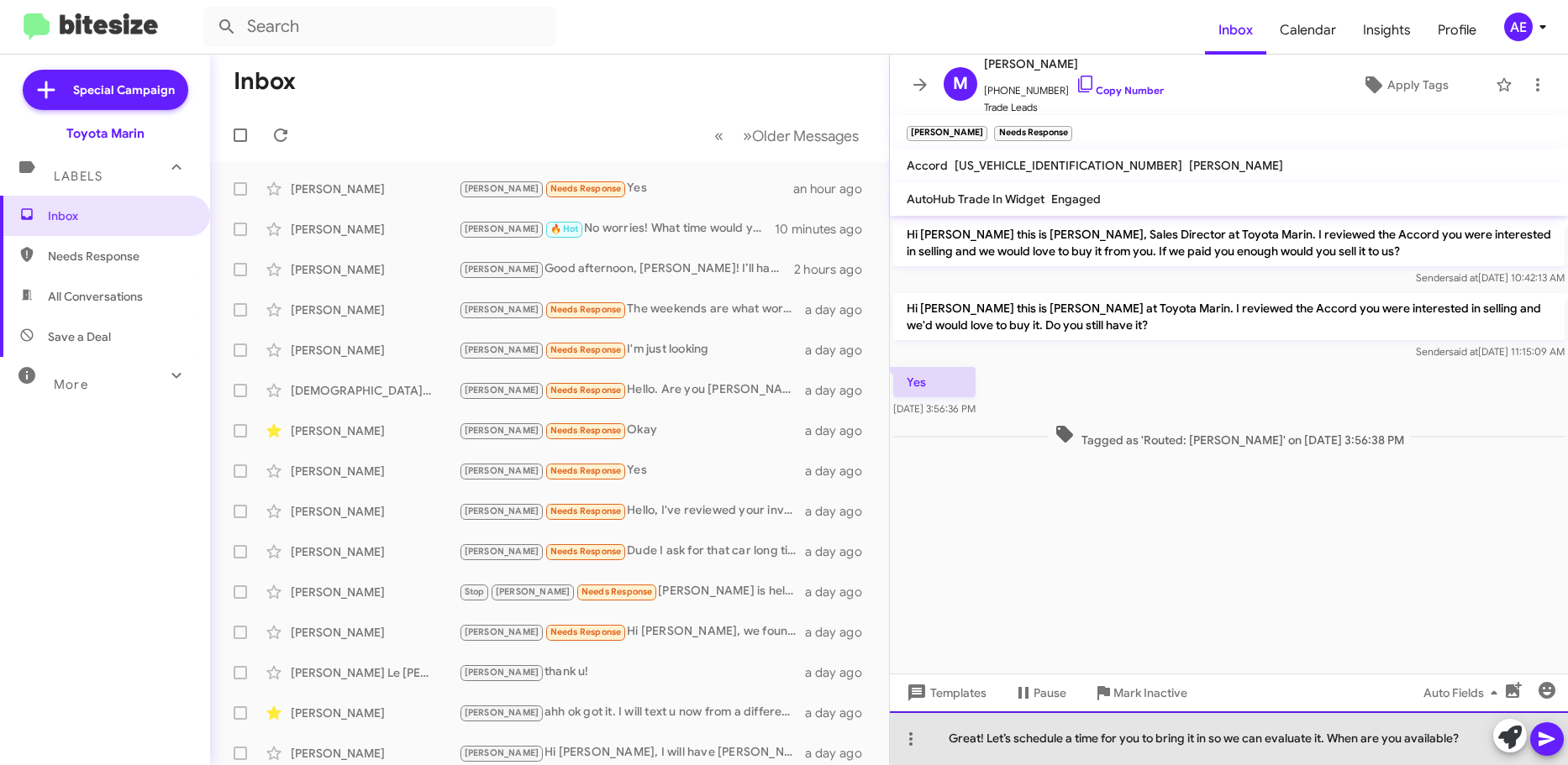
click at [1290, 735] on div "Great! Let’s schedule a time for you to bring it in so we can evaluate it. When…" at bounding box center [1229, 738] width 678 height 54
click at [1291, 735] on div "Great! Let’s schedule a time for you to bring it in so we can evaluate it. When…" at bounding box center [1229, 738] width 678 height 54
click at [1324, 737] on div "Great! Let’s schedule a time for you to bring it in so we can evaluate it. When…" at bounding box center [1229, 738] width 678 height 54
drag, startPoint x: 965, startPoint y: 738, endPoint x: 1381, endPoint y: 738, distance: 416.0
click at [1381, 738] on div "Great! Let’s schedule a time for you to bring it in so we can evaluate it. When…" at bounding box center [1229, 738] width 678 height 54
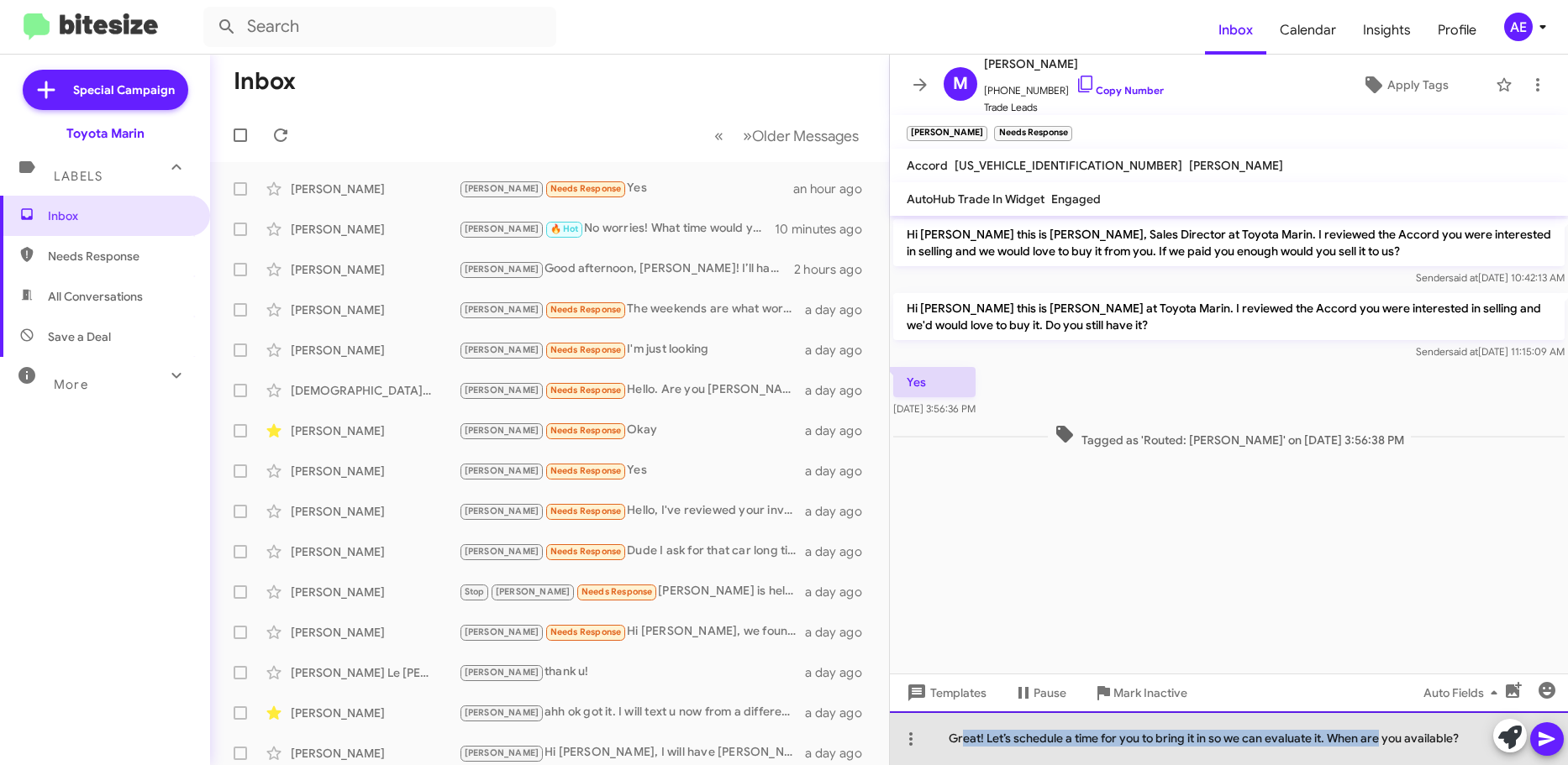
click at [1381, 738] on div "Great! Let’s schedule a time for you to bring it in so we can evaluate it. When…" at bounding box center [1229, 738] width 678 height 54
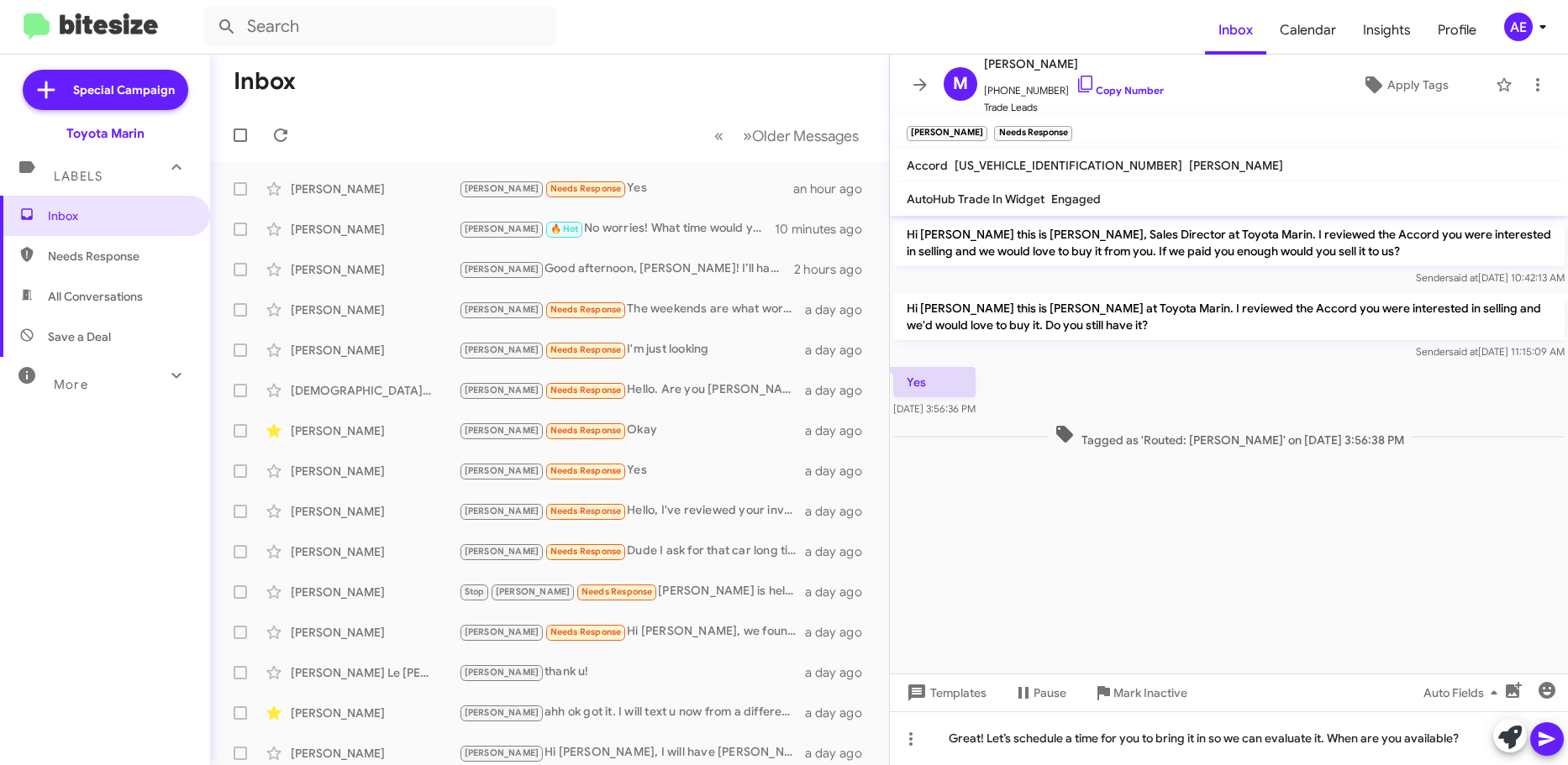
click at [1539, 743] on icon at bounding box center [1546, 739] width 16 height 14
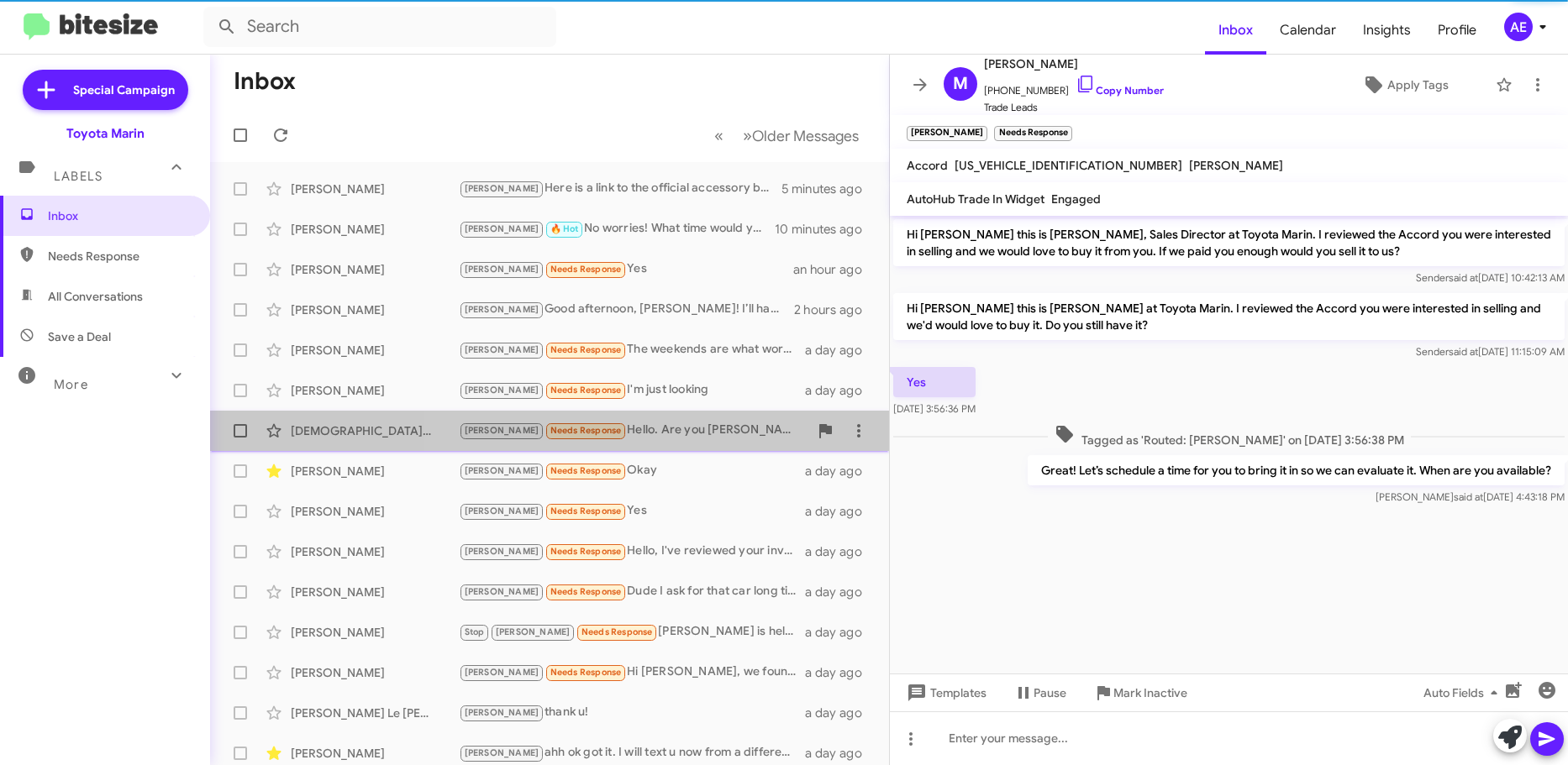
click at [665, 432] on div "[PERSON_NAME] Needs Response Hello. Are you [PERSON_NAME]'s supervisor?" at bounding box center [633, 430] width 349 height 19
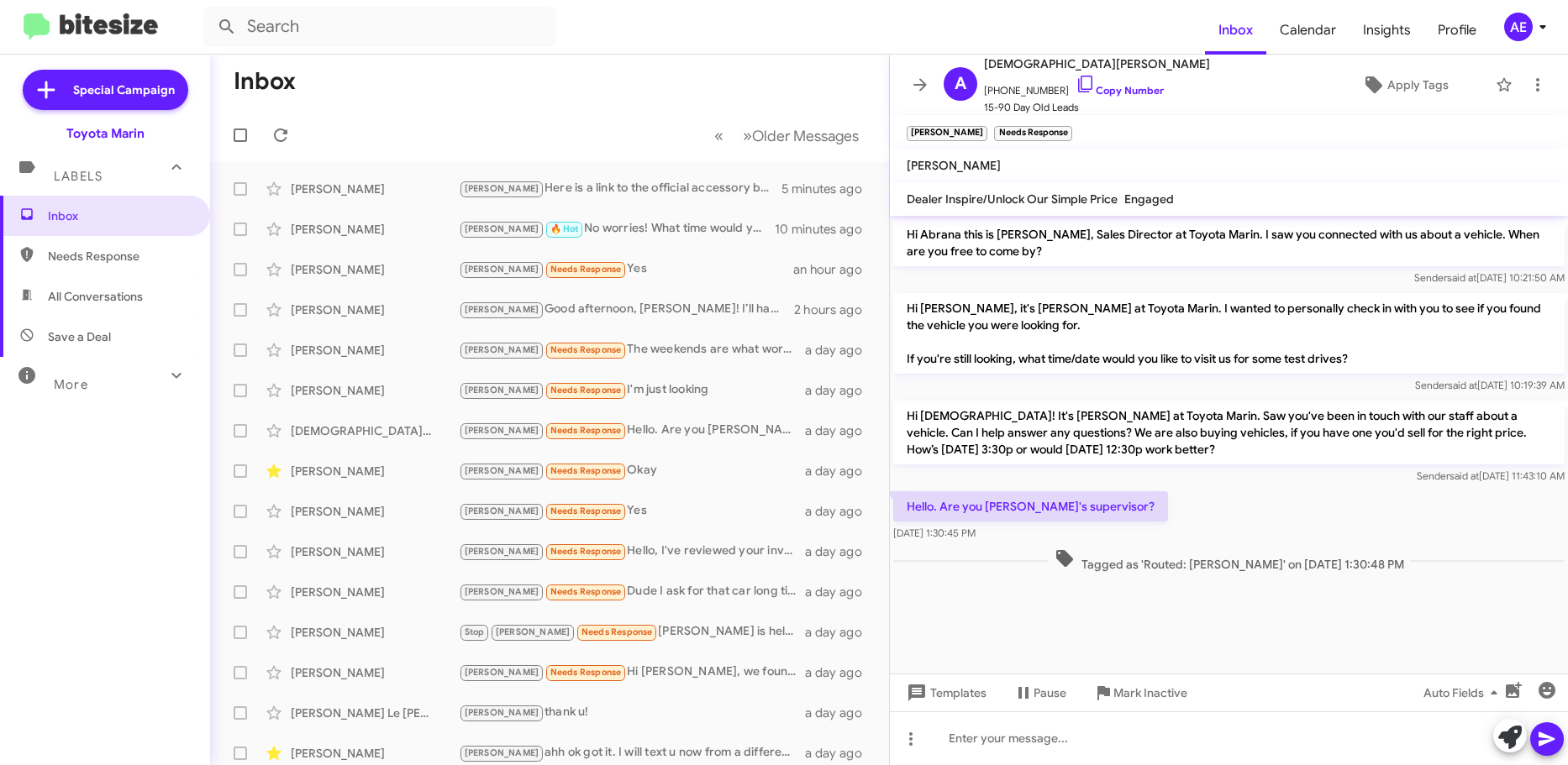
click at [1172, 433] on p "Hi [DEMOGRAPHIC_DATA]! It's [PERSON_NAME] at Toyota Marin. Saw you've been in t…" at bounding box center [1229, 433] width 672 height 64
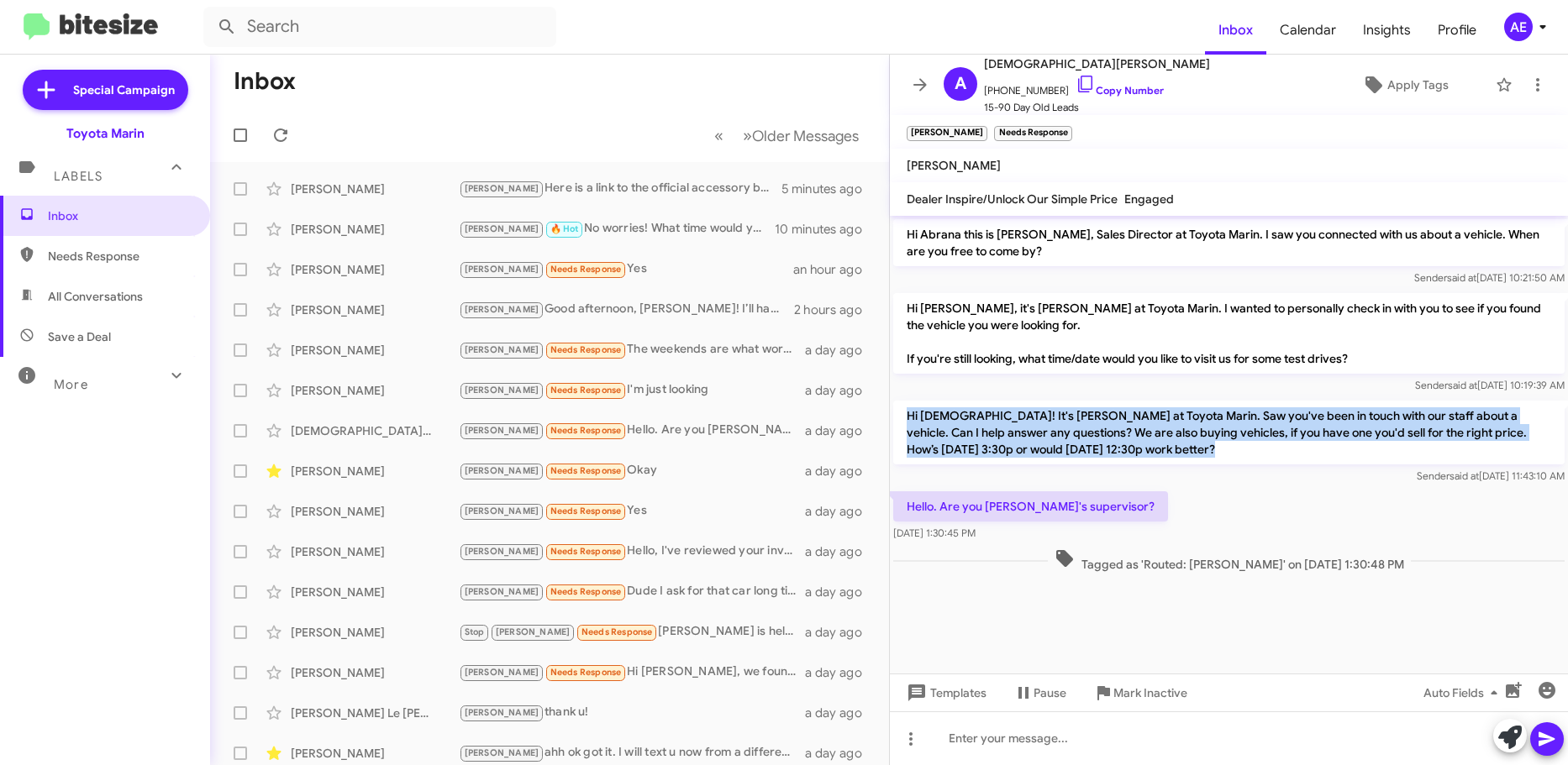
click at [1172, 433] on p "Hi [DEMOGRAPHIC_DATA]! It's [PERSON_NAME] at Toyota Marin. Saw you've been in t…" at bounding box center [1229, 433] width 672 height 64
click at [1166, 464] on p "Hi [DEMOGRAPHIC_DATA]! It's [PERSON_NAME] at Toyota Marin. Saw you've been in t…" at bounding box center [1229, 433] width 672 height 64
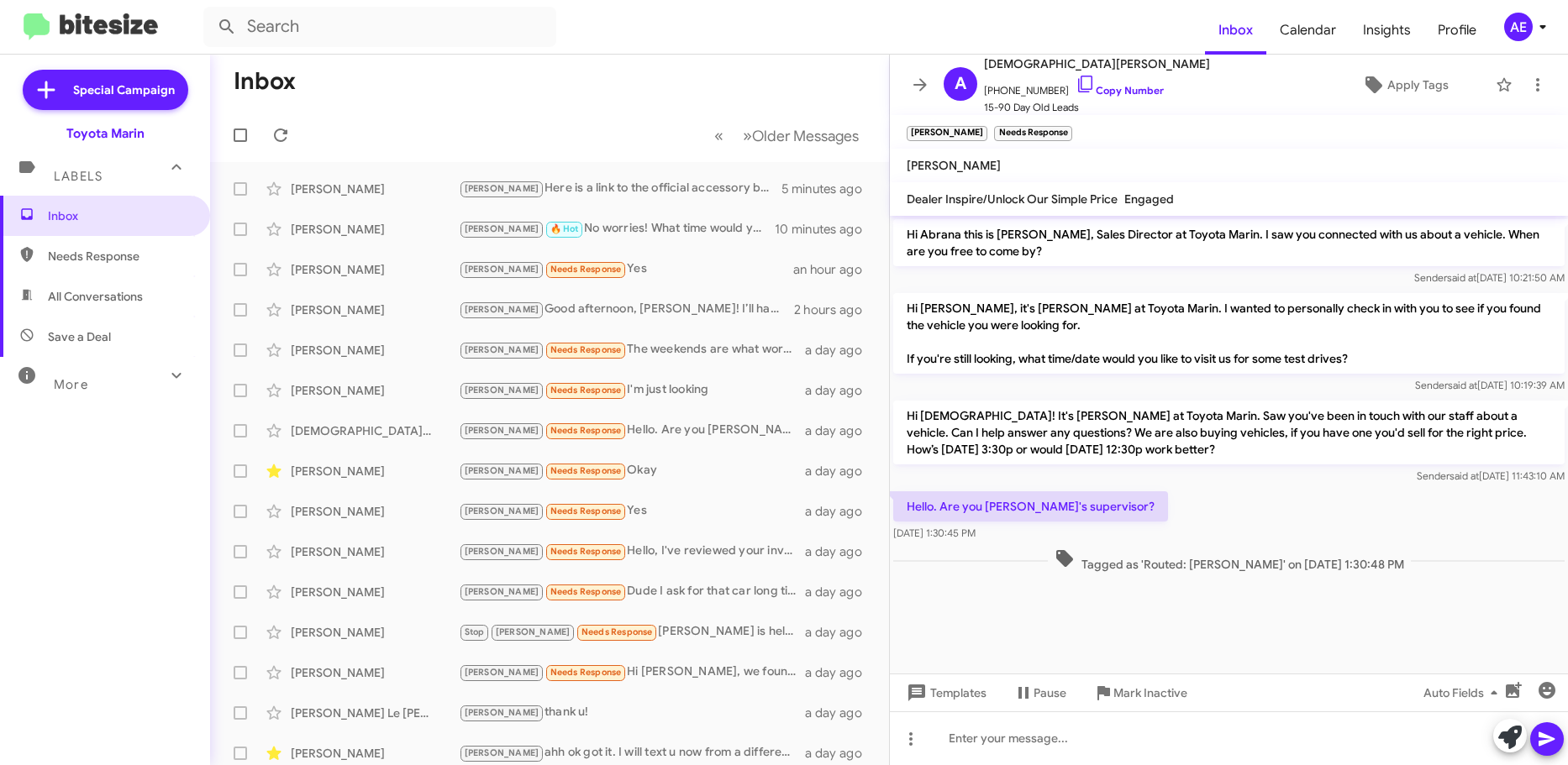
click at [1204, 420] on p "Hi [DEMOGRAPHIC_DATA]! It's [PERSON_NAME] at Toyota Marin. Saw you've been in t…" at bounding box center [1229, 433] width 672 height 64
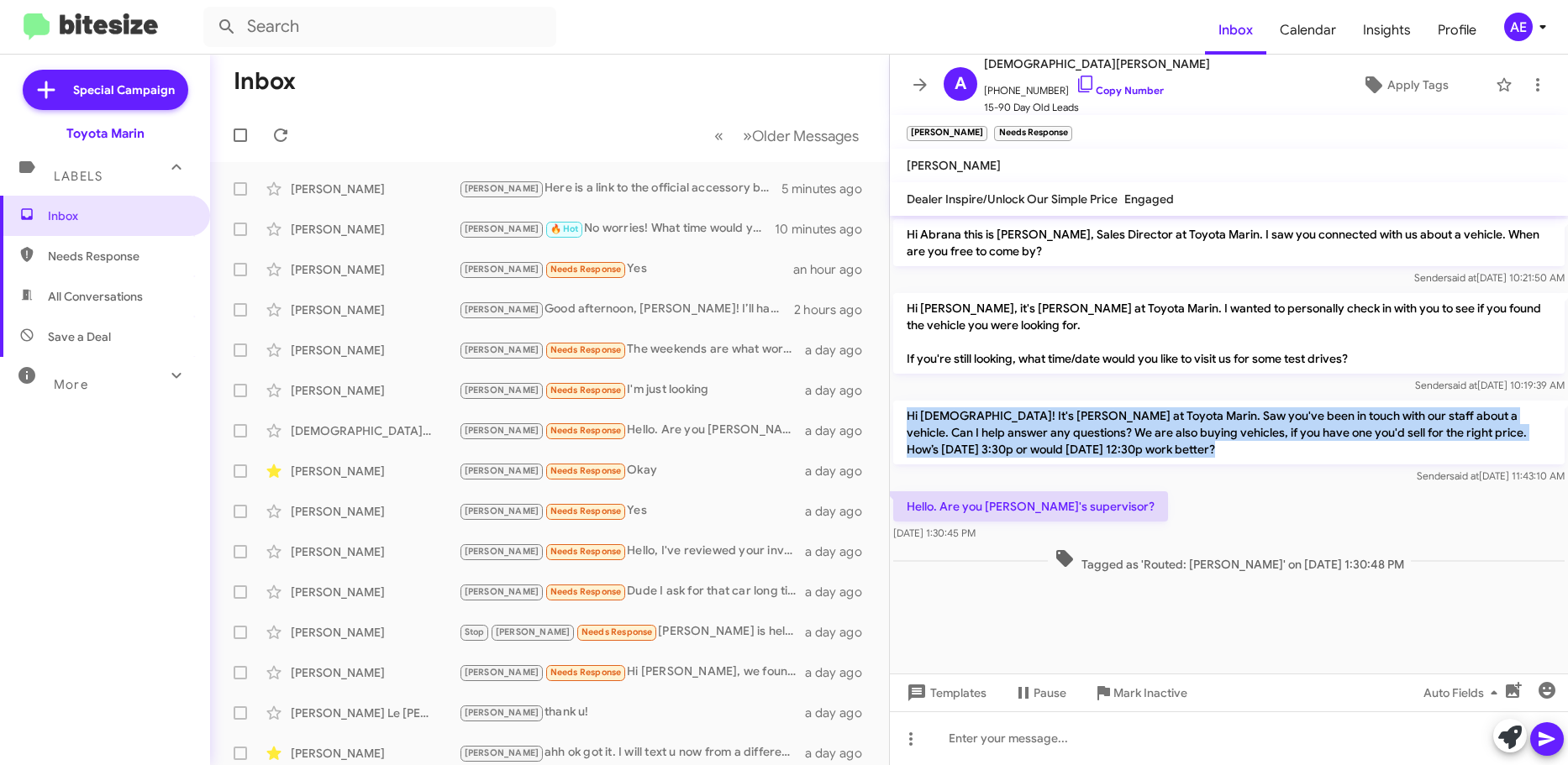
click at [1204, 420] on p "Hi [DEMOGRAPHIC_DATA]! It's [PERSON_NAME] at Toyota Marin. Saw you've been in t…" at bounding box center [1229, 433] width 672 height 64
click at [1238, 431] on p "Hi [DEMOGRAPHIC_DATA]! It's [PERSON_NAME] at Toyota Marin. Saw you've been in t…" at bounding box center [1229, 433] width 672 height 64
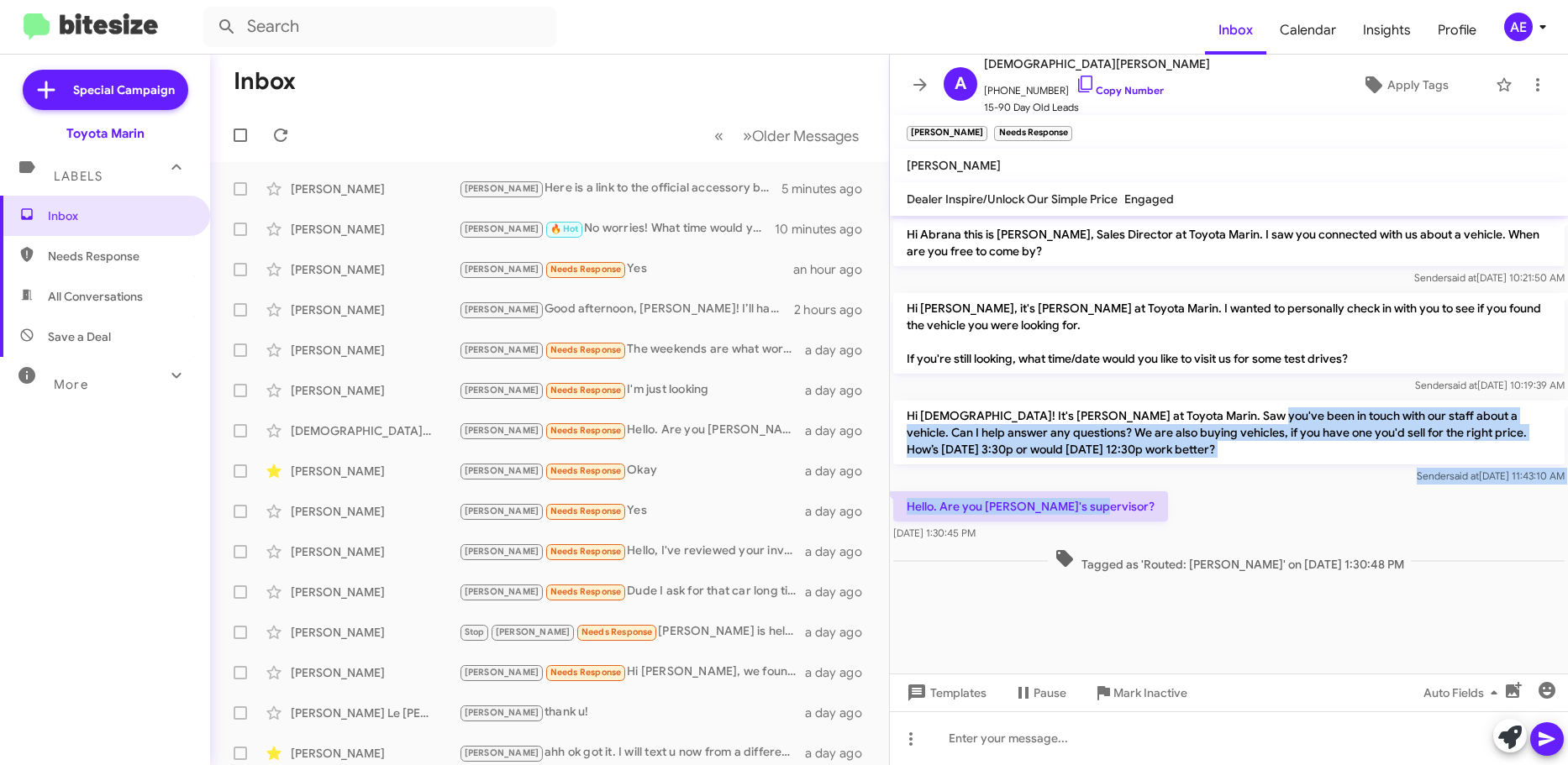
drag, startPoint x: 1187, startPoint y: 518, endPoint x: 1234, endPoint y: 428, distance: 101.5
click at [1246, 401] on div "Hi Abrana this is [PERSON_NAME], Sales Director at Toyota Marin. I saw you conn…" at bounding box center [1229, 396] width 678 height 360
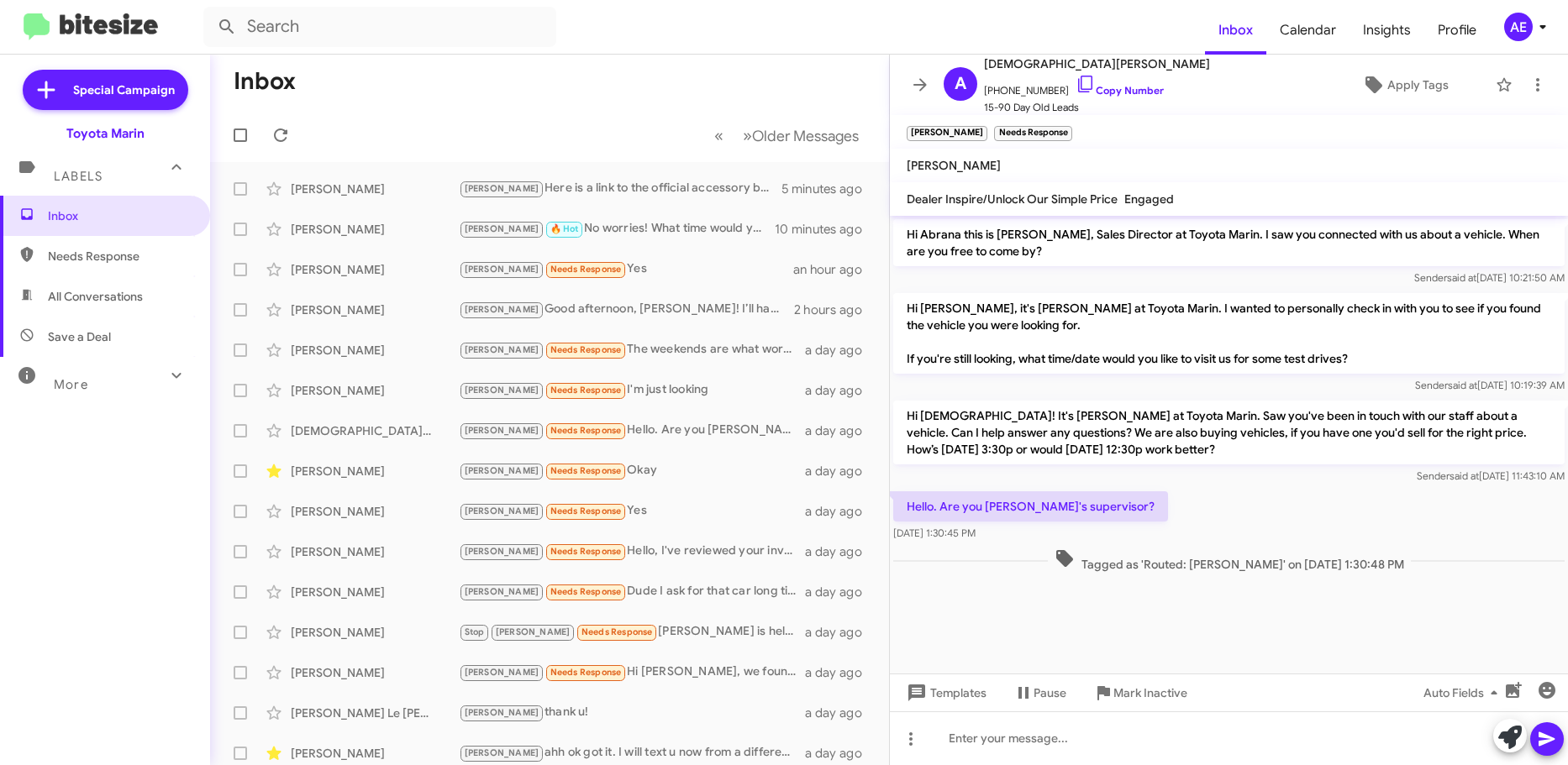
click at [1147, 629] on cdk-virtual-scroll-viewport "Hi Abrana this is [PERSON_NAME], Sales Director at Toyota Marin. I saw you conn…" at bounding box center [1229, 445] width 678 height 458
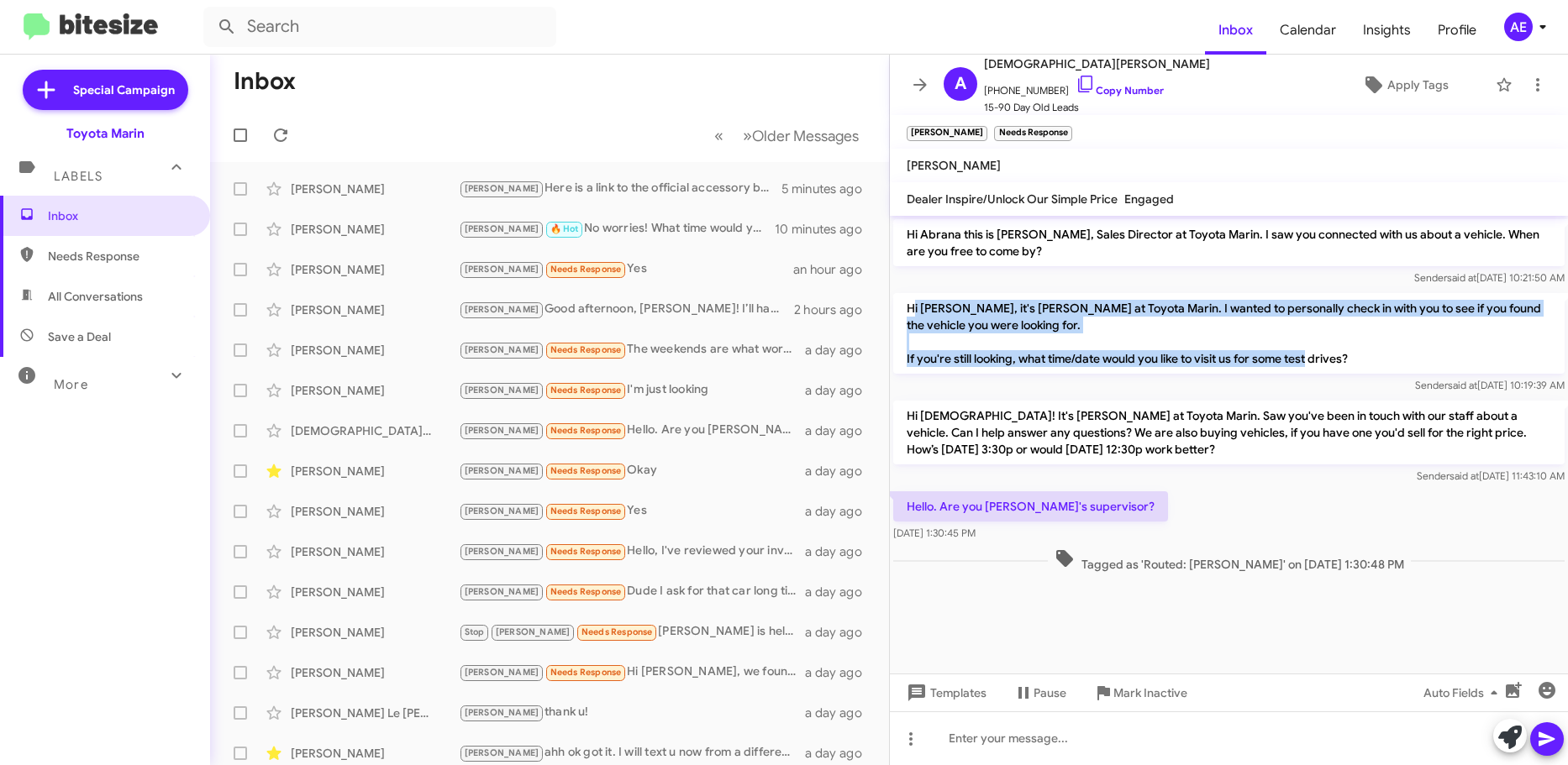
drag, startPoint x: 913, startPoint y: 311, endPoint x: 1401, endPoint y: 368, distance: 491.3
click at [1392, 369] on p "Hi [PERSON_NAME], it's [PERSON_NAME] at Toyota Marin. I wanted to personally ch…" at bounding box center [1229, 333] width 672 height 81
click at [1408, 364] on p "Hi [PERSON_NAME], it's [PERSON_NAME] at Toyota Marin. I wanted to personally ch…" at bounding box center [1229, 333] width 672 height 81
click at [1411, 361] on p "Hi [PERSON_NAME], it's [PERSON_NAME] at Toyota Marin. I wanted to personally ch…" at bounding box center [1229, 333] width 672 height 81
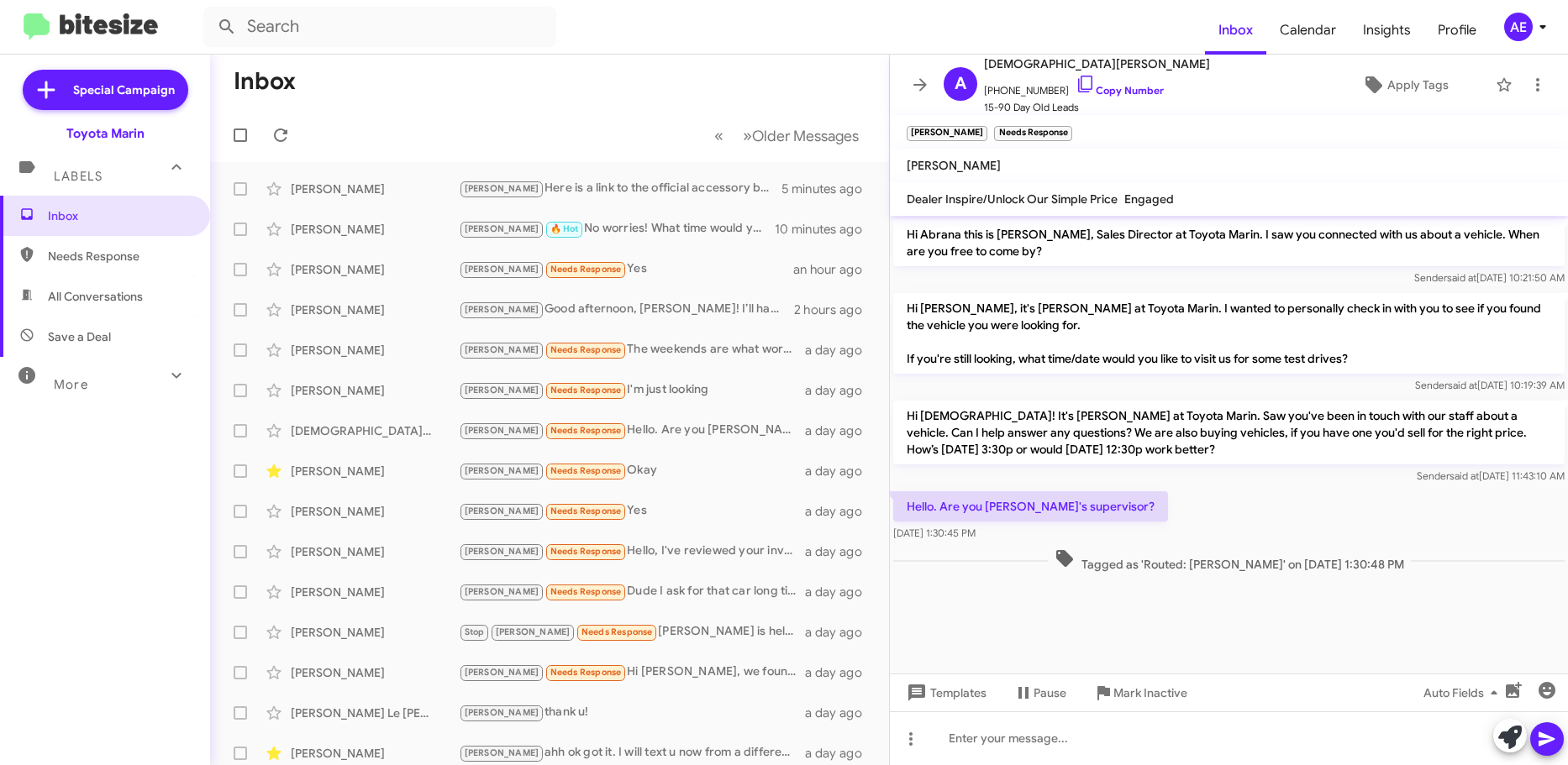
click at [1337, 342] on p "Hi [PERSON_NAME], it's [PERSON_NAME] at Toyota Marin. I wanted to personally ch…" at bounding box center [1229, 333] width 672 height 81
click at [1319, 481] on div "Sender said at [DATE] 11:43:10 AM" at bounding box center [1229, 476] width 672 height 17
click at [1318, 481] on div "Sender said at [DATE] 11:43:10 AM" at bounding box center [1229, 476] width 672 height 17
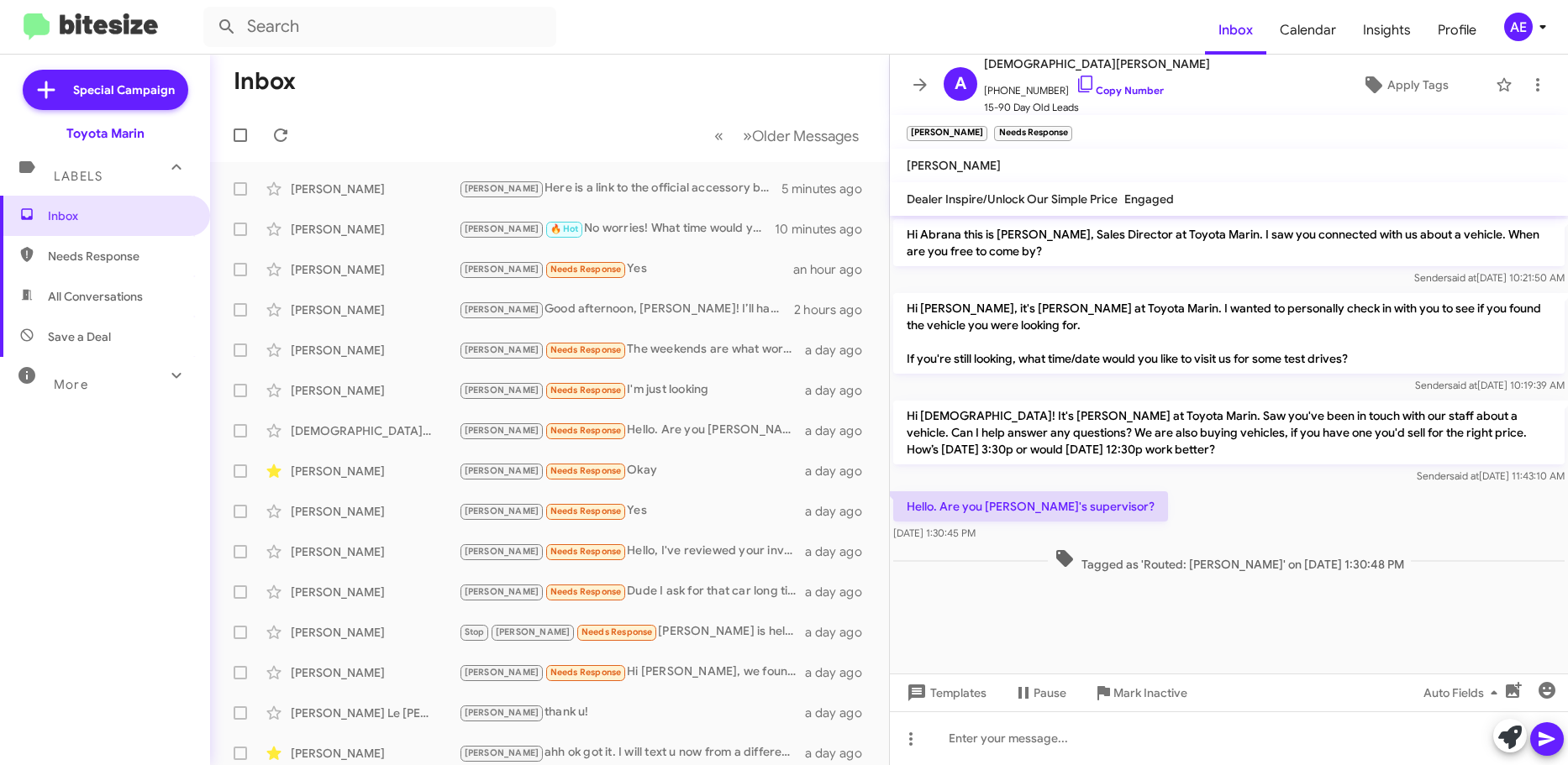
click at [1318, 481] on div "Sender said at [DATE] 11:43:10 AM" at bounding box center [1229, 476] width 672 height 17
click at [1194, 447] on p "Hi [DEMOGRAPHIC_DATA]! It's [PERSON_NAME] at Toyota Marin. Saw you've been in t…" at bounding box center [1229, 433] width 672 height 64
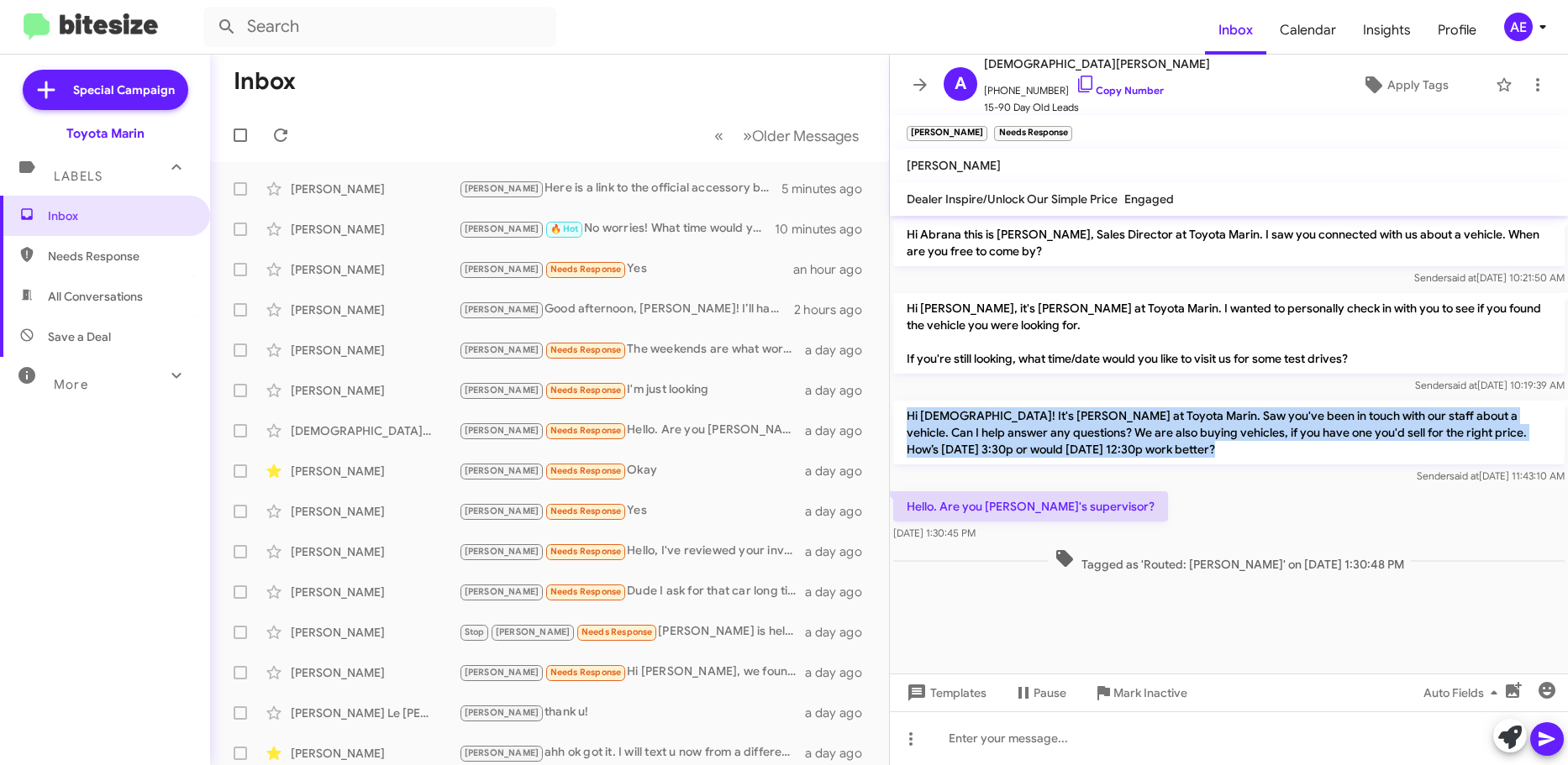
click at [1194, 447] on p "Hi [DEMOGRAPHIC_DATA]! It's [PERSON_NAME] at Toyota Marin. Saw you've been in t…" at bounding box center [1229, 433] width 672 height 64
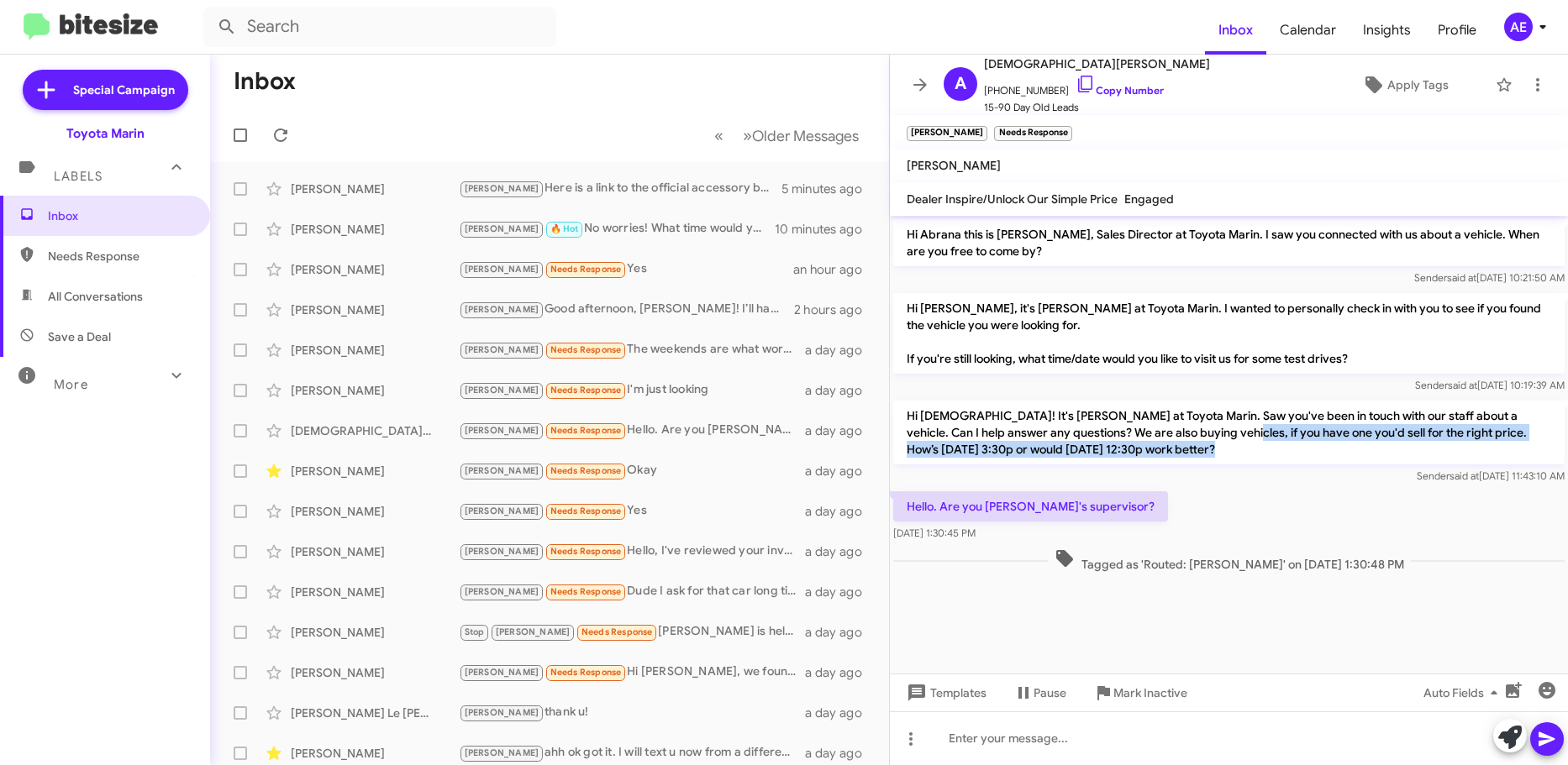
drag, startPoint x: 1194, startPoint y: 447, endPoint x: 1197, endPoint y: 438, distance: 9.5
click at [1197, 438] on p "Hi [DEMOGRAPHIC_DATA]! It's [PERSON_NAME] at Toyota Marin. Saw you've been in t…" at bounding box center [1229, 433] width 672 height 64
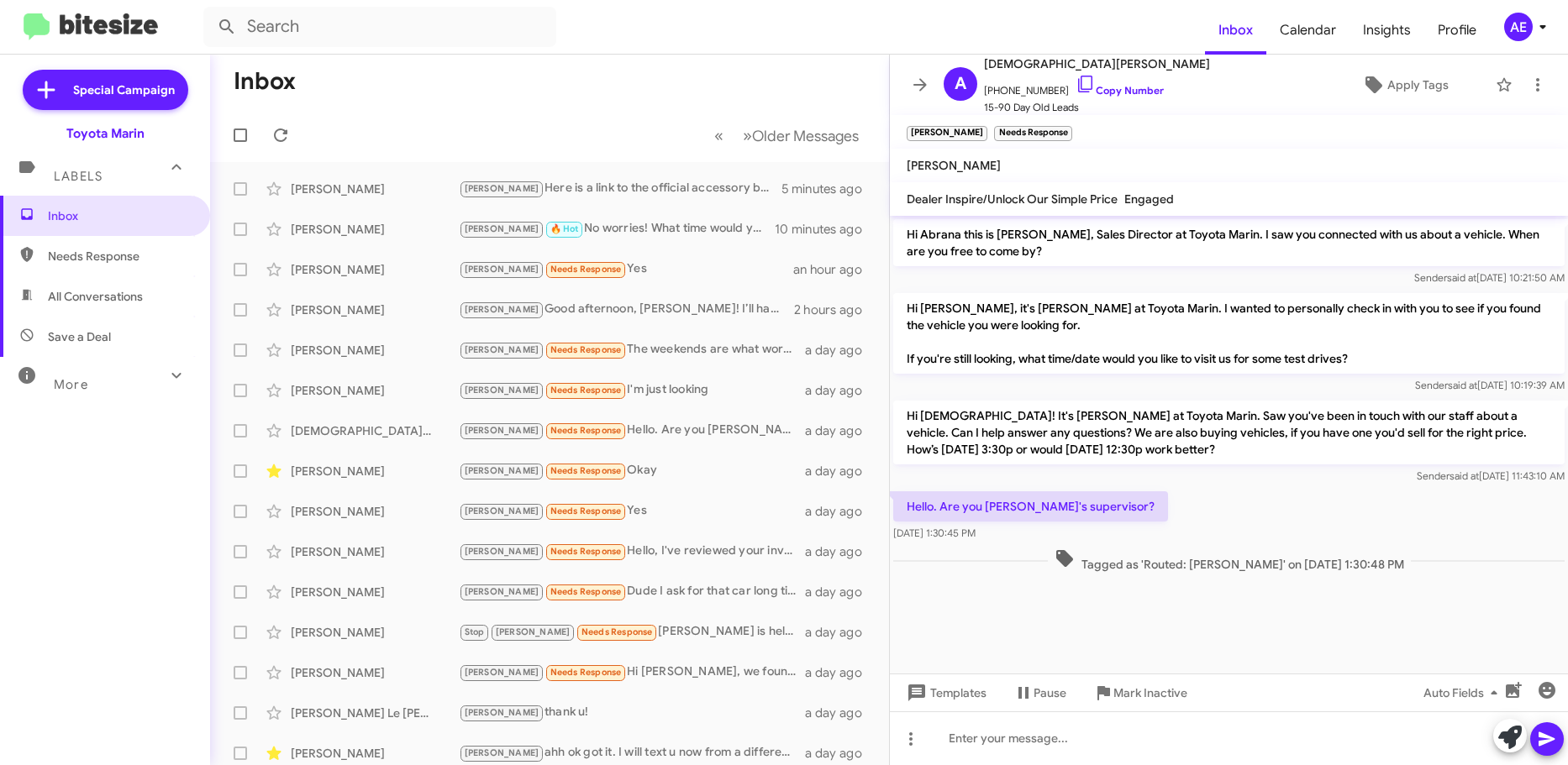
click at [1240, 500] on div "Hello. Are you [PERSON_NAME]'s supervisor? [DATE] 1:30:45 PM" at bounding box center [1229, 517] width 678 height 57
click at [614, 475] on div "[PERSON_NAME] Needs Response Okay" at bounding box center [633, 470] width 349 height 19
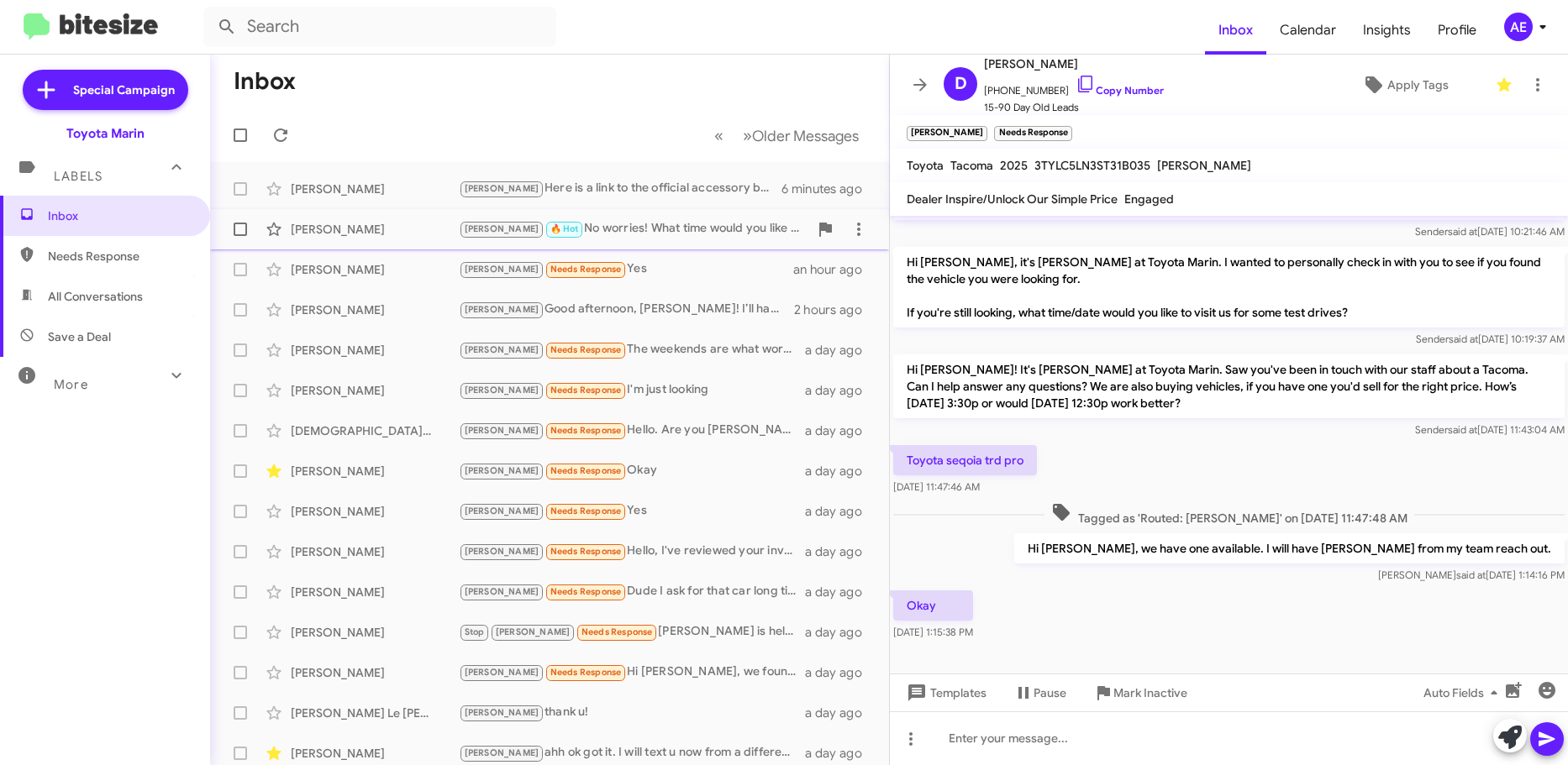
click at [637, 226] on div "[PERSON_NAME] 🔥 Hot No worries! What time would you like to come [DATE]?" at bounding box center [633, 229] width 349 height 19
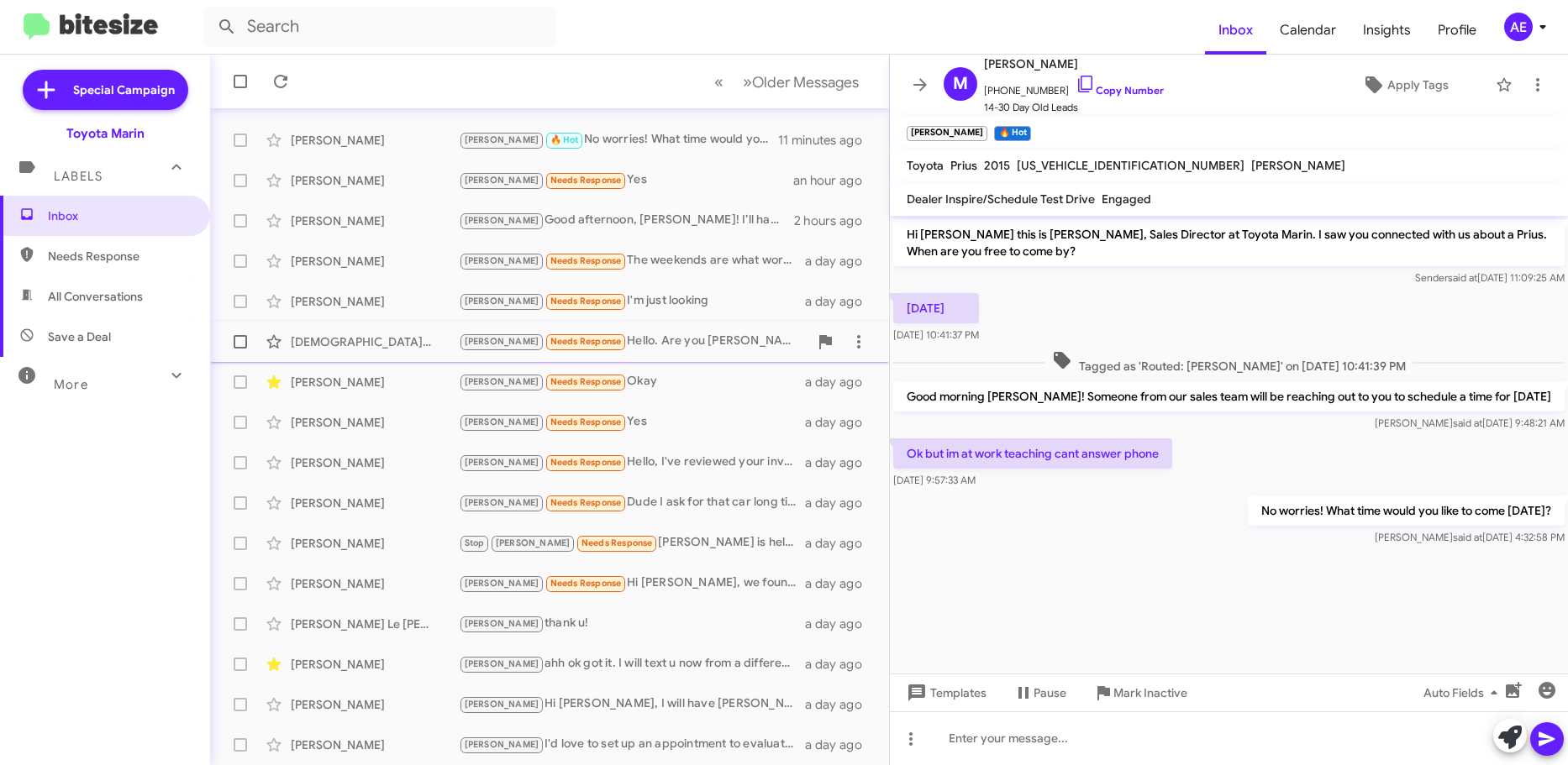
scroll to position [210, 0]
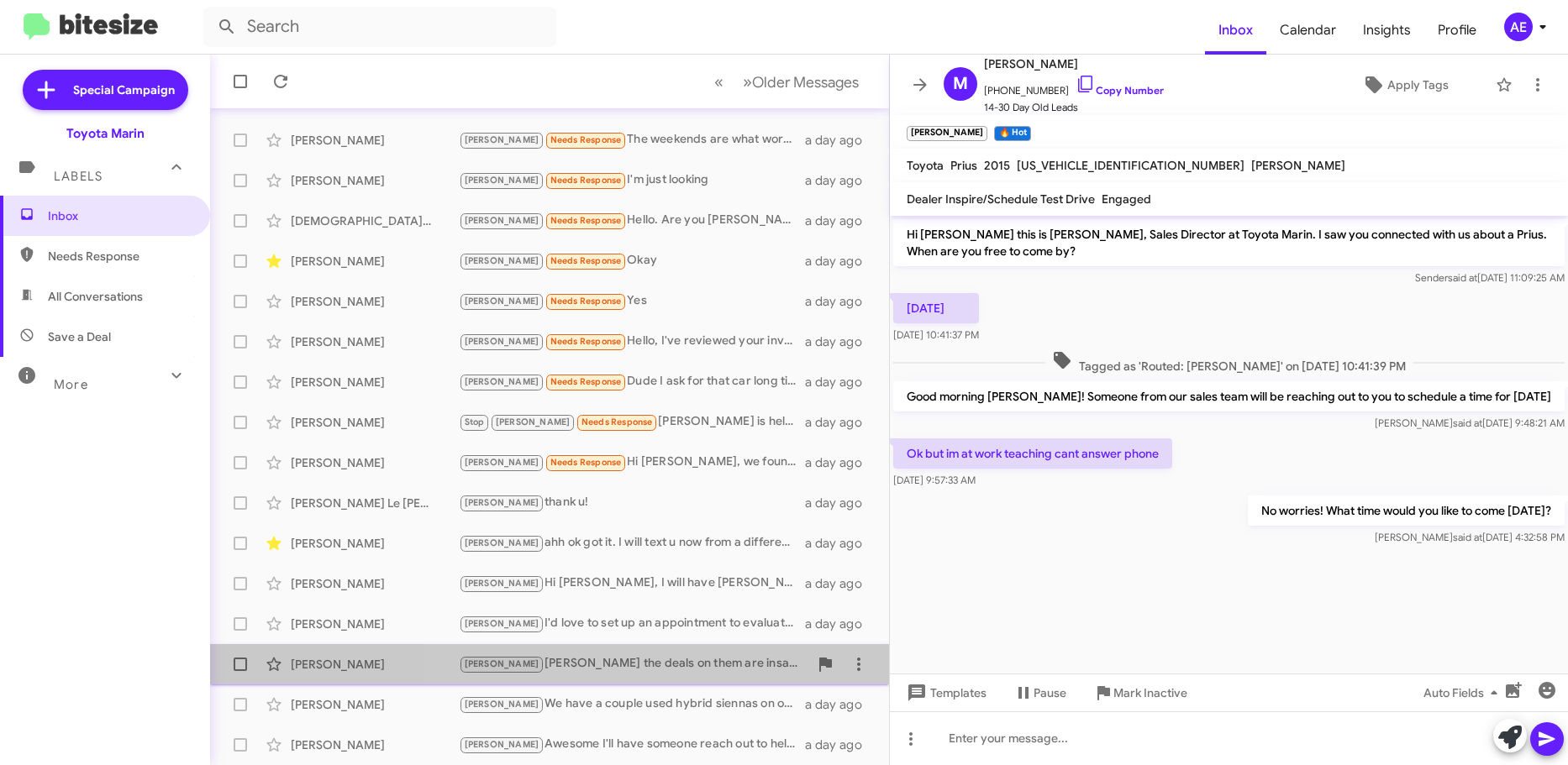
click at [678, 667] on div "[PERSON_NAME] the deals on them are insane right now. We have 5k off and 2.99% …" at bounding box center [633, 664] width 349 height 19
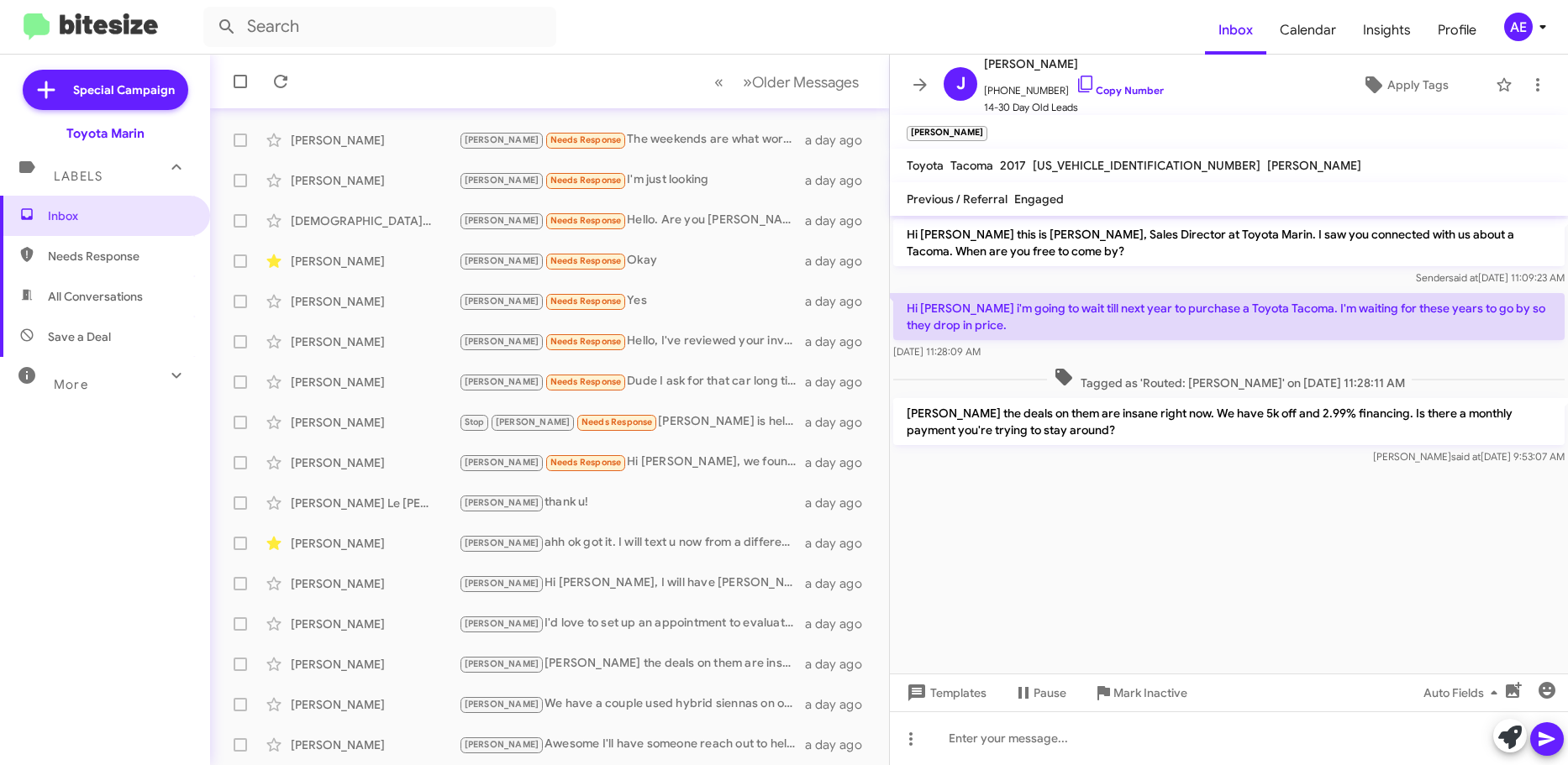
click at [1068, 419] on p "[PERSON_NAME] the deals on them are insane right now. We have 5k off and 2.99% …" at bounding box center [1229, 422] width 672 height 47
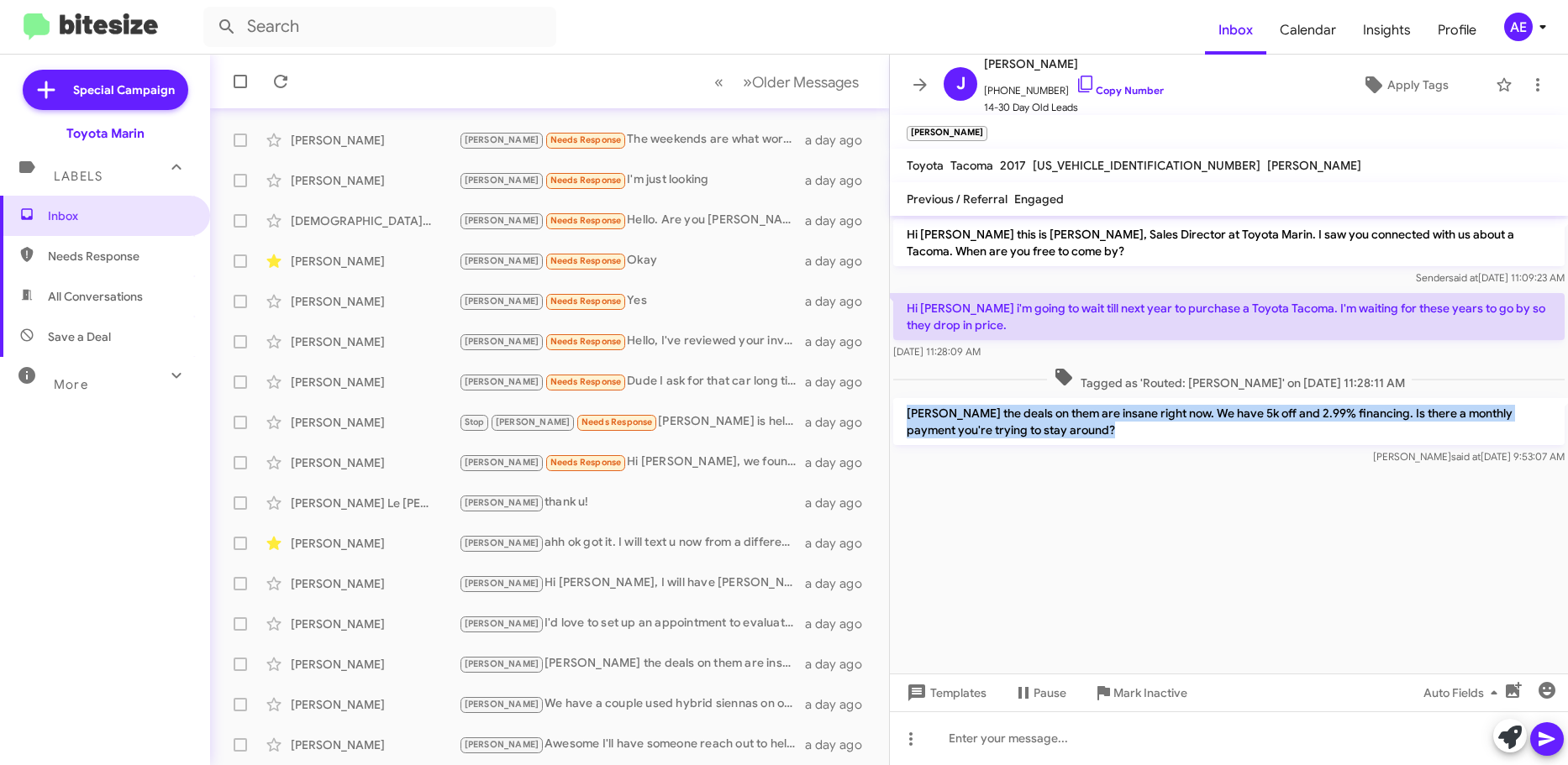
click at [1068, 419] on p "[PERSON_NAME] the deals on them are insane right now. We have 5k off and 2.99% …" at bounding box center [1229, 422] width 672 height 47
click at [1061, 445] on div "[PERSON_NAME] the deals on them are insane right now. We have 5k off and 2.99% …" at bounding box center [1229, 432] width 672 height 67
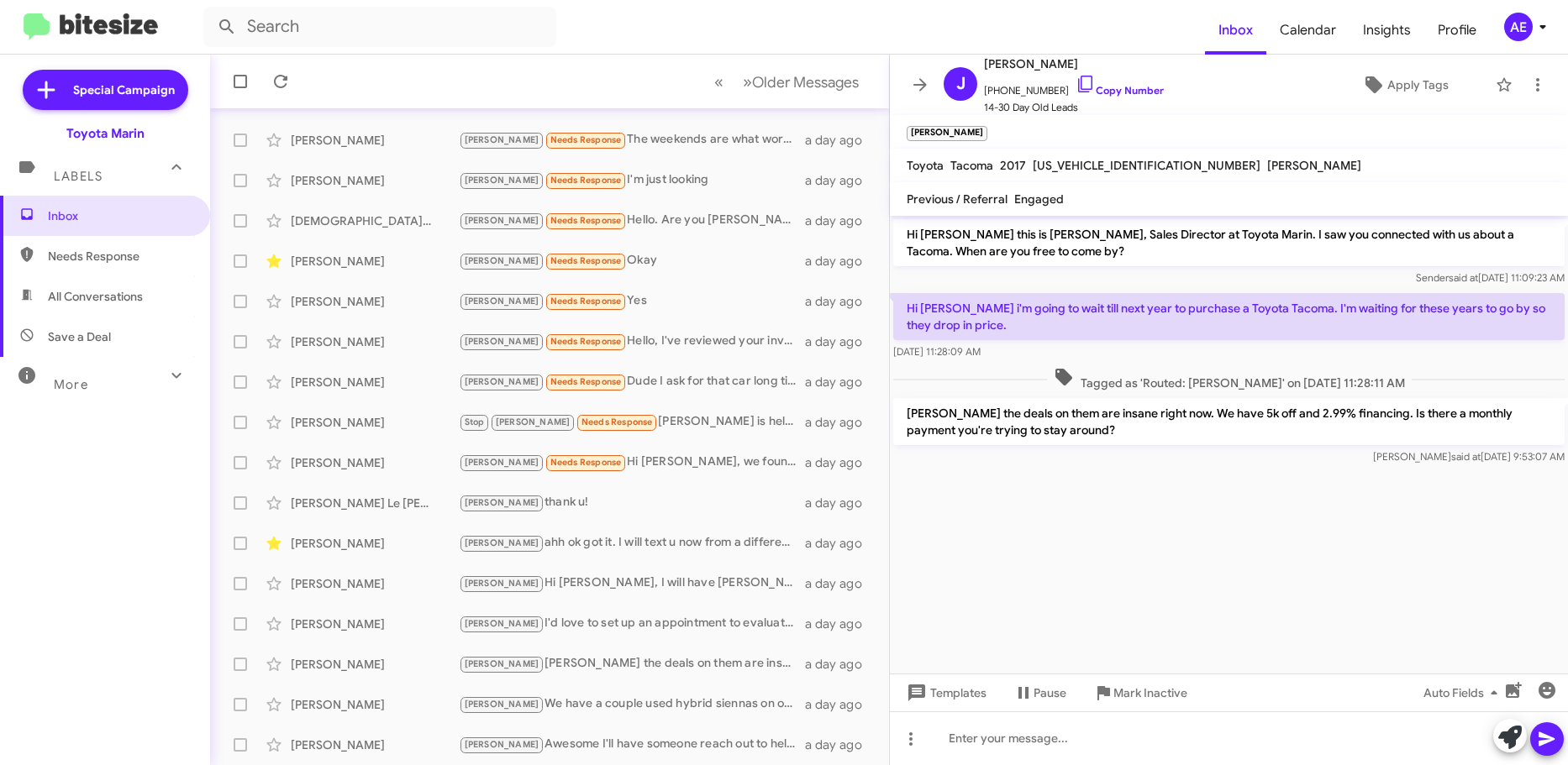
click at [1076, 426] on p "[PERSON_NAME] the deals on them are insane right now. We have 5k off and 2.99% …" at bounding box center [1229, 422] width 672 height 47
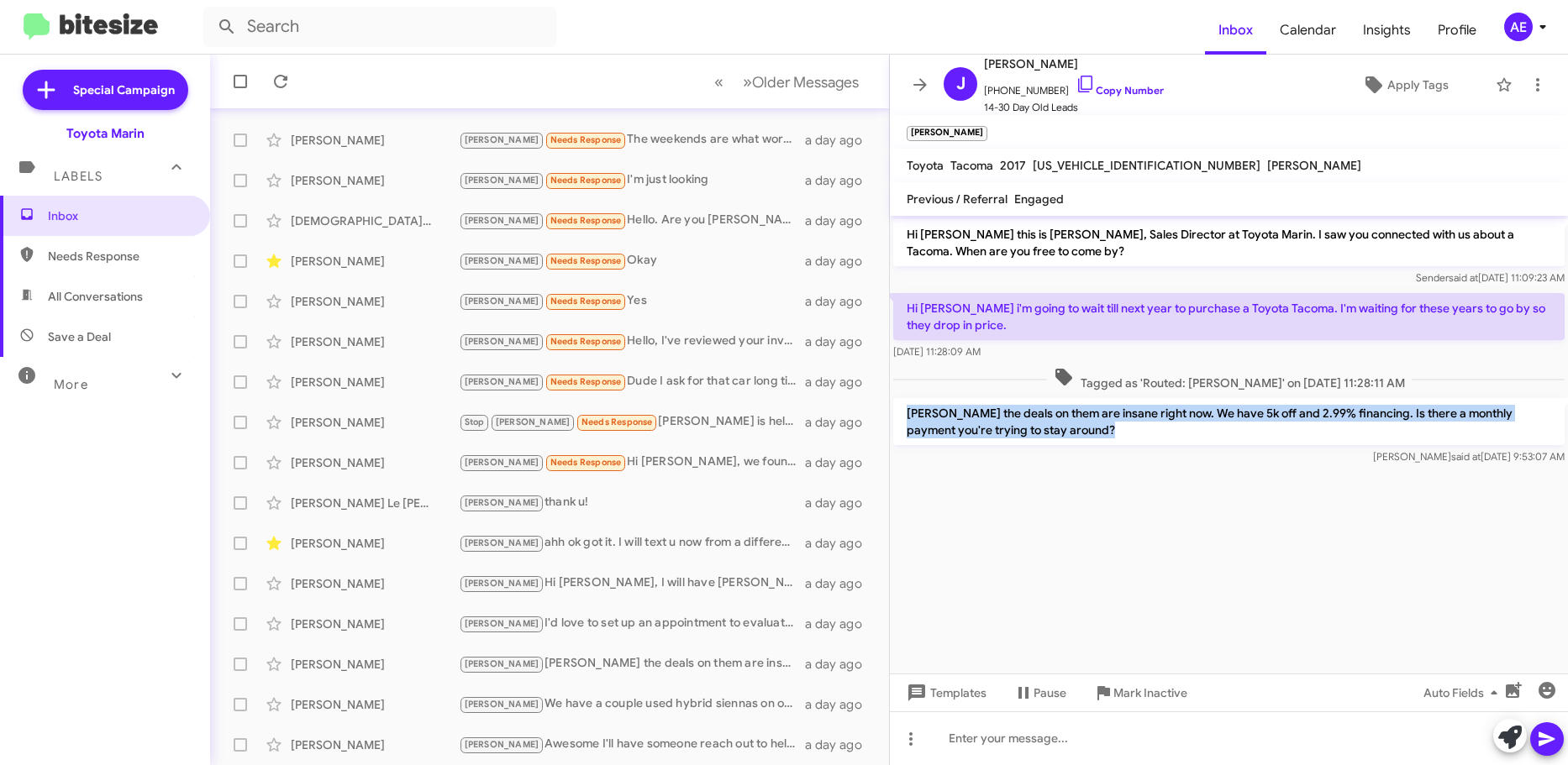
click at [1076, 426] on p "[PERSON_NAME] the deals on them are insane right now. We have 5k off and 2.99% …" at bounding box center [1229, 422] width 672 height 47
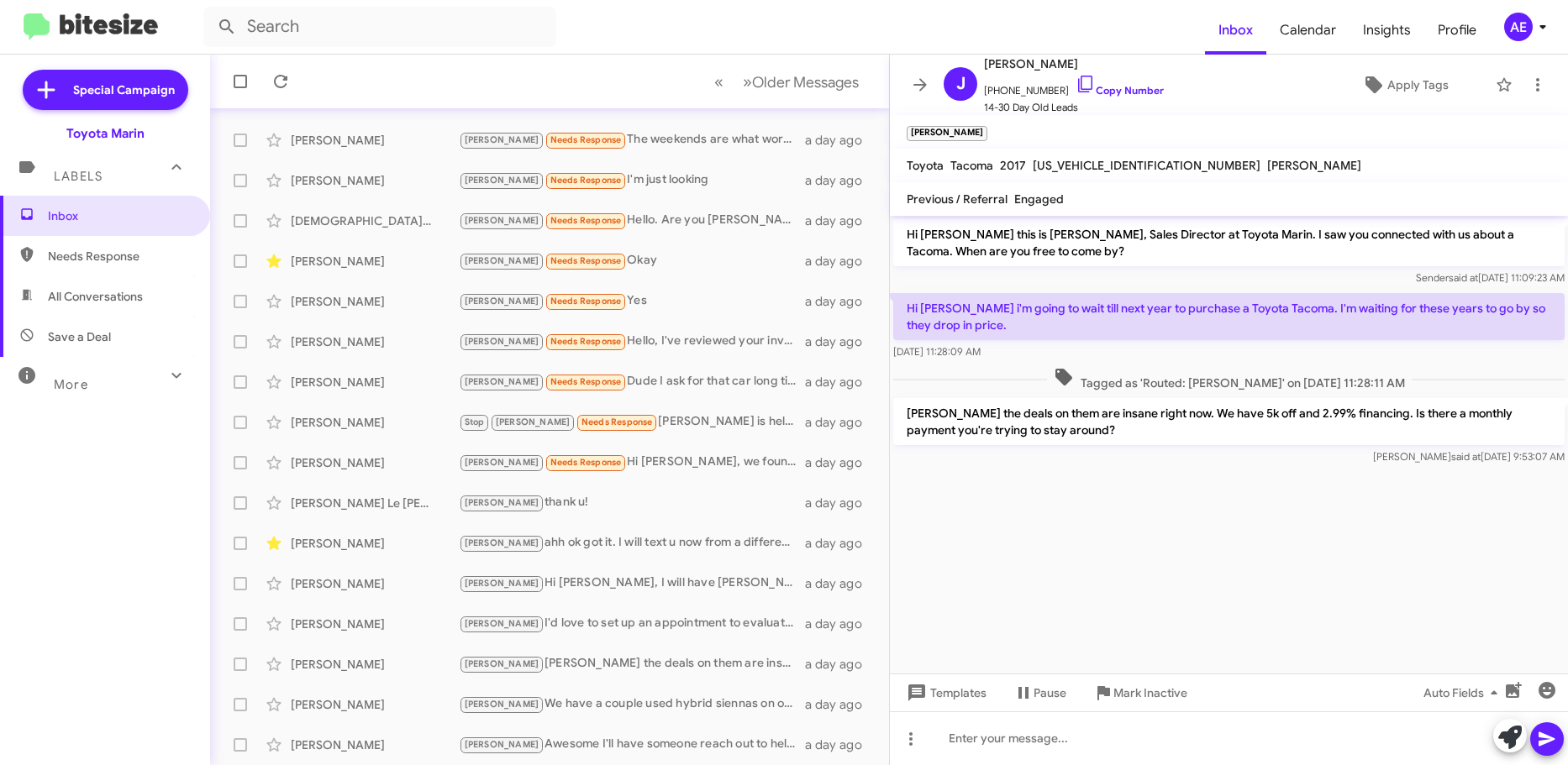
click at [1057, 470] on div at bounding box center [1229, 477] width 678 height 17
click at [1081, 433] on p "[PERSON_NAME] the deals on them are insane right now. We have 5k off and 2.99% …" at bounding box center [1229, 422] width 672 height 47
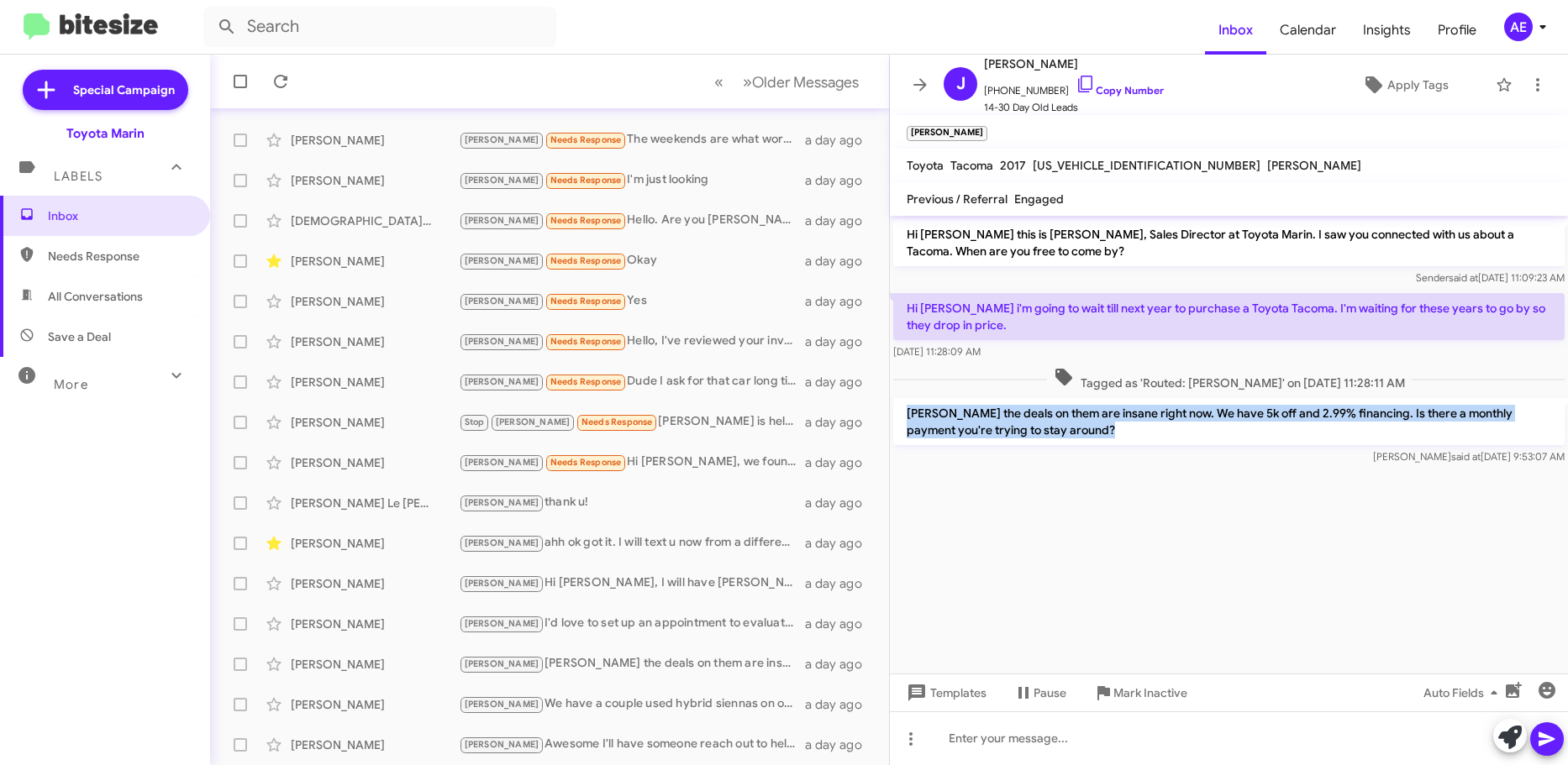
click at [1081, 433] on p "[PERSON_NAME] the deals on them are insane right now. We have 5k off and 2.99% …" at bounding box center [1229, 422] width 672 height 47
drag, startPoint x: 1081, startPoint y: 433, endPoint x: 1081, endPoint y: 452, distance: 19.0
click at [1084, 433] on p "[PERSON_NAME] the deals on them are insane right now. We have 5k off and 2.99% …" at bounding box center [1229, 422] width 672 height 47
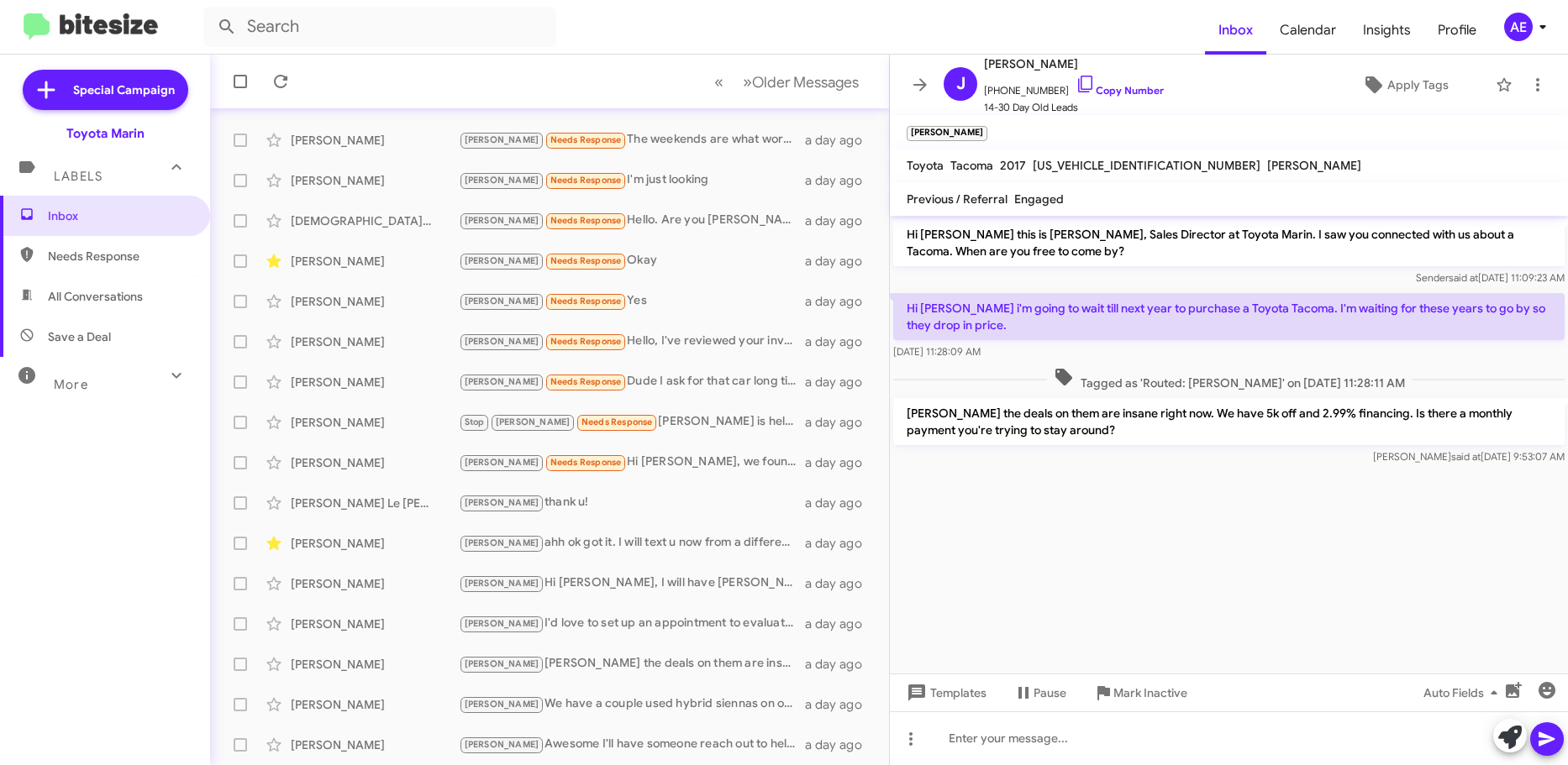
click at [1074, 490] on cdk-virtual-scroll-viewport "Hi [PERSON_NAME] this is [PERSON_NAME], Sales Director at Toyota Marin. I saw y…" at bounding box center [1229, 445] width 678 height 458
click at [1042, 539] on cdk-virtual-scroll-viewport "Hi [PERSON_NAME] this is [PERSON_NAME], Sales Director at Toyota Marin. I saw y…" at bounding box center [1229, 445] width 678 height 458
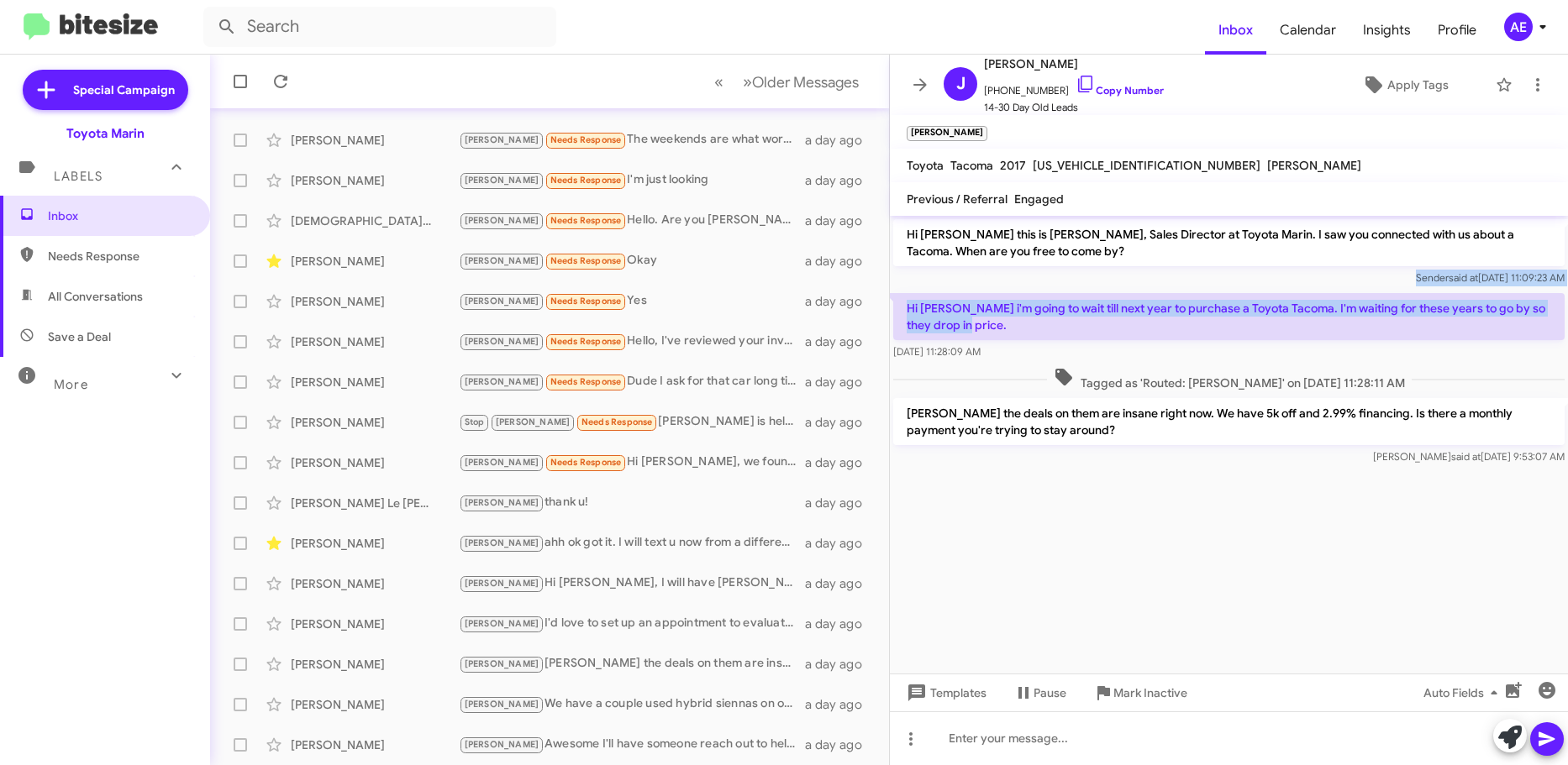
drag, startPoint x: 1049, startPoint y: 328, endPoint x: 1088, endPoint y: 279, distance: 62.6
click at [1088, 279] on div "Hi [PERSON_NAME] this is [PERSON_NAME], Sales Director at Toyota Marin. I saw y…" at bounding box center [1229, 343] width 678 height 252
click at [1128, 337] on p "Hi [PERSON_NAME] i'm going to wait till next year to purchase a Toyota Tacoma. …" at bounding box center [1229, 316] width 672 height 47
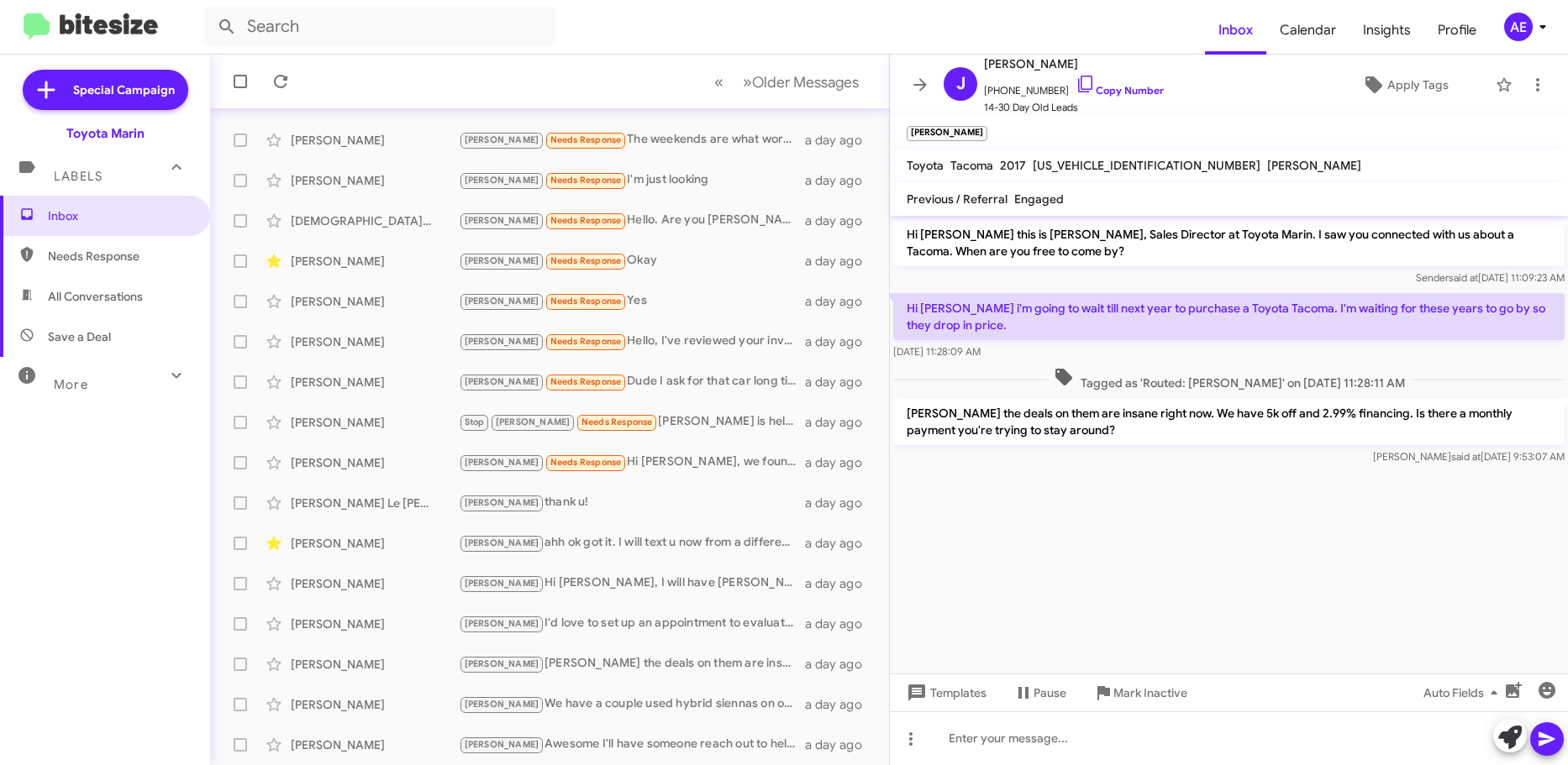
click at [1090, 428] on p "[PERSON_NAME] the deals on them are insane right now. We have 5k off and 2.99% …" at bounding box center [1229, 422] width 672 height 47
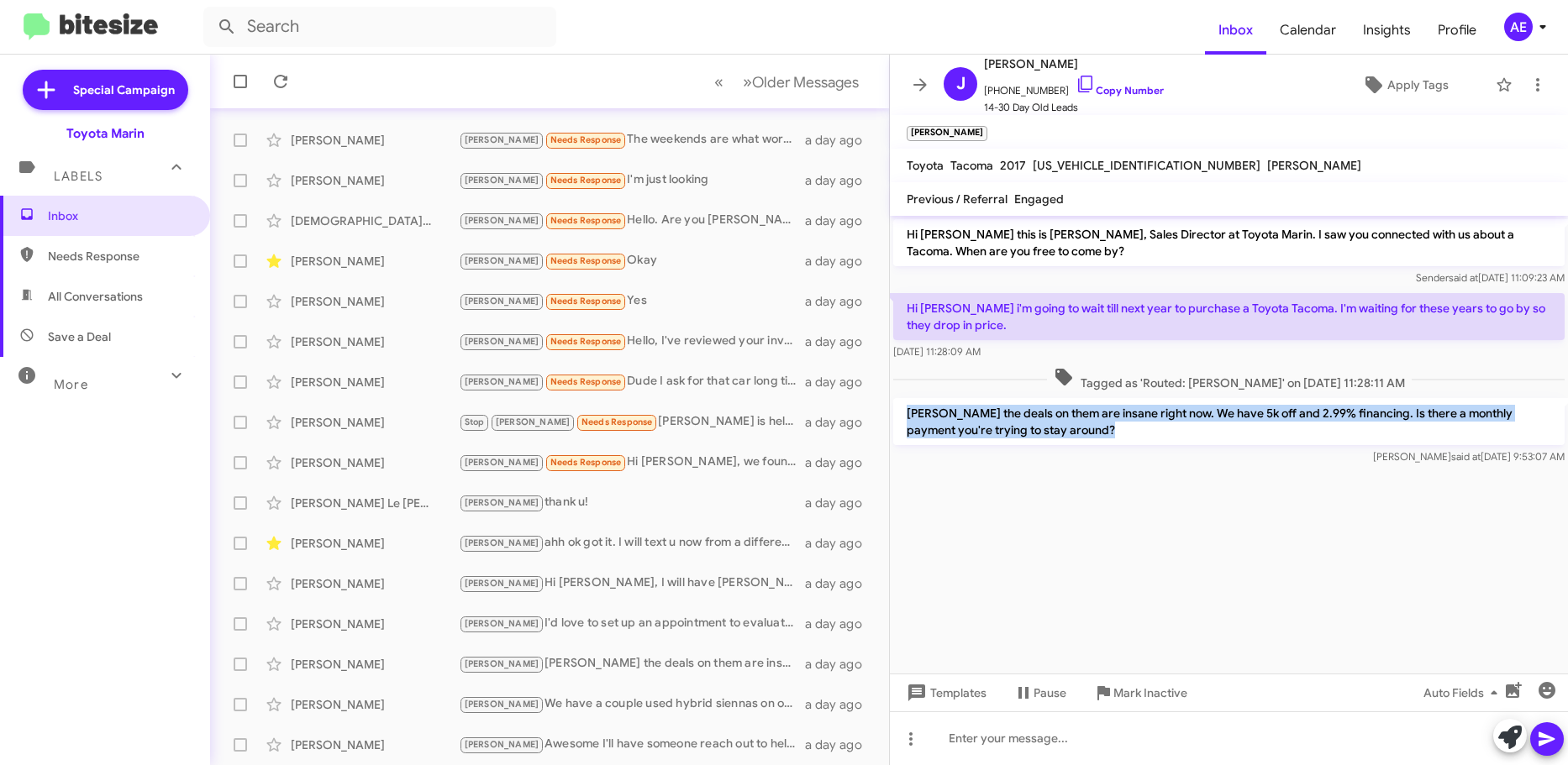
click at [1090, 428] on p "[PERSON_NAME] the deals on them are insane right now. We have 5k off and 2.99% …" at bounding box center [1229, 422] width 672 height 47
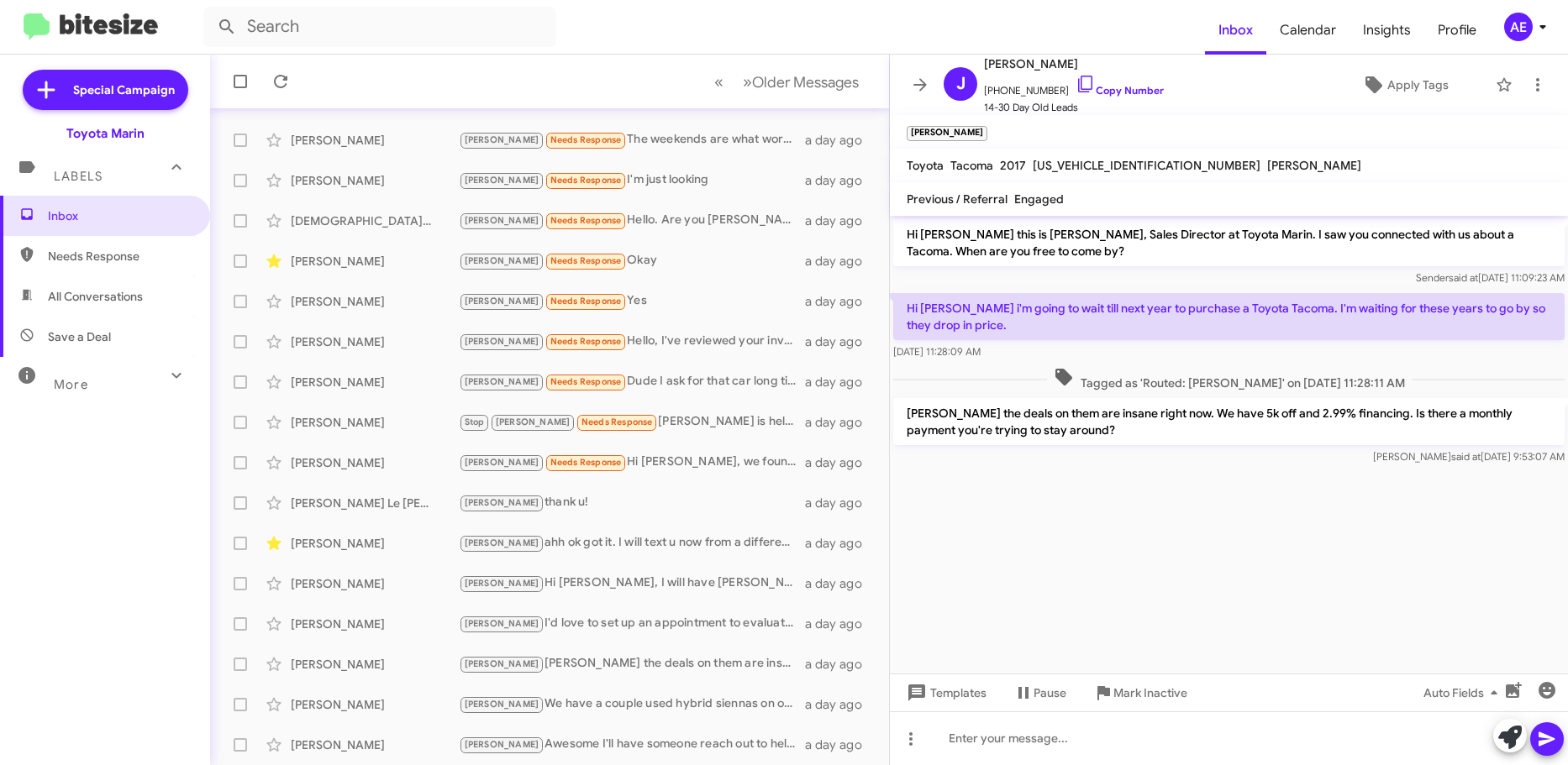
click at [1047, 510] on cdk-virtual-scroll-viewport "Hi [PERSON_NAME] this is [PERSON_NAME], Sales Director at Toyota Marin. I saw y…" at bounding box center [1229, 445] width 678 height 458
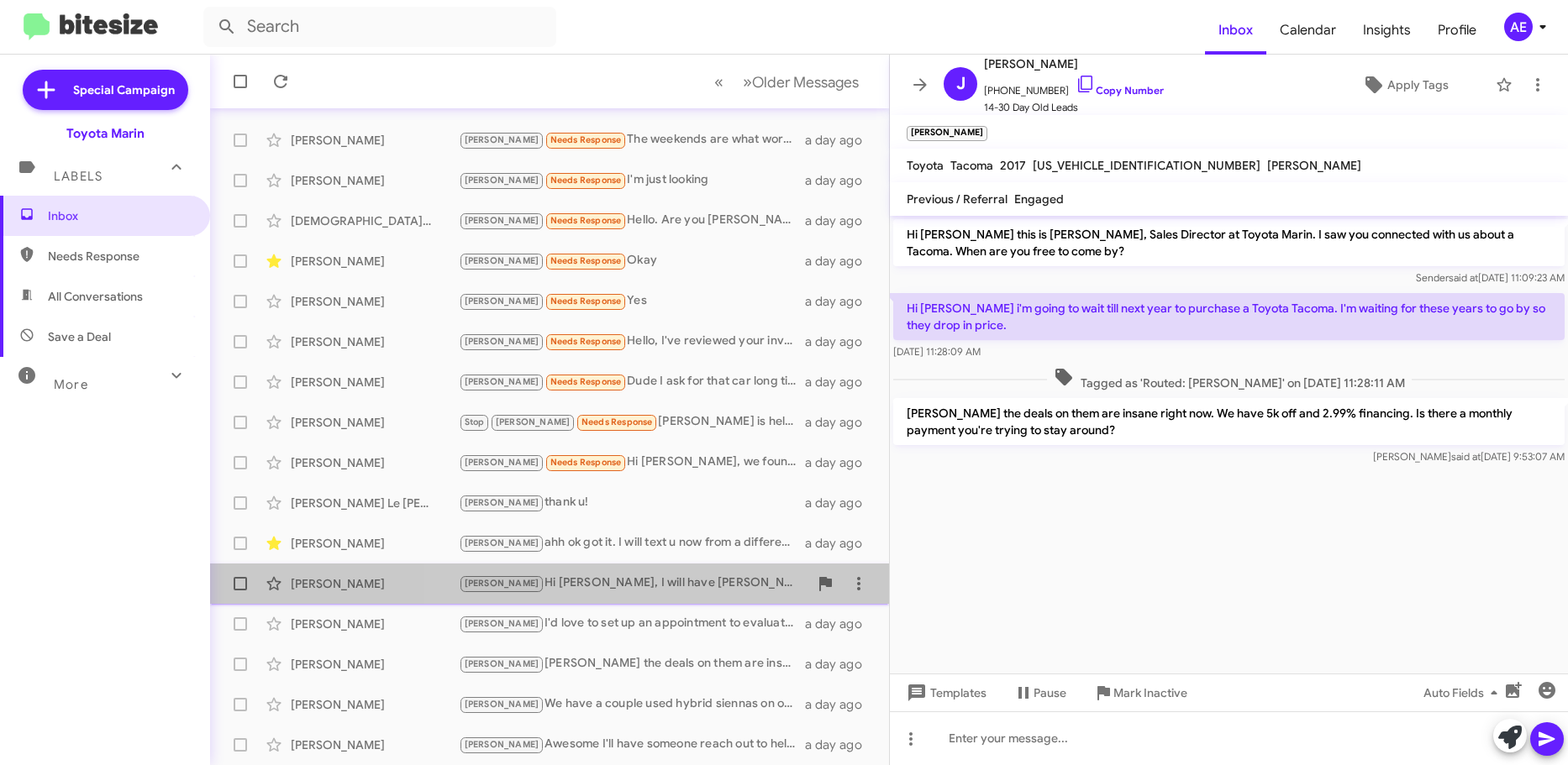
click at [651, 587] on div "[PERSON_NAME] Hi [PERSON_NAME], I will have [PERSON_NAME] from my sales team re…" at bounding box center [633, 583] width 349 height 19
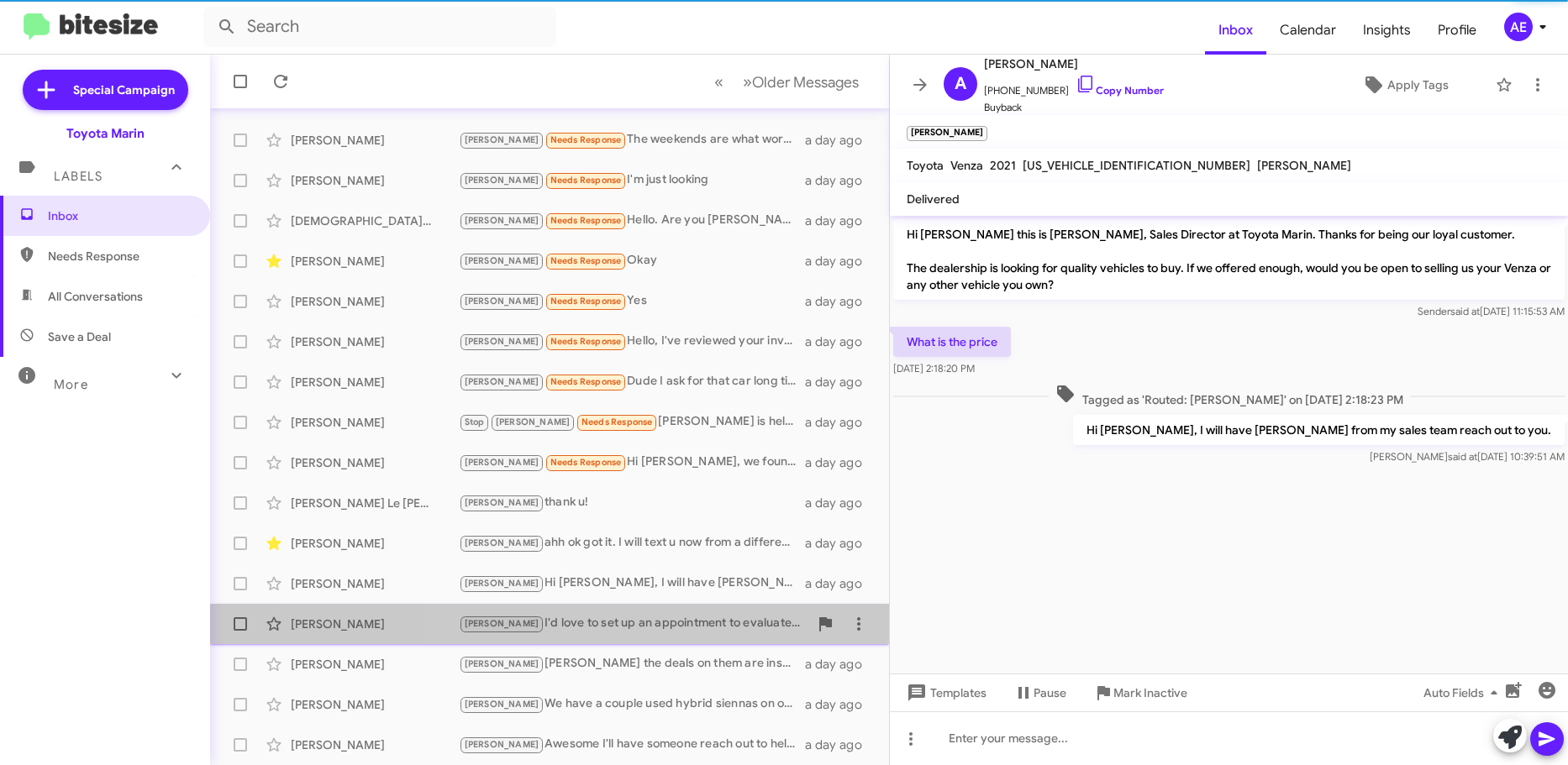
click at [700, 634] on div "[PERSON_NAME]'d love to set up an appointment to evaluate your 2023 Toyota Tund…" at bounding box center [633, 624] width 349 height 19
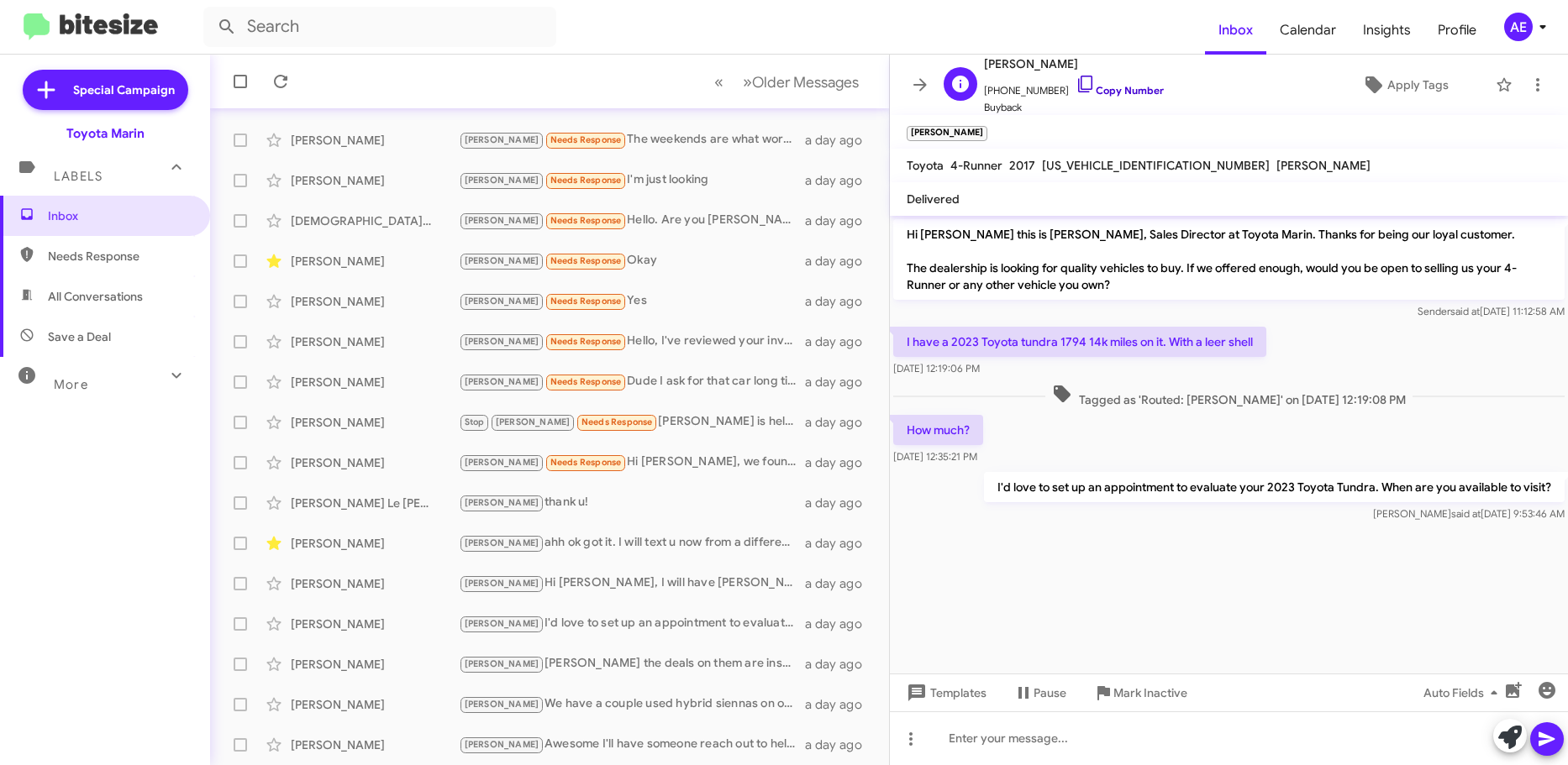
click at [1135, 93] on link "Copy Number" at bounding box center [1119, 90] width 88 height 13
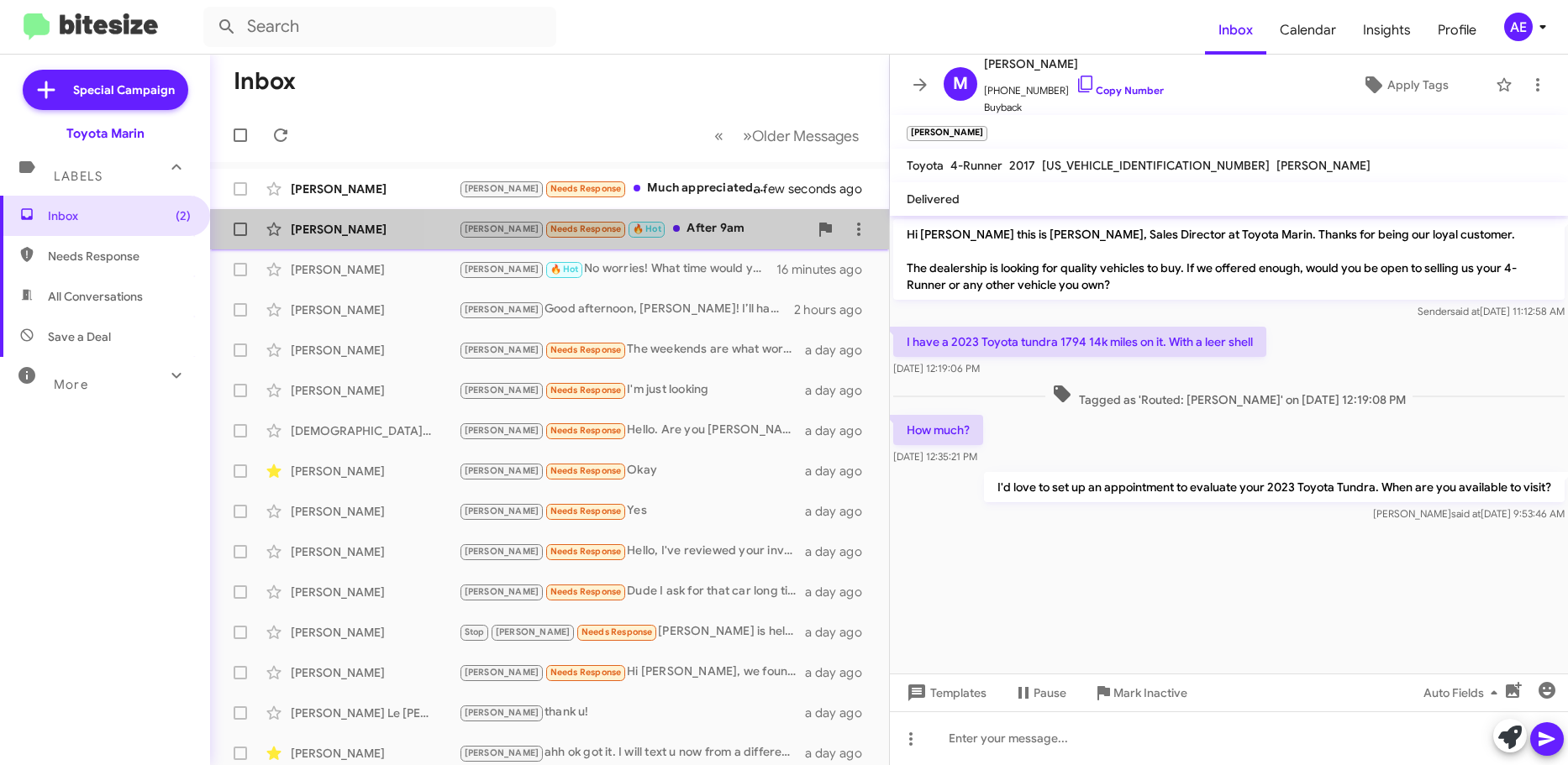
click at [717, 231] on div "[PERSON_NAME] Needs Response 🔥 Hot After 9am" at bounding box center [633, 229] width 349 height 19
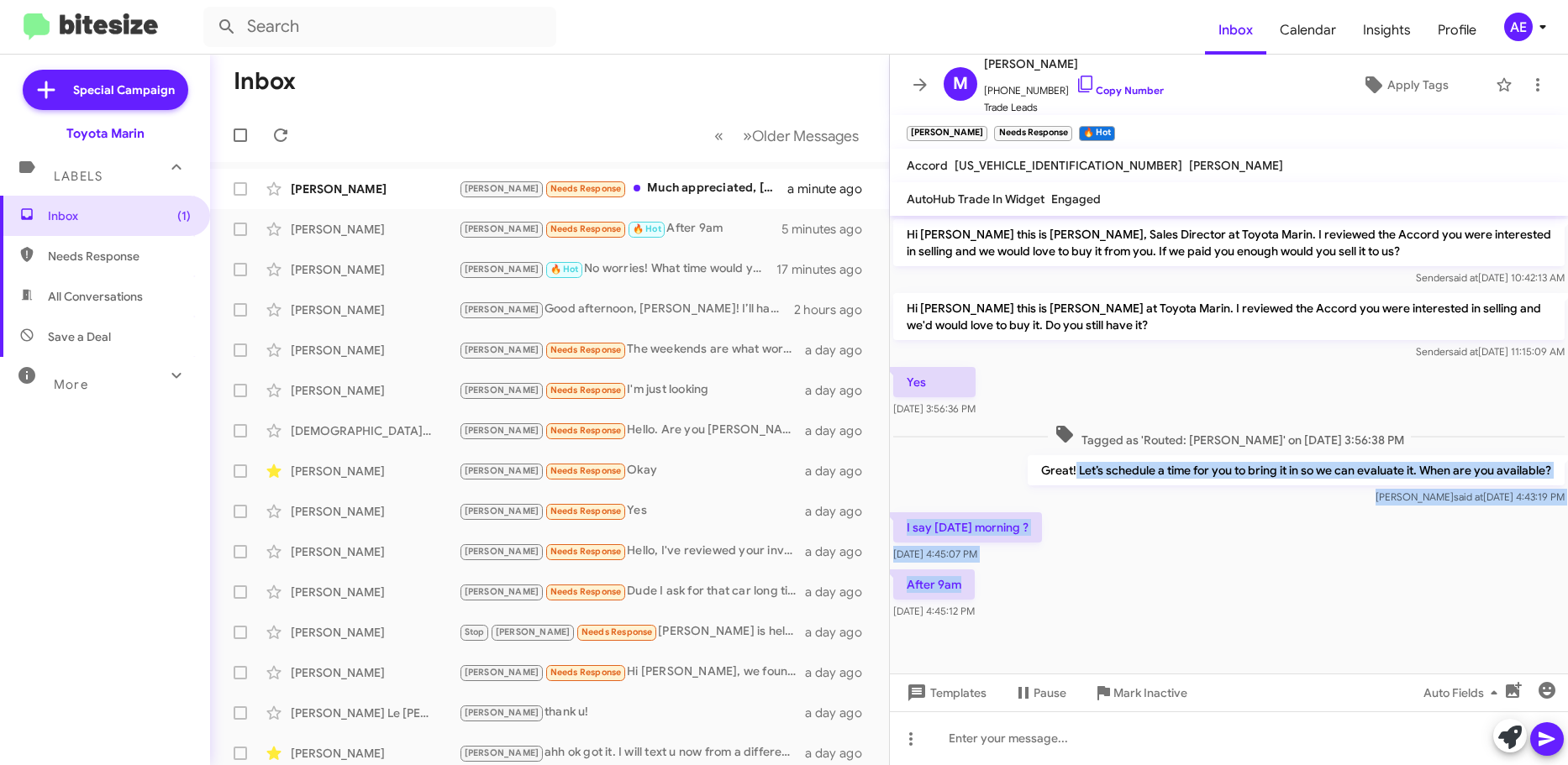
drag, startPoint x: 1061, startPoint y: 596, endPoint x: 1074, endPoint y: 470, distance: 126.7
click at [1074, 470] on div "Hi [PERSON_NAME] this is [PERSON_NAME], Sales Director at Toyota Marin. I revie…" at bounding box center [1229, 420] width 678 height 407
click at [1110, 550] on div "I say [DATE] morning ? [DATE] 4:45:07 PM" at bounding box center [1229, 538] width 678 height 57
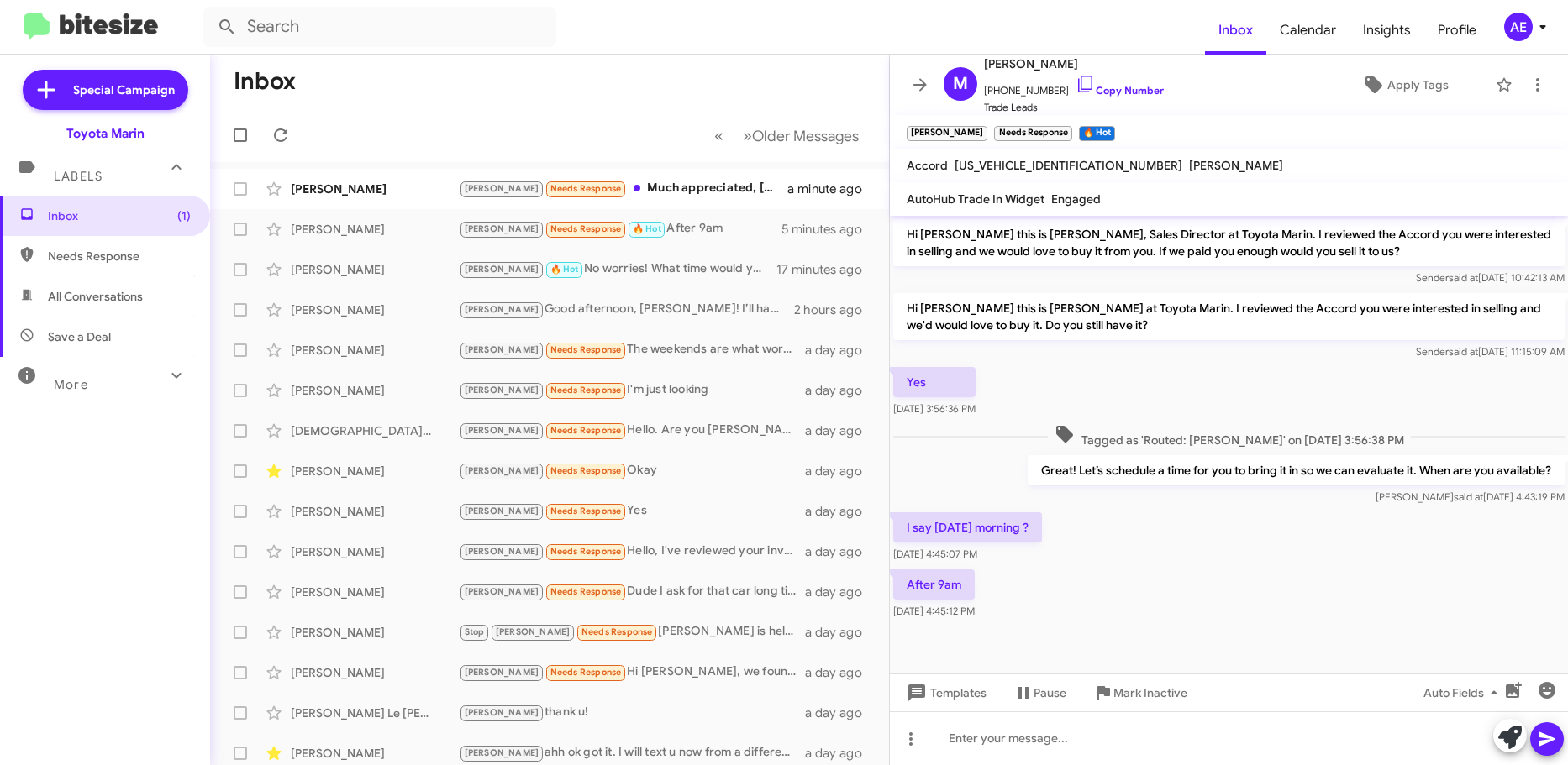
click at [1146, 611] on div "After 9am [DATE] 4:45:12 PM" at bounding box center [1229, 595] width 678 height 57
click at [1164, 582] on div "After 9am [DATE] 4:45:12 PM" at bounding box center [1229, 595] width 678 height 57
drag, startPoint x: 1036, startPoint y: 600, endPoint x: 987, endPoint y: 603, distance: 49.1
click at [1036, 500] on div "Hi [PERSON_NAME] this is [PERSON_NAME], Sales Director at Toyota Marin. I revie…" at bounding box center [1229, 420] width 678 height 407
click at [996, 635] on div at bounding box center [1229, 638] width 678 height 29
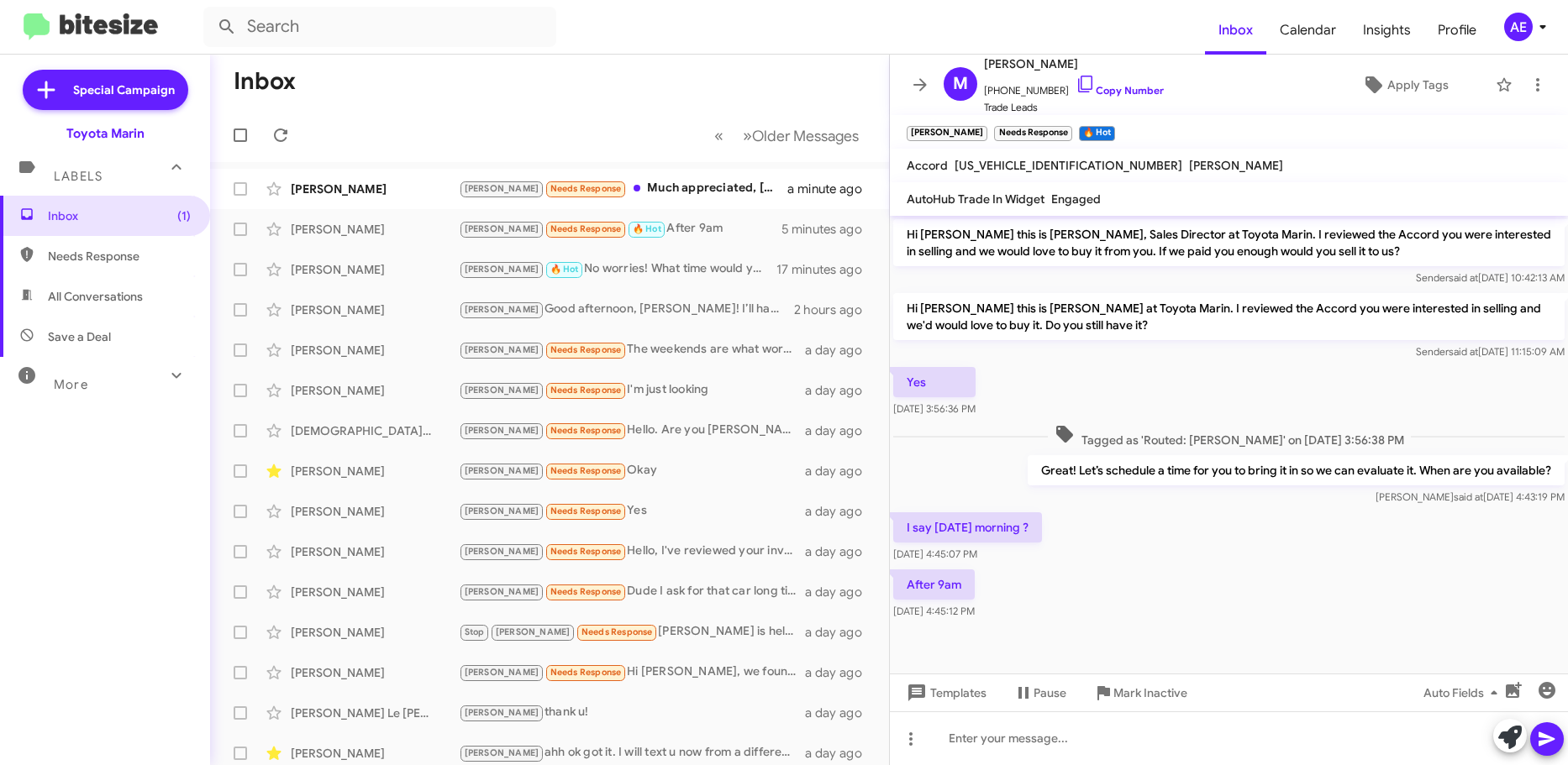
drag, startPoint x: 1031, startPoint y: 619, endPoint x: 1119, endPoint y: 493, distance: 153.7
click at [1119, 493] on div "Hi [PERSON_NAME] this is [PERSON_NAME], Sales Director at Toyota Marin. I revie…" at bounding box center [1229, 420] width 678 height 407
click at [1093, 684] on icon at bounding box center [1103, 693] width 20 height 20
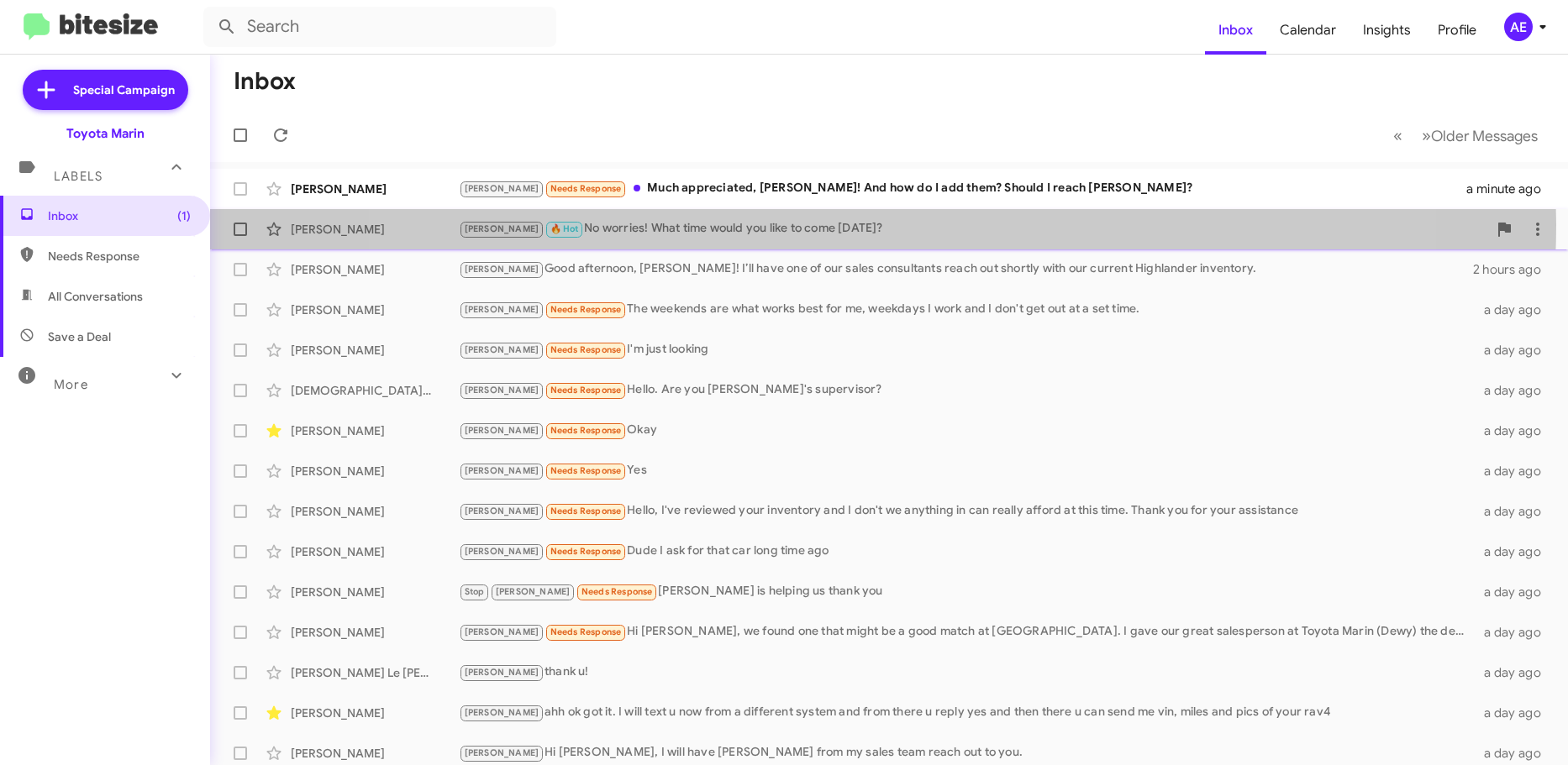
click at [855, 225] on div "[PERSON_NAME] 🔥 Hot No worries! What time would you like to come [DATE]?" at bounding box center [973, 229] width 1029 height 19
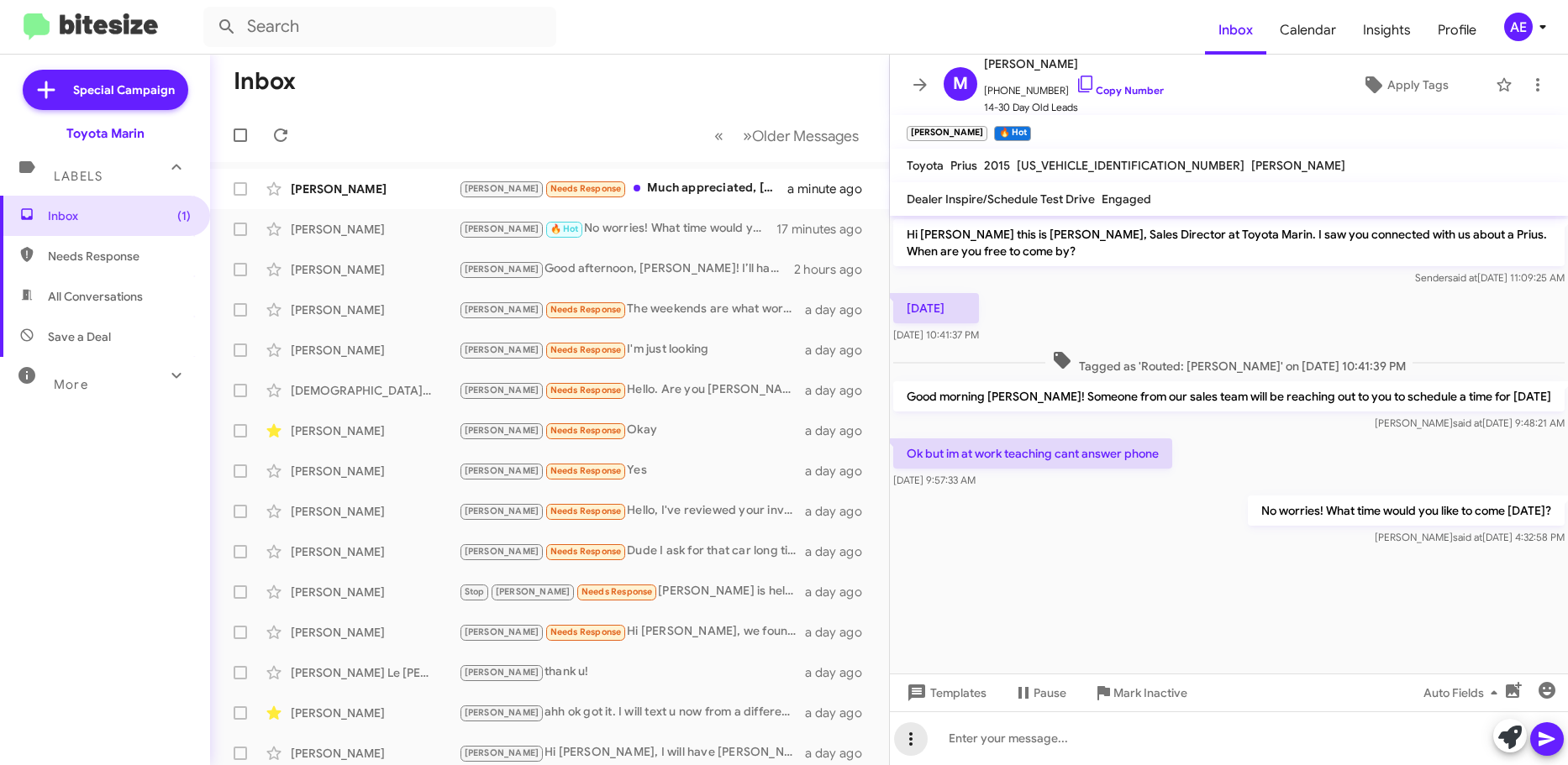
click at [906, 746] on span at bounding box center [911, 739] width 34 height 20
click at [913, 746] on div at bounding box center [784, 382] width 1568 height 765
click at [1188, 550] on div at bounding box center [1229, 562] width 678 height 25
click at [666, 234] on div "[PERSON_NAME] 🔥 Hot No worries! What time would you like to come [DATE]?" at bounding box center [633, 229] width 349 height 19
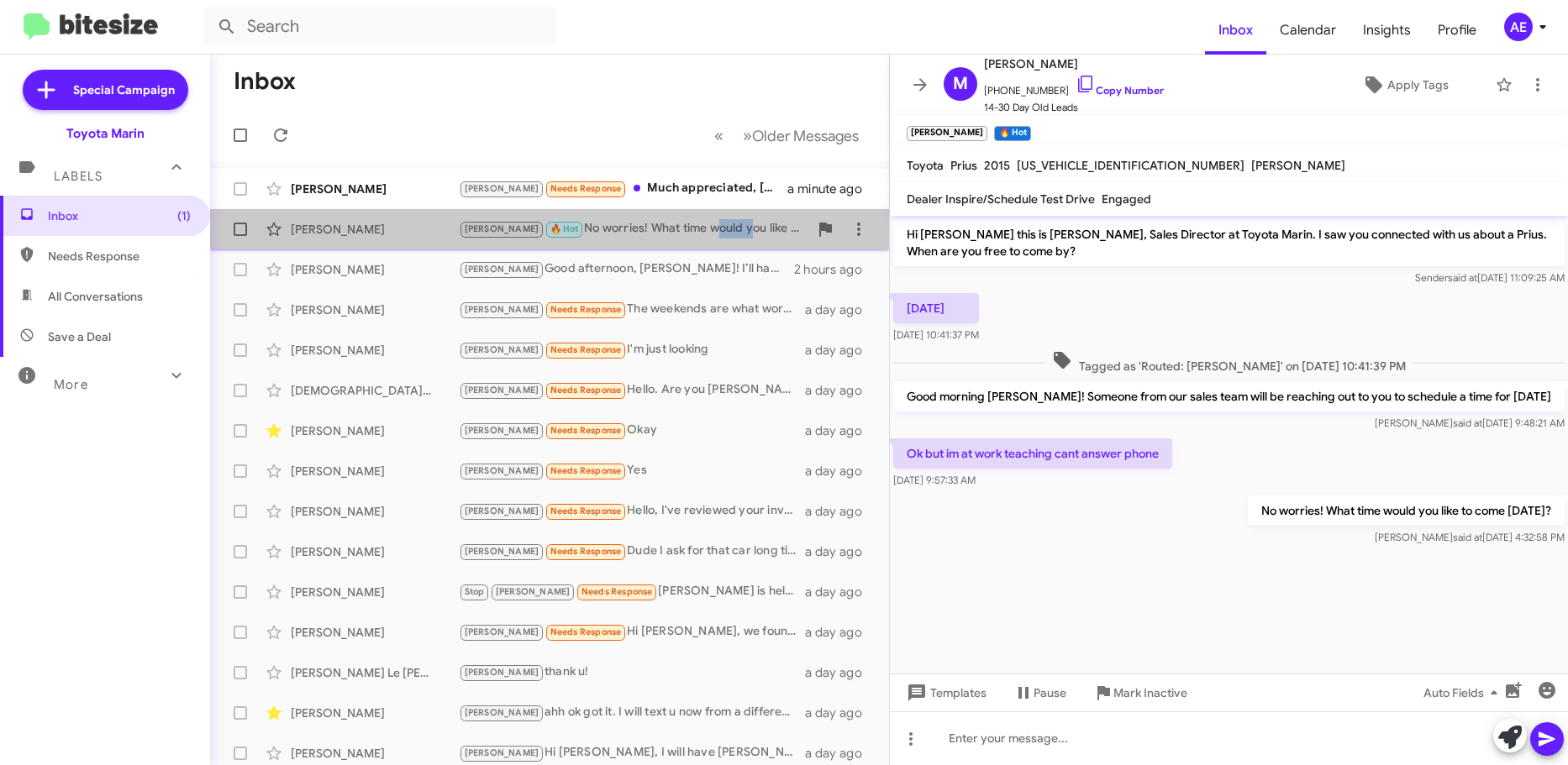
click at [666, 234] on div "[PERSON_NAME] 🔥 Hot No worries! What time would you like to come [DATE]?" at bounding box center [633, 229] width 349 height 19
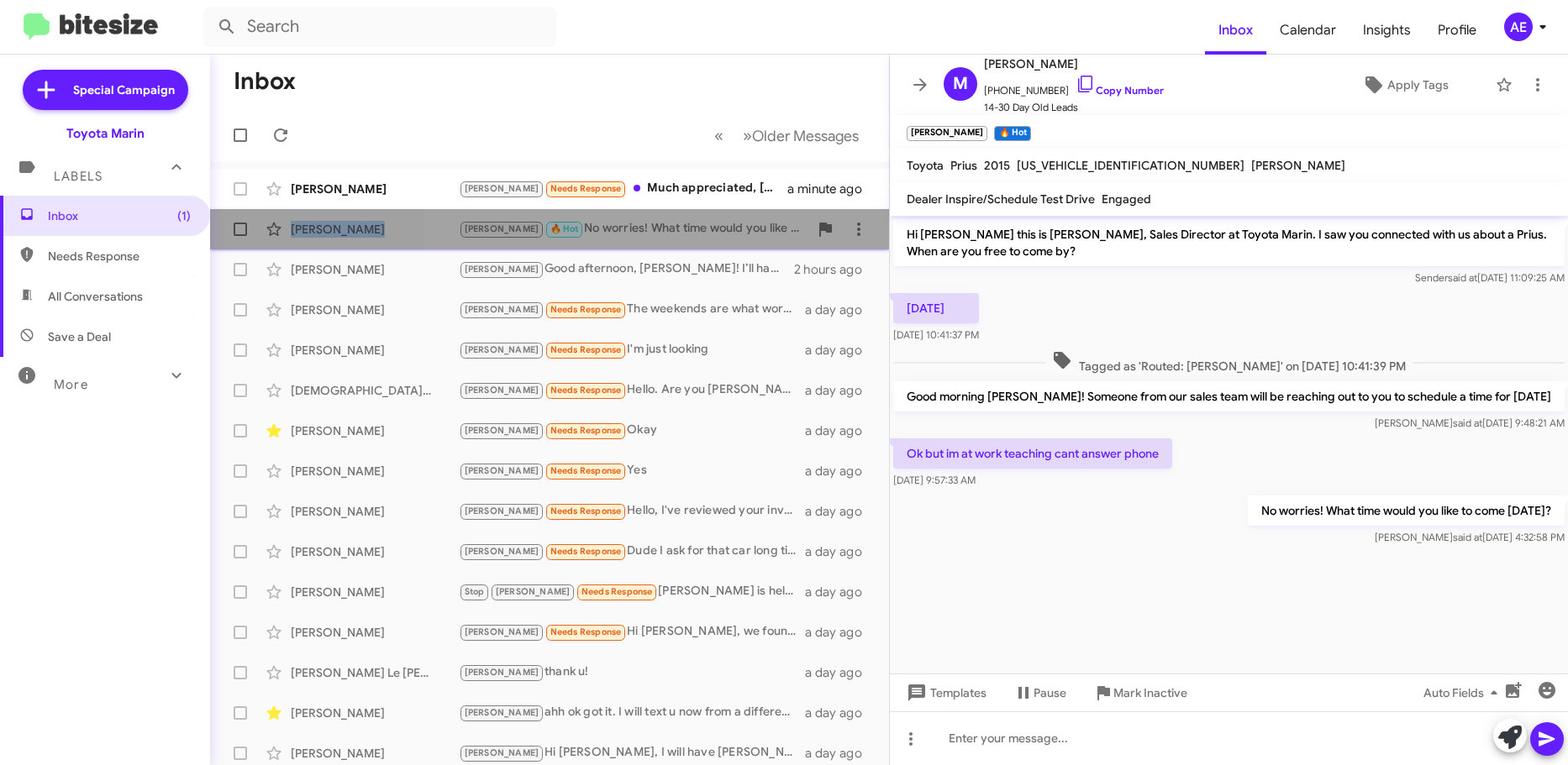
click at [666, 234] on div "[PERSON_NAME] 🔥 Hot No worries! What time would you like to come [DATE]?" at bounding box center [633, 229] width 349 height 19
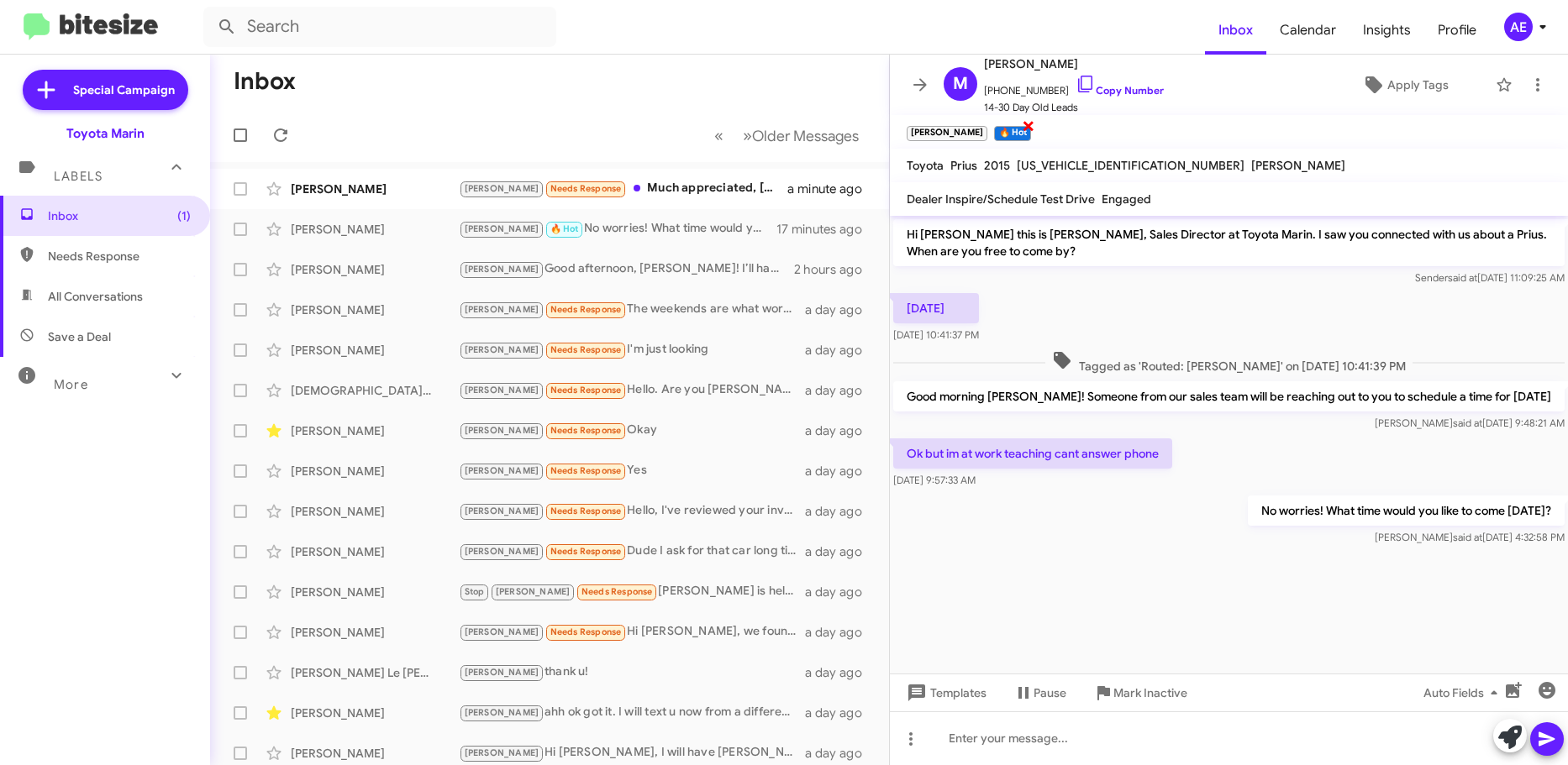
click at [994, 135] on small "🔥 Hot" at bounding box center [1012, 134] width 36 height 15
click at [1528, 83] on icon at bounding box center [1538, 85] width 20 height 20
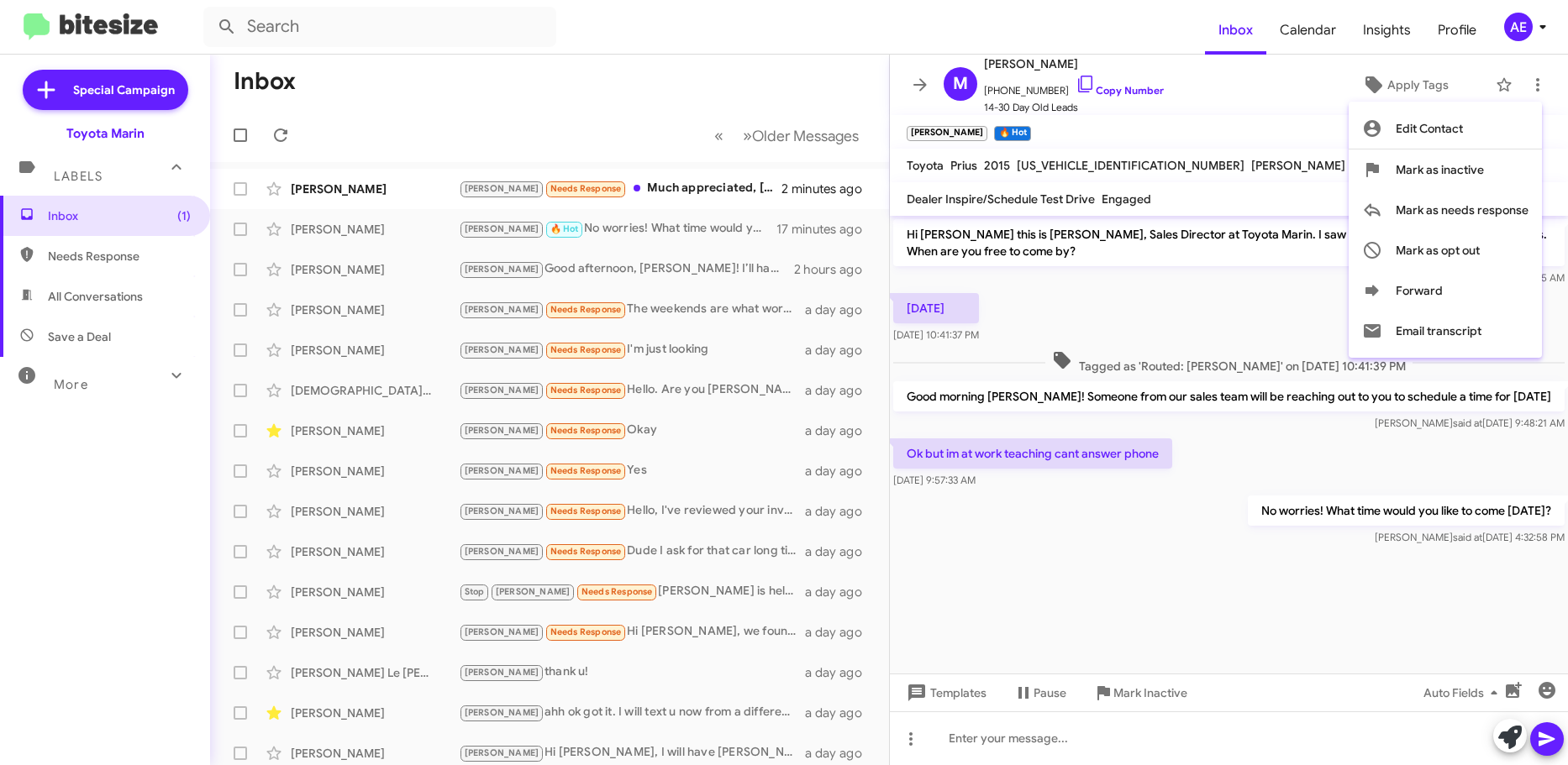
click at [1263, 658] on div at bounding box center [784, 382] width 1568 height 765
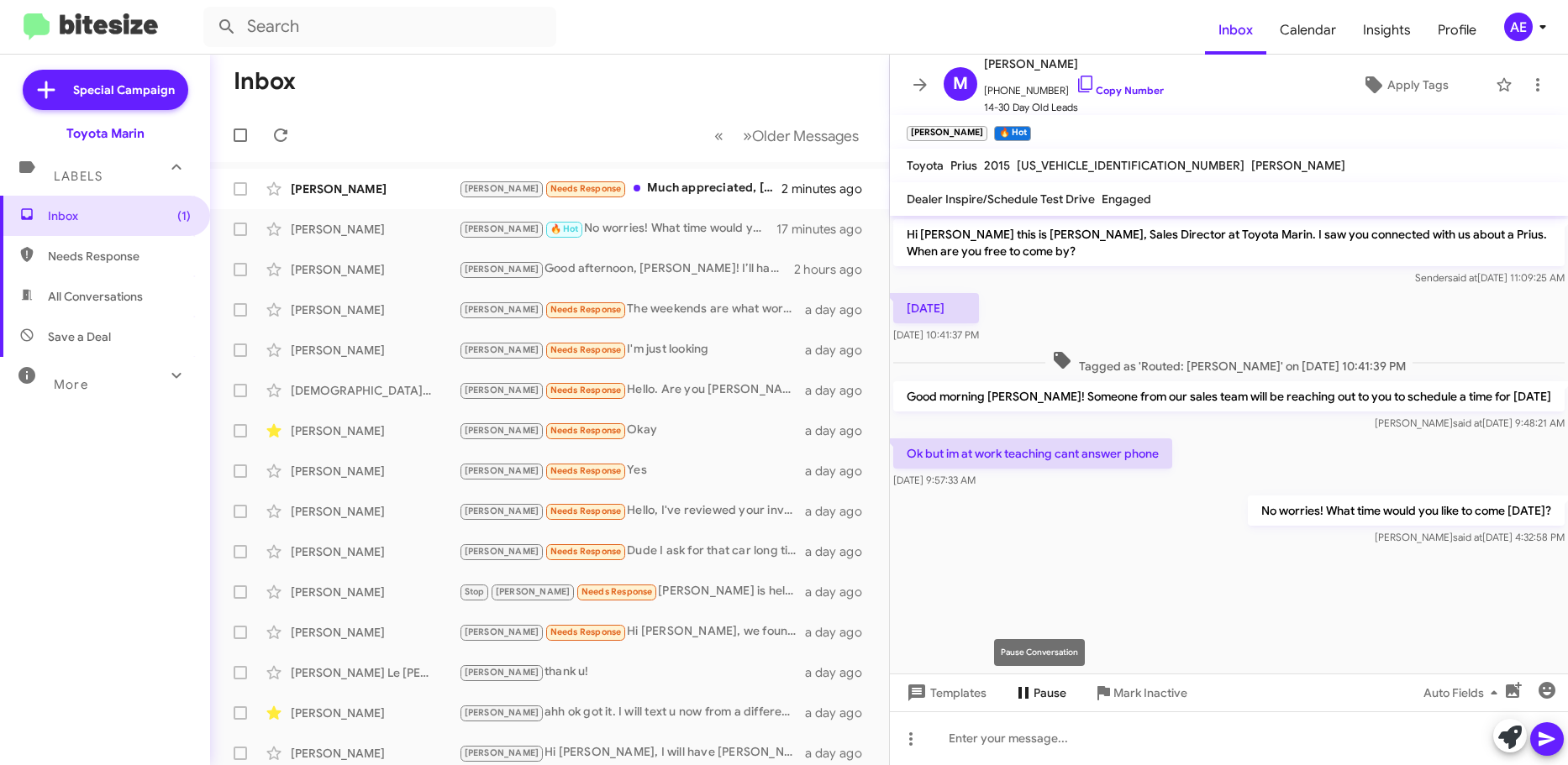
click at [1030, 694] on icon at bounding box center [1023, 693] width 20 height 20
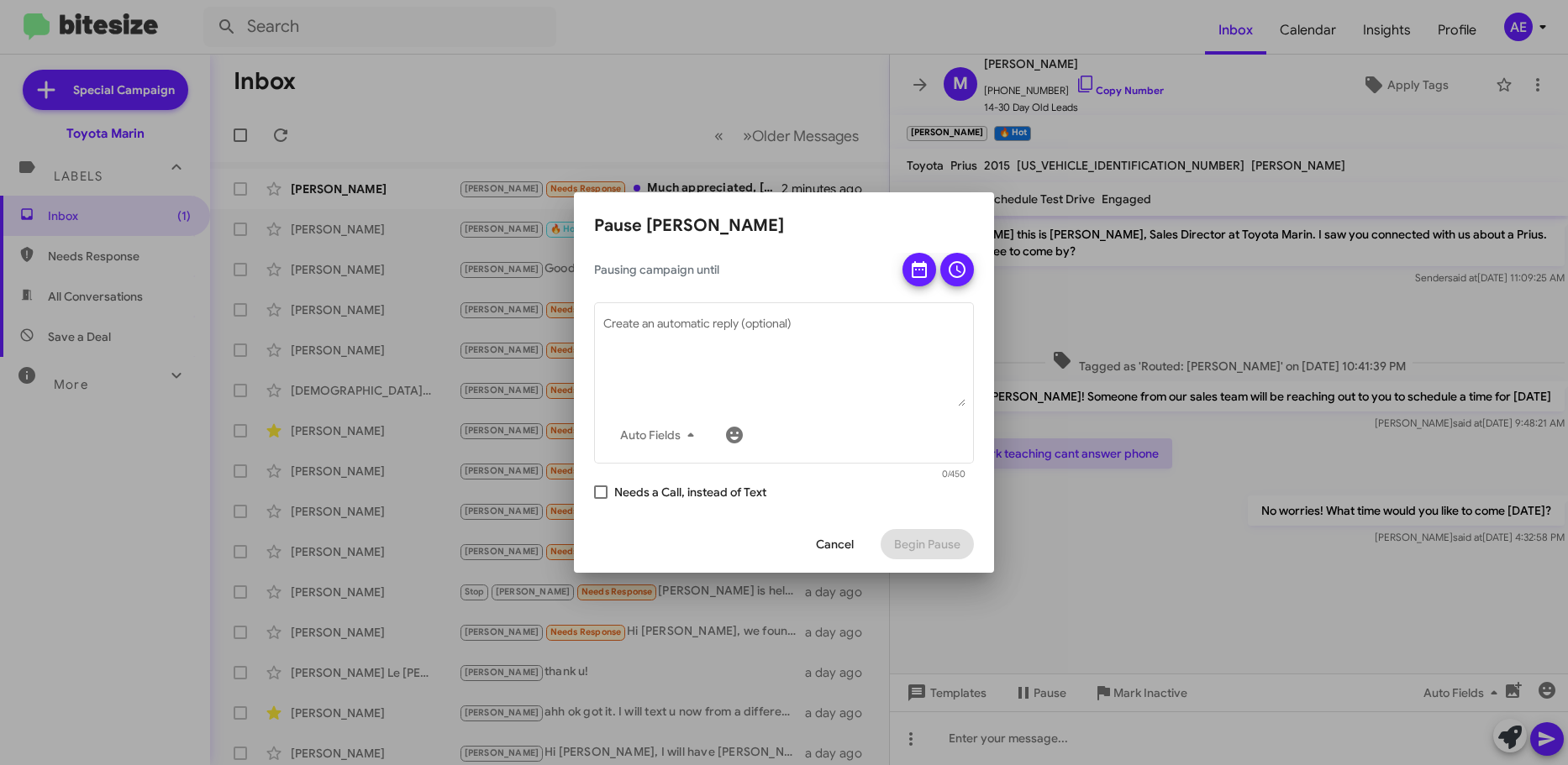
click at [839, 523] on div "Cancel Begin Pause" at bounding box center [784, 545] width 380 height 57
click at [846, 553] on span "Cancel" at bounding box center [834, 545] width 38 height 30
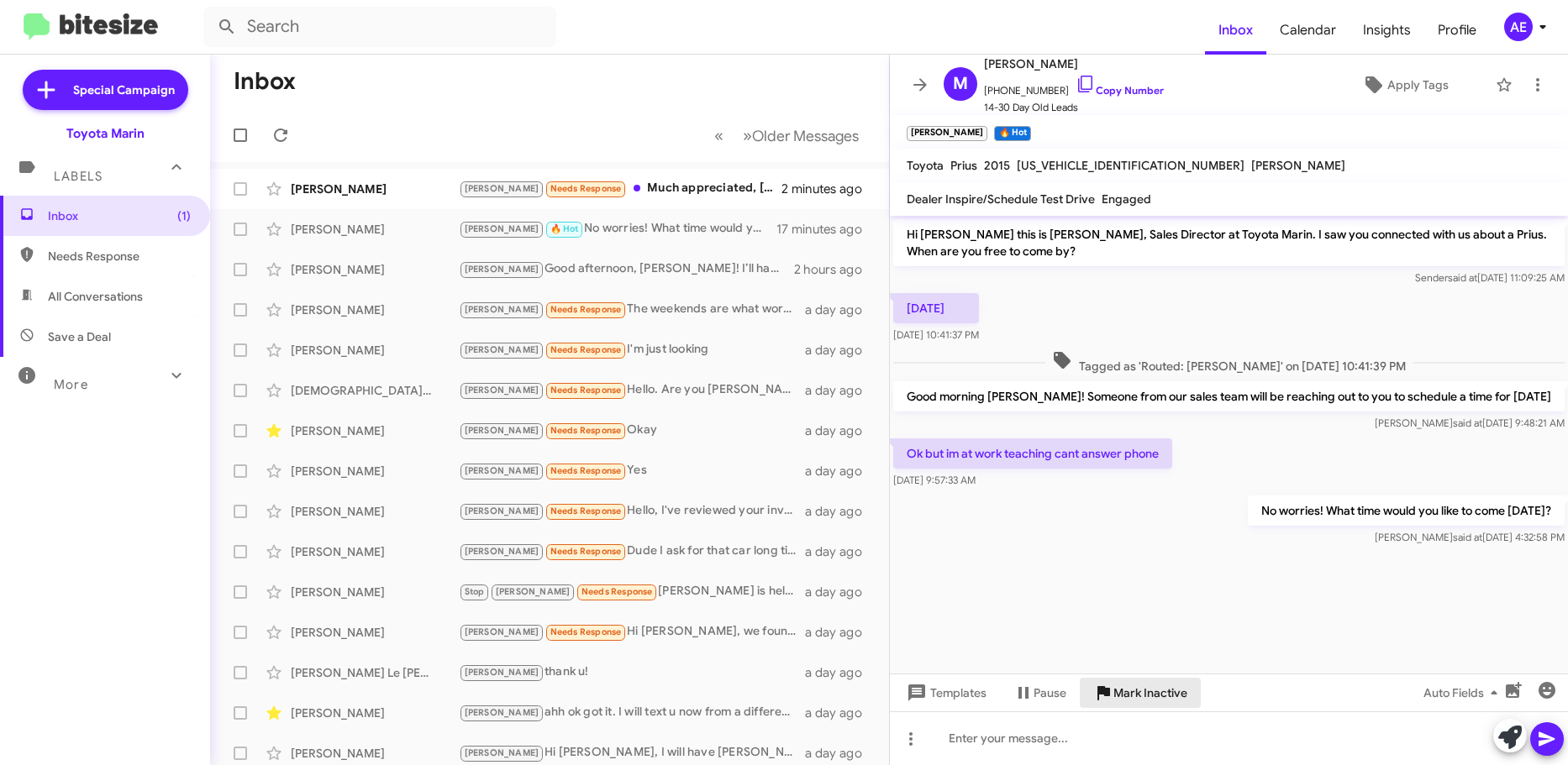
click at [1144, 691] on span "Mark Inactive" at bounding box center [1151, 693] width 74 height 30
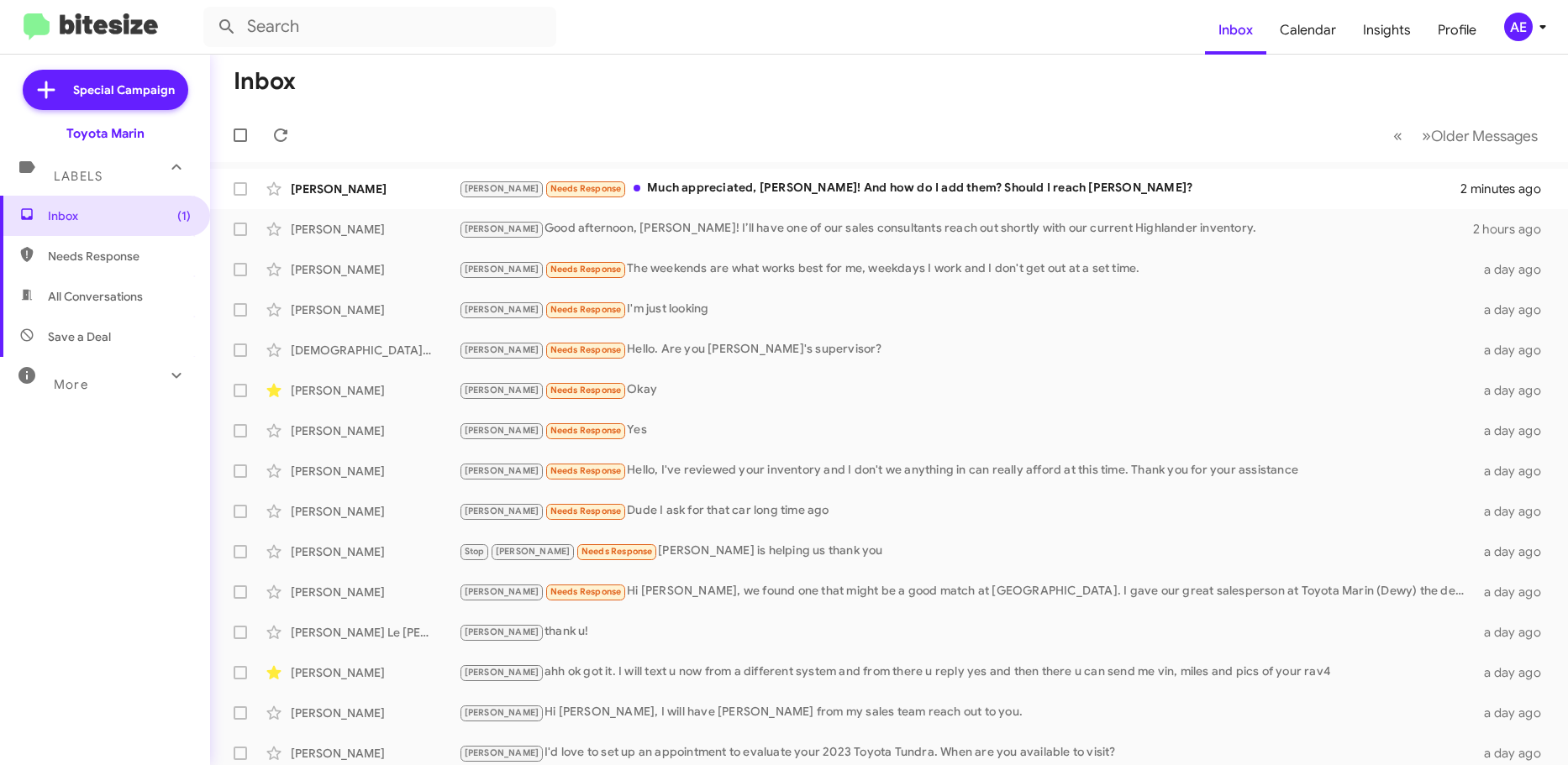
drag, startPoint x: 142, startPoint y: 402, endPoint x: 38, endPoint y: 365, distance: 110.4
click at [140, 401] on div "Inbox (1) Needs Response All Conversations Save a Deal More Important 🔥 Hot App…" at bounding box center [105, 426] width 210 height 460
drag, startPoint x: 98, startPoint y: 392, endPoint x: 172, endPoint y: 393, distance: 74.0
click at [104, 395] on mat-expansion-panel-header "More" at bounding box center [105, 377] width 210 height 40
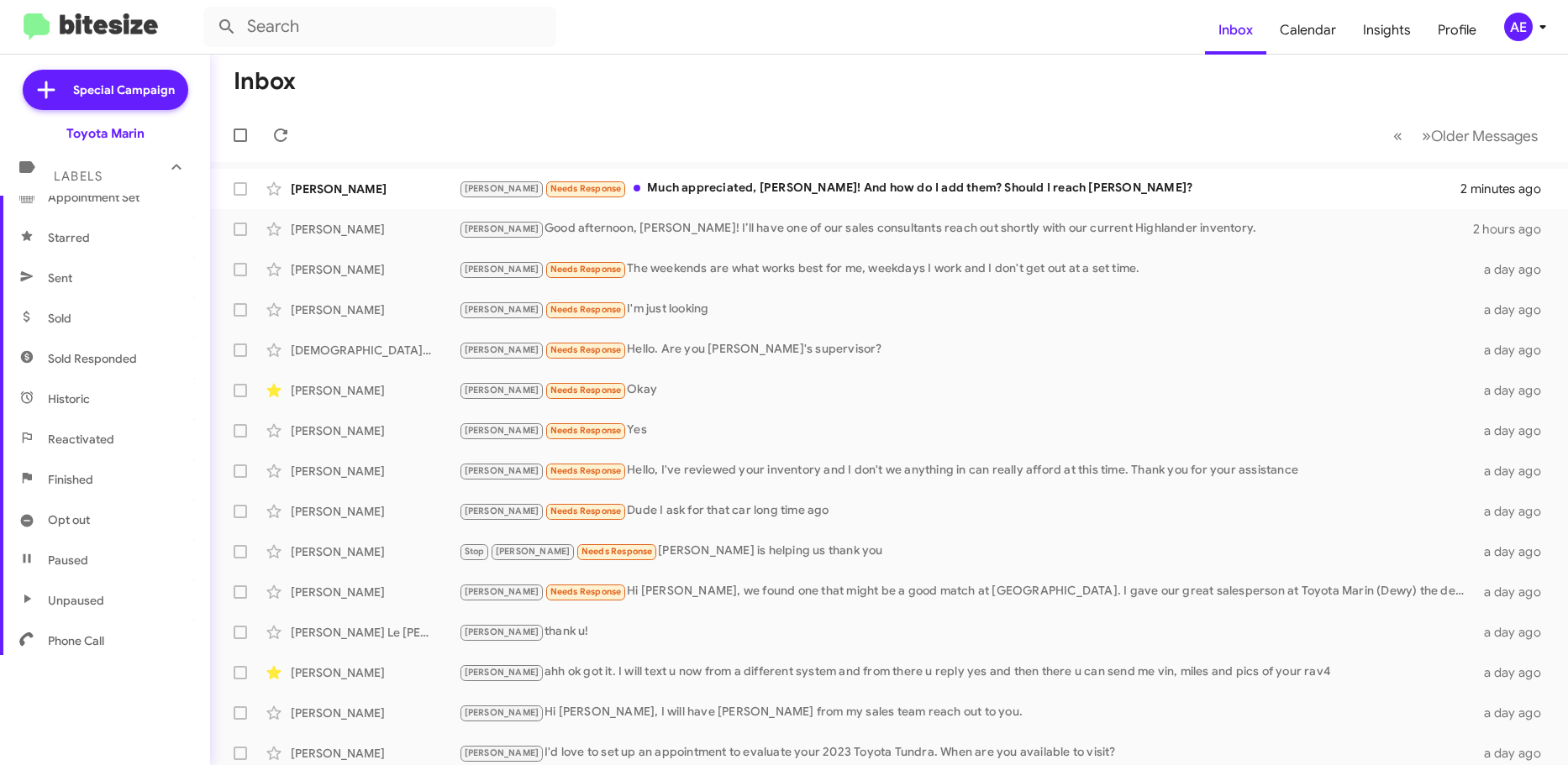
scroll to position [333, 0]
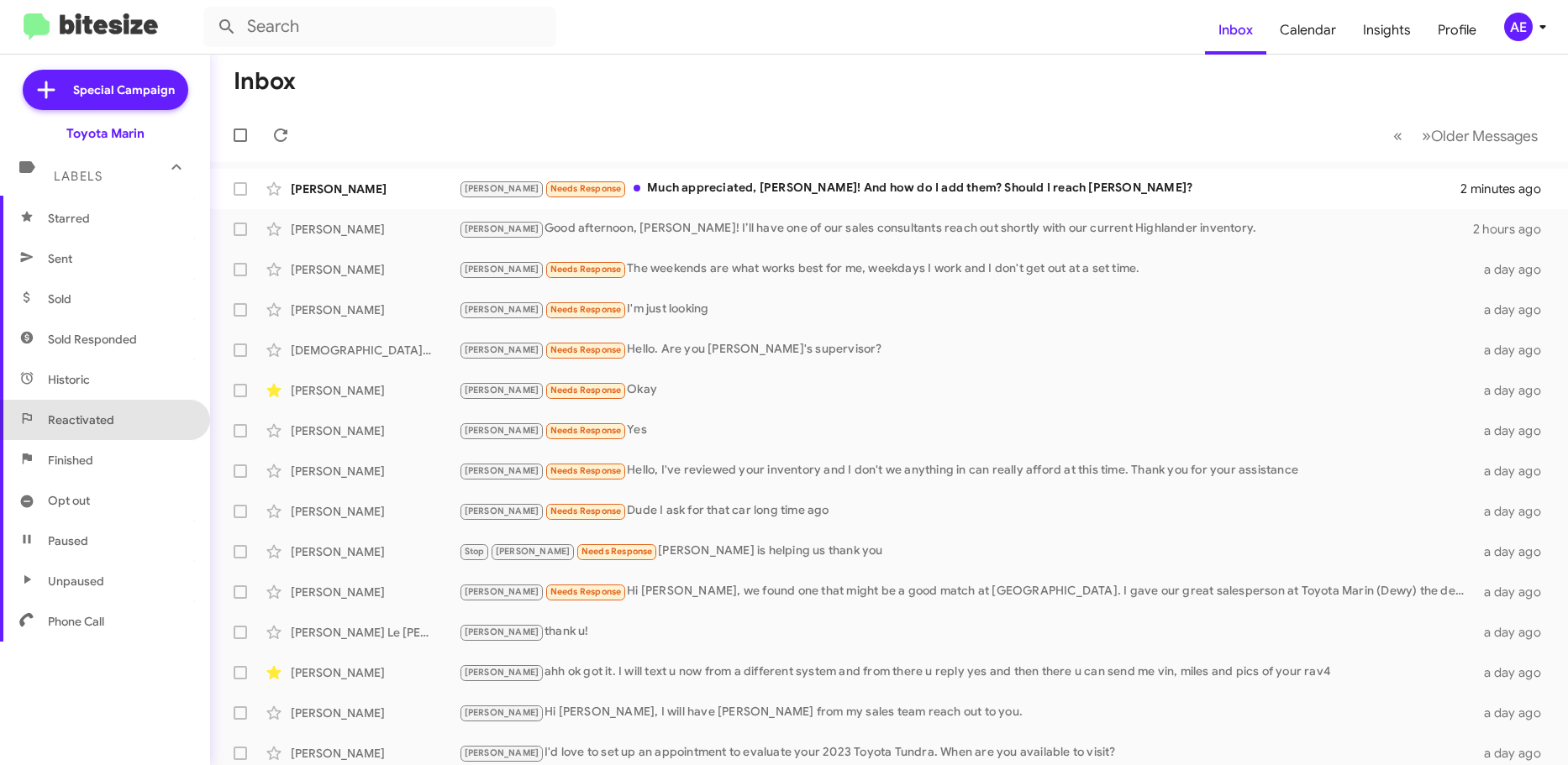
click at [106, 420] on span "Reactivated" at bounding box center [81, 420] width 66 height 17
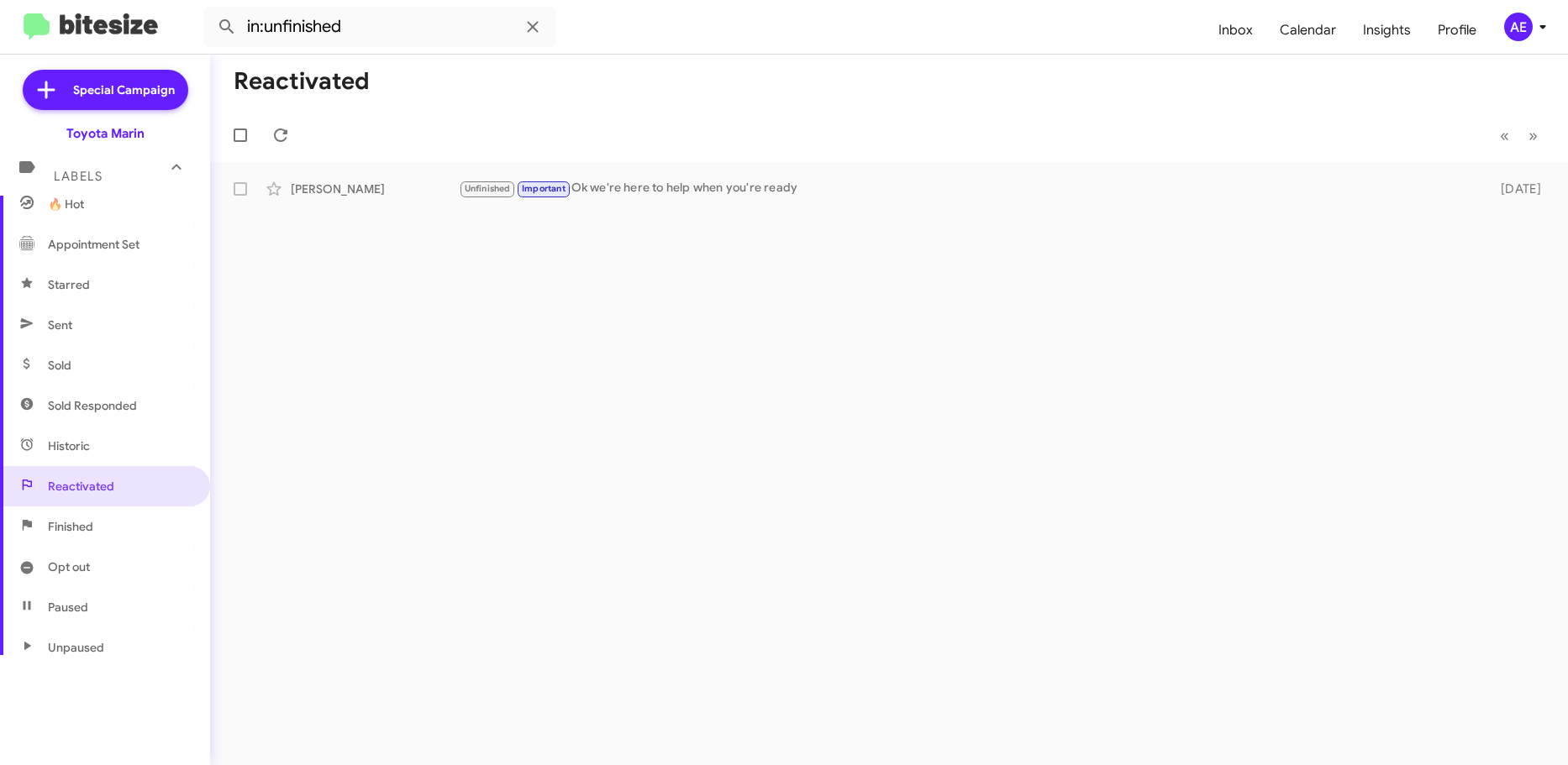
scroll to position [333, 0]
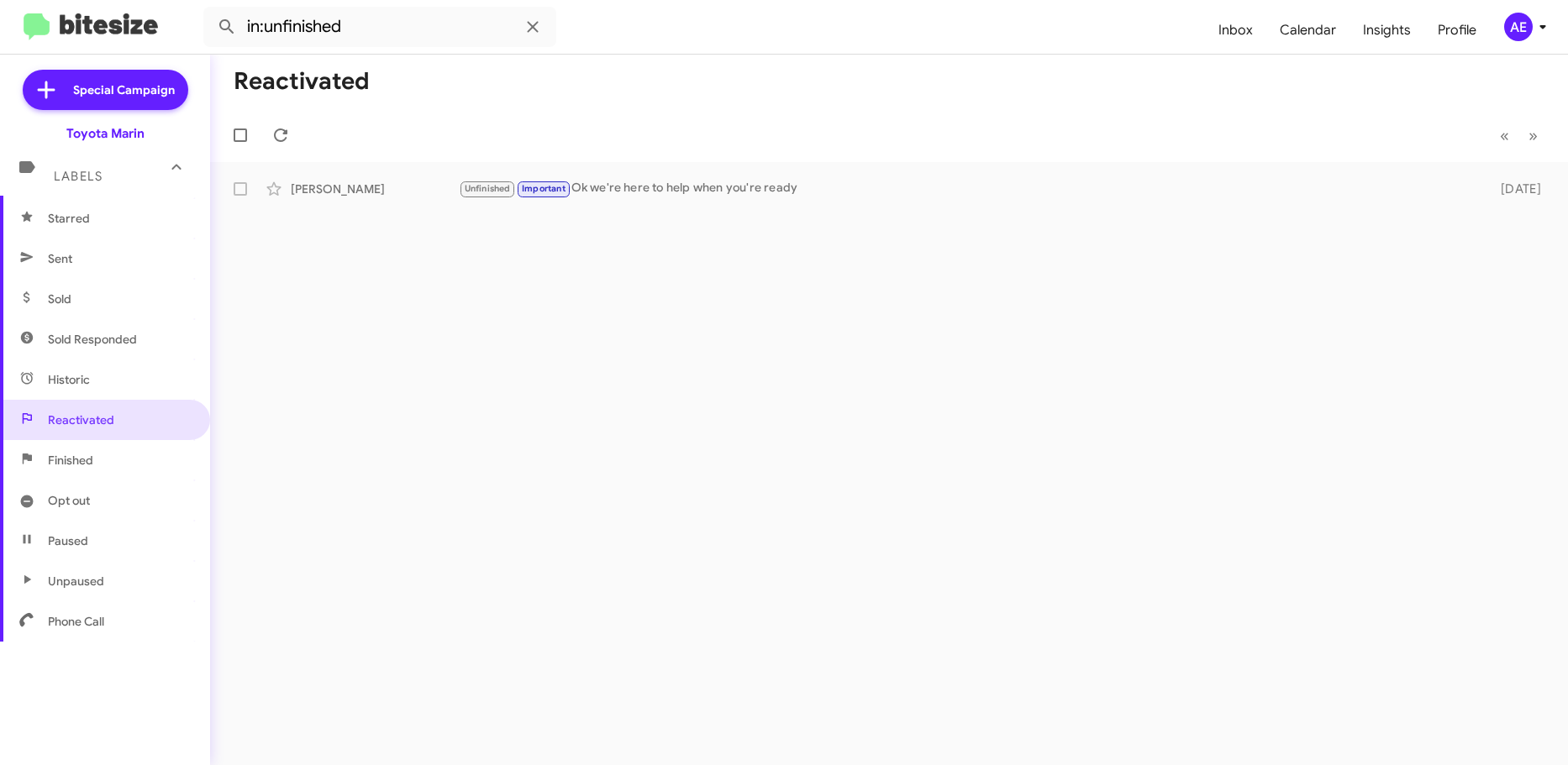
click at [130, 594] on span "Unpaused" at bounding box center [105, 582] width 210 height 40
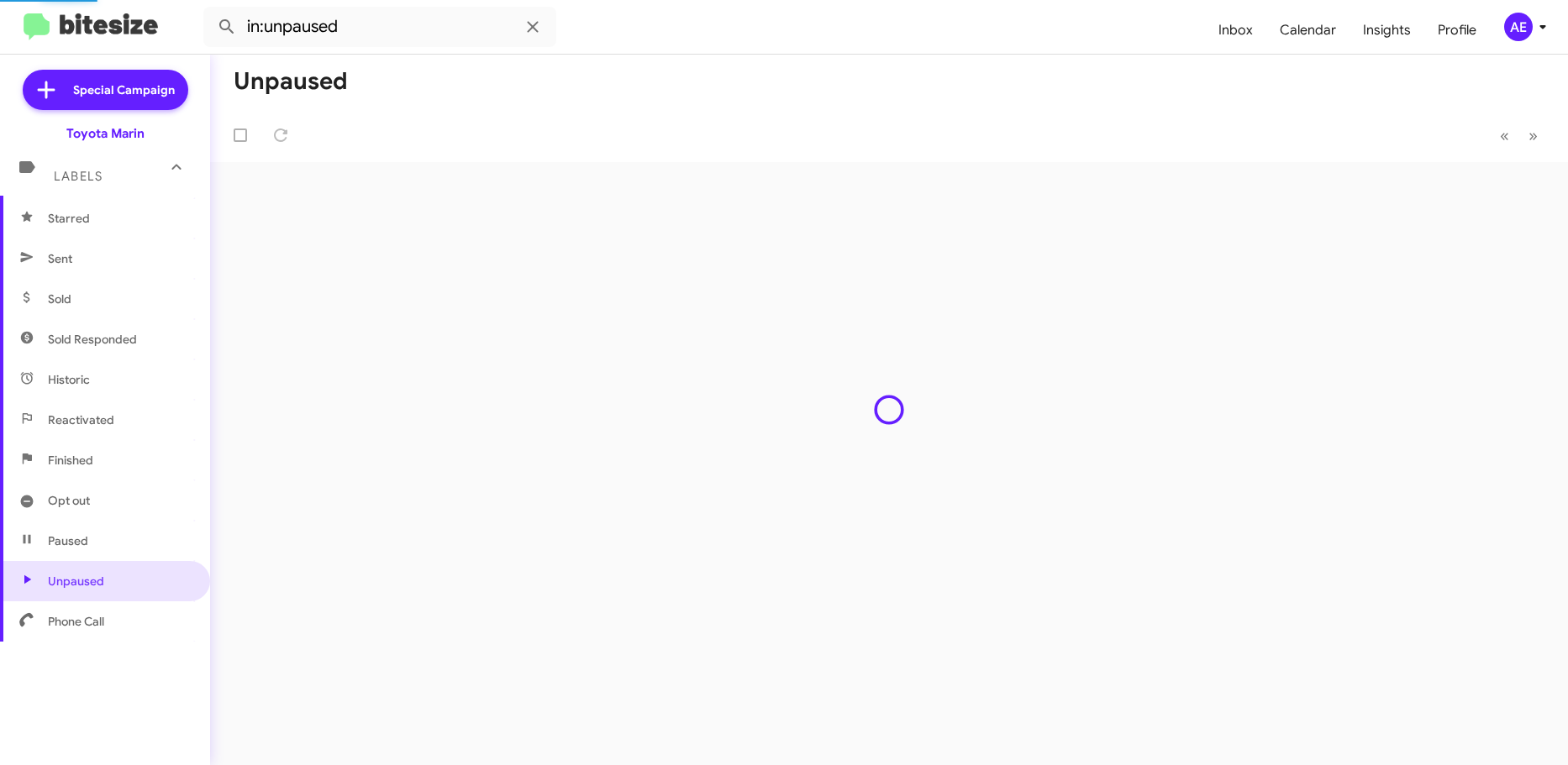
click at [122, 544] on span "Paused" at bounding box center [105, 541] width 210 height 40
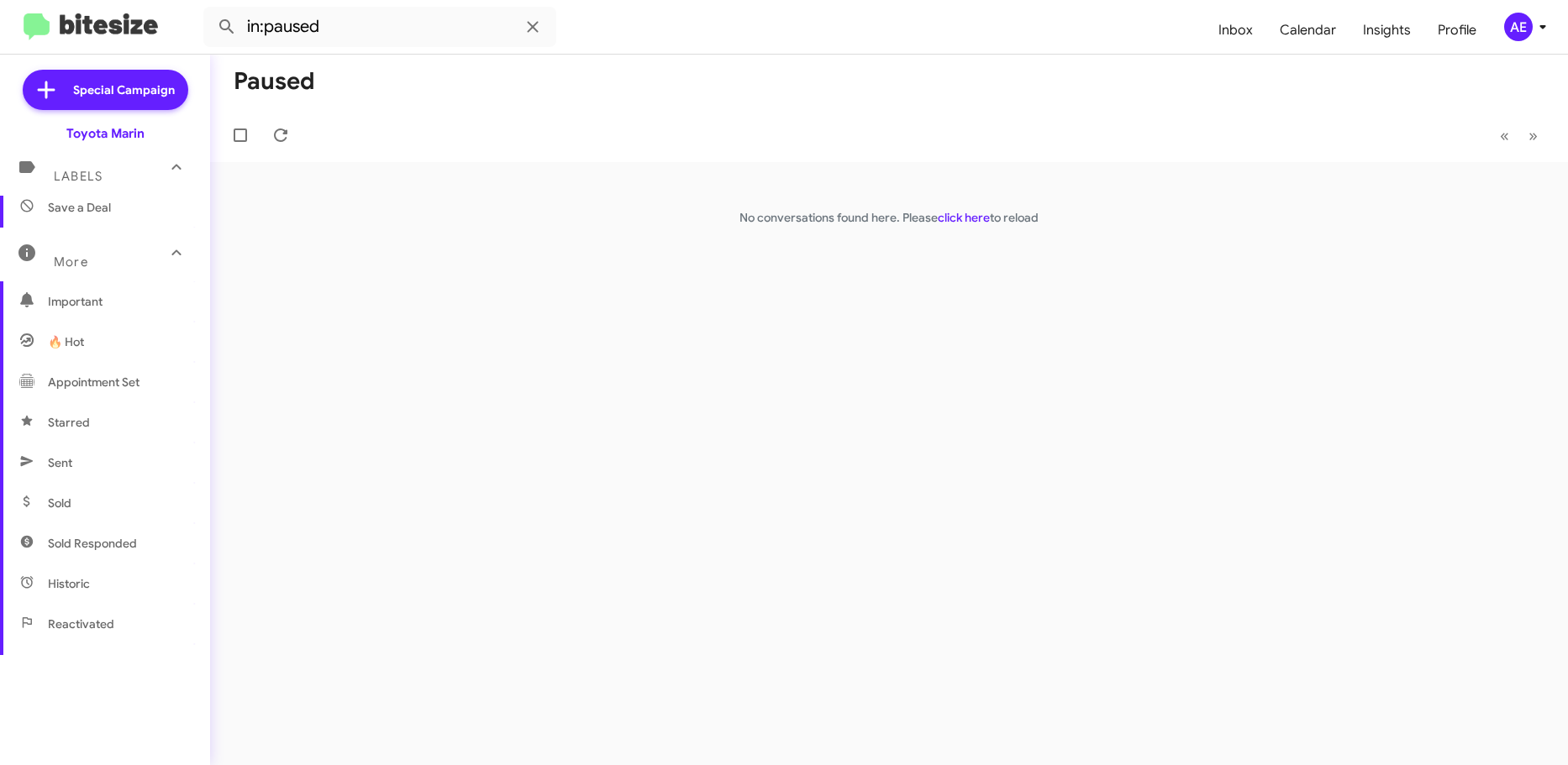
scroll to position [109, 0]
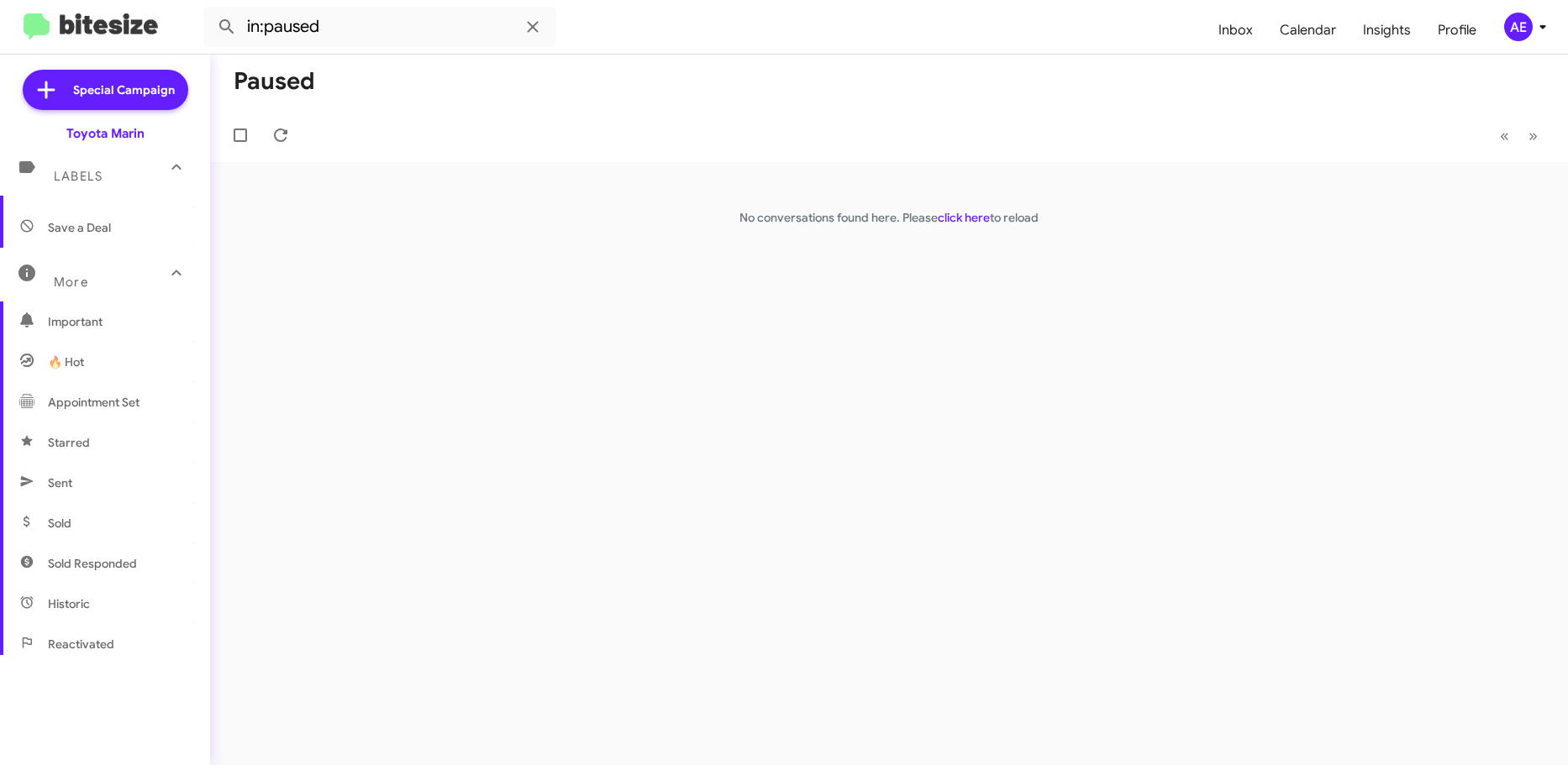
click at [115, 311] on span "Important" at bounding box center [105, 321] width 210 height 40
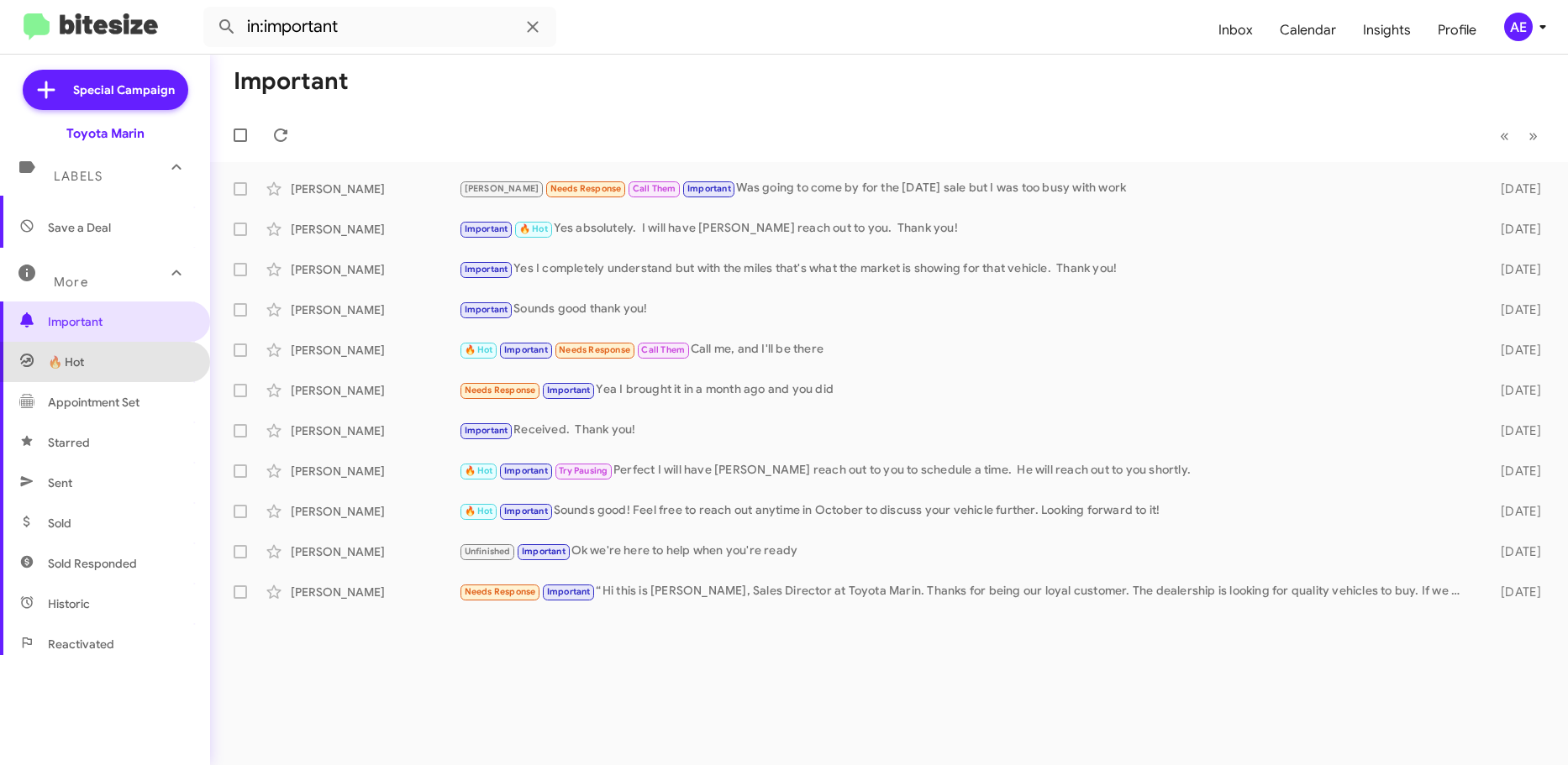
click at [124, 376] on span "🔥 Hot" at bounding box center [105, 362] width 210 height 40
type input "in:appointment"
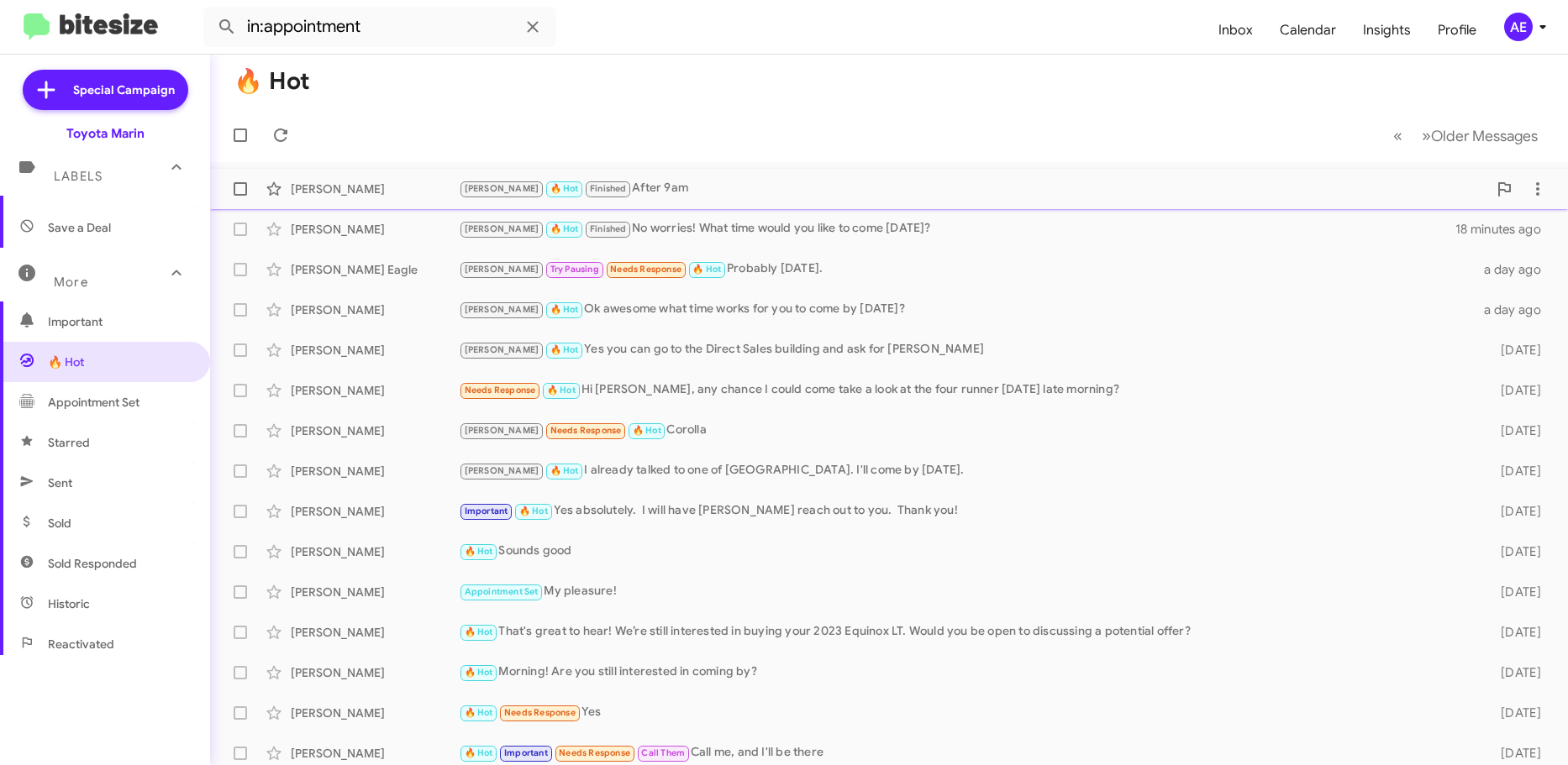
click at [385, 199] on div "[PERSON_NAME] [PERSON_NAME] 🔥 Hot Finished After 9am 6 minutes ago" at bounding box center [889, 189] width 1331 height 34
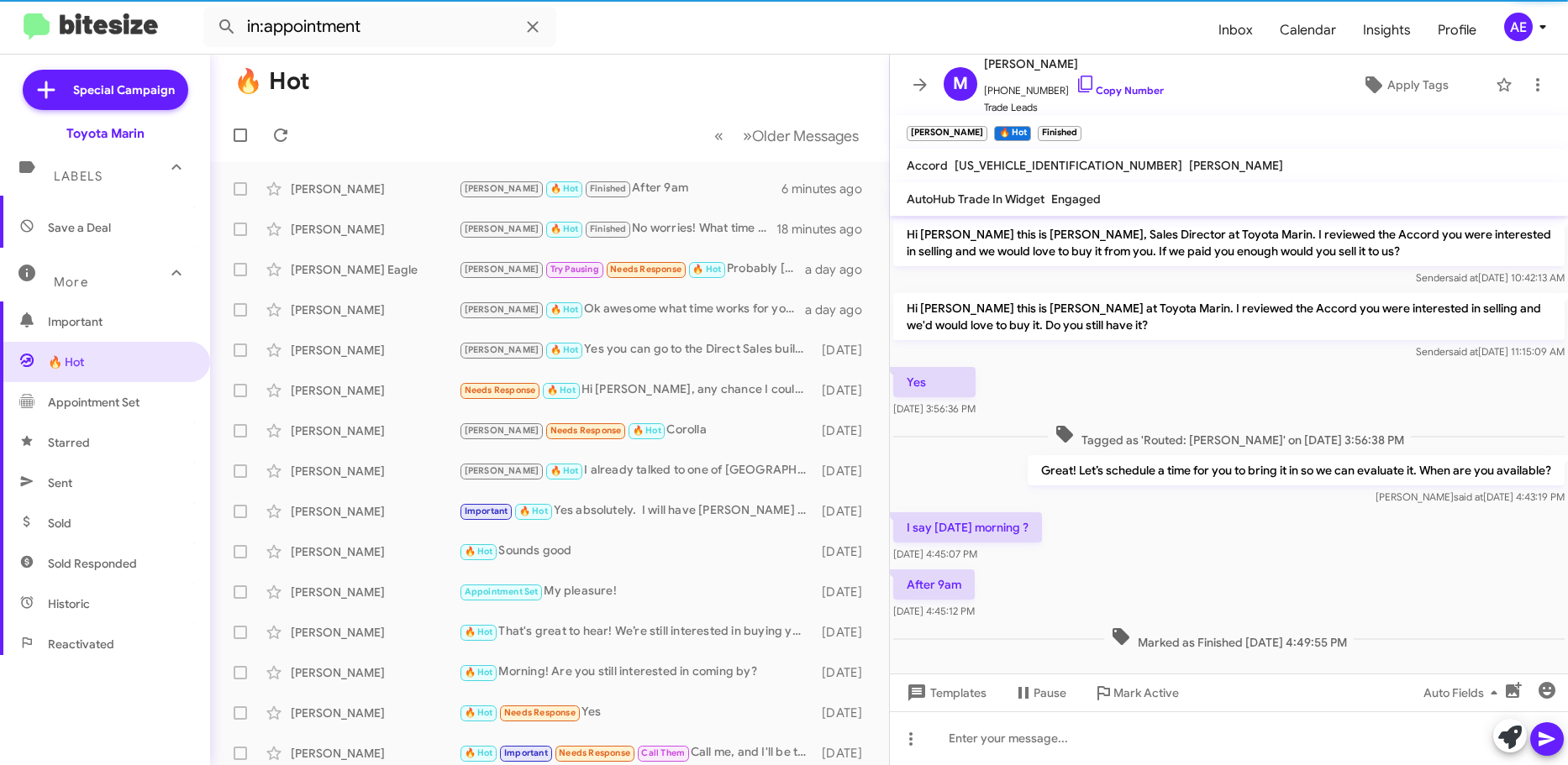
scroll to position [14, 0]
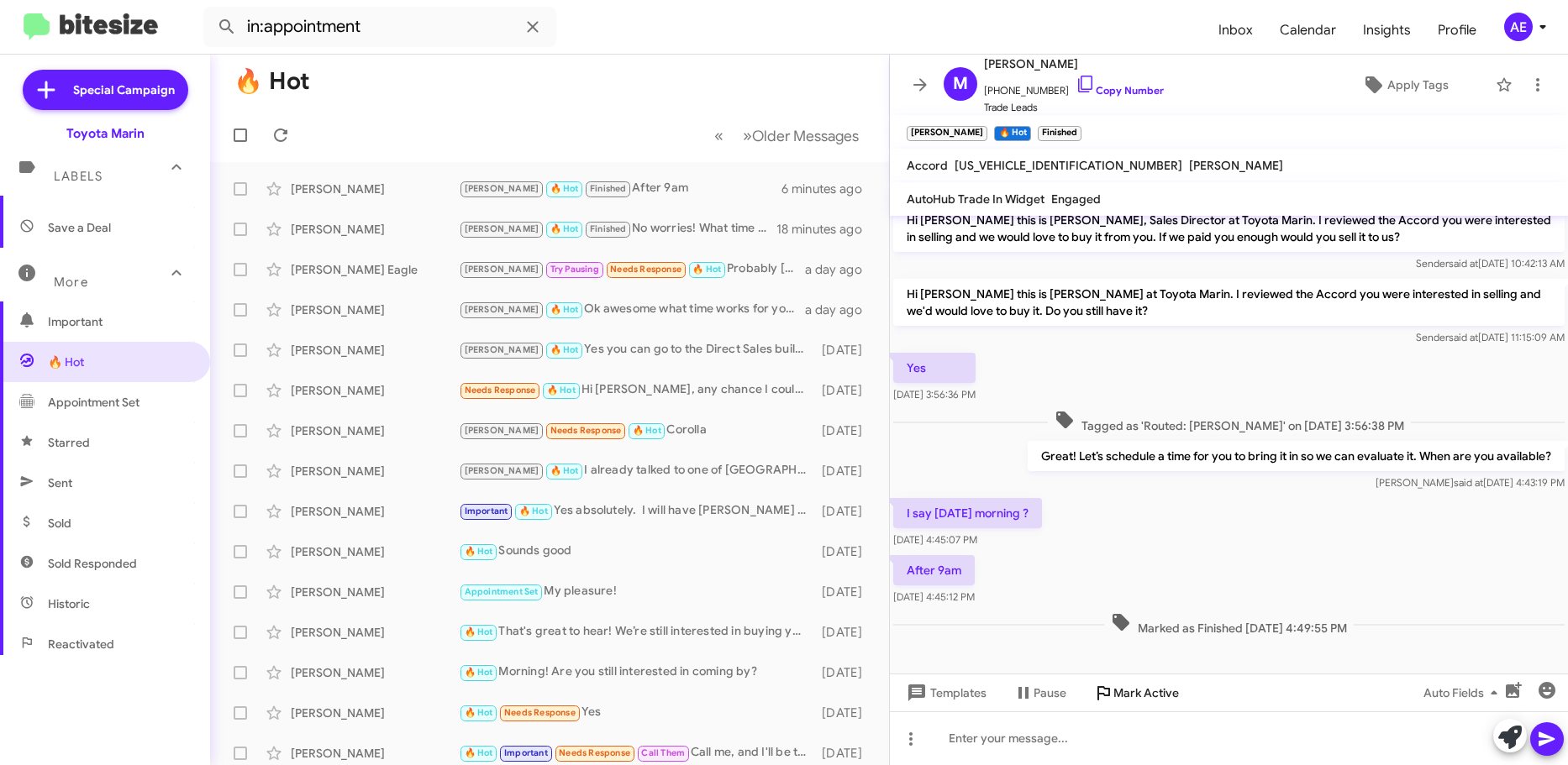
click at [1125, 694] on span "Mark Active" at bounding box center [1146, 693] width 66 height 30
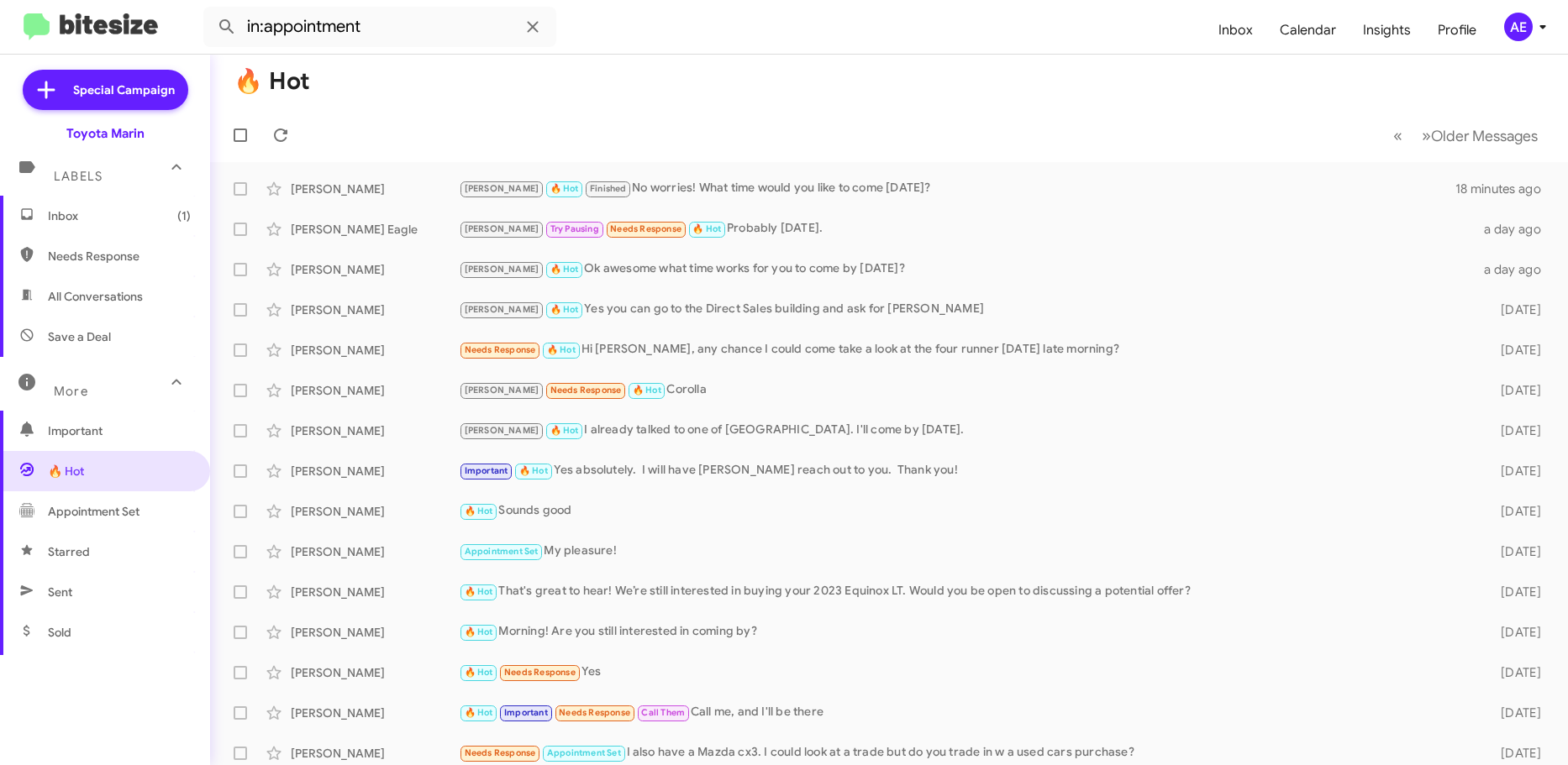
click at [109, 228] on span "Inbox (1)" at bounding box center [105, 216] width 210 height 40
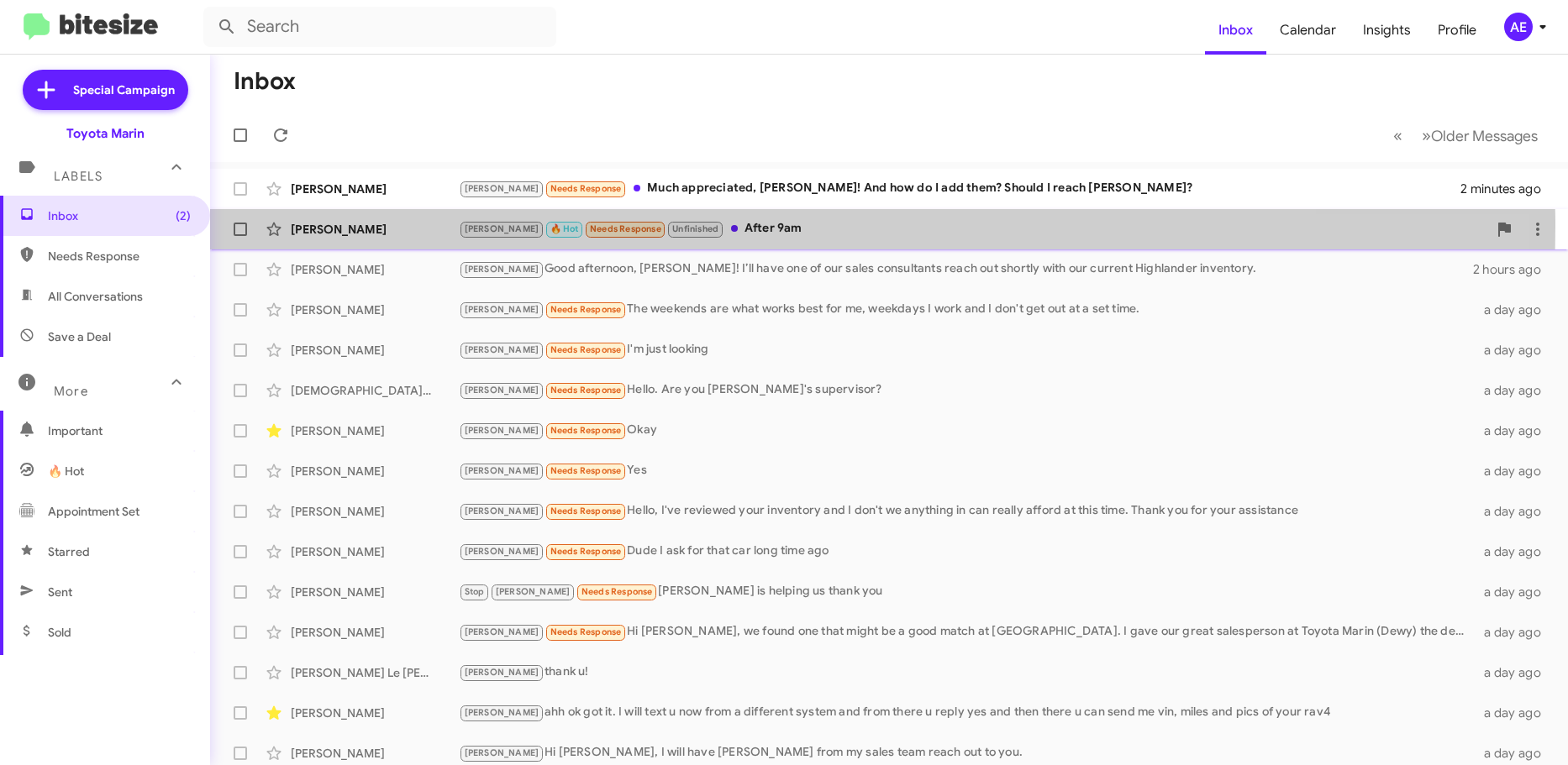
click at [688, 227] on div "[PERSON_NAME] 🔥 Hot Needs Response Unfinished After 9am" at bounding box center [973, 229] width 1029 height 19
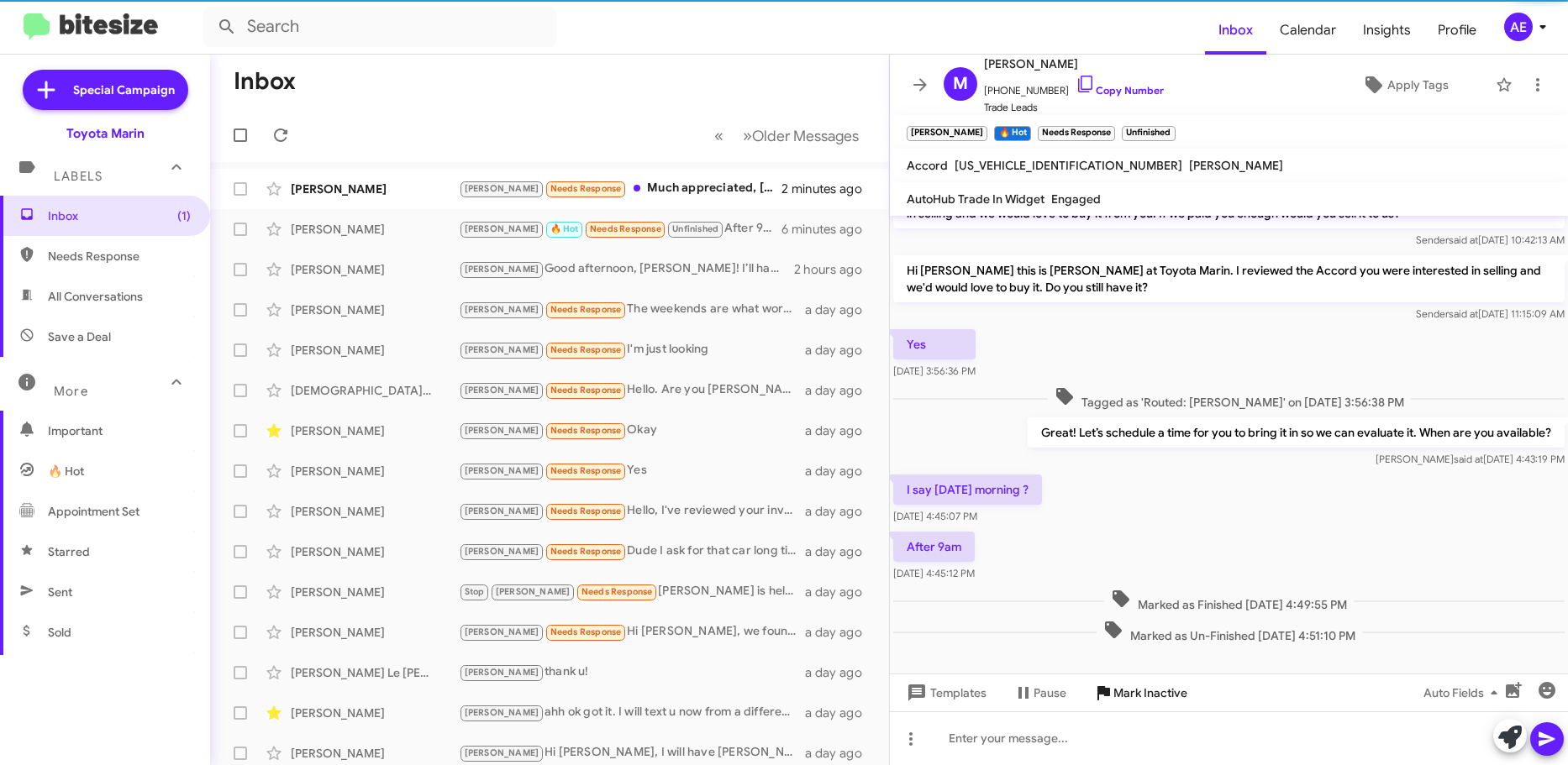
scroll to position [50, 0]
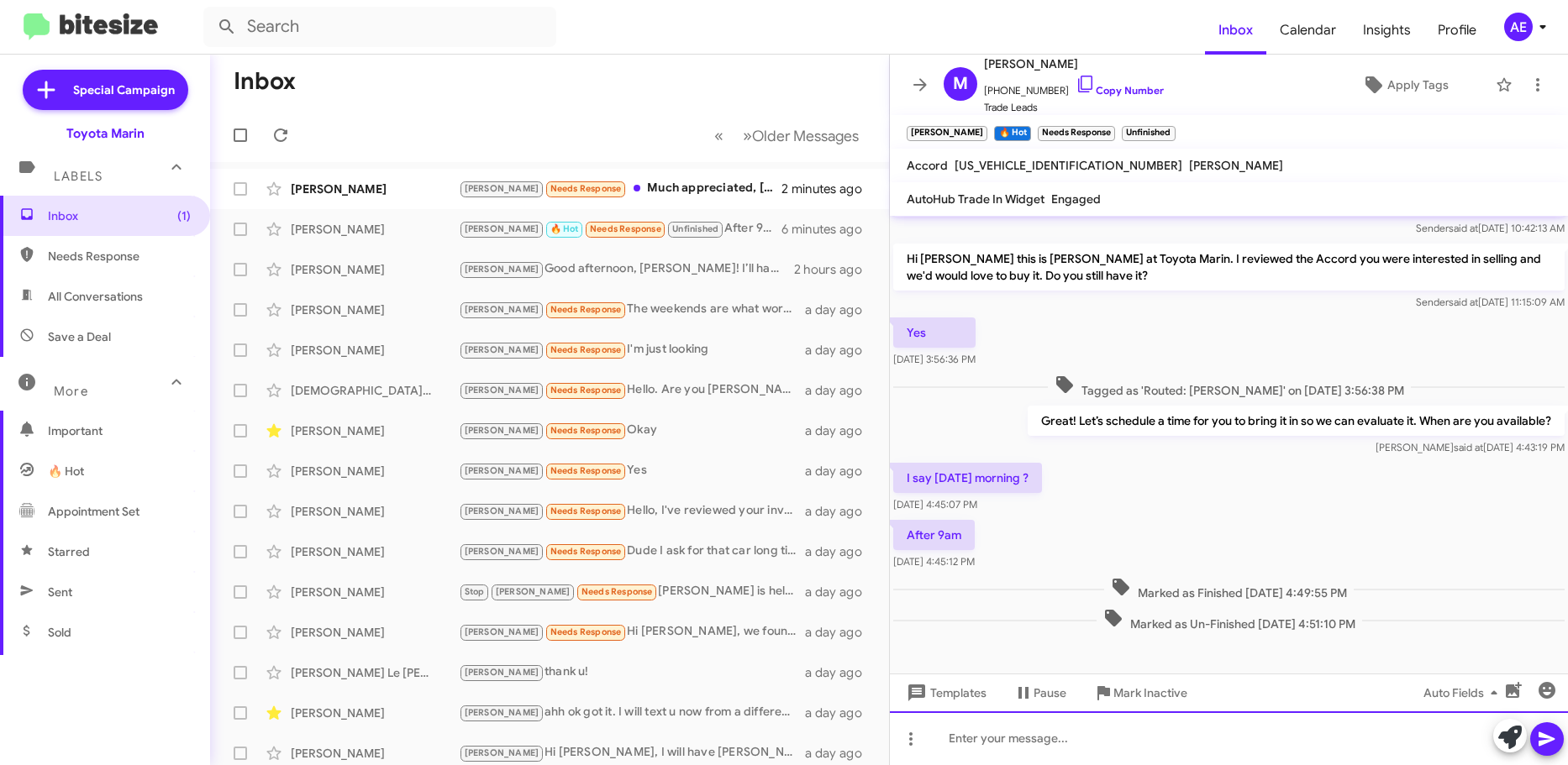
click at [1172, 731] on div at bounding box center [1229, 738] width 678 height 54
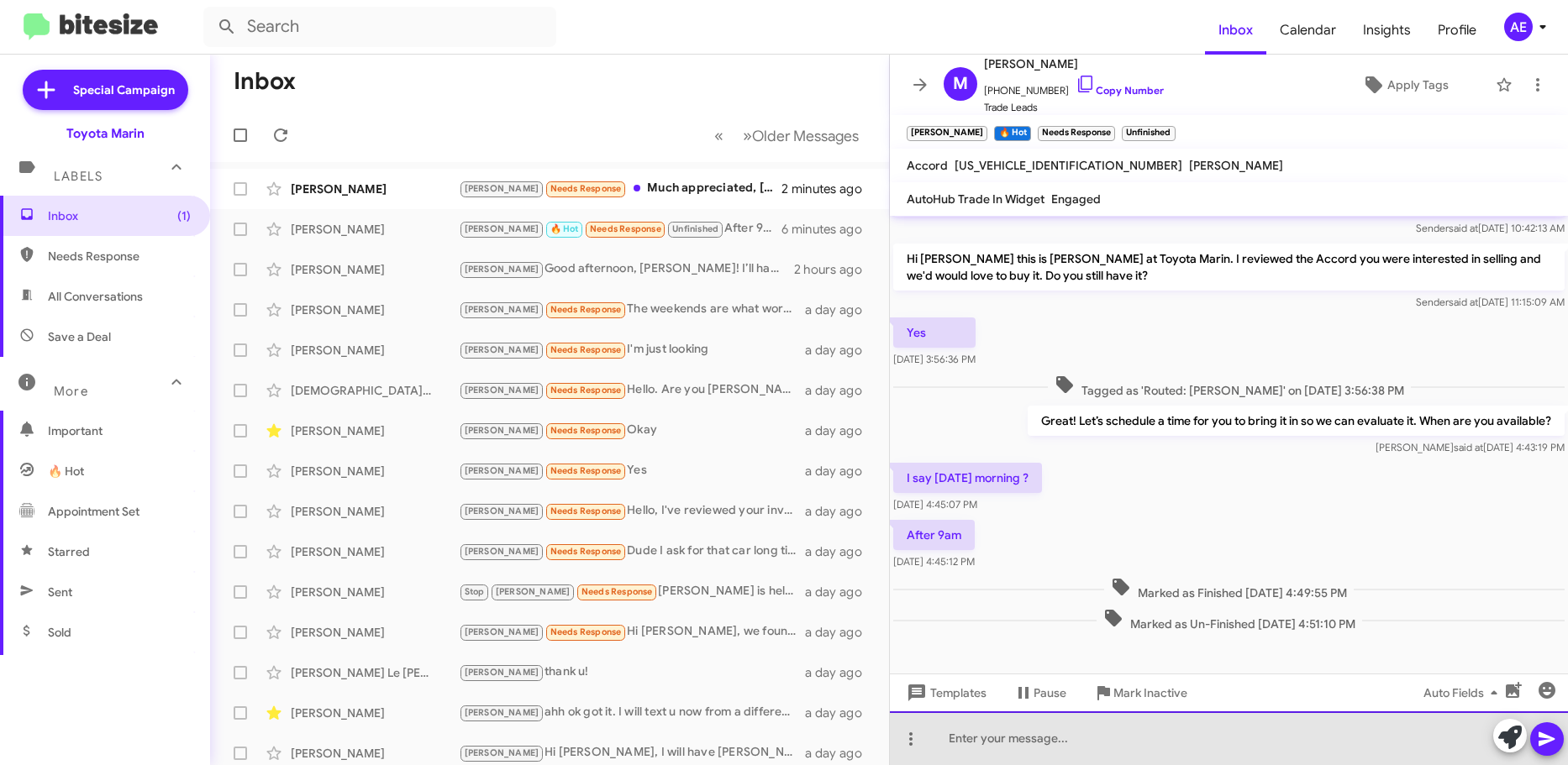
click at [1176, 736] on div at bounding box center [1229, 738] width 678 height 54
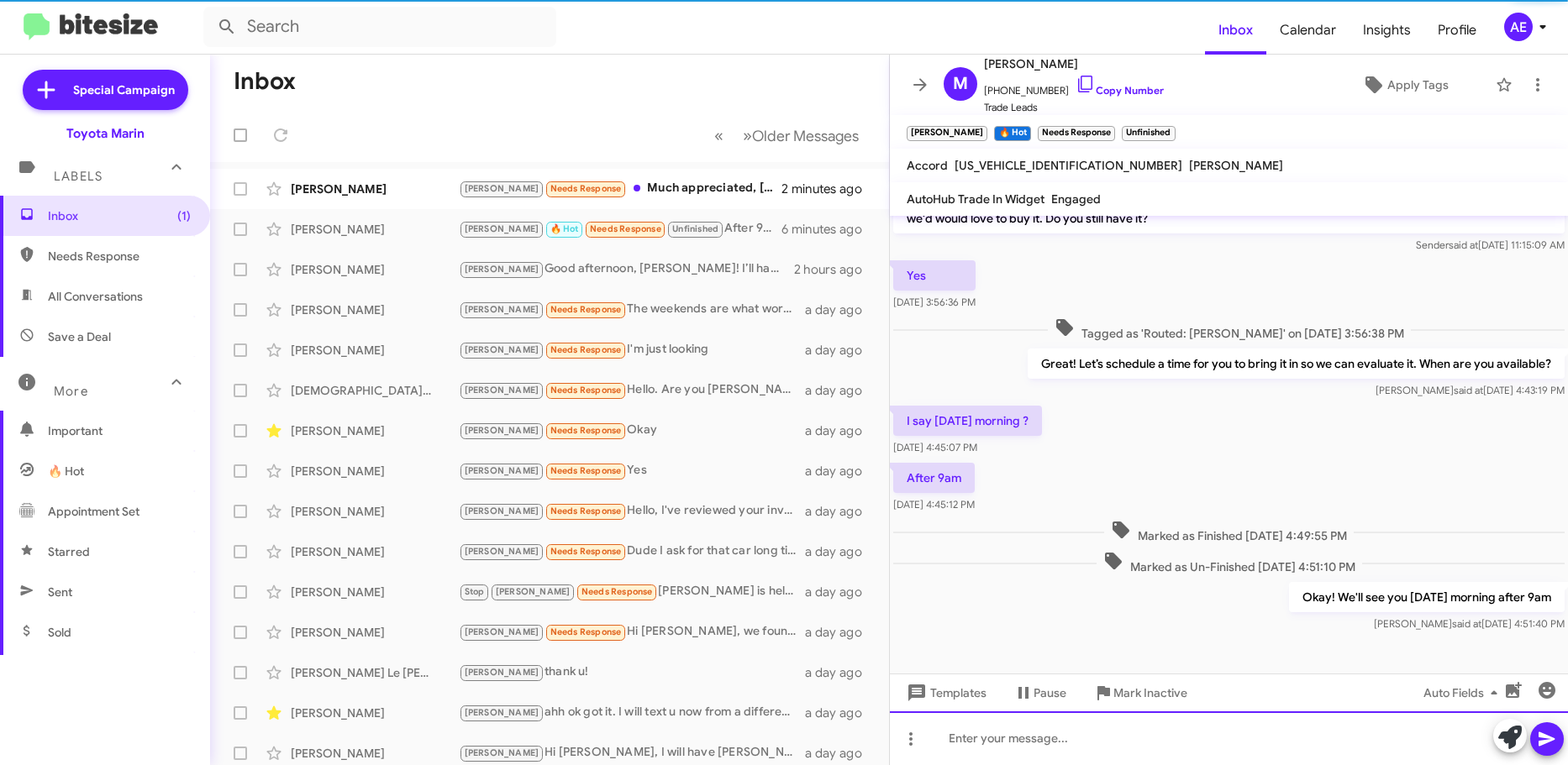
scroll to position [111, 0]
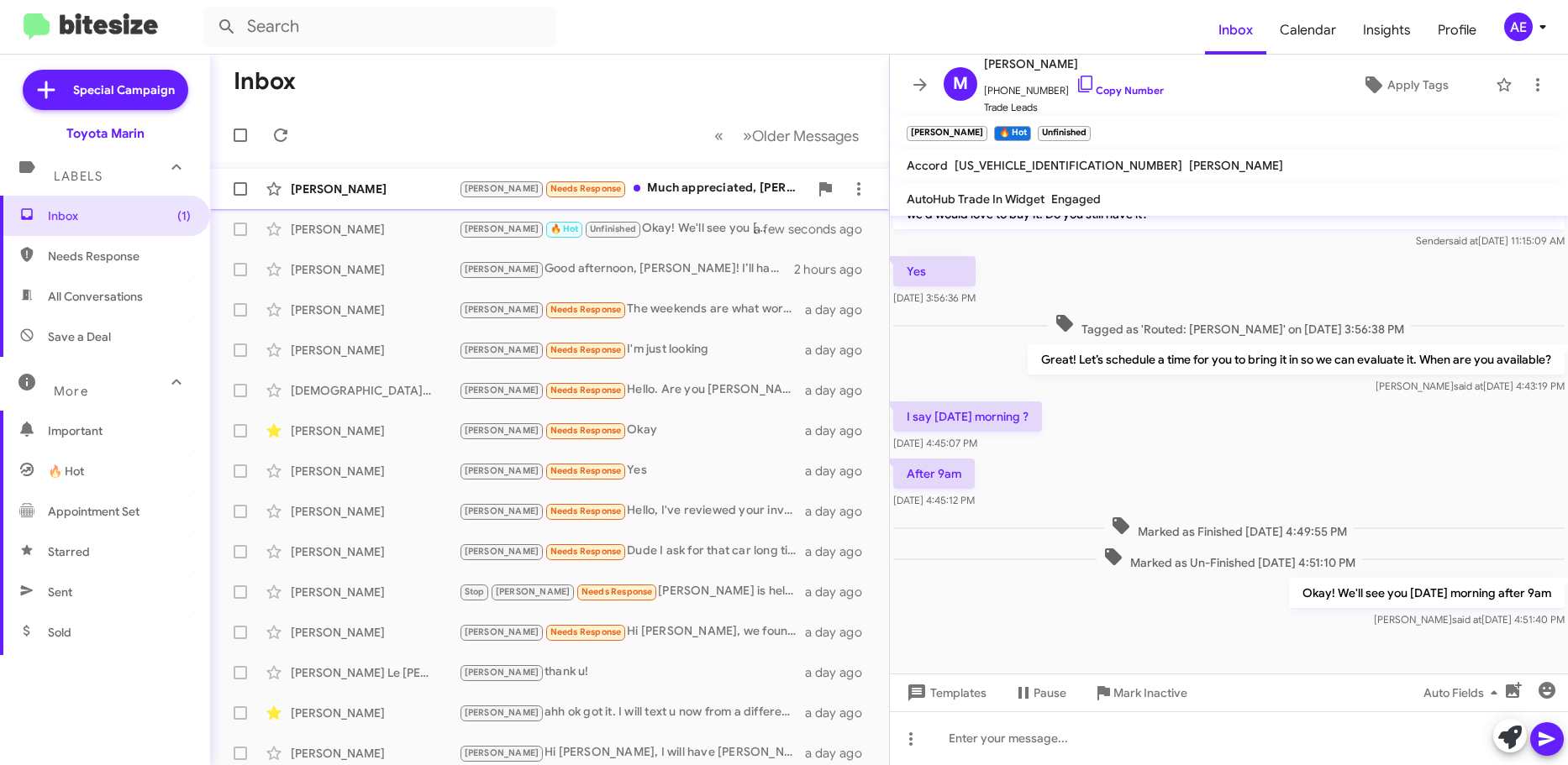
click at [607, 194] on div "[PERSON_NAME] Needs Response Much appreciated, [PERSON_NAME]! And how do I add …" at bounding box center [633, 189] width 349 height 19
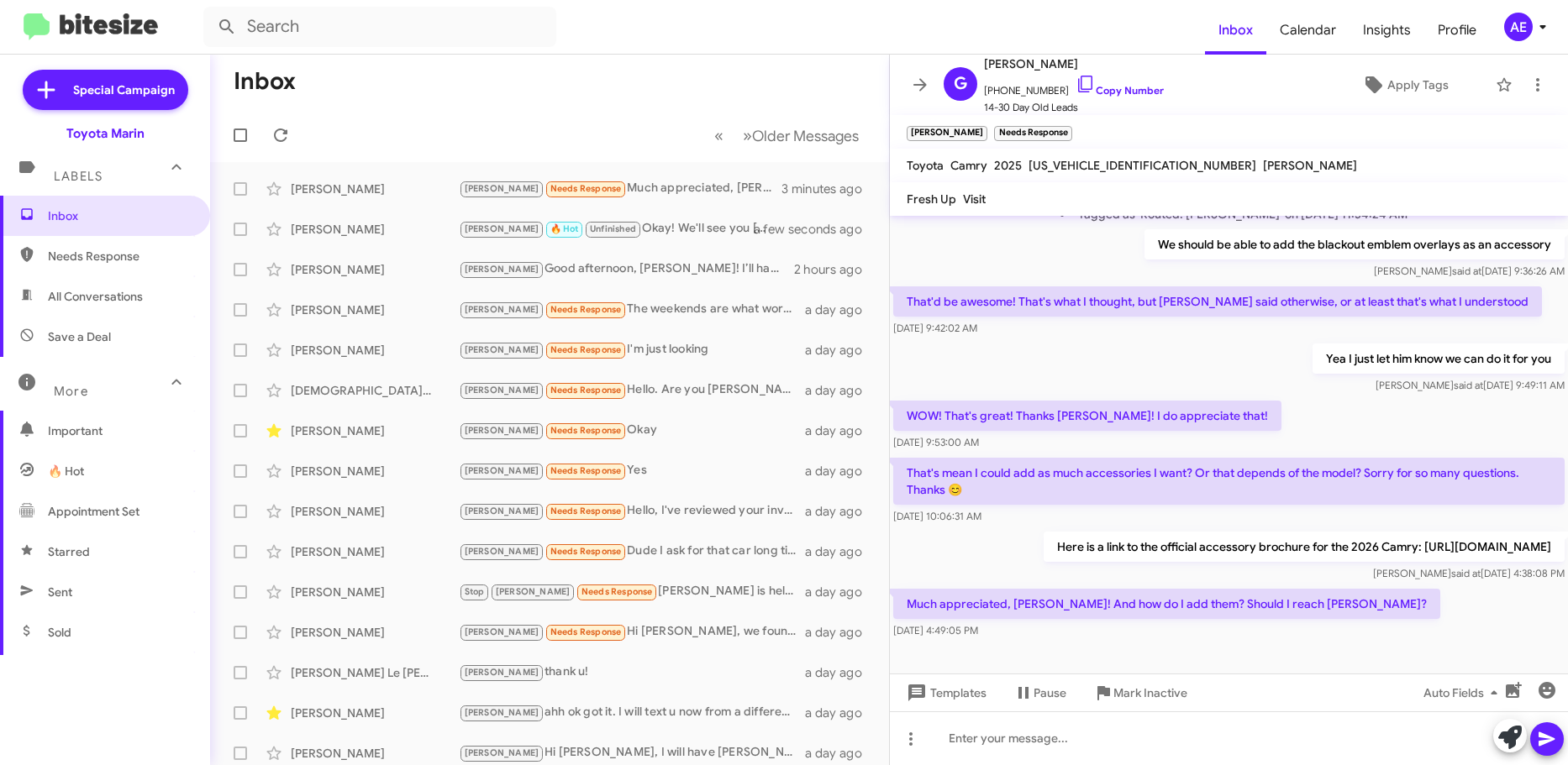
scroll to position [386, 0]
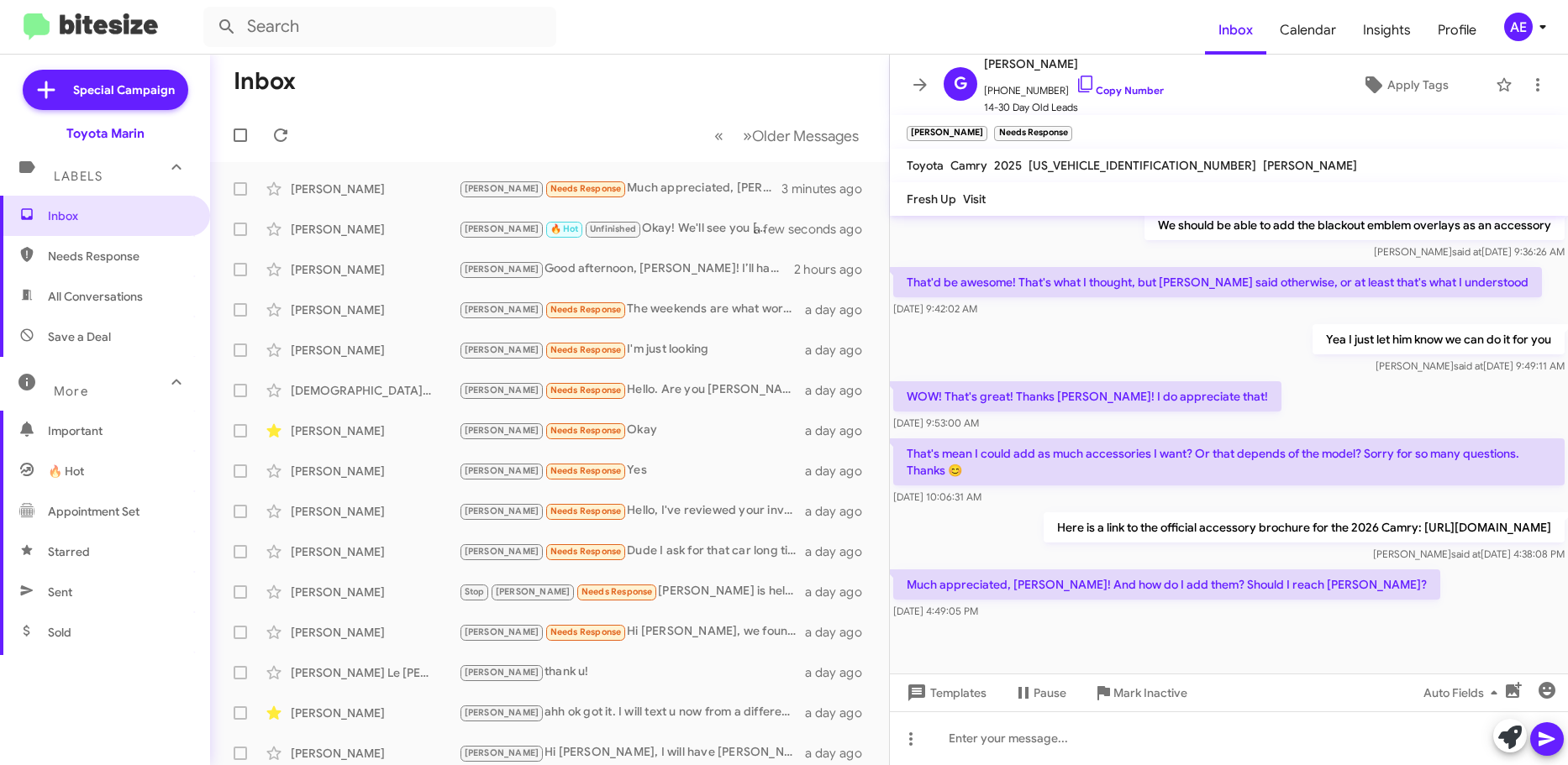
drag, startPoint x: 1307, startPoint y: 580, endPoint x: 913, endPoint y: 580, distance: 394.0
click at [913, 580] on p "Much appreciated, [PERSON_NAME]! And how do I add them? Should I reach [PERSON_…" at bounding box center [1167, 585] width 547 height 30
click at [909, 580] on p "Much appreciated, [PERSON_NAME]! And how do I add them? Should I reach [PERSON_…" at bounding box center [1167, 585] width 547 height 30
drag, startPoint x: 901, startPoint y: 583, endPoint x: 1353, endPoint y: 594, distance: 452.1
click at [1353, 594] on div "Much appreciated, [PERSON_NAME]! And how do I add them? Should I reach [PERSON_…" at bounding box center [1229, 595] width 678 height 57
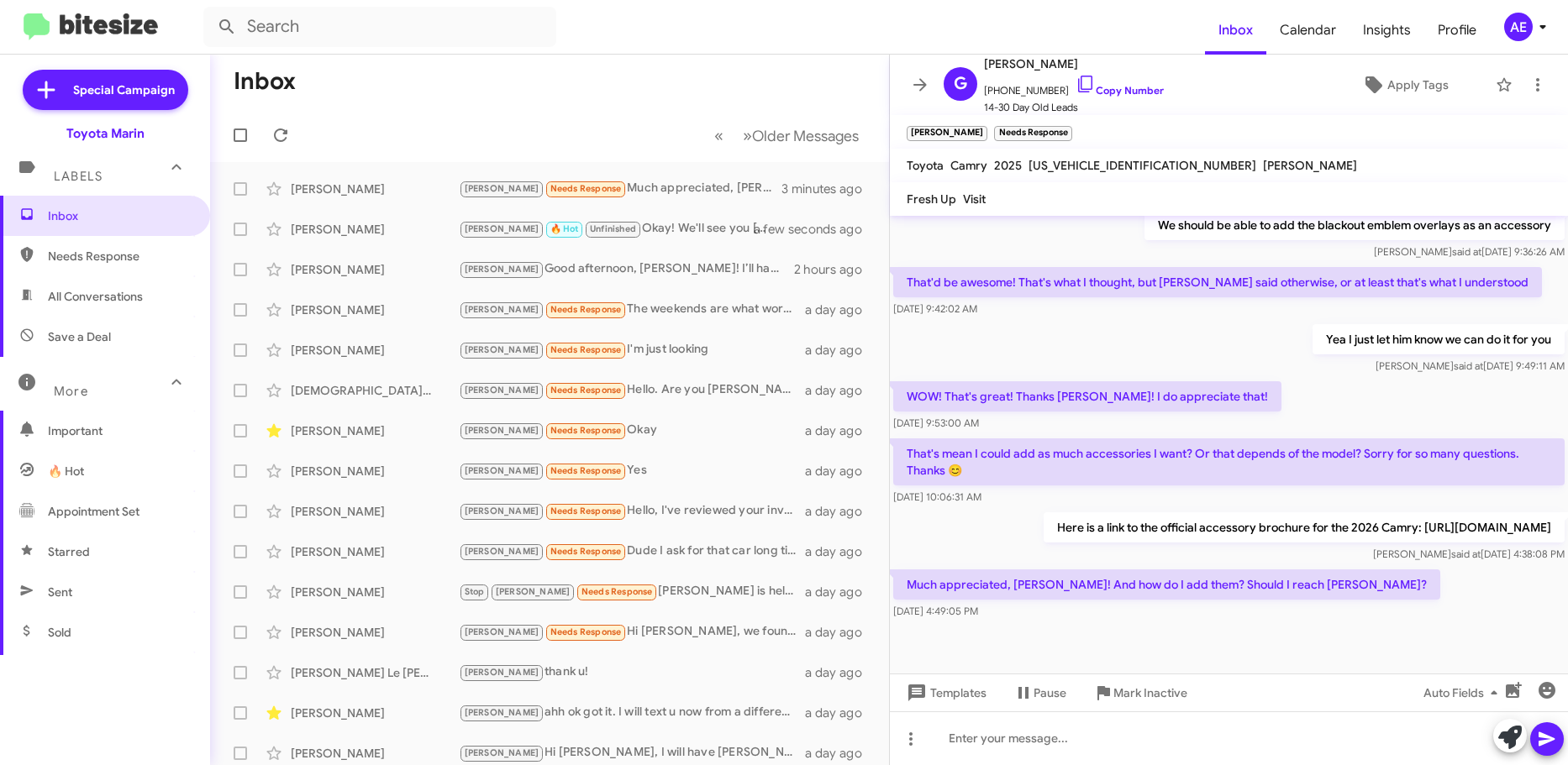
click at [1374, 600] on div "Much appreciated, [PERSON_NAME]! And how do I add them? Should I reach [PERSON_…" at bounding box center [1229, 595] width 678 height 57
click at [1135, 756] on div at bounding box center [1229, 738] width 678 height 54
click at [1159, 741] on div at bounding box center [1229, 738] width 678 height 54
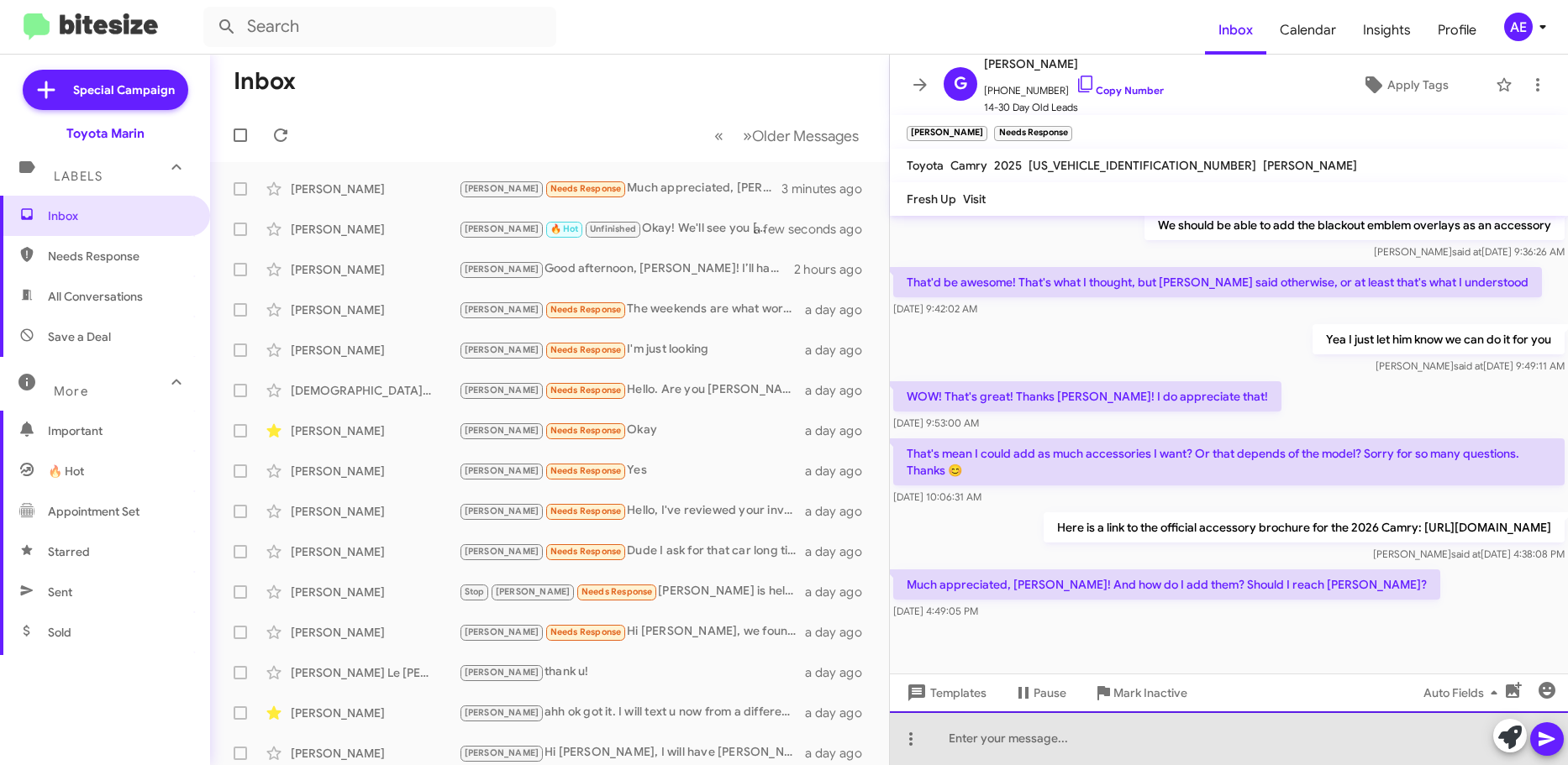
drag, startPoint x: 1159, startPoint y: 741, endPoint x: 1124, endPoint y: 764, distance: 41.9
click at [1158, 741] on div at bounding box center [1229, 738] width 678 height 54
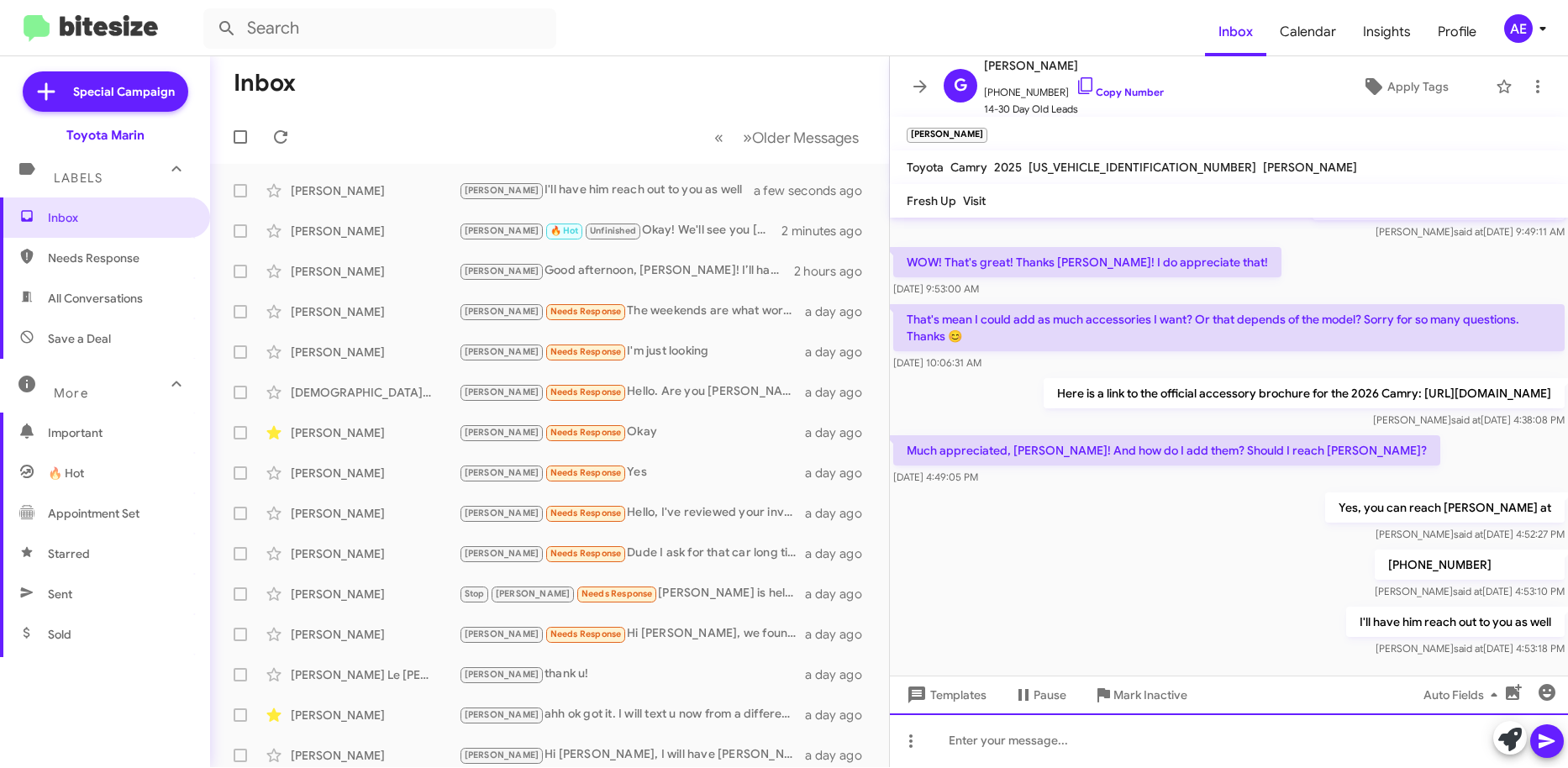
scroll to position [571, 0]
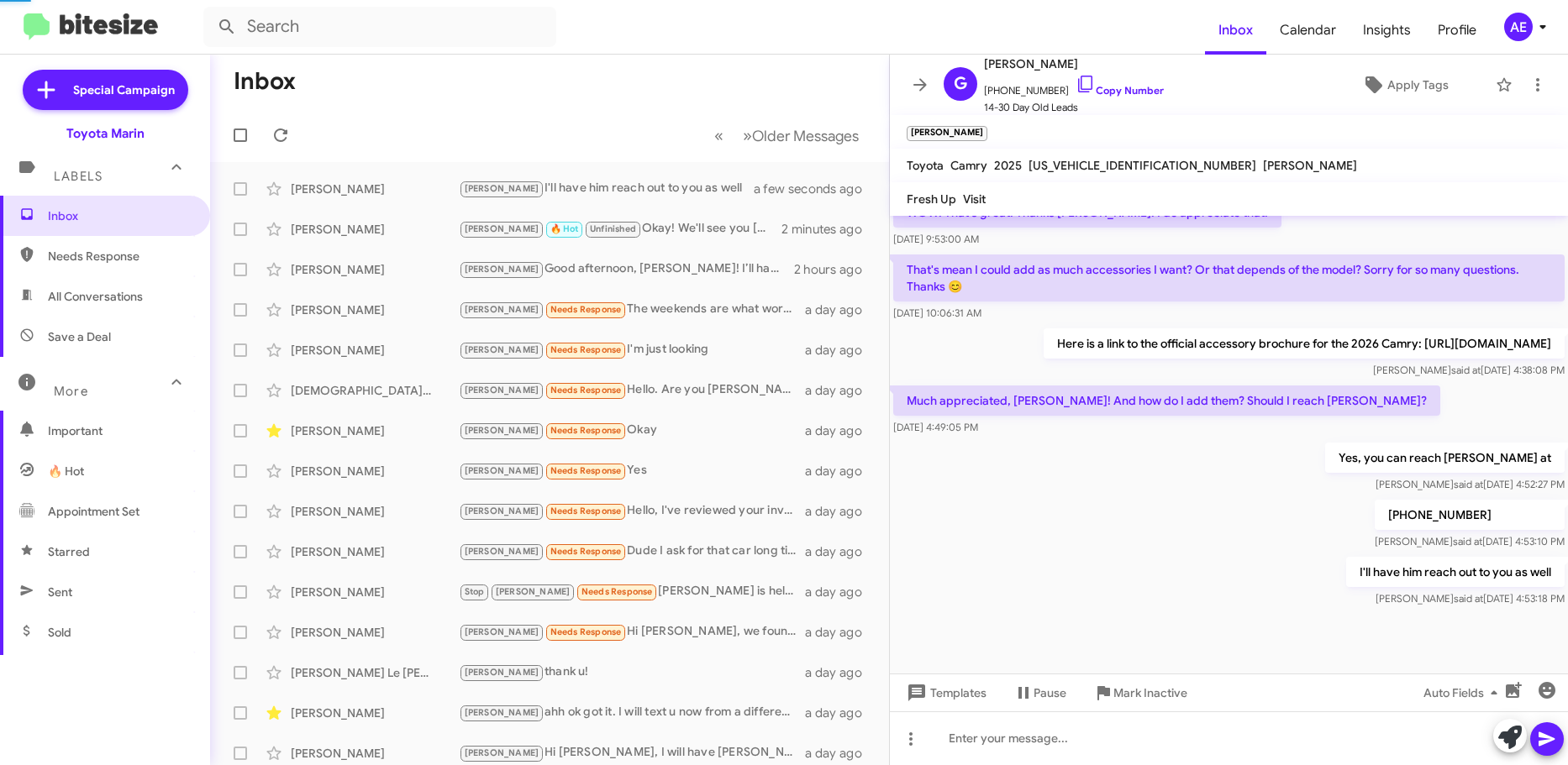
drag, startPoint x: 1314, startPoint y: 397, endPoint x: 1009, endPoint y: 359, distance: 307.4
click at [909, 401] on p "Much appreciated, [PERSON_NAME]! And how do I add them? Should I reach [PERSON_…" at bounding box center [1167, 401] width 547 height 30
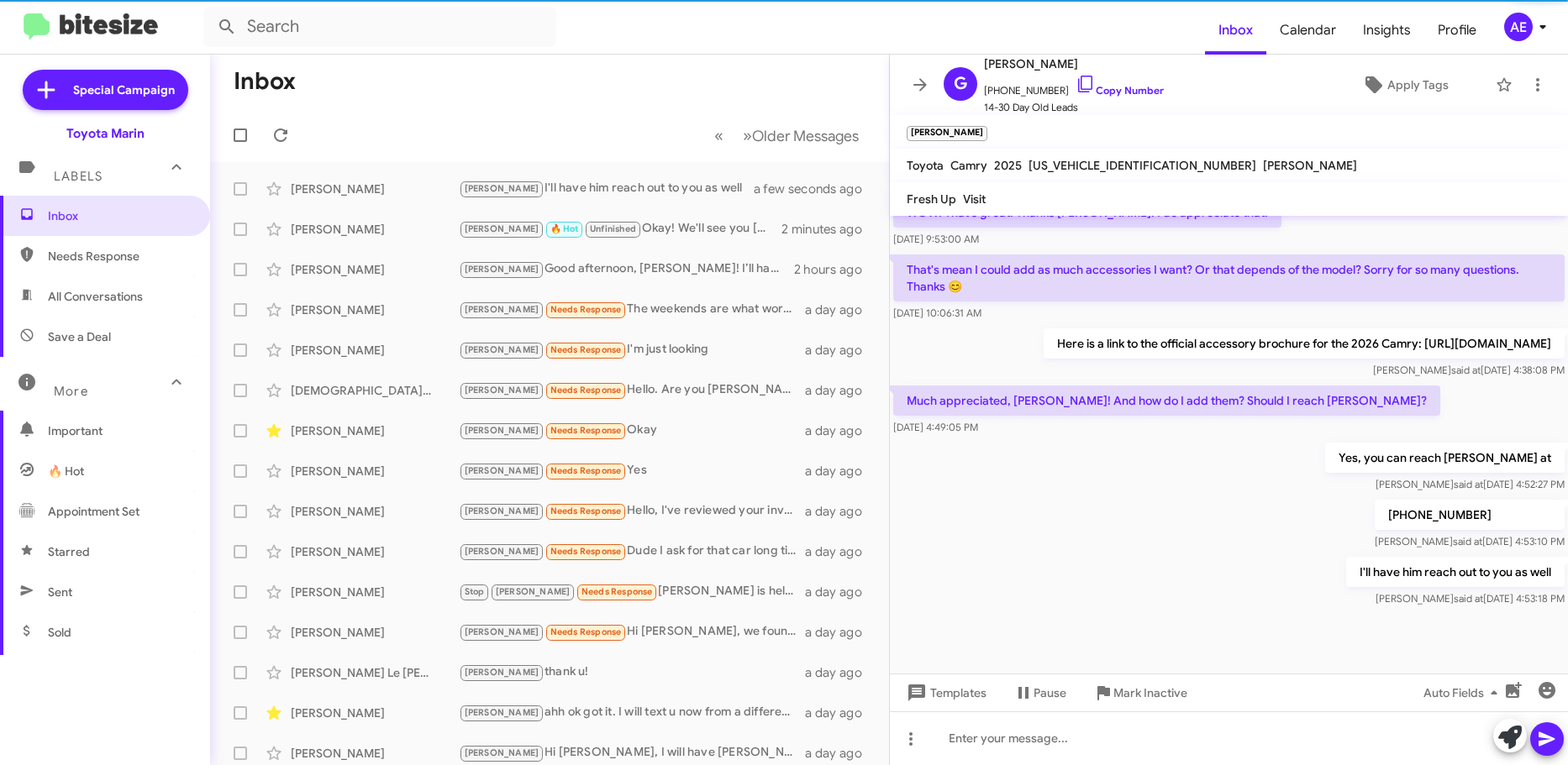
copy p "Much appreciated, [PERSON_NAME]! And how do I add them? Should I reach [PERSON_…"
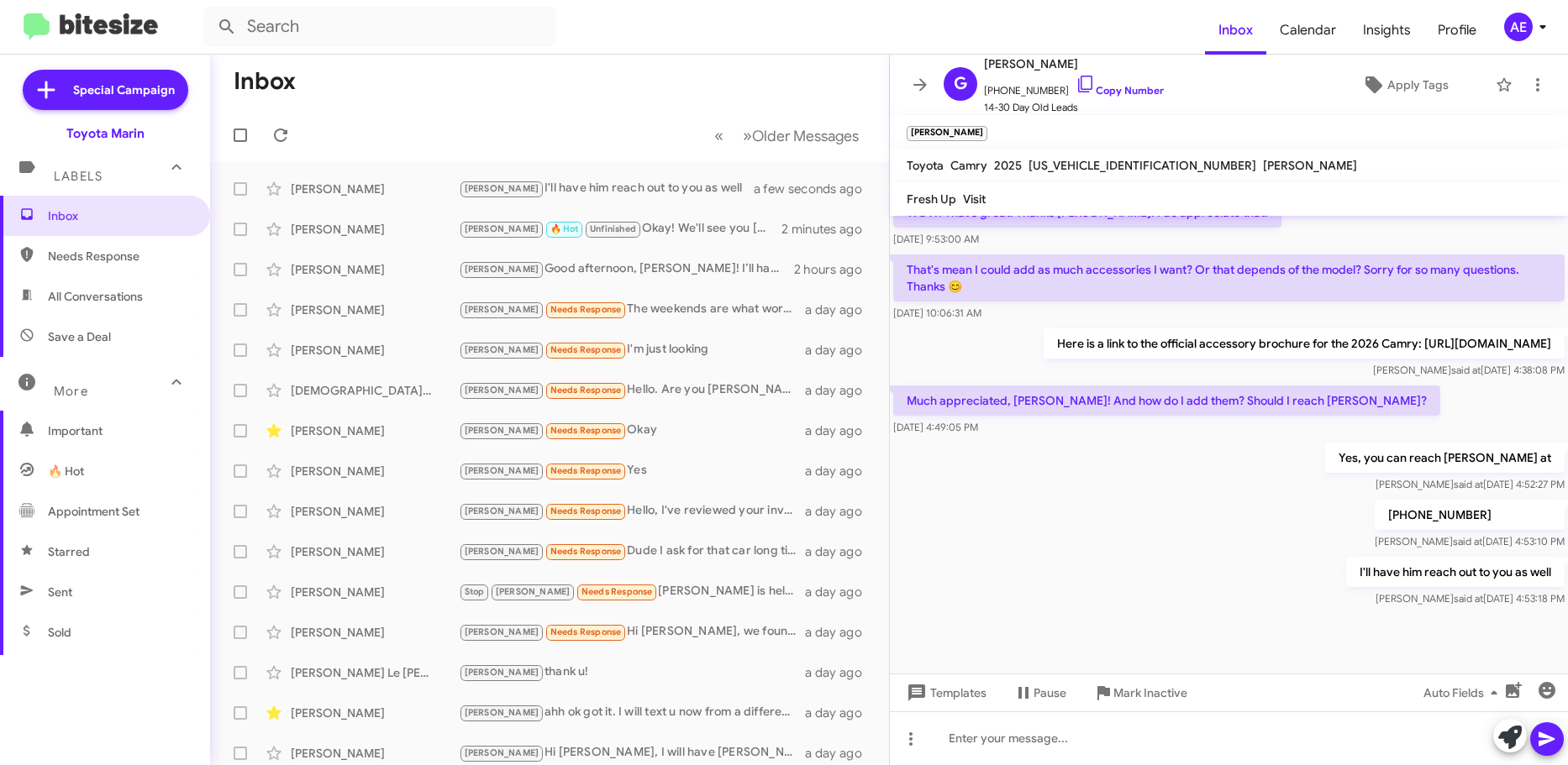
click at [1253, 539] on div "[PHONE_NUMBER] [PERSON_NAME] said at [DATE] 4:53:10 PM" at bounding box center [1229, 525] width 678 height 57
drag, startPoint x: 1337, startPoint y: 395, endPoint x: 1373, endPoint y: 369, distance: 44.4
click at [1373, 369] on div "Hi [PERSON_NAME] this is [PERSON_NAME], Sales Director at Toyota Marin. Just wa…" at bounding box center [1229, 136] width 678 height 948
click at [1275, 421] on div "[DATE] 4:49:05 PM" at bounding box center [1167, 428] width 547 height 17
drag, startPoint x: 934, startPoint y: 450, endPoint x: 991, endPoint y: 435, distance: 58.9
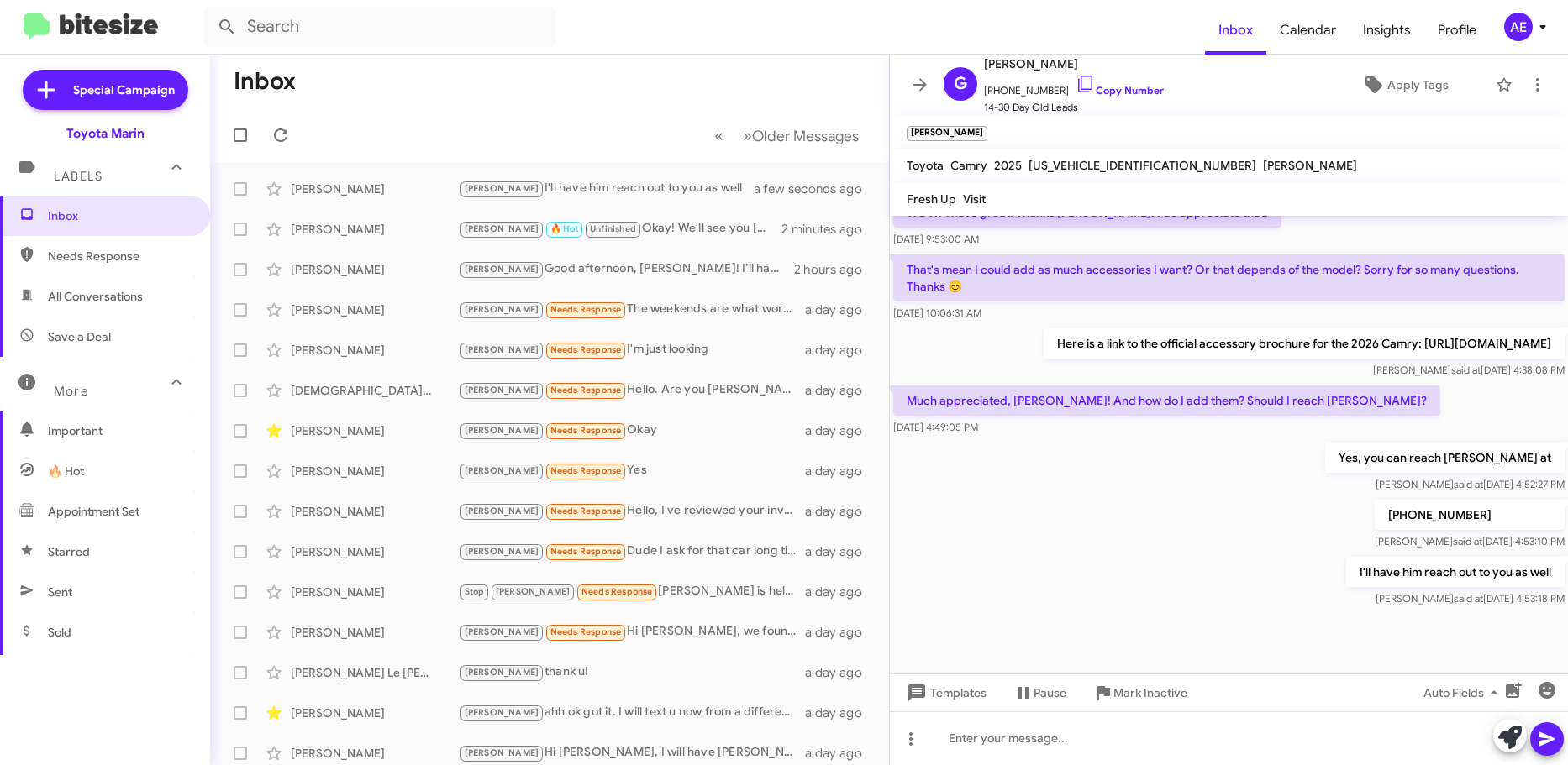
click at [936, 449] on div "Yes, you can reach [PERSON_NAME] at [PERSON_NAME] said at [DATE] 4:52:27 PM" at bounding box center [1229, 468] width 678 height 57
drag, startPoint x: 1037, startPoint y: 436, endPoint x: 906, endPoint y: 406, distance: 134.4
click at [906, 406] on body "Inbox Calendar Insights Profile AE Special Campaign Toyota Marin Labels Inbox N…" at bounding box center [784, 382] width 1568 height 765
click at [909, 406] on p "Much appreciated, [PERSON_NAME]! And how do I add them? Should I reach [PERSON_…" at bounding box center [1167, 401] width 547 height 30
drag, startPoint x: 901, startPoint y: 400, endPoint x: 1026, endPoint y: 429, distance: 128.3
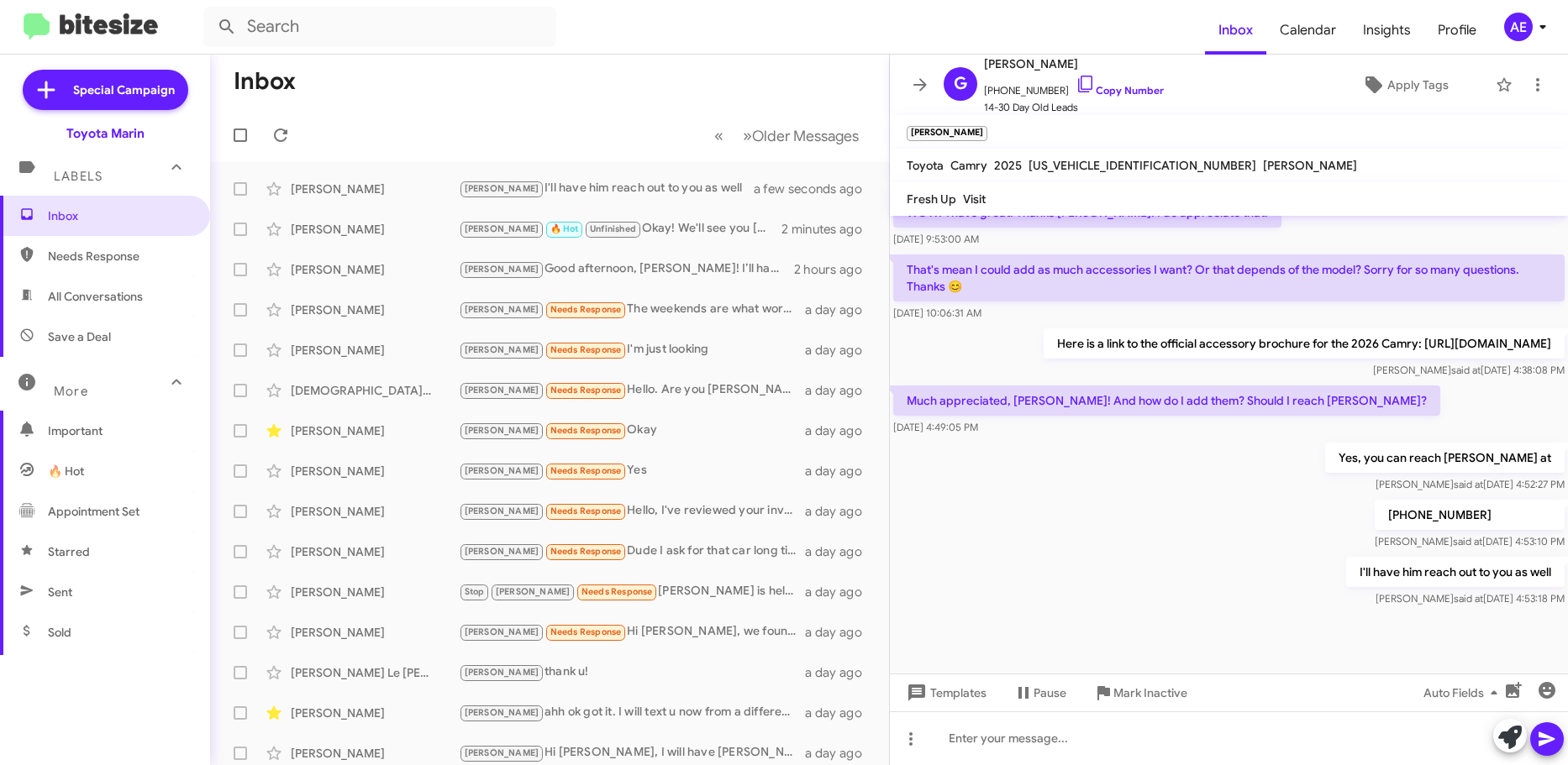
click at [1026, 429] on div "Much appreciated, [PERSON_NAME]! And how do I add them? Should I reach [PERSON_…" at bounding box center [1167, 411] width 547 height 50
copy div "Much appreciated, [PERSON_NAME]! And how do I add them? Should I reach [PERSON_…"
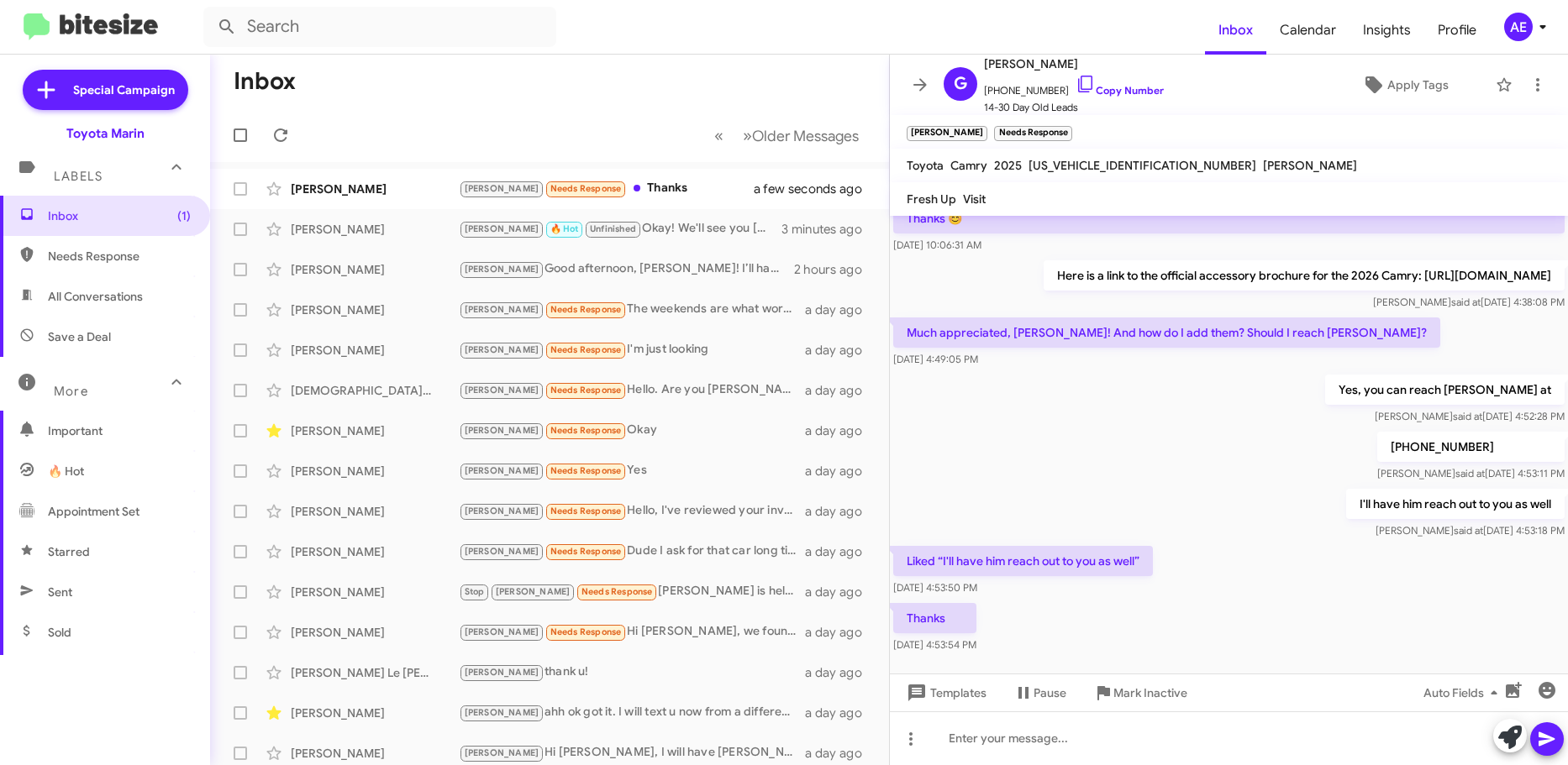
scroll to position [693, 0]
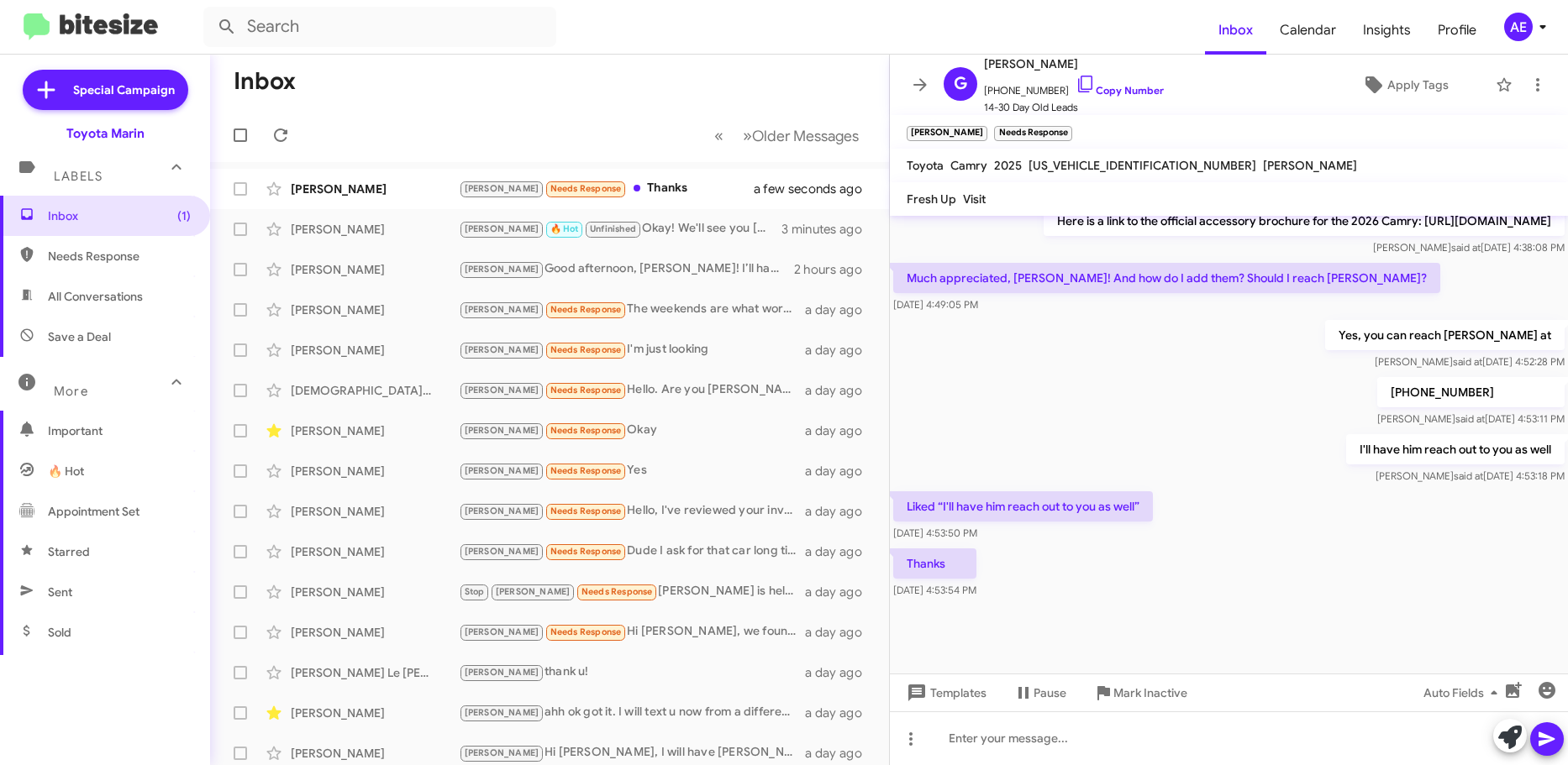
drag, startPoint x: 1193, startPoint y: 465, endPoint x: 1219, endPoint y: 426, distance: 46.9
click at [1219, 426] on cdk-virtual-scroll-viewport "Hi [PERSON_NAME] this is [PERSON_NAME], Sales Director at Toyota Marin. Just wa…" at bounding box center [1229, 445] width 678 height 458
click at [1295, 599] on div "Thanks [DATE] 4:53:54 PM" at bounding box center [1229, 574] width 678 height 57
click at [1327, 590] on div "Thanks [DATE] 4:53:54 PM" at bounding box center [1229, 574] width 678 height 57
click at [682, 201] on div "[PERSON_NAME] [PERSON_NAME] Needs Response Thanks 2 minutes ago" at bounding box center [550, 189] width 652 height 34
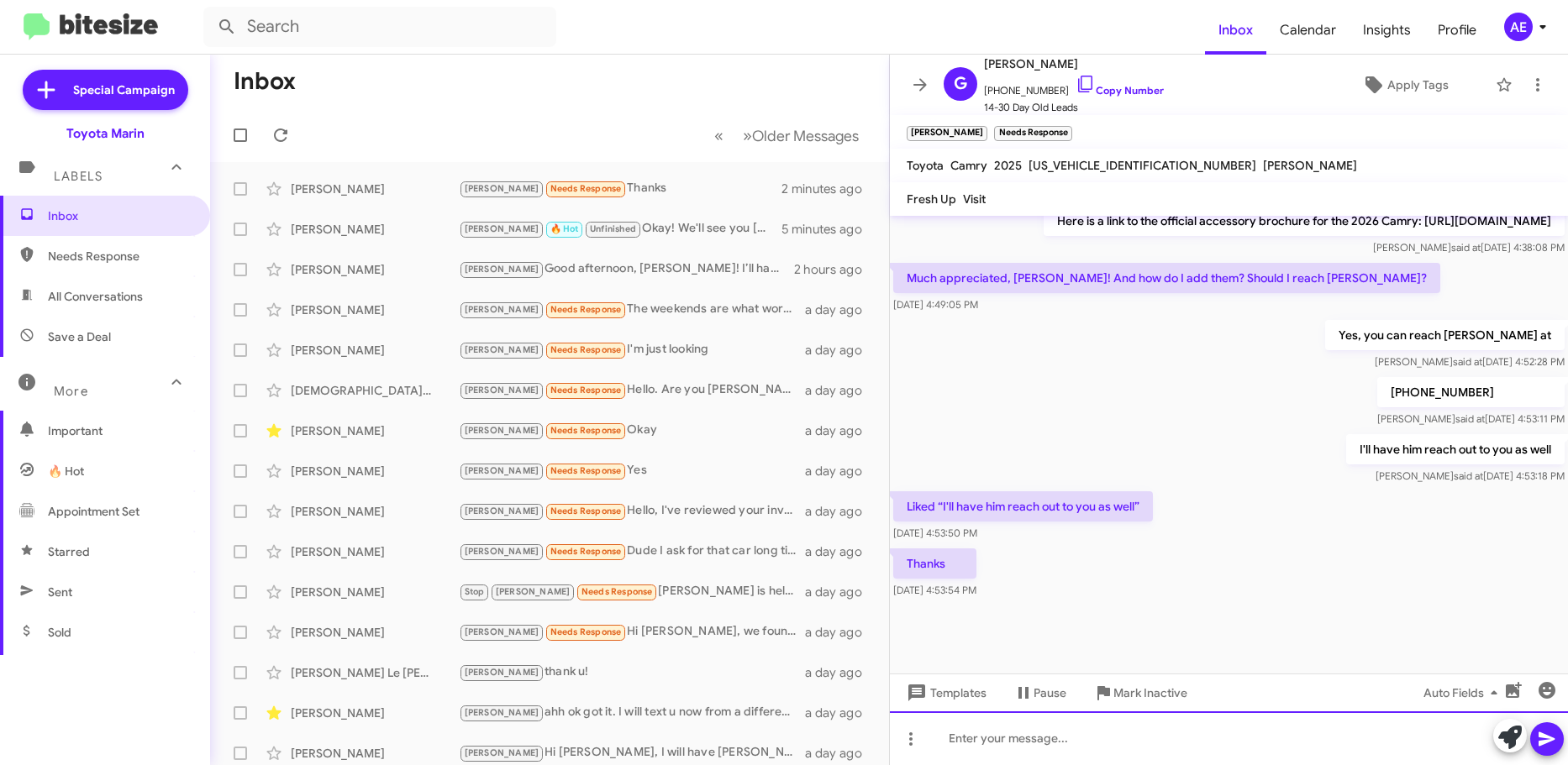
click at [1087, 759] on div at bounding box center [1229, 738] width 678 height 54
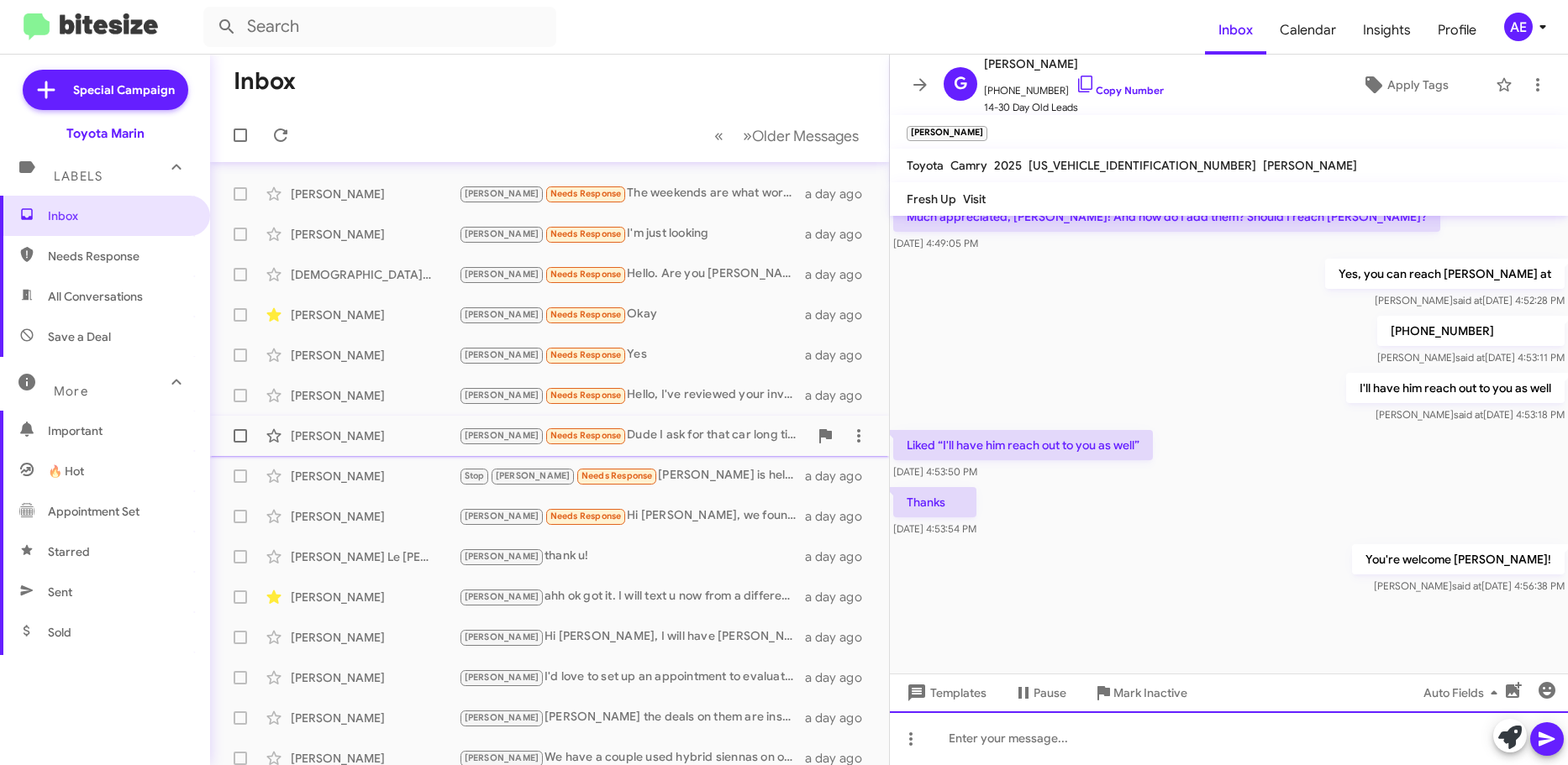
scroll to position [0, 0]
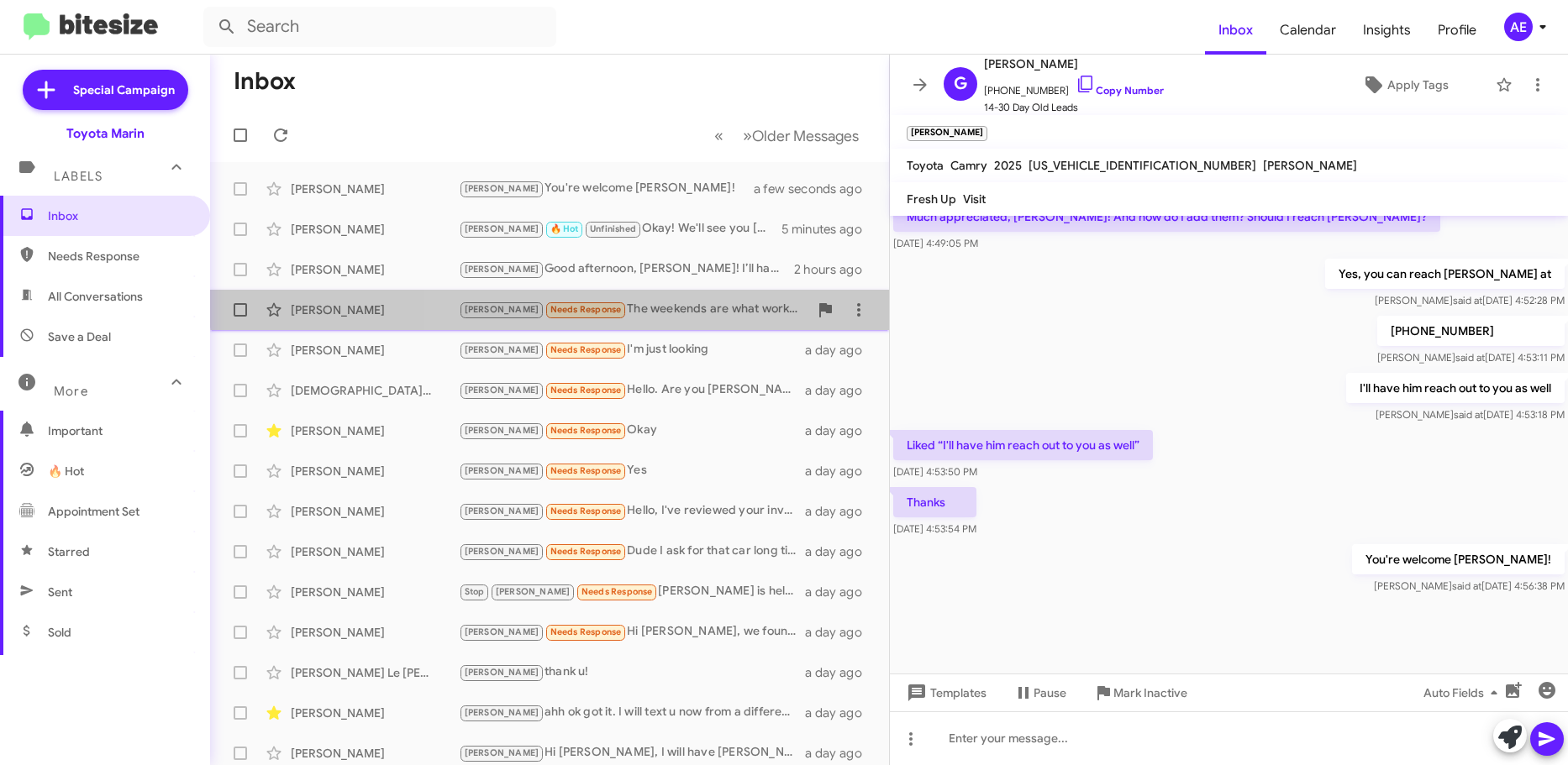
click at [658, 300] on div "[PERSON_NAME] Needs Response The weekends are what works best for me, weekdays …" at bounding box center [633, 309] width 349 height 19
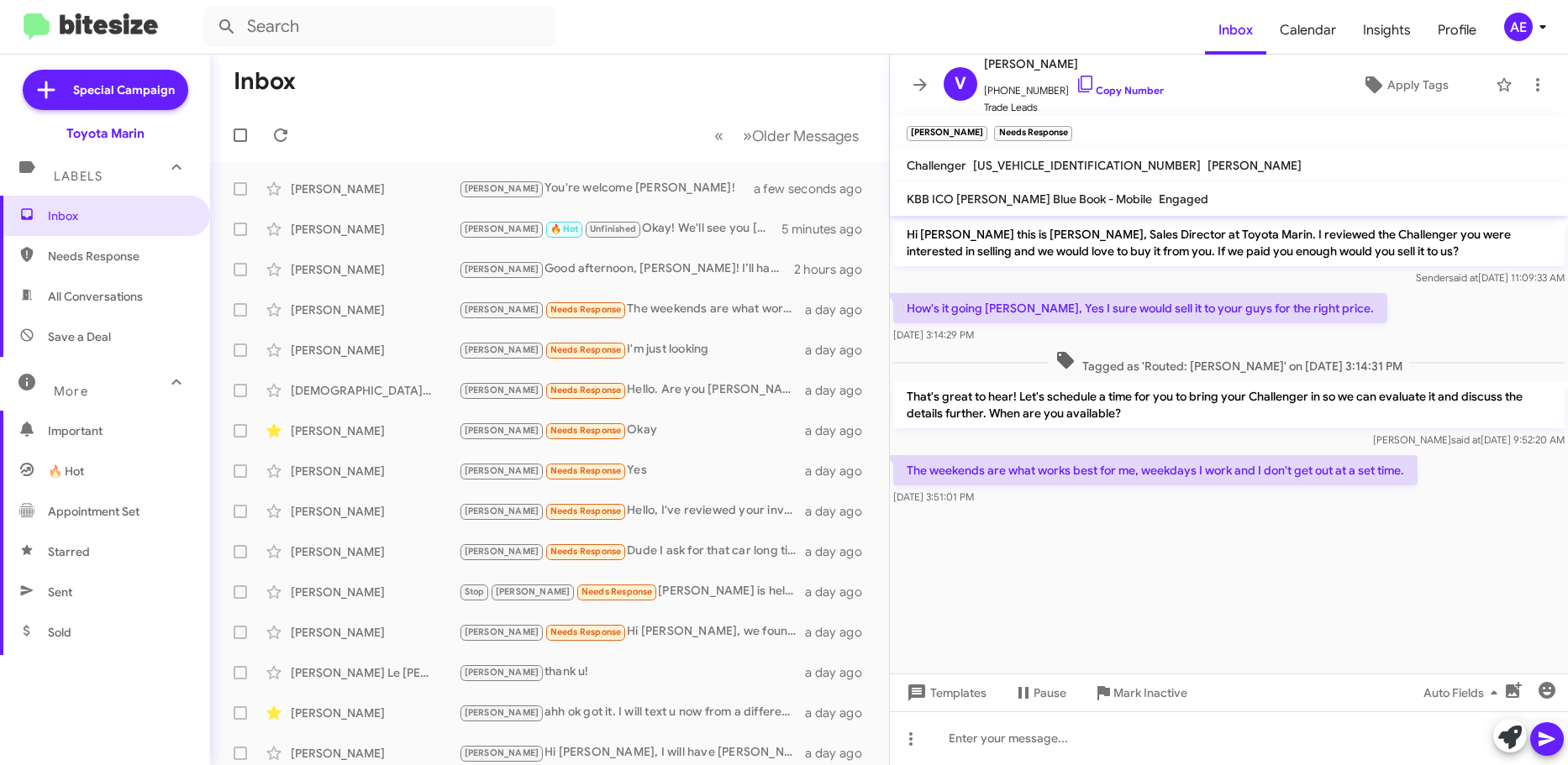
click at [1037, 393] on p "That's great to hear! Let's schedule a time for you to bring your Challenger in…" at bounding box center [1229, 405] width 672 height 47
click at [1141, 391] on p "That's great to hear! Let's schedule a time for you to bring your Challenger in…" at bounding box center [1229, 405] width 672 height 47
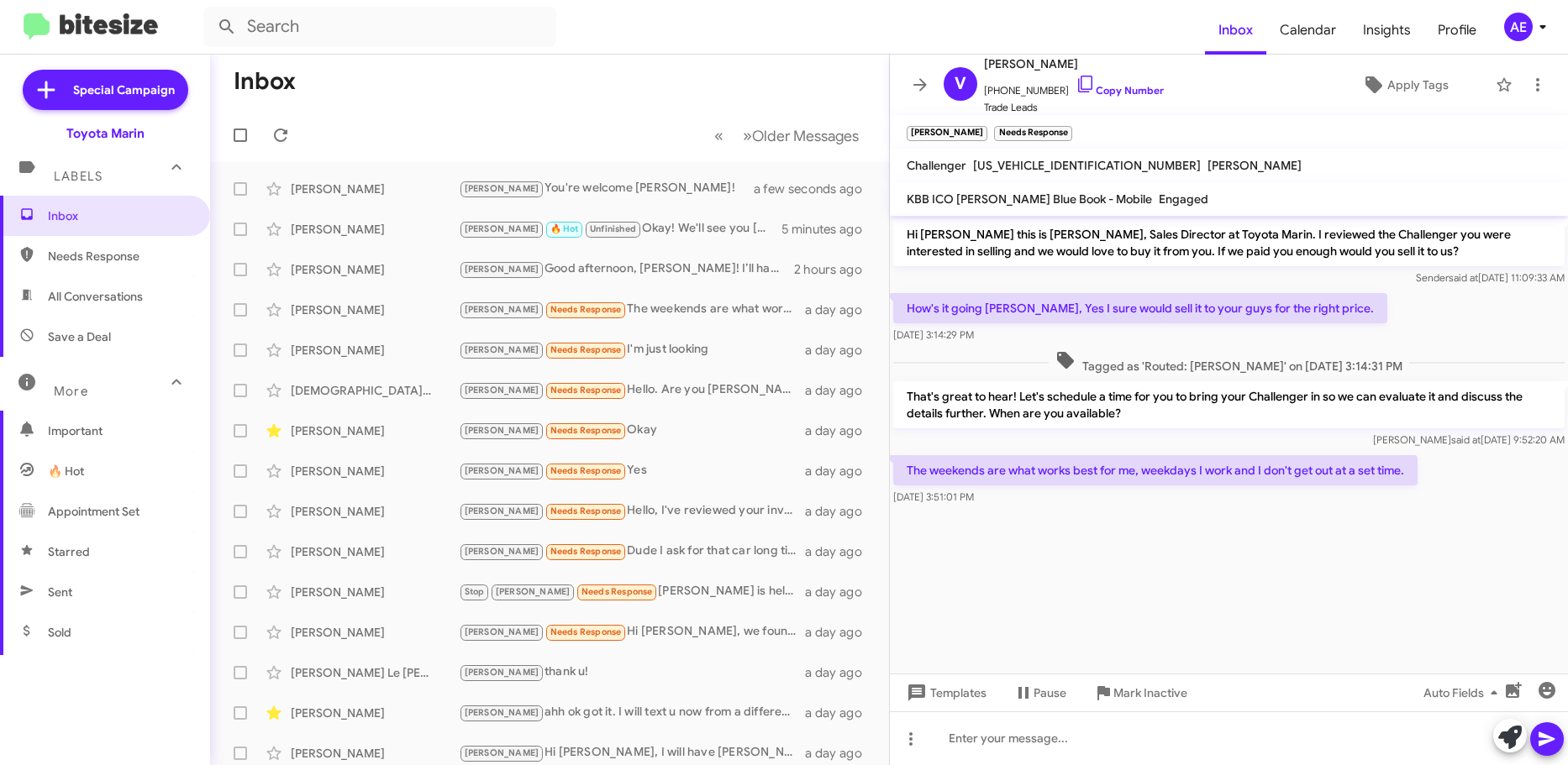
click at [1141, 391] on p "That's great to hear! Let's schedule a time for you to bring your Challenger in…" at bounding box center [1229, 405] width 672 height 47
click at [1145, 423] on p "That's great to hear! Let's schedule a time for you to bring your Challenger in…" at bounding box center [1229, 405] width 672 height 47
click at [1129, 86] on link "Copy Number" at bounding box center [1119, 90] width 88 height 13
click at [1101, 537] on cdk-virtual-scroll-viewport "Hi [PERSON_NAME] this is [PERSON_NAME], Sales Director at Toyota Marin. I revie…" at bounding box center [1229, 445] width 678 height 458
drag, startPoint x: 1101, startPoint y: 525, endPoint x: 1153, endPoint y: 413, distance: 123.5
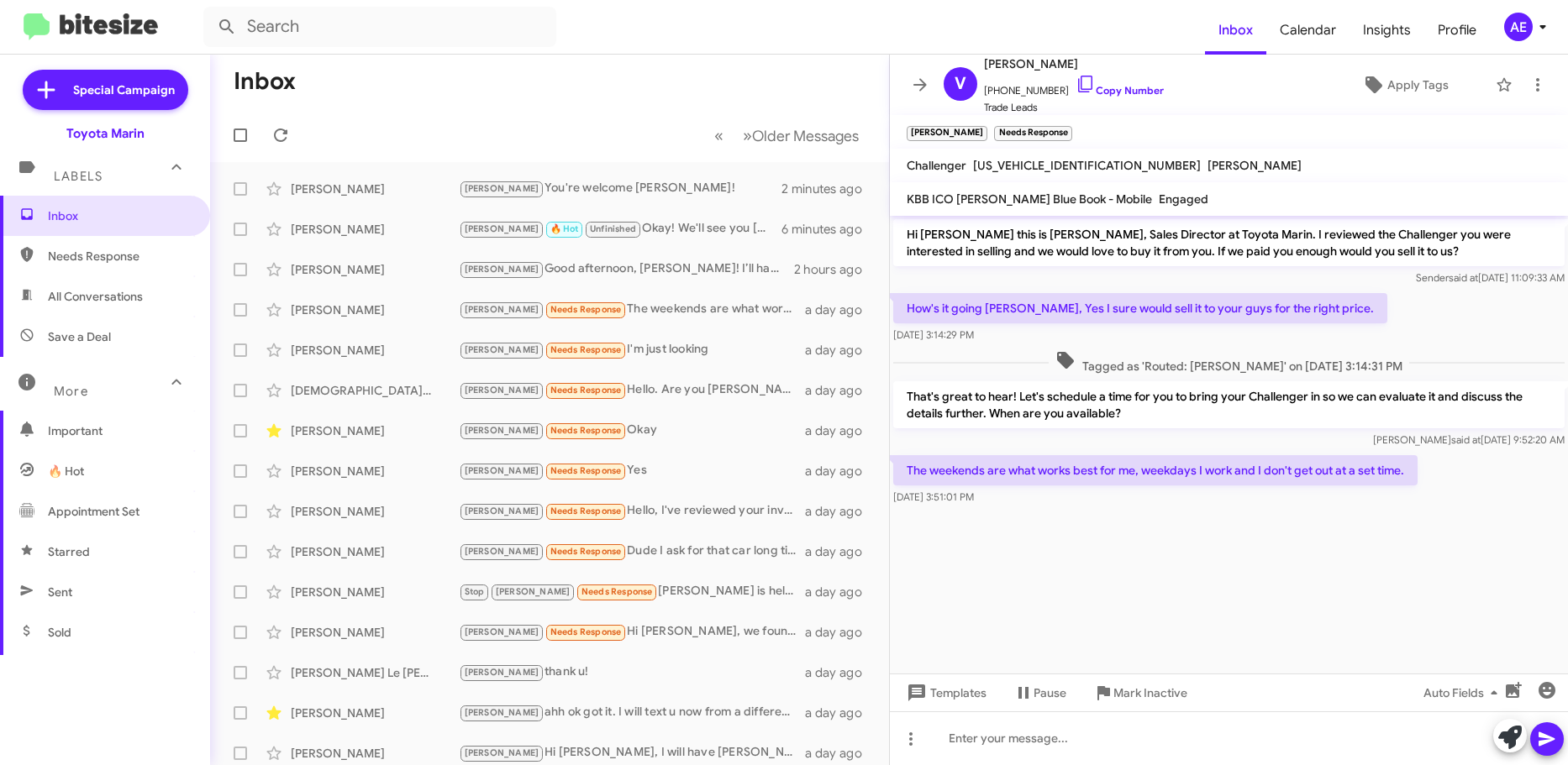
click at [1129, 328] on cdk-virtual-scroll-viewport "Hi [PERSON_NAME] this is [PERSON_NAME], Sales Director at Toyota Marin. I revie…" at bounding box center [1229, 445] width 678 height 458
click at [1247, 546] on cdk-virtual-scroll-viewport "Hi [PERSON_NAME] this is [PERSON_NAME], Sales Director at Toyota Marin. I revie…" at bounding box center [1229, 445] width 678 height 458
click at [688, 342] on div "[PERSON_NAME] Needs Response I'm just looking" at bounding box center [633, 349] width 349 height 19
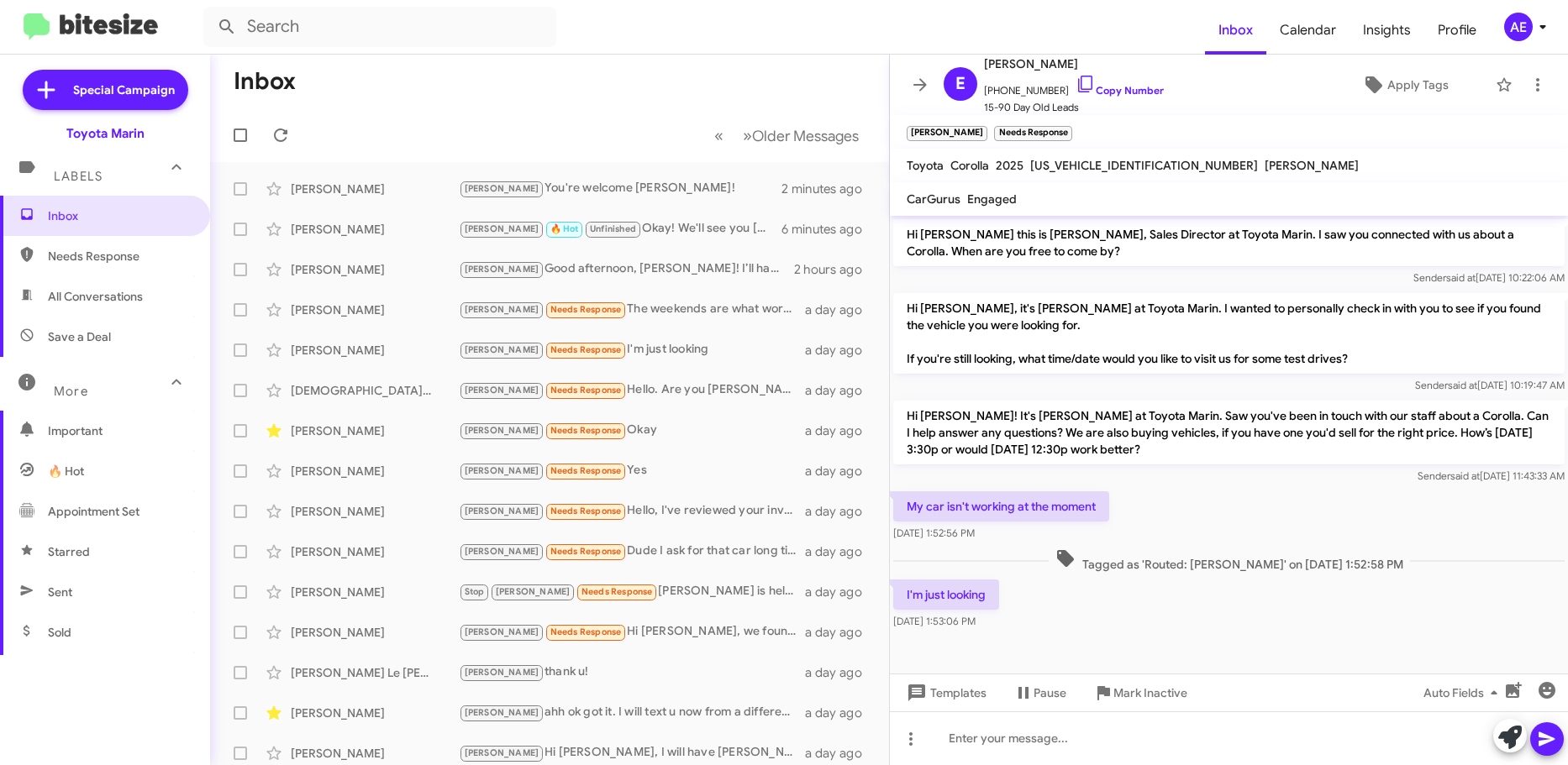
drag, startPoint x: 1380, startPoint y: 362, endPoint x: 1404, endPoint y: 297, distance: 69.3
click at [1404, 297] on p "Hi [PERSON_NAME], it's [PERSON_NAME] at Toyota Marin. I wanted to personally ch…" at bounding box center [1229, 333] width 672 height 81
click at [1167, 470] on div "Sender said at [DATE] 11:43:33 AM" at bounding box center [1229, 476] width 672 height 17
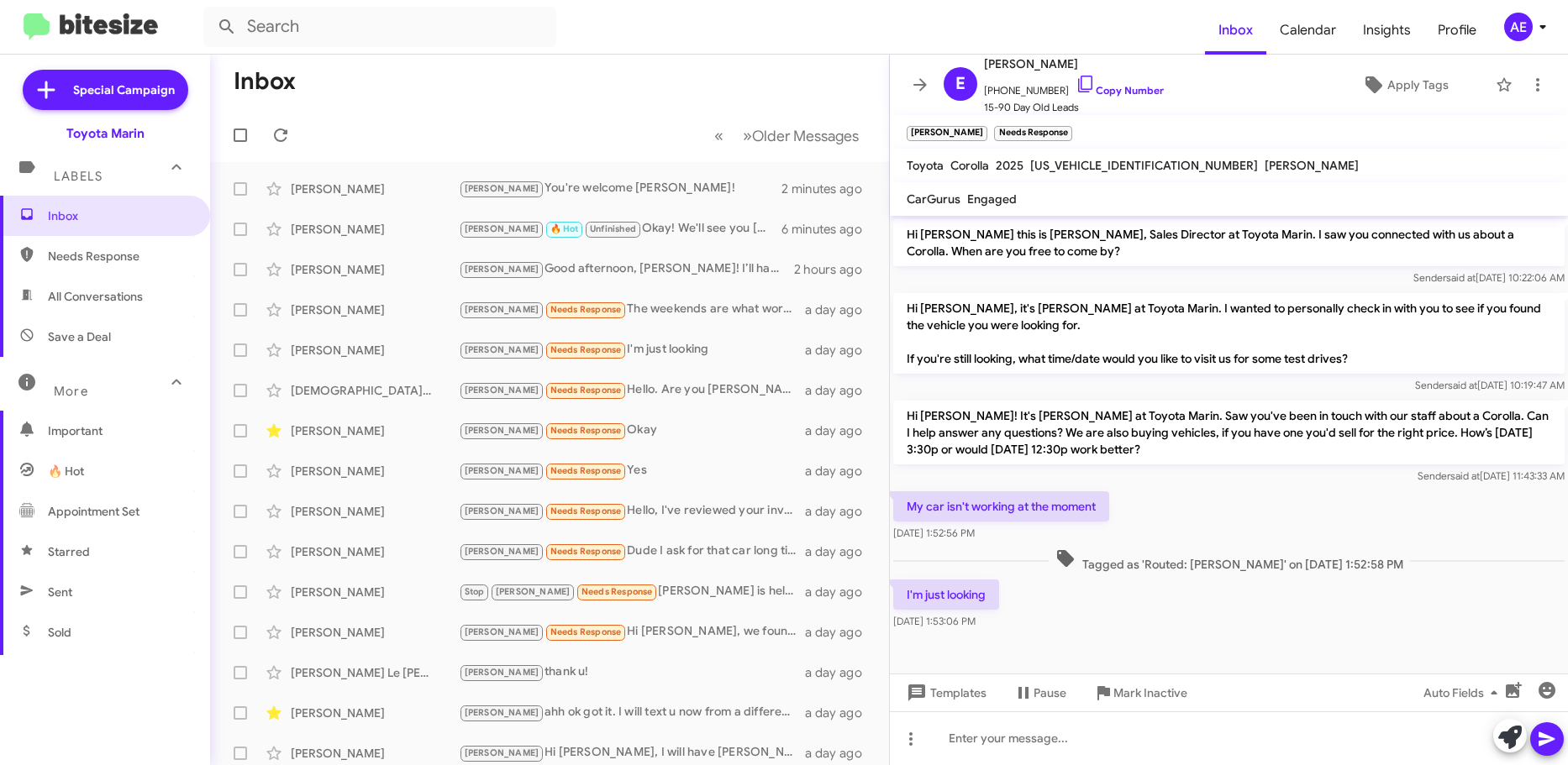
click at [1204, 442] on p "Hi [PERSON_NAME]! It's [PERSON_NAME] at Toyota Marin. Saw you've been in touch …" at bounding box center [1229, 433] width 672 height 64
click at [1271, 487] on div "Hi [PERSON_NAME]! It's [PERSON_NAME] at Toyota Marin. Saw you've been in touch …" at bounding box center [1229, 443] width 678 height 91
click at [1107, 90] on link "Copy Number" at bounding box center [1119, 90] width 88 height 13
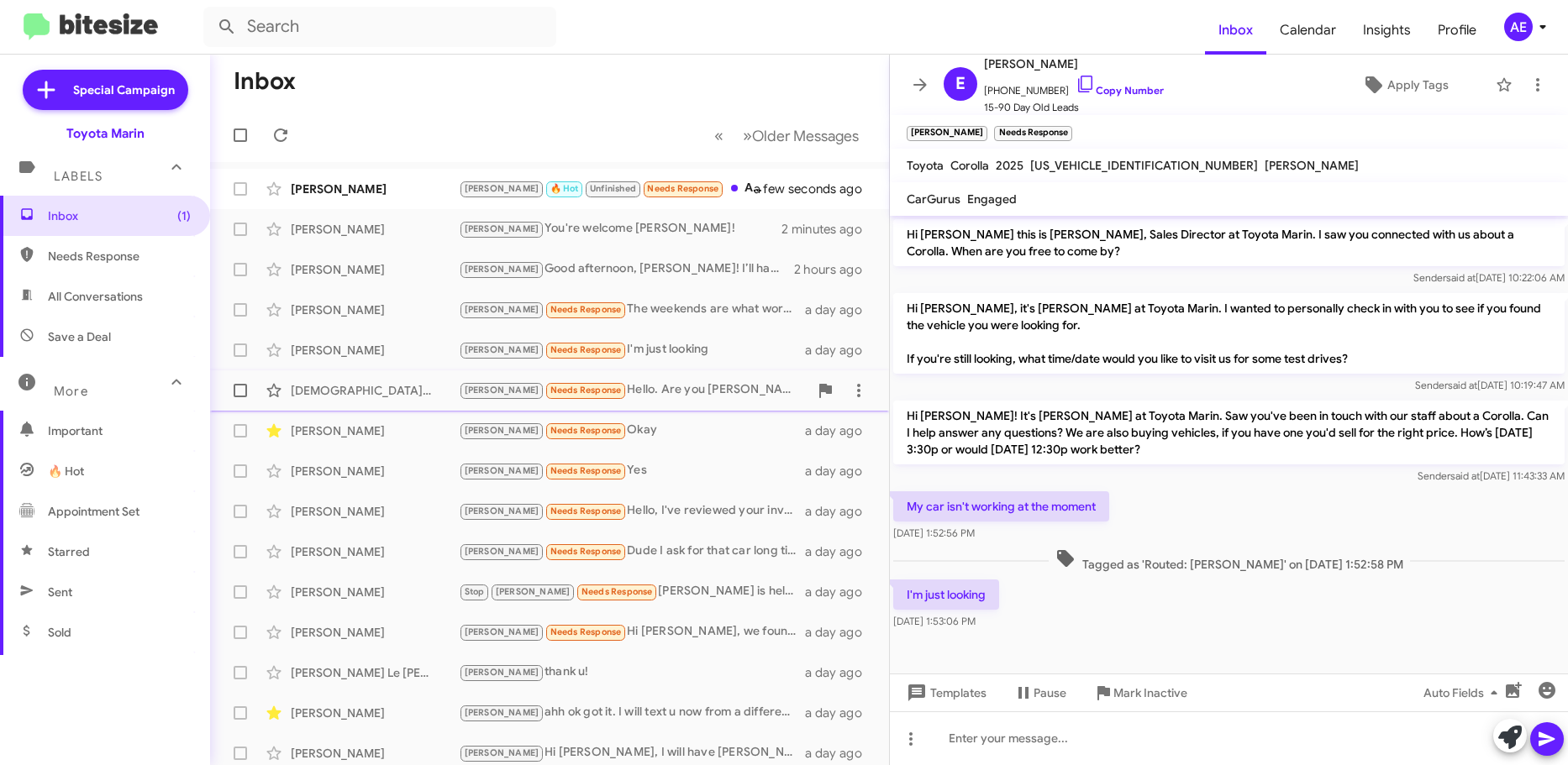
click at [691, 399] on div "[PERSON_NAME] Needs Response Hello. Are you [PERSON_NAME]'s supervisor?" at bounding box center [633, 390] width 349 height 19
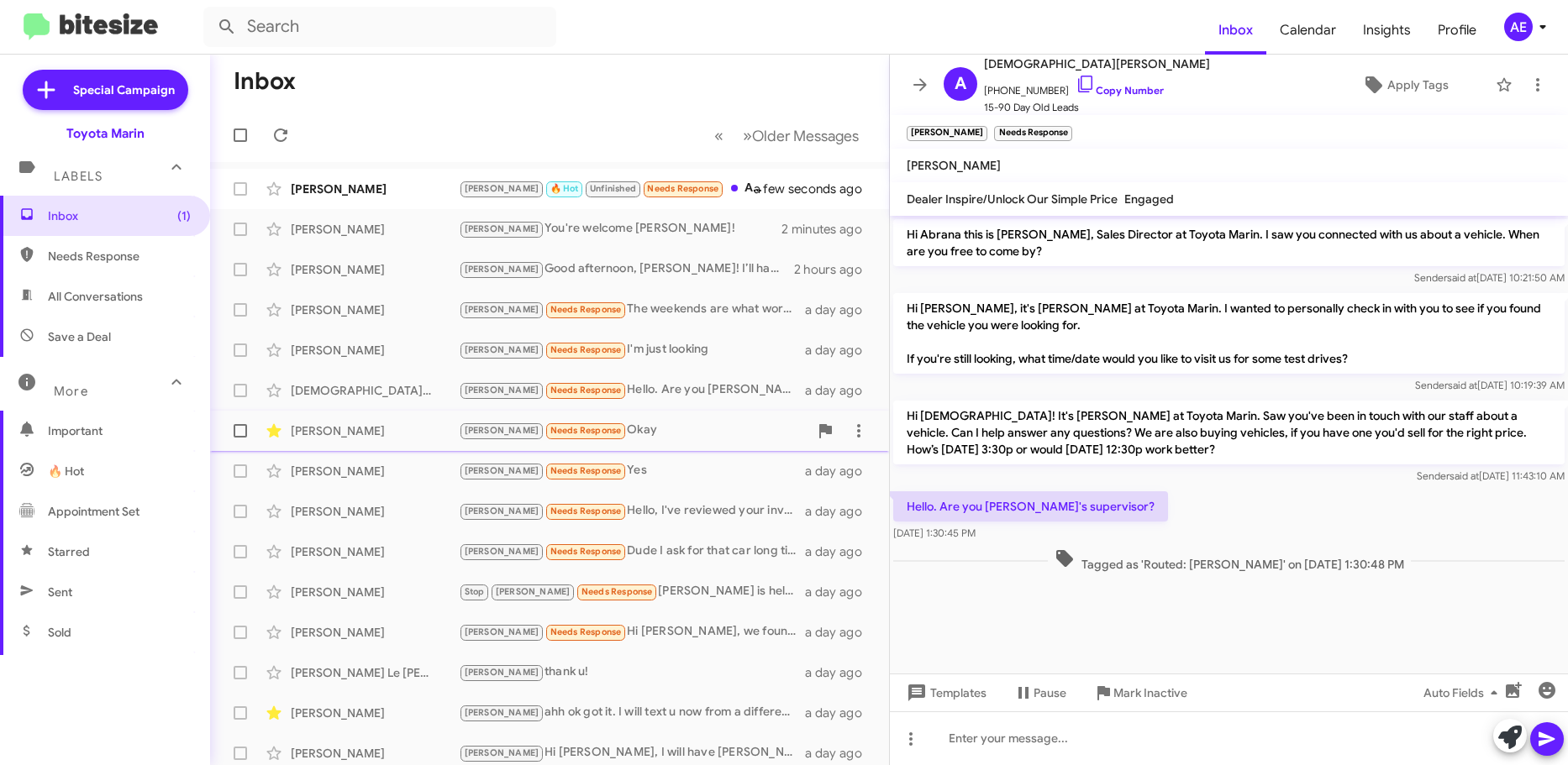
click at [623, 435] on div "[PERSON_NAME] Needs Response Okay" at bounding box center [633, 430] width 349 height 19
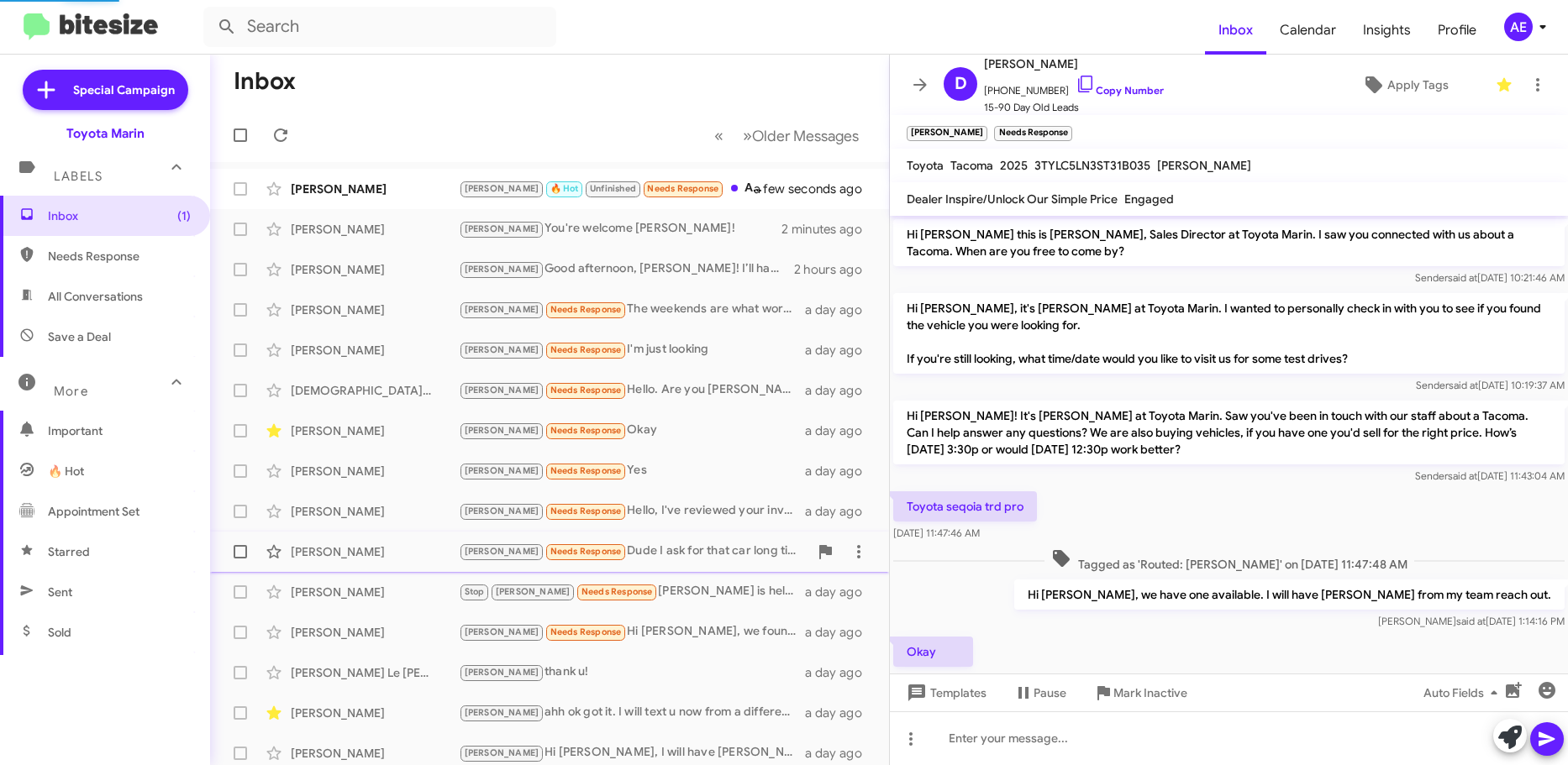
scroll to position [46, 0]
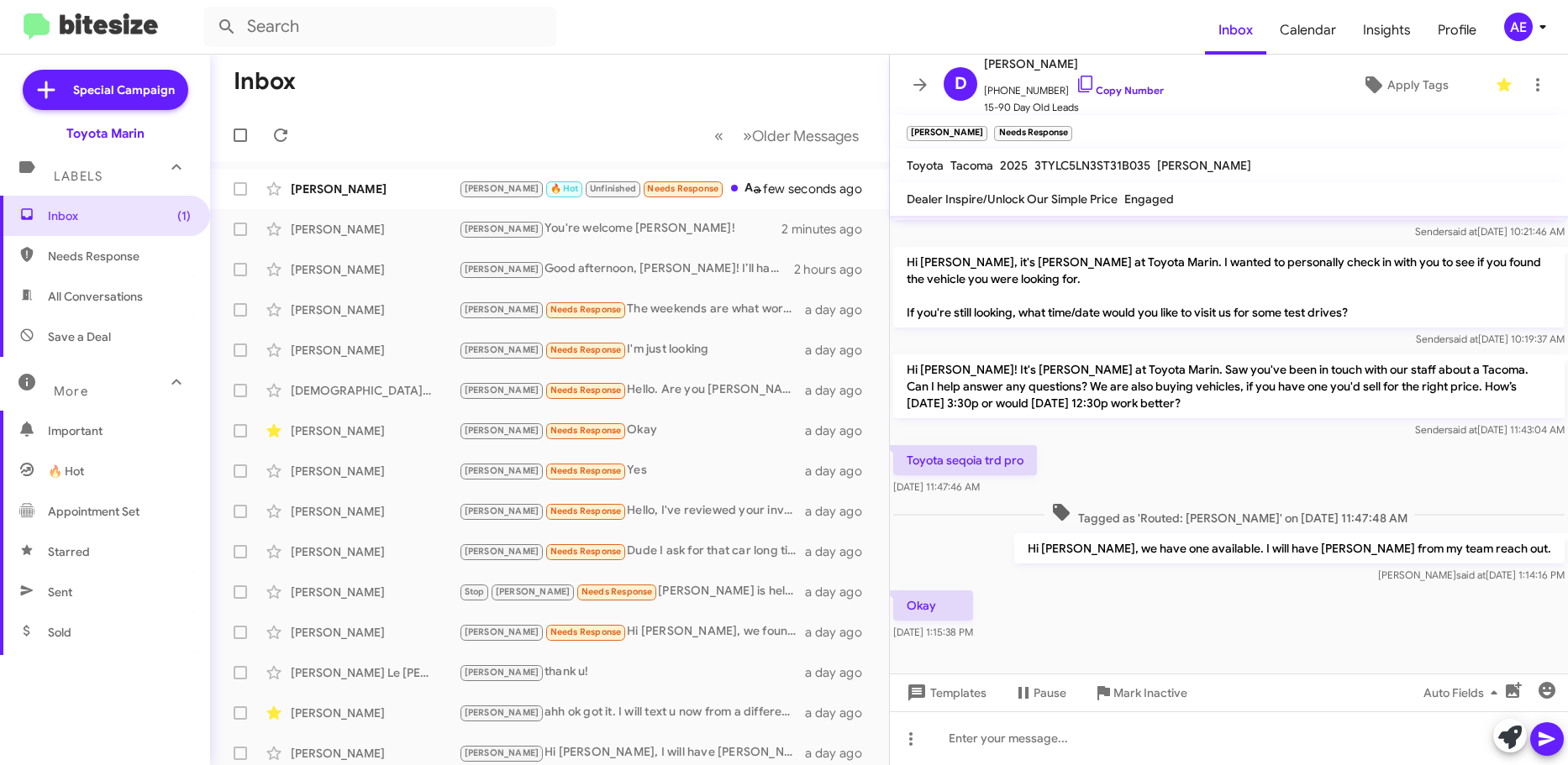
drag, startPoint x: 1353, startPoint y: 640, endPoint x: 1422, endPoint y: 497, distance: 158.8
click at [1422, 497] on div "Hi [PERSON_NAME] this is [PERSON_NAME], Sales Director at Toyota Marin. I saw y…" at bounding box center [1229, 407] width 678 height 475
click at [1427, 450] on div "Toyota seqoia trd pro [DATE] 11:47:46 AM" at bounding box center [1229, 470] width 678 height 57
click at [687, 460] on div "[PERSON_NAME] [PERSON_NAME] Needs Response Yes a day ago" at bounding box center [550, 471] width 652 height 34
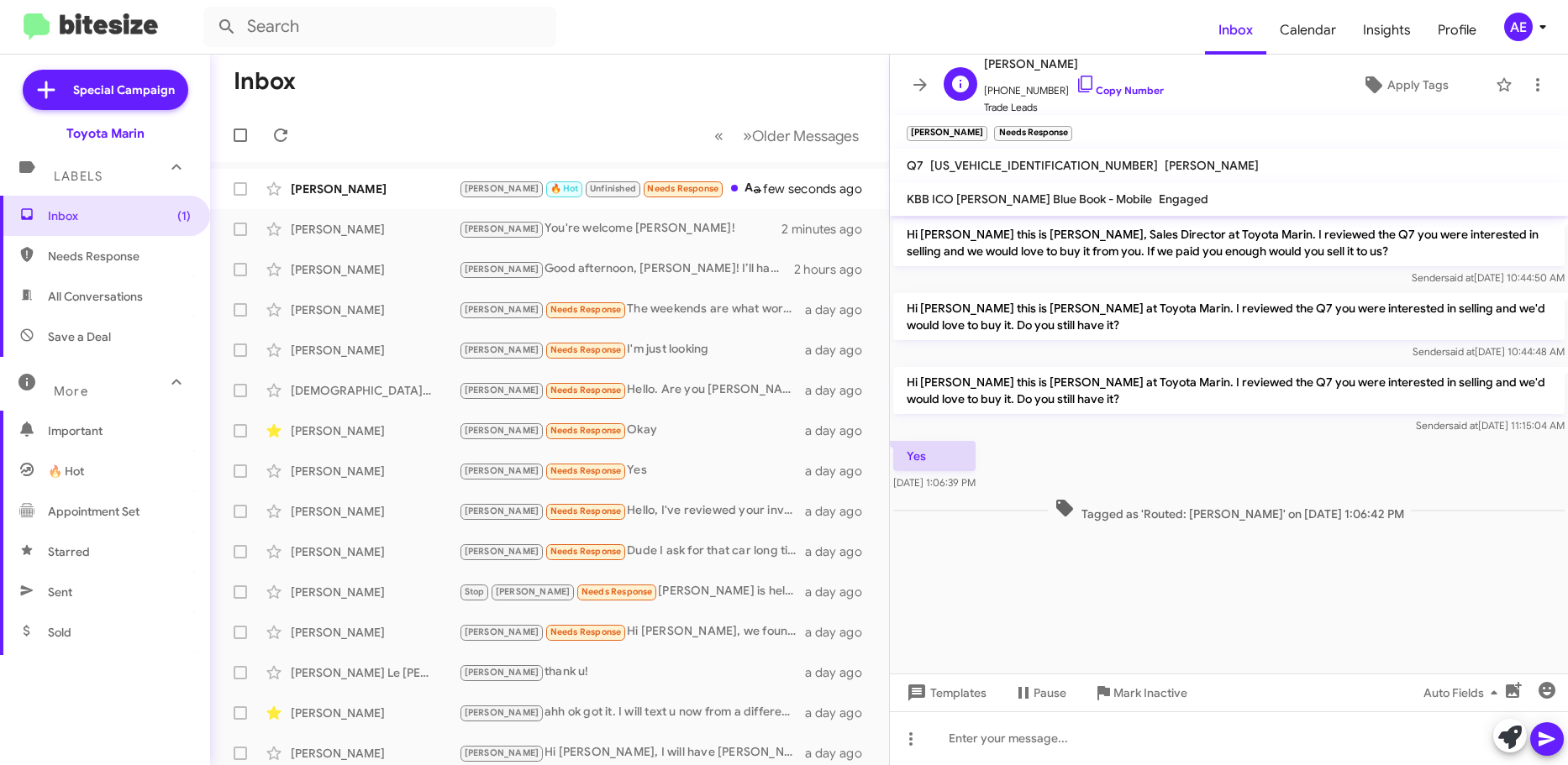
click at [1127, 83] on span "[PHONE_NUMBER] Copy Number" at bounding box center [1074, 87] width 180 height 25
click at [1121, 91] on link "Copy Number" at bounding box center [1119, 90] width 88 height 13
click at [1119, 566] on cdk-virtual-scroll-viewport "Hi [PERSON_NAME] this is [PERSON_NAME], Sales Director at Toyota Marin. I revie…" at bounding box center [1229, 445] width 678 height 458
drag, startPoint x: 1119, startPoint y: 566, endPoint x: 1169, endPoint y: 174, distance: 395.2
click at [1169, 174] on div "K [PERSON_NAME] [PHONE_NUMBER] Copy Number Trade Leads Apply Tags [PERSON_NAME]…" at bounding box center [1229, 410] width 678 height 710
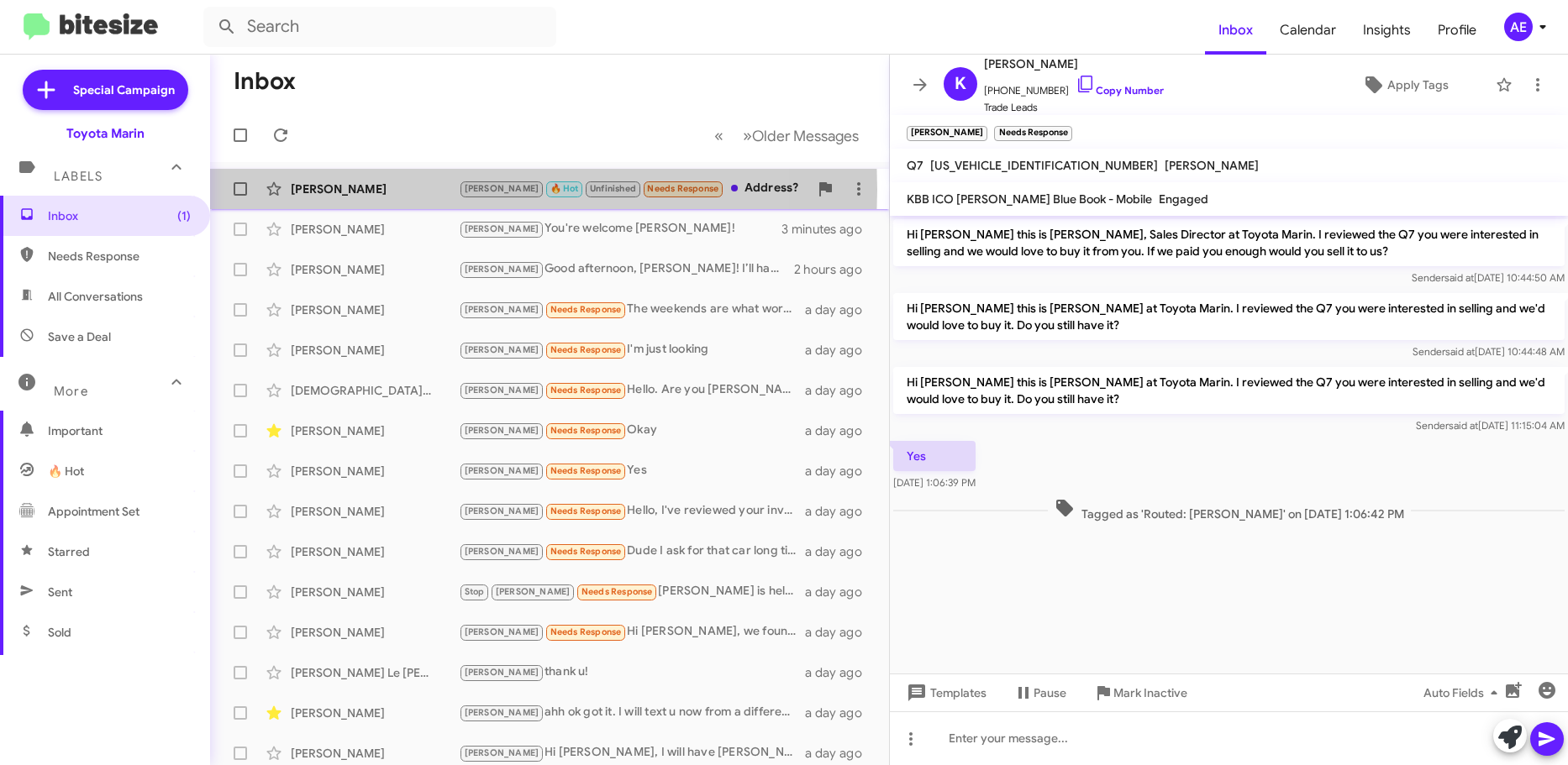
click at [406, 190] on div "[PERSON_NAME]" at bounding box center [375, 189] width 168 height 17
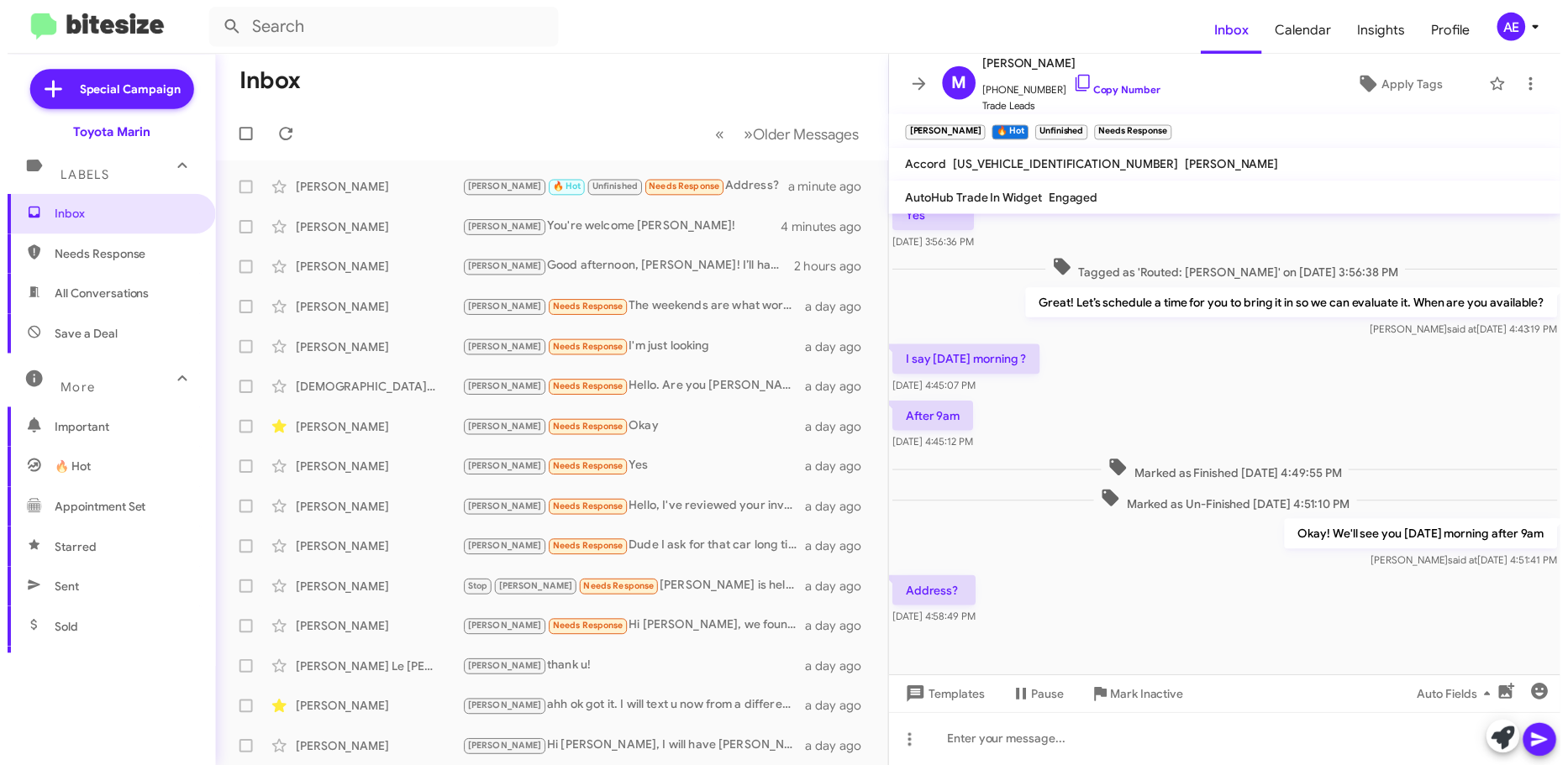
scroll to position [173, 0]
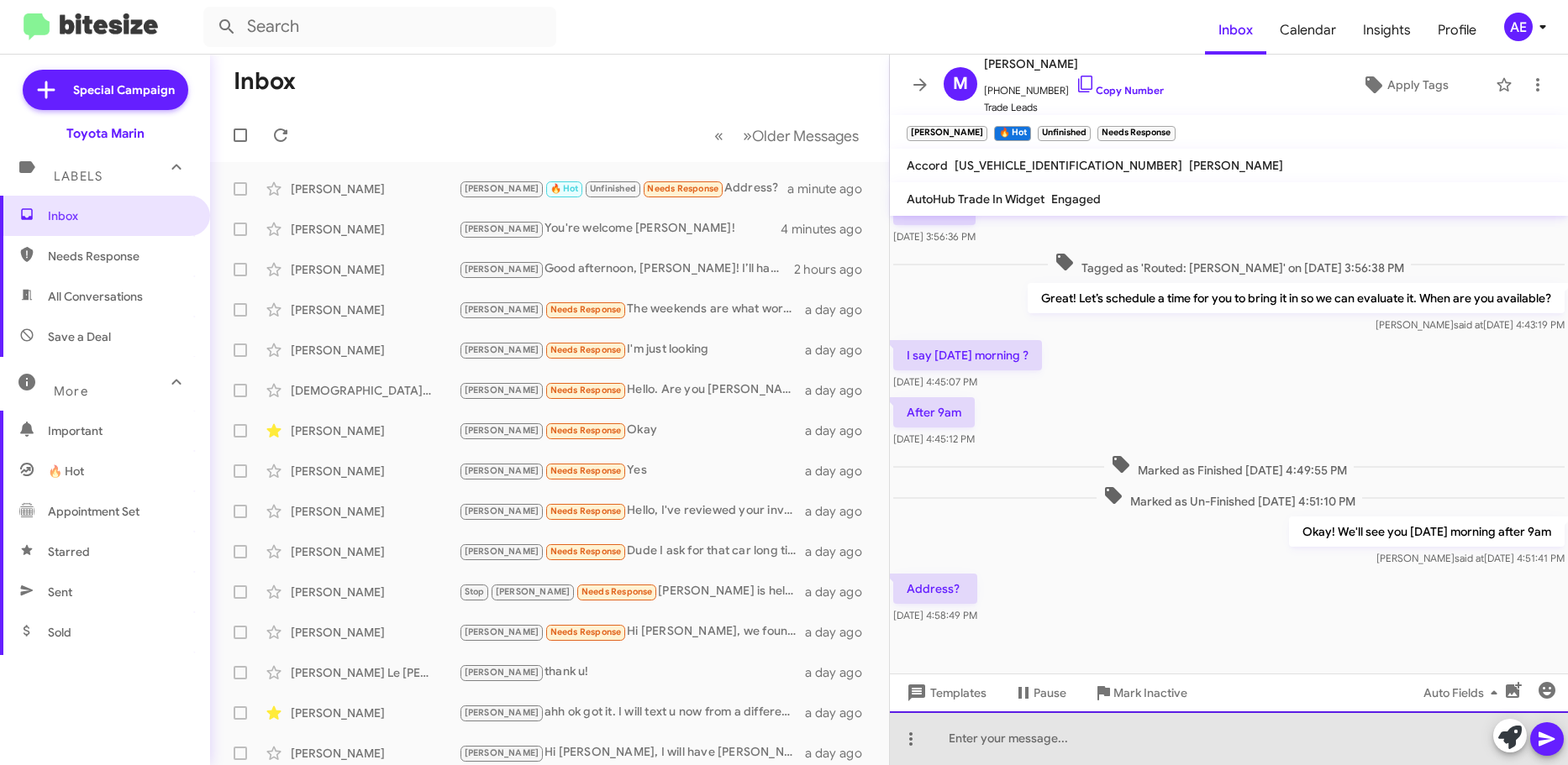
click at [1074, 751] on div at bounding box center [1229, 738] width 678 height 54
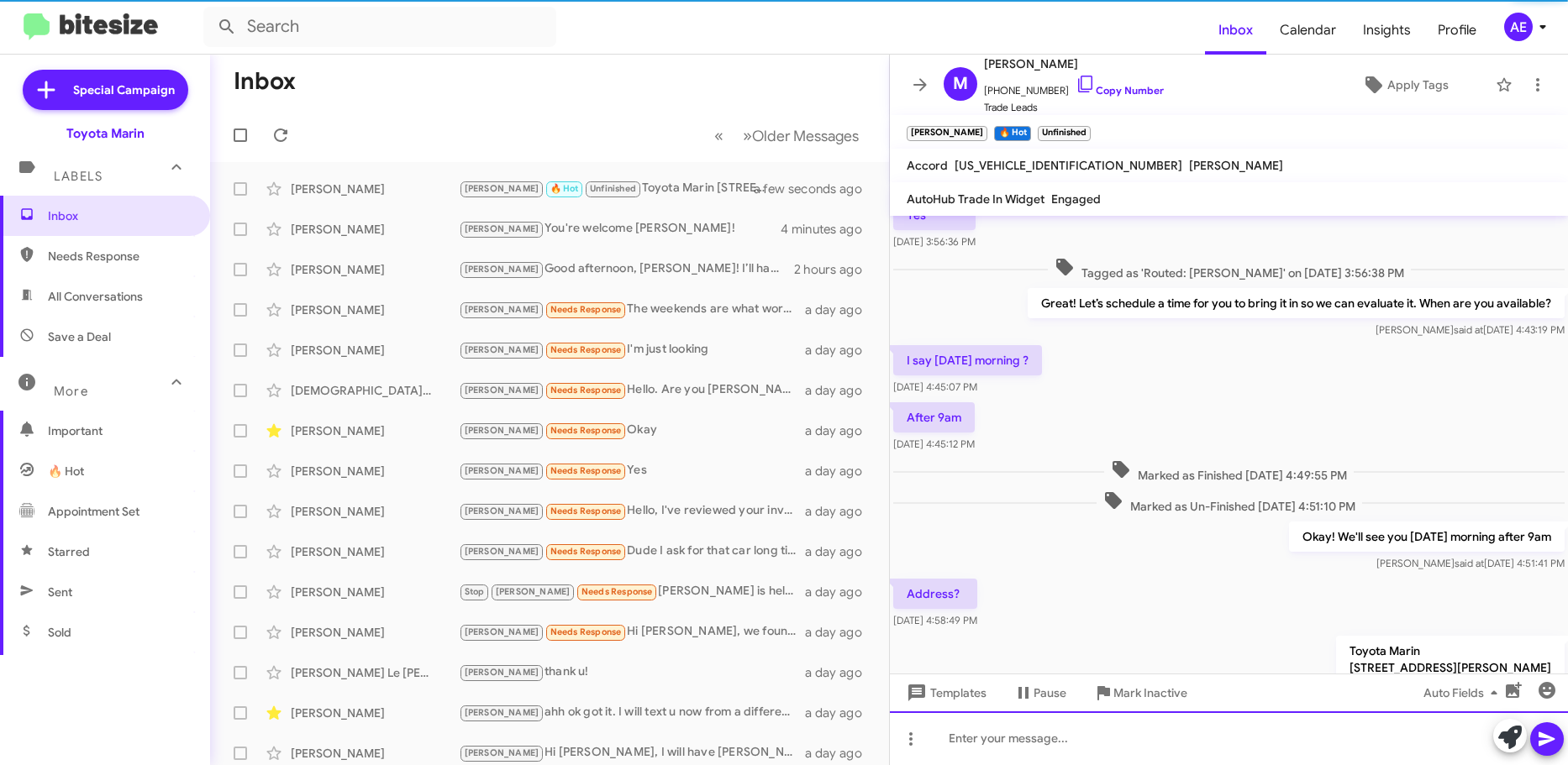
scroll to position [267, 0]
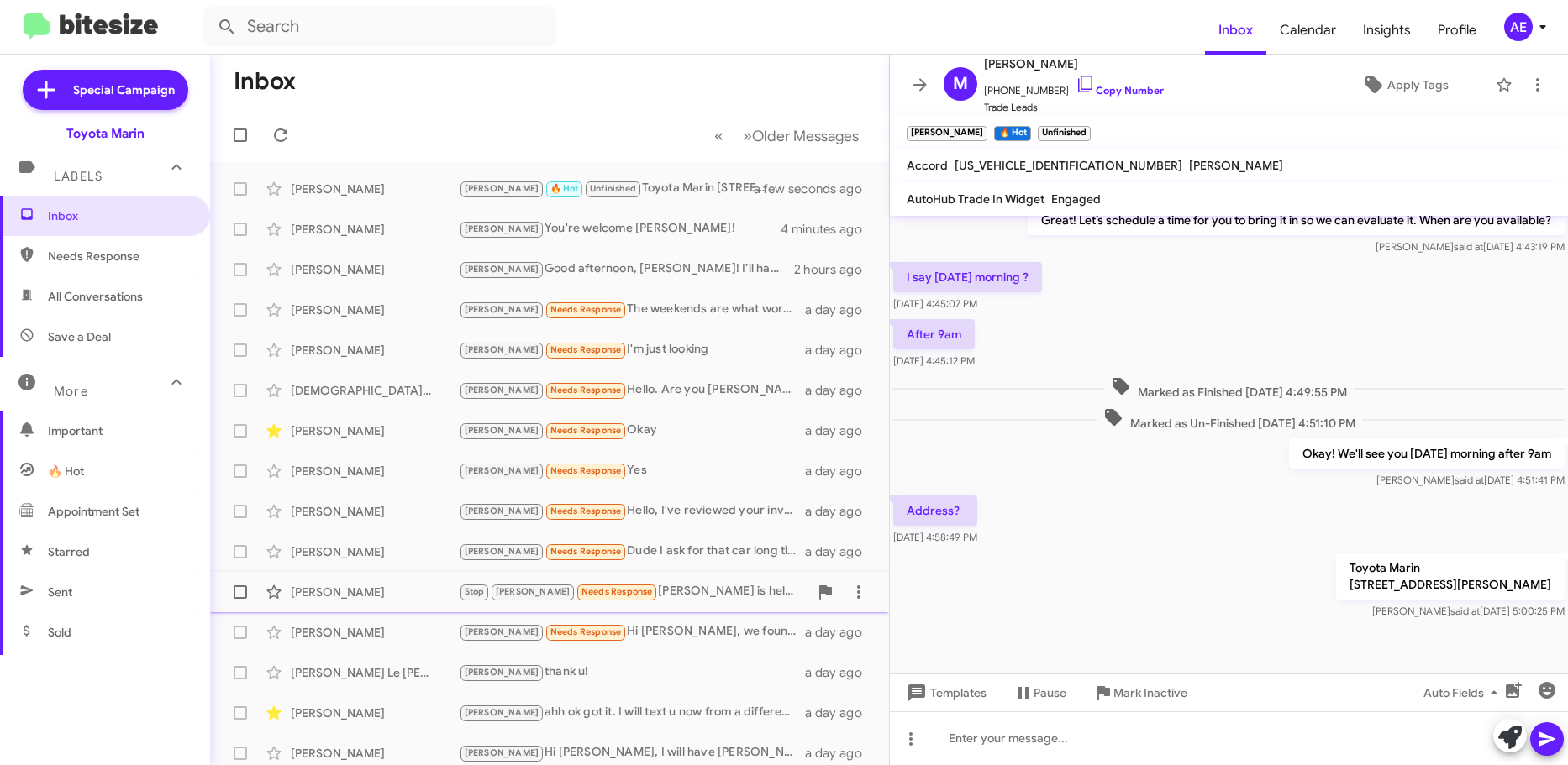
click at [734, 594] on div "Stop [PERSON_NAME] Needs Response [PERSON_NAME] is helping us thank you" at bounding box center [633, 592] width 349 height 19
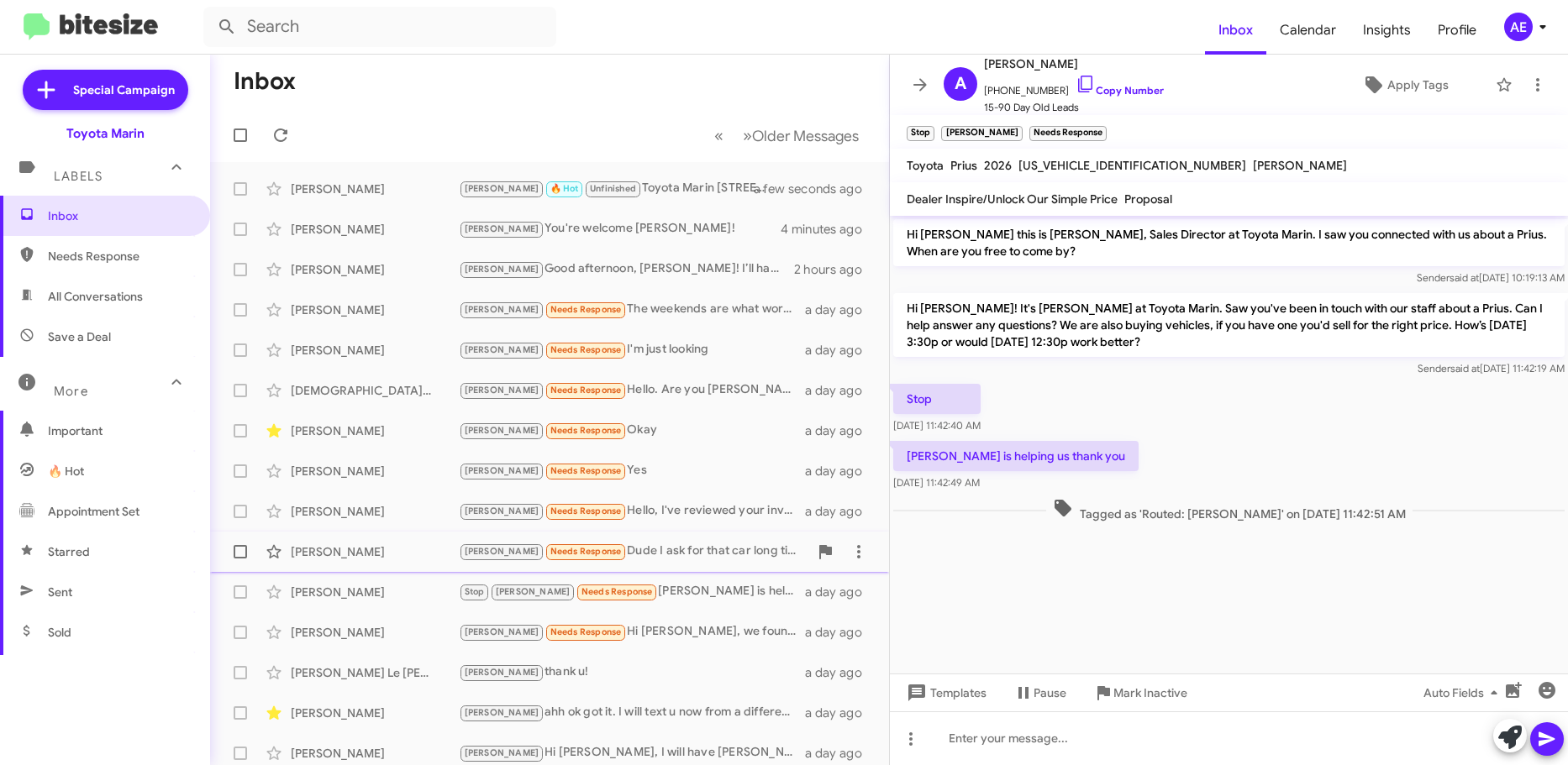
click at [639, 551] on div "[PERSON_NAME] Needs Response Dude I ask for that car long time ago" at bounding box center [633, 551] width 349 height 19
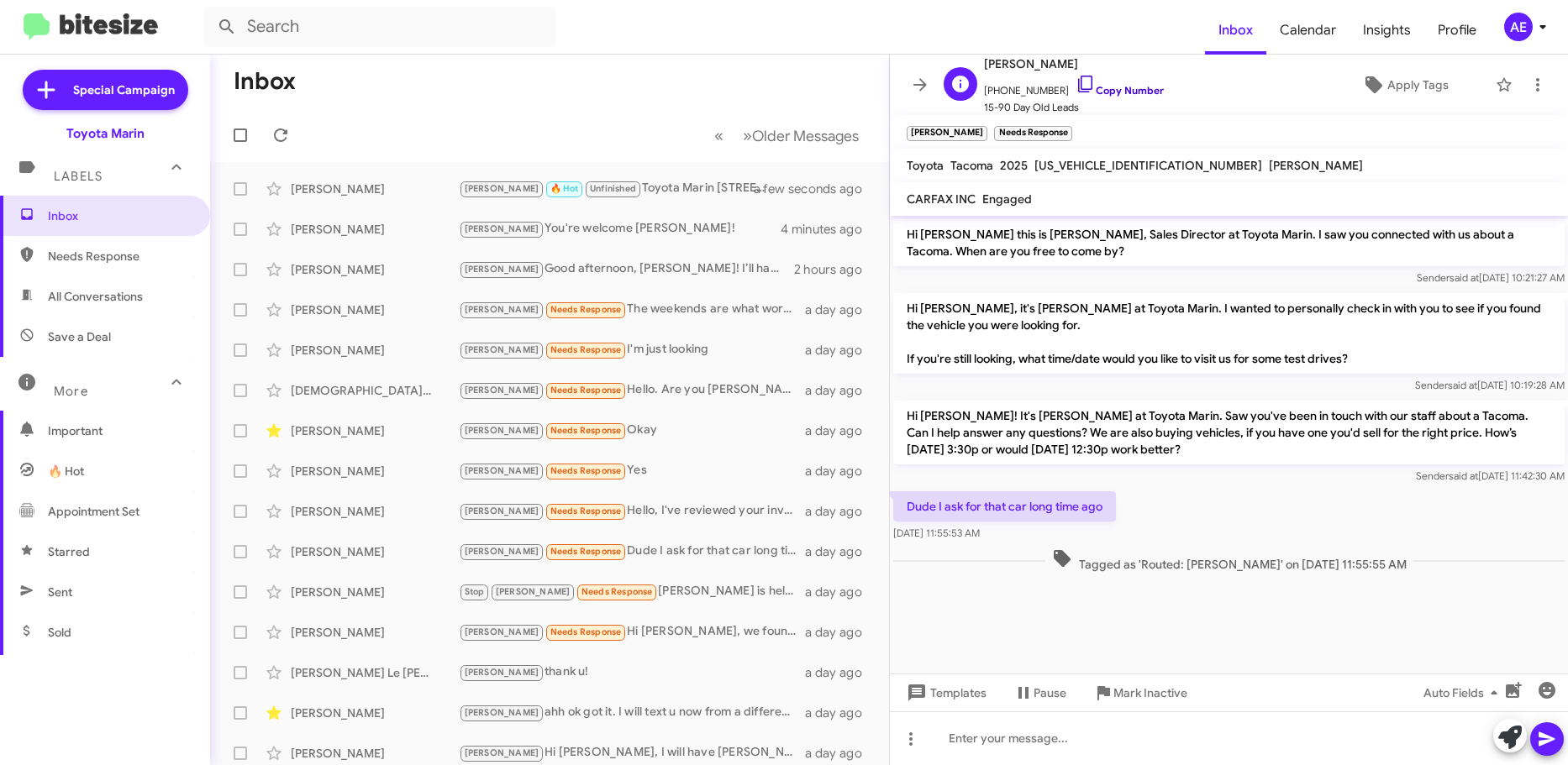
click at [1111, 91] on link "Copy Number" at bounding box center [1119, 90] width 88 height 13
click at [1116, 90] on link "Copy Number" at bounding box center [1119, 90] width 88 height 13
